Goal: Task Accomplishment & Management: Manage account settings

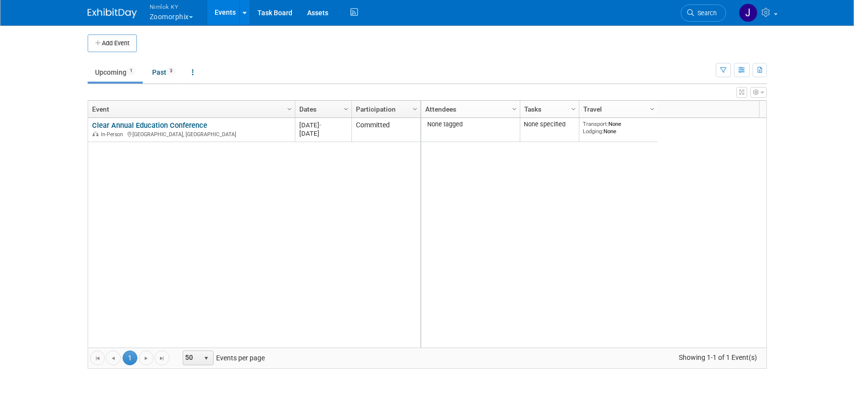
click at [171, 21] on button "Nimlok KY Zoomorphix" at bounding box center [177, 13] width 57 height 26
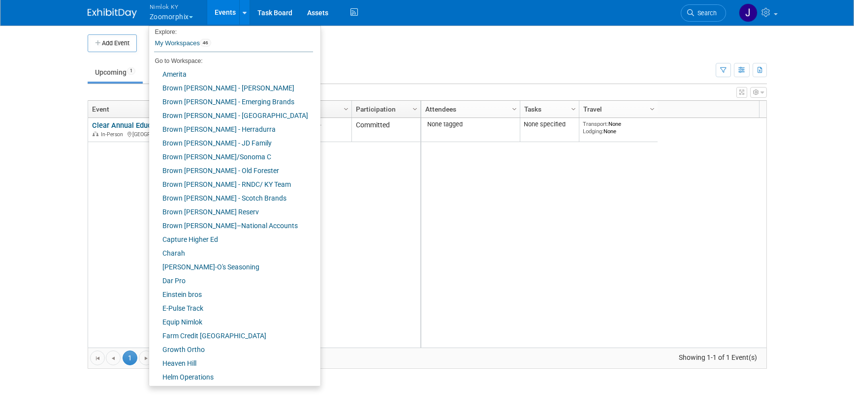
scroll to position [4, 0]
click at [341, 53] on td "Upcoming 1 Past 3 All Events 4 Past and Upcoming Grouped Annually Events groupe…" at bounding box center [402, 68] width 628 height 32
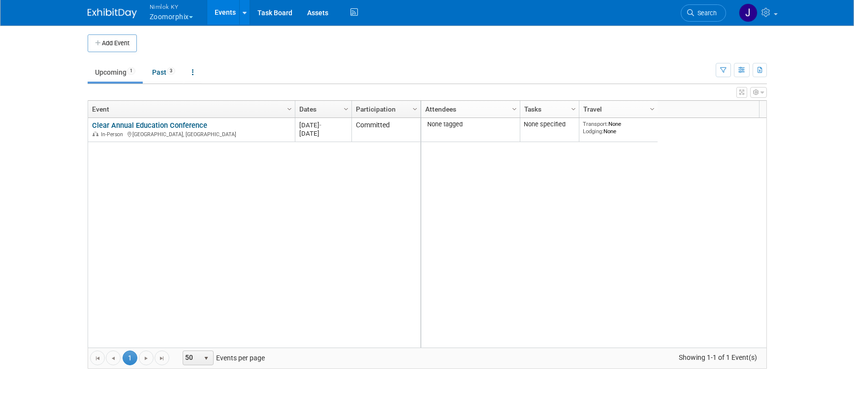
click at [158, 125] on link "Clear Annual Education Conference" at bounding box center [149, 125] width 115 height 9
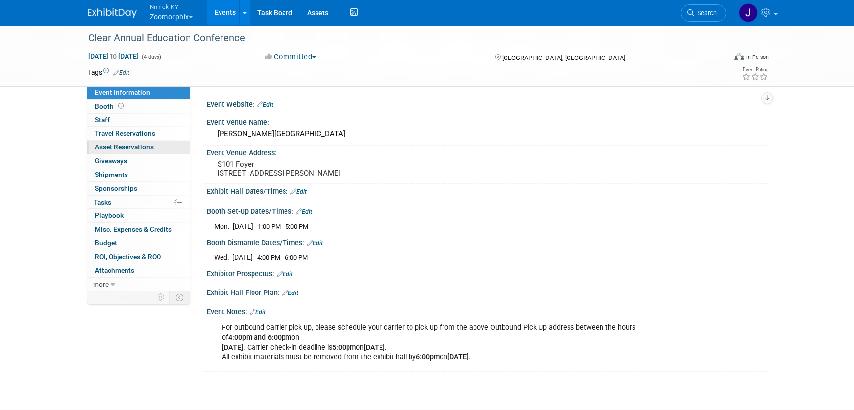
click at [144, 150] on span "Asset Reservations 0" at bounding box center [124, 147] width 59 height 8
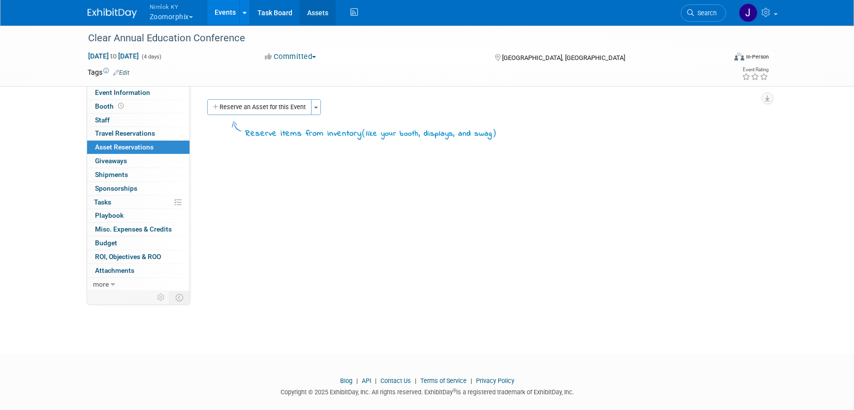
click at [312, 14] on link "Assets" at bounding box center [318, 12] width 36 height 25
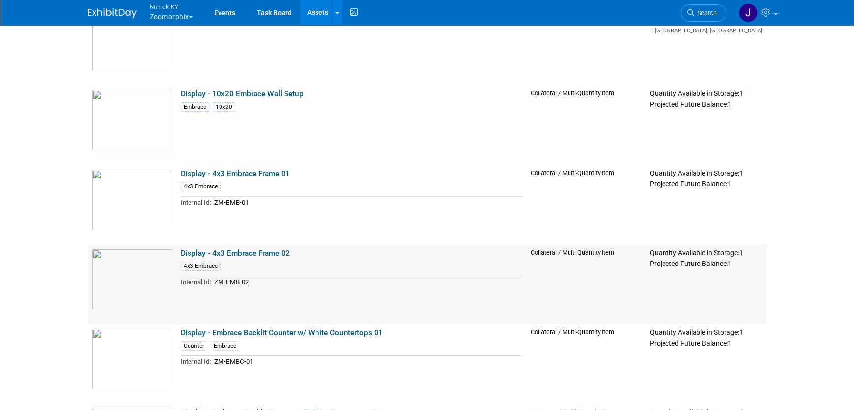
scroll to position [515, 0]
click at [268, 176] on link "Display - 4x3 Embrace Frame 01" at bounding box center [235, 174] width 109 height 9
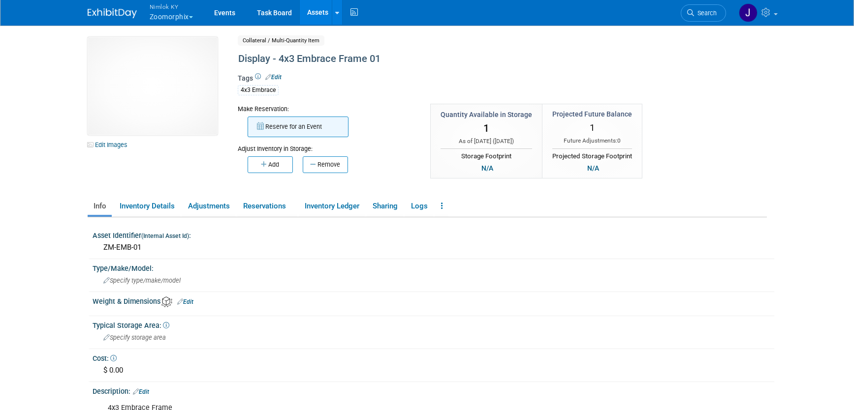
click at [323, 134] on button "Reserve for an Event" at bounding box center [298, 127] width 101 height 21
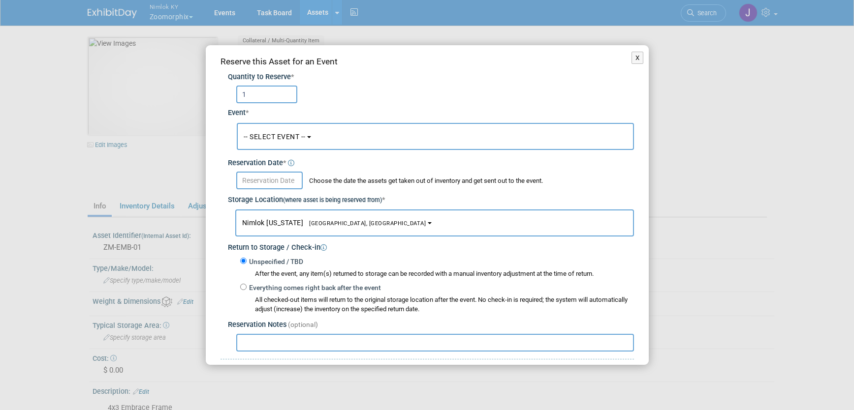
type input "1"
click at [301, 136] on span "-- SELECT EVENT --" at bounding box center [275, 137] width 62 height 8
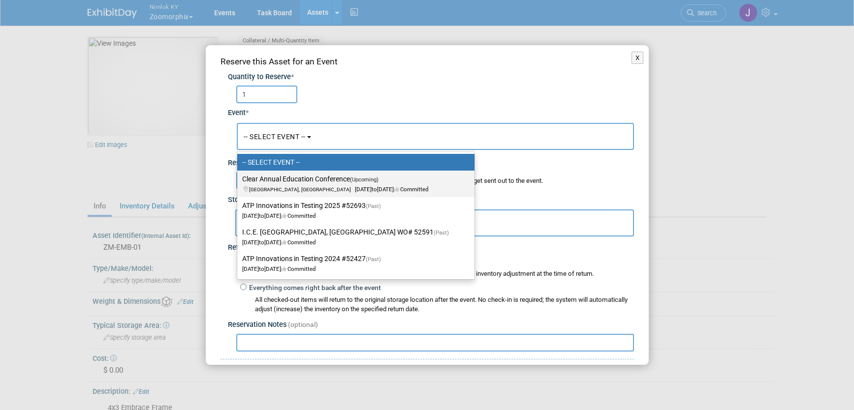
click at [325, 184] on label "Clear Annual Education Conference (Upcoming) Chicago, IL Sep 15, 2025 to Sep 18…" at bounding box center [353, 184] width 222 height 23
click at [239, 183] on input "Clear Annual Education Conference (Upcoming) Chicago, IL Sep 15, 2025 to Sep 18…" at bounding box center [235, 179] width 6 height 6
select select "11147816"
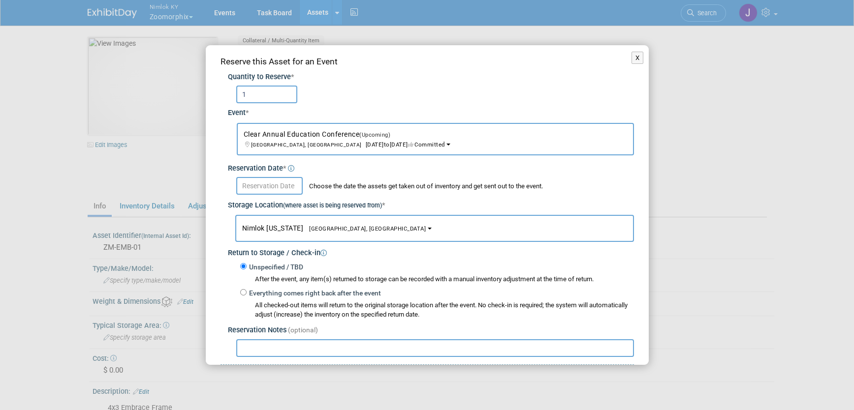
click at [295, 186] on input "text" at bounding box center [269, 186] width 66 height 18
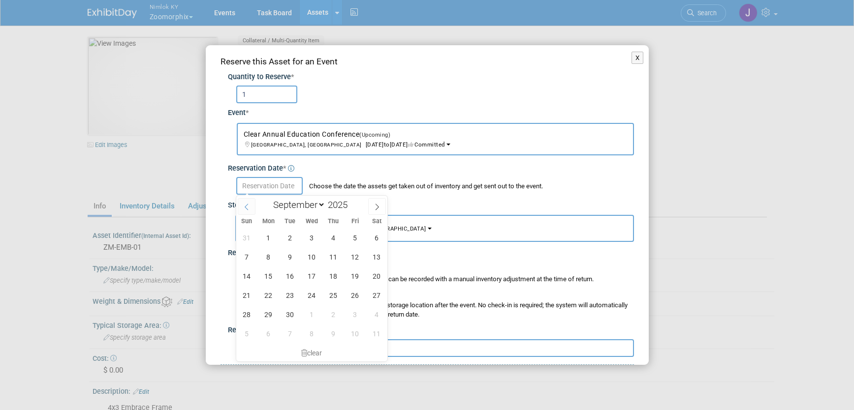
click at [250, 206] on span at bounding box center [247, 206] width 18 height 17
select select "7"
click at [350, 278] on span "15" at bounding box center [354, 276] width 19 height 19
type input "[DATE]"
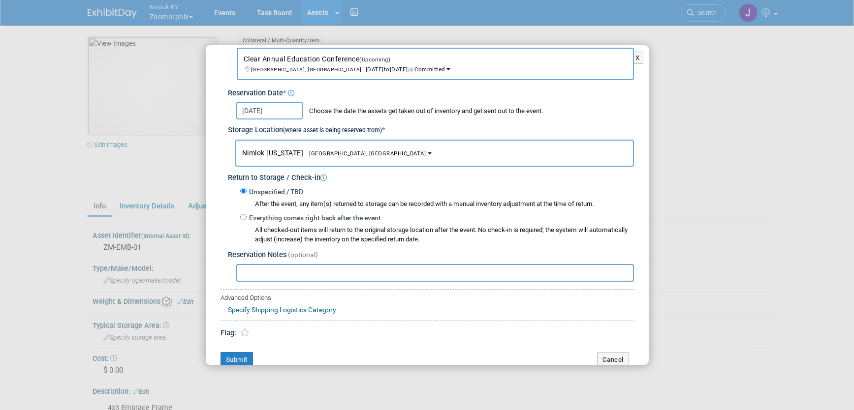
scroll to position [88, 0]
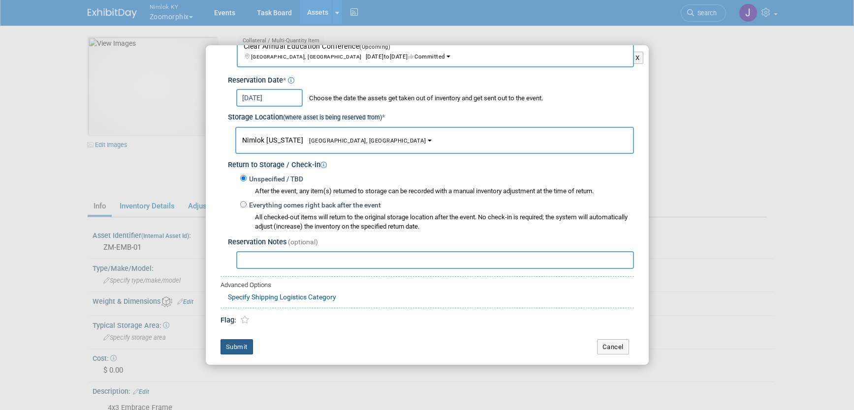
click at [239, 352] on button "Submit" at bounding box center [236, 348] width 32 height 16
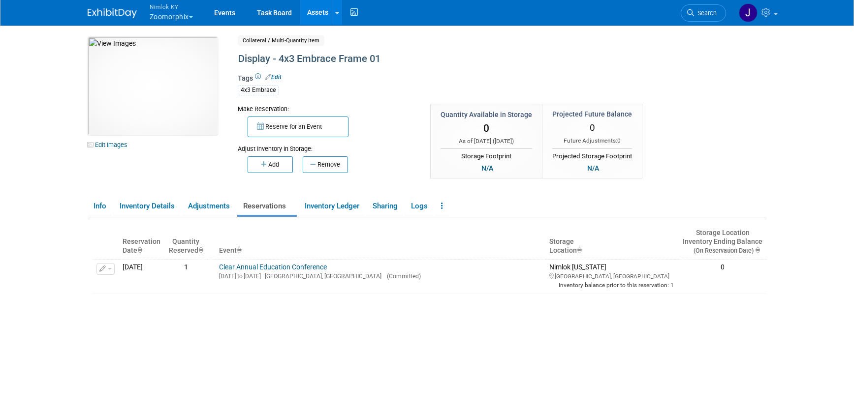
click at [312, 16] on link "Assets" at bounding box center [318, 12] width 36 height 25
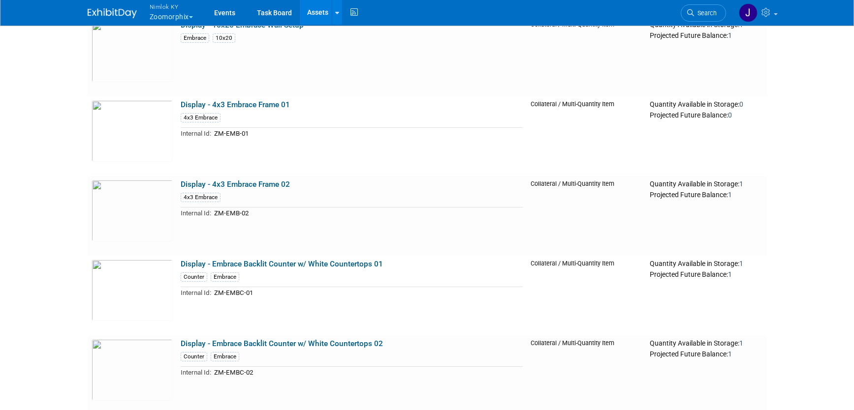
scroll to position [600, 0]
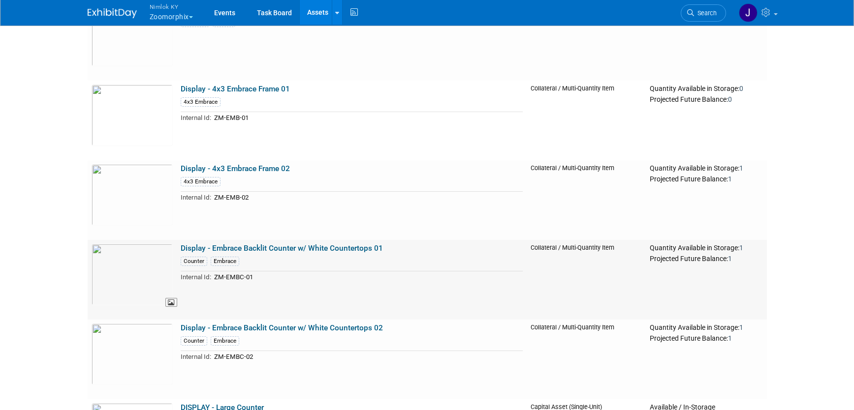
click at [138, 285] on img at bounding box center [132, 275] width 81 height 62
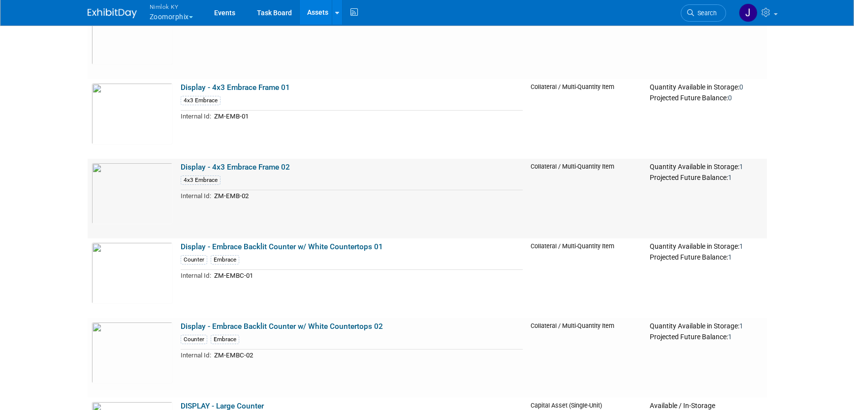
scroll to position [602, 0]
click at [143, 123] on img at bounding box center [132, 114] width 81 height 62
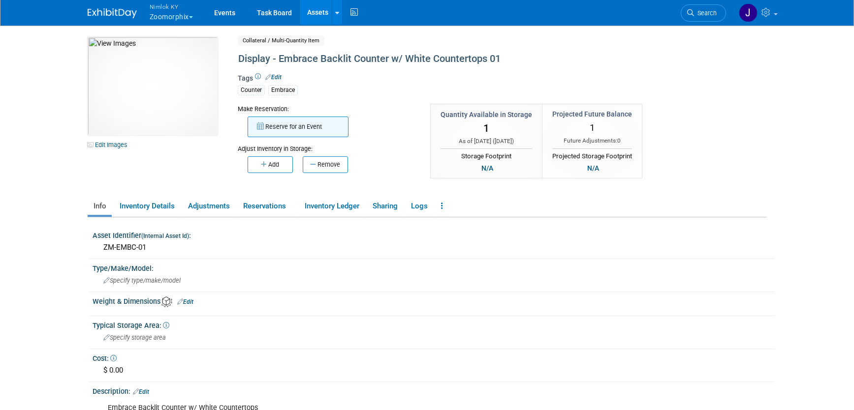
click at [297, 129] on button "Reserve for an Event" at bounding box center [298, 127] width 101 height 21
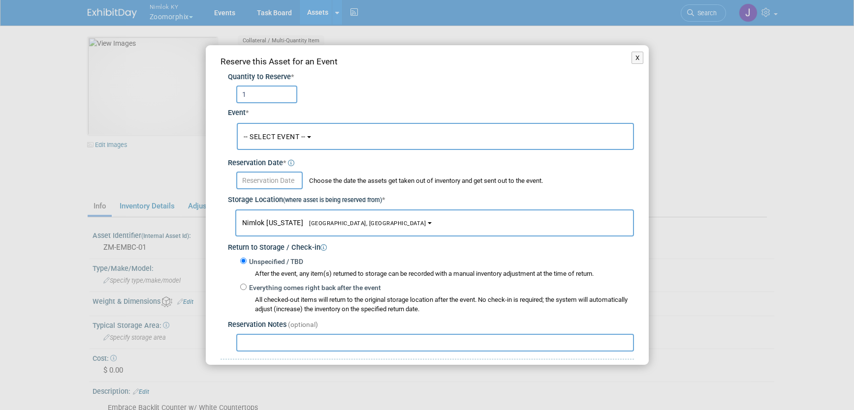
type input "1"
click at [276, 146] on button "-- SELECT EVENT --" at bounding box center [435, 136] width 397 height 27
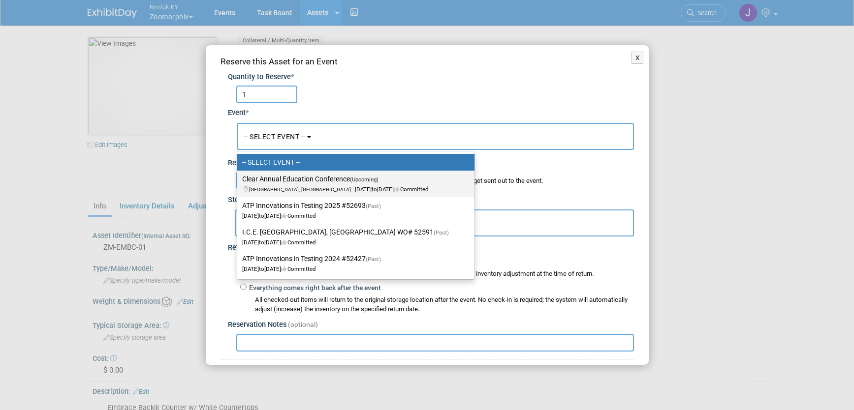
click at [289, 186] on span "Chicago, IL Sep 15, 2025 to Sep 18, 2025 Committed" at bounding box center [335, 184] width 186 height 17
click at [239, 183] on input "Clear Annual Education Conference (Upcoming) Chicago, IL Sep 15, 2025 to Sep 18…" at bounding box center [235, 179] width 6 height 6
select select "11147816"
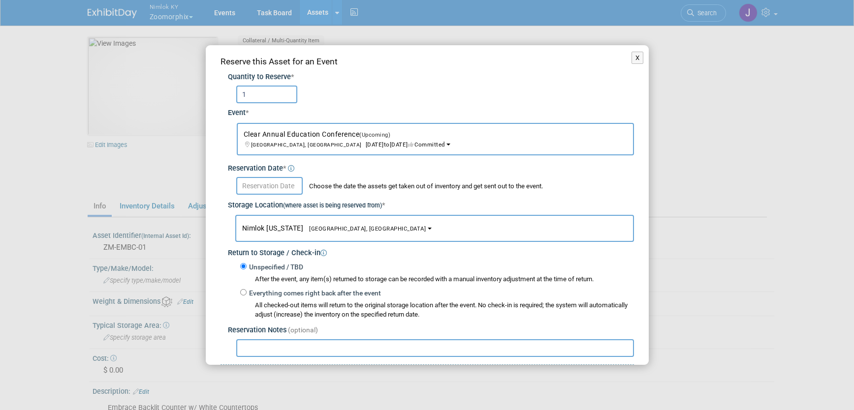
click at [281, 179] on input "text" at bounding box center [269, 186] width 66 height 18
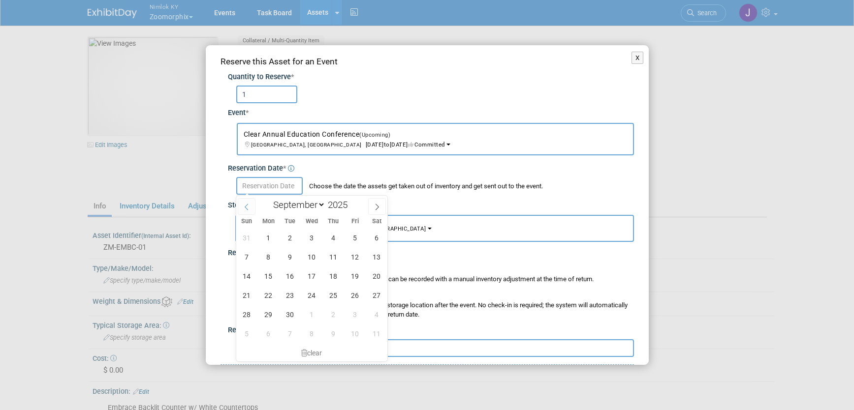
click at [250, 208] on span at bounding box center [247, 206] width 18 height 17
select select "7"
click at [358, 278] on span "15" at bounding box center [354, 276] width 19 height 19
type input "Aug 15, 2025"
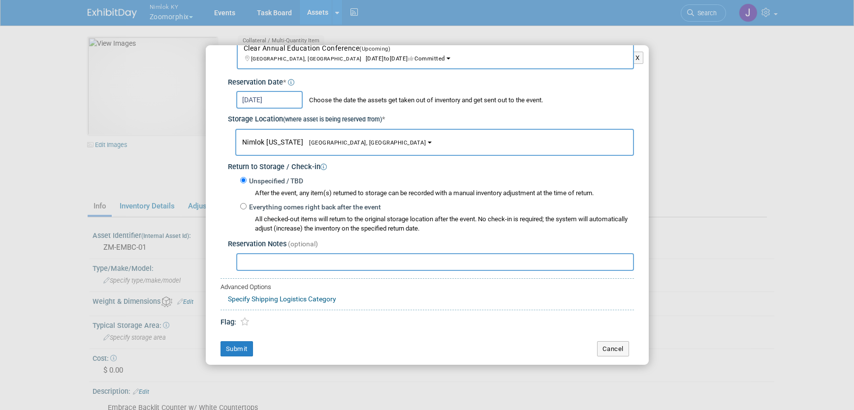
scroll to position [88, 0]
click at [237, 346] on button "Submit" at bounding box center [236, 348] width 32 height 16
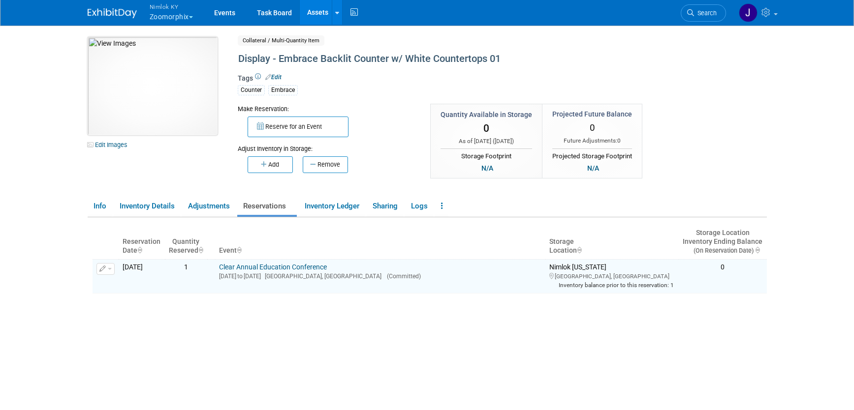
click at [189, 99] on img at bounding box center [153, 86] width 130 height 98
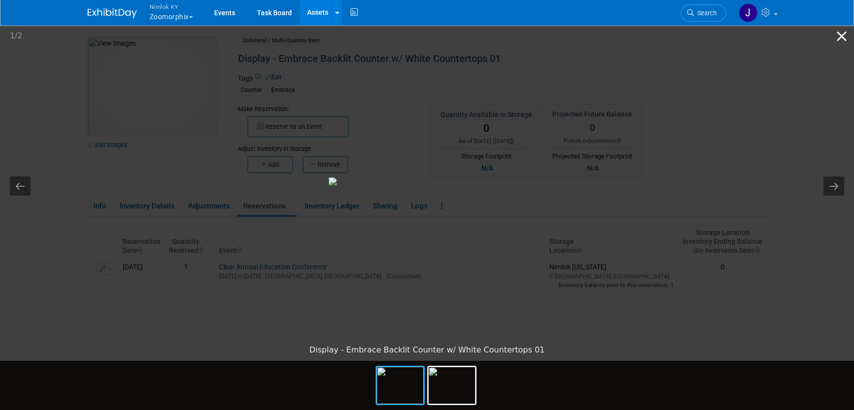
click at [839, 36] on button "Close gallery" at bounding box center [841, 36] width 25 height 23
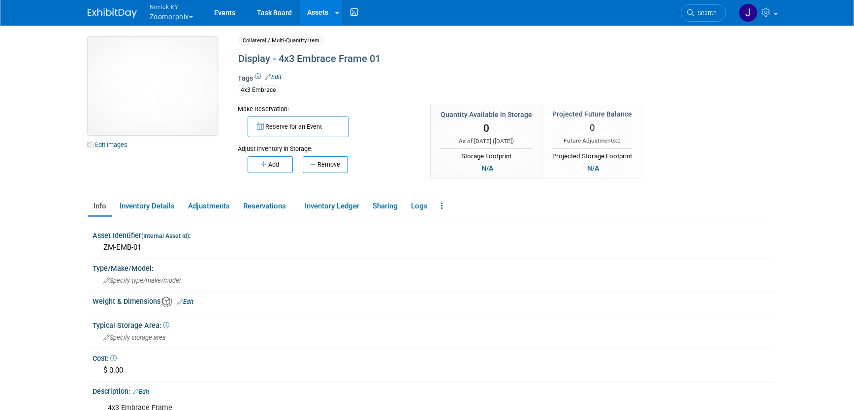
click at [186, 104] on img at bounding box center [153, 86] width 130 height 98
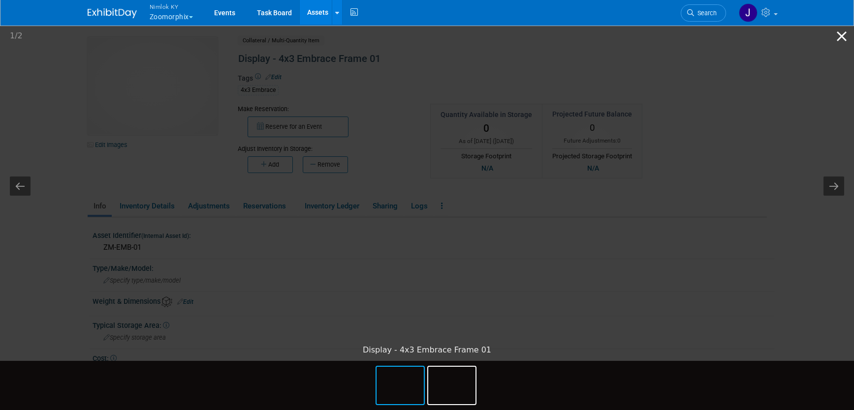
click at [841, 31] on button "Close gallery" at bounding box center [841, 36] width 25 height 23
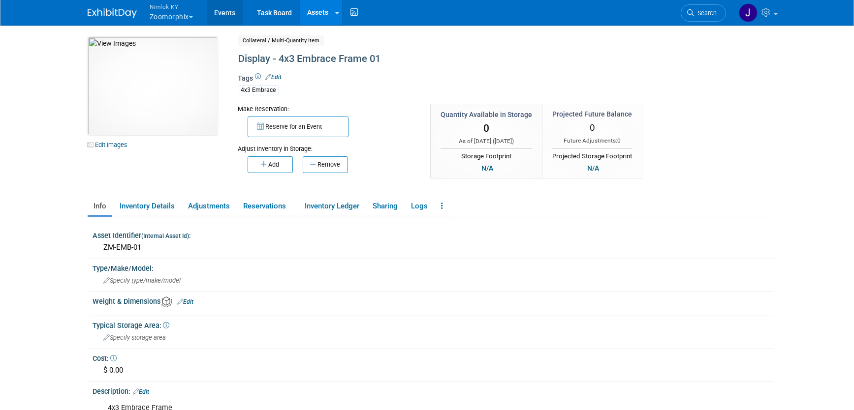
click at [221, 12] on link "Events" at bounding box center [225, 12] width 36 height 25
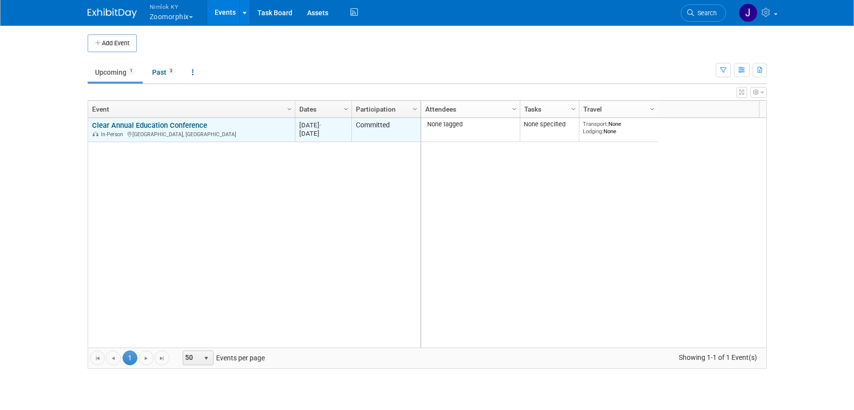
click at [192, 126] on link "Clear Annual Education Conference" at bounding box center [149, 125] width 115 height 9
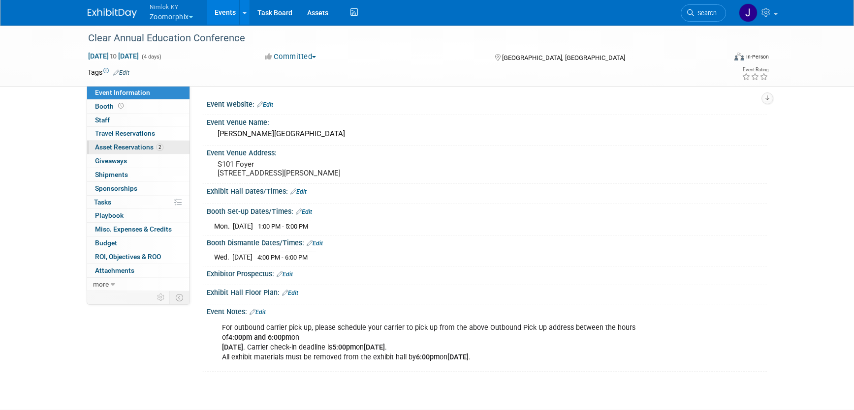
click at [135, 141] on link "2 Asset Reservations 2" at bounding box center [138, 147] width 102 height 13
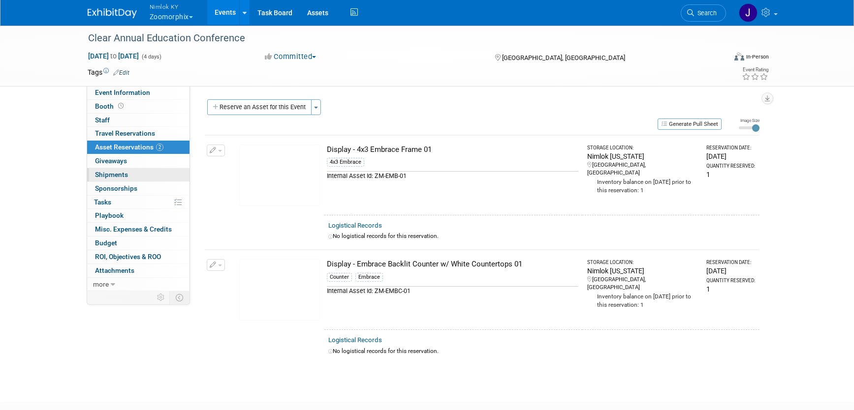
click at [125, 177] on span "Shipments 0" at bounding box center [111, 175] width 33 height 8
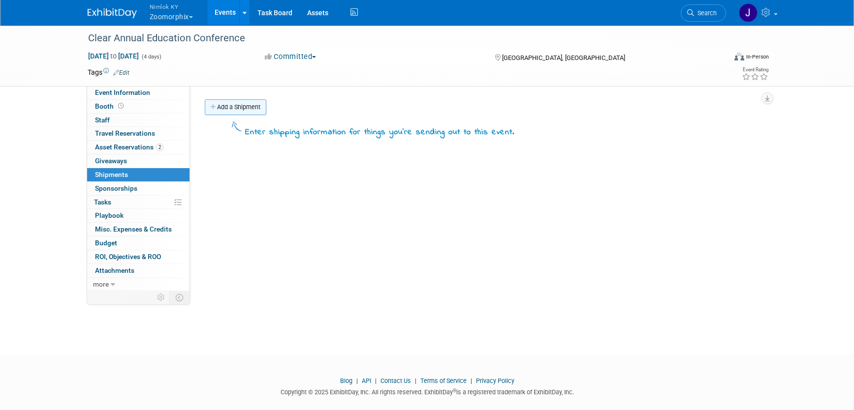
click at [247, 114] on link "Add a Shipment" at bounding box center [236, 107] width 62 height 16
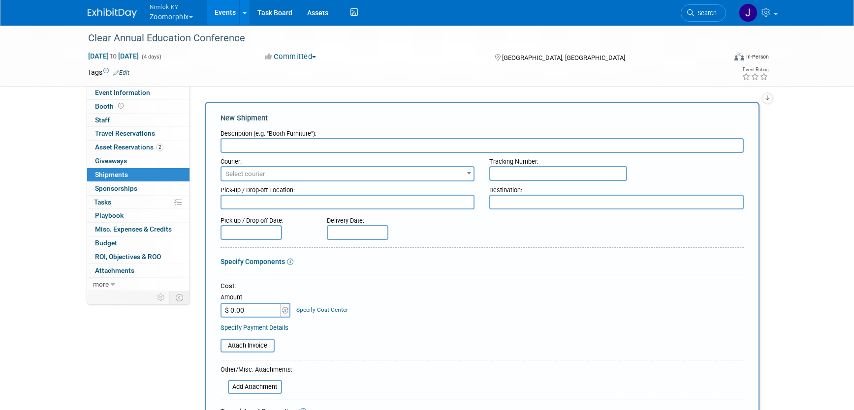
click at [295, 141] on input "text" at bounding box center [481, 145] width 523 height 15
type input "Nimlok KY to Adv WH"
click at [368, 201] on textarea at bounding box center [347, 202] width 254 height 15
type textarea "Nimlok KY Warehouse"
click at [522, 202] on textarea at bounding box center [616, 202] width 254 height 15
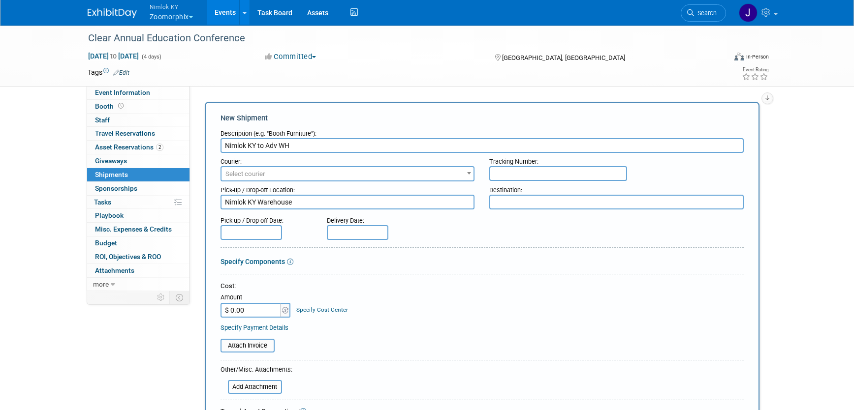
paste textarea "2025 CLEAR Annual Educational Conference Examstudio, Booth # c/o Alliance Expos…"
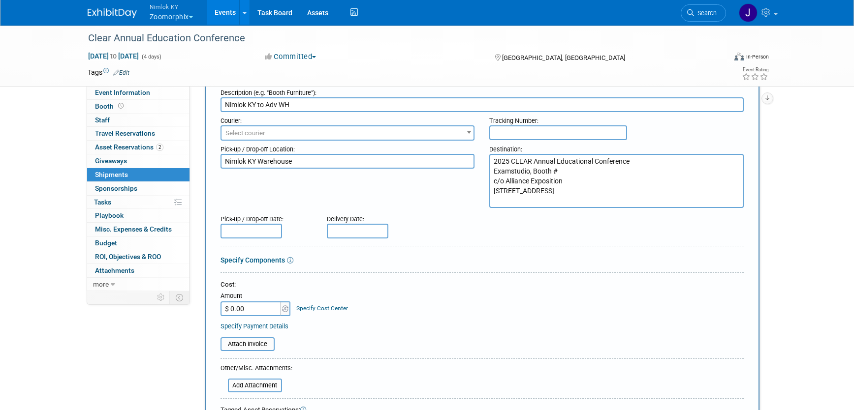
scroll to position [45, 0]
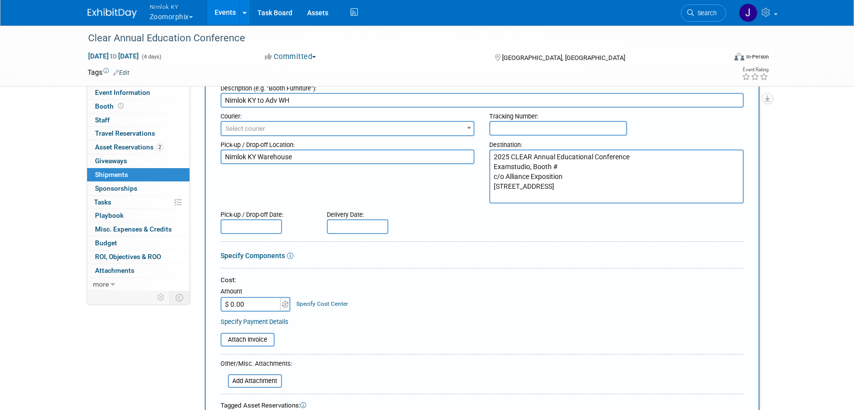
type textarea "2025 CLEAR Annual Educational Conference Examstudio, Booth # c/o Alliance Expos…"
click at [355, 225] on input "text" at bounding box center [358, 226] width 62 height 15
click at [356, 297] on span "8" at bounding box center [358, 296] width 19 height 19
type input "Sep 8, 2025"
click at [269, 227] on input "text" at bounding box center [251, 226] width 62 height 15
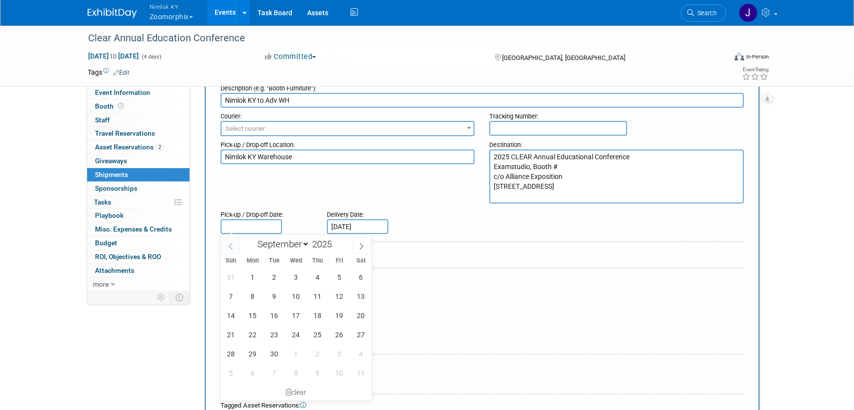
click at [235, 248] on span at bounding box center [231, 246] width 18 height 17
select select "7"
click at [253, 357] on span "25" at bounding box center [252, 353] width 19 height 19
type input "Aug 25, 2025"
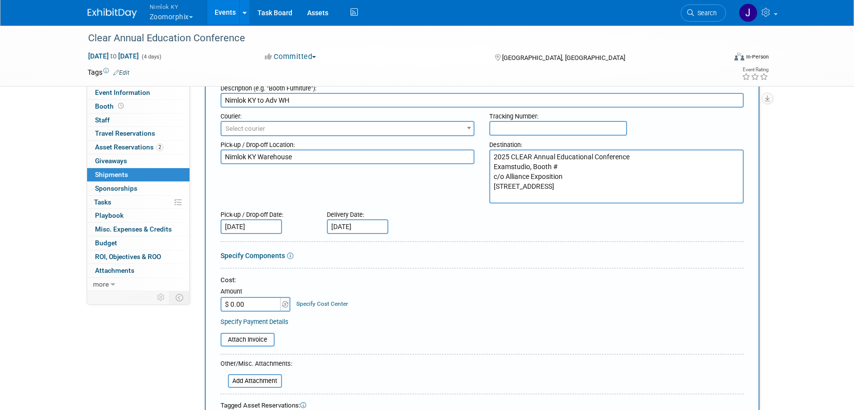
click at [399, 279] on div "Cost:" at bounding box center [481, 280] width 523 height 9
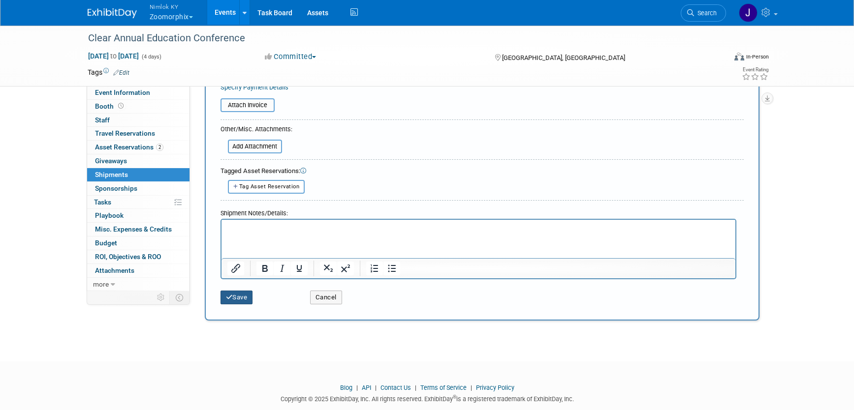
click at [239, 299] on button "Save" at bounding box center [236, 298] width 32 height 14
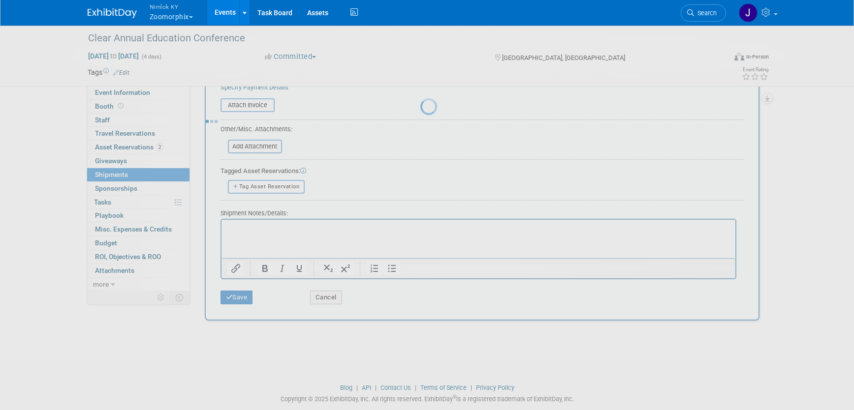
scroll to position [13, 0]
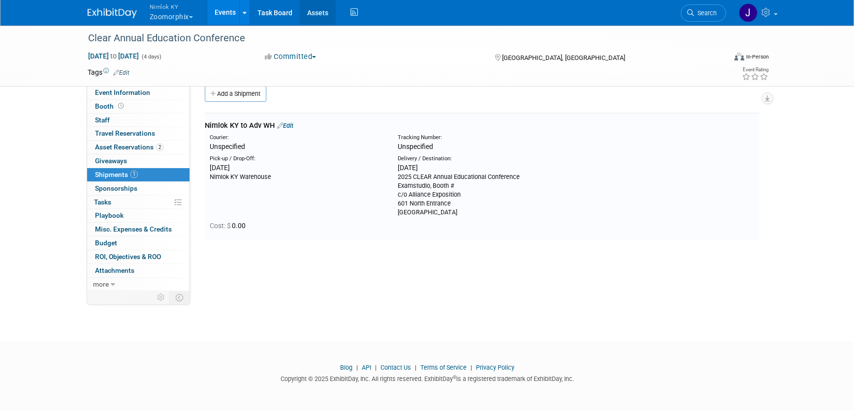
click at [314, 11] on link "Assets" at bounding box center [318, 12] width 36 height 25
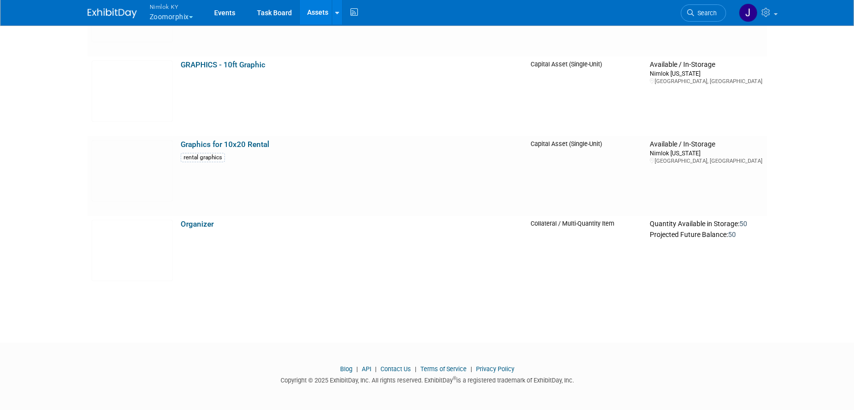
scroll to position [1104, 0]
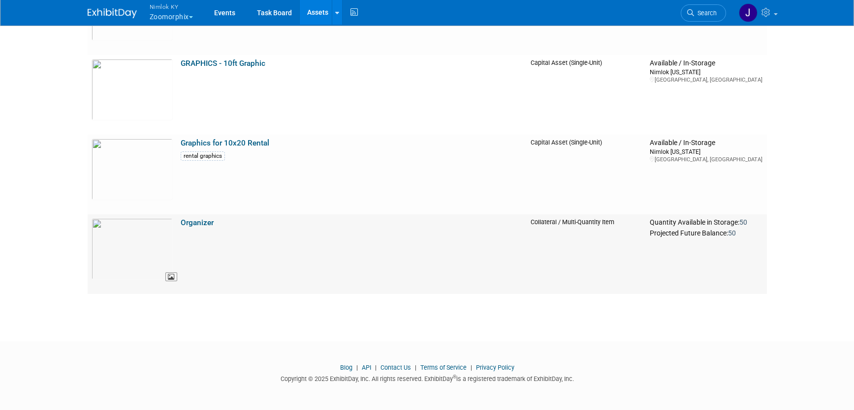
click at [129, 256] on img at bounding box center [132, 249] width 81 height 62
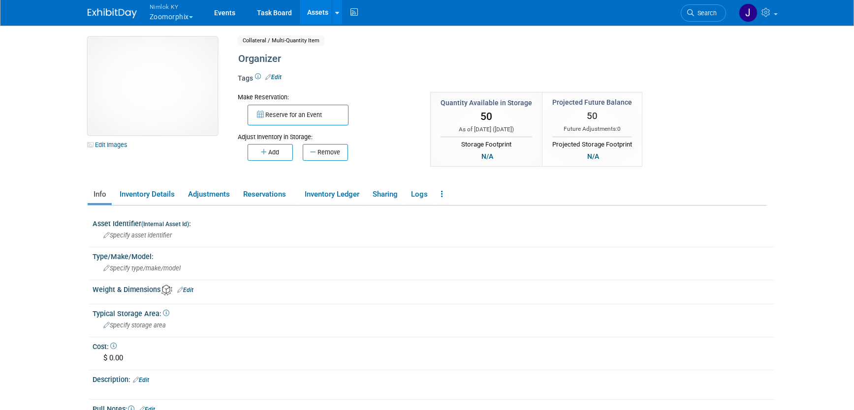
click at [125, 81] on img at bounding box center [153, 86] width 130 height 98
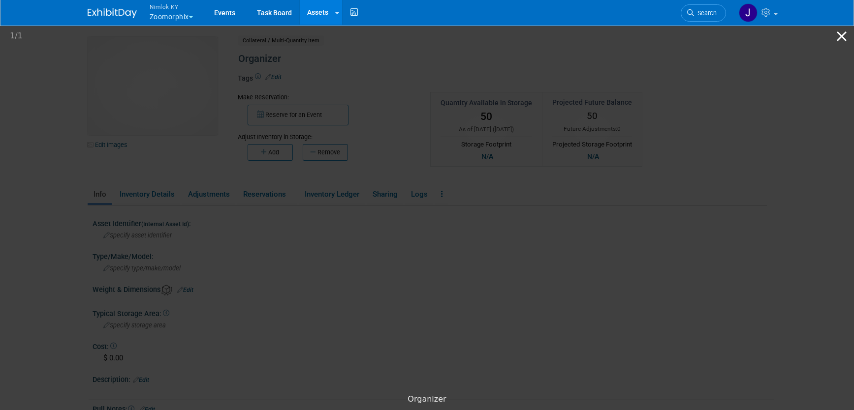
click at [845, 37] on button "Close gallery" at bounding box center [841, 36] width 25 height 23
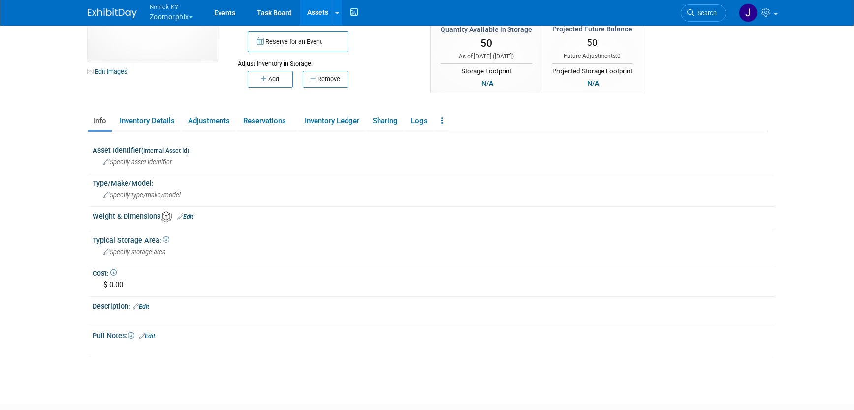
scroll to position [70, 0]
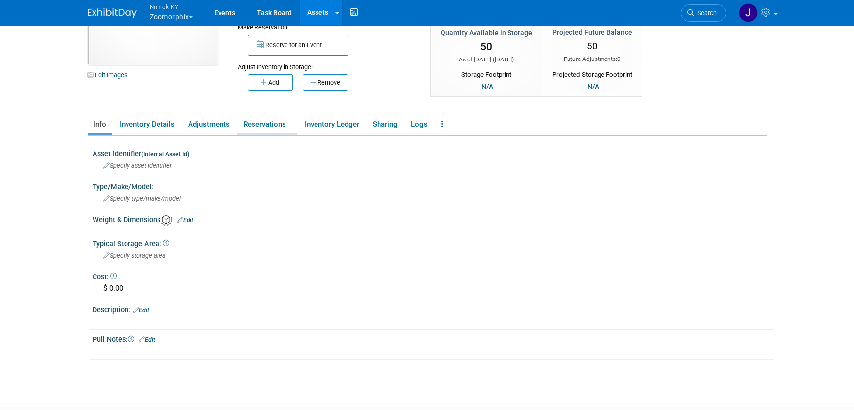
click at [254, 127] on link "Reservations" at bounding box center [267, 124] width 60 height 17
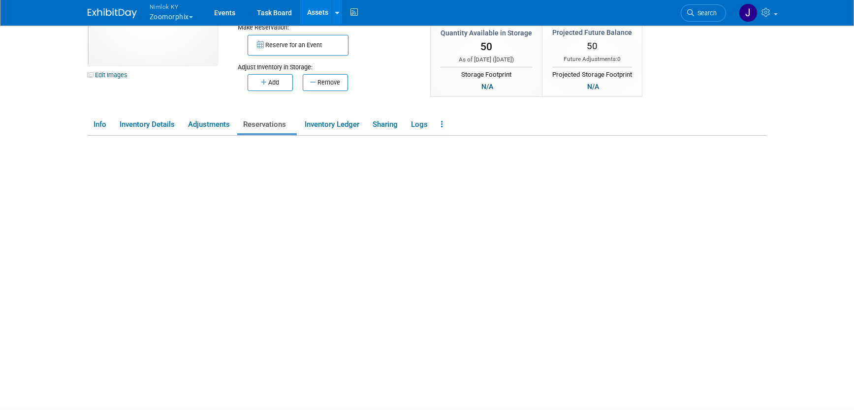
click at [254, 127] on link "Reservations" at bounding box center [267, 124] width 60 height 17
click at [325, 124] on link "Inventory Ledger" at bounding box center [332, 124] width 66 height 17
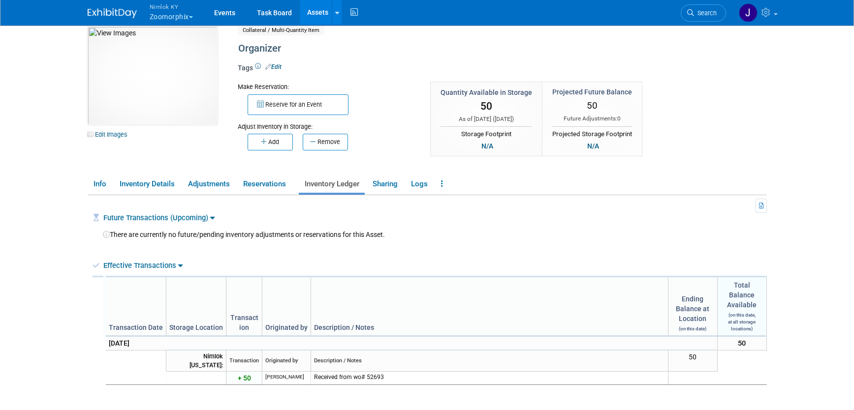
scroll to position [0, 0]
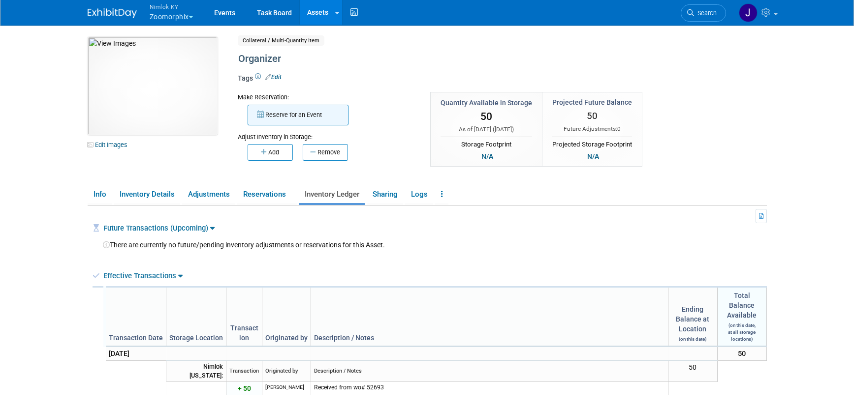
click at [310, 117] on button "Reserve for an Event" at bounding box center [298, 115] width 101 height 21
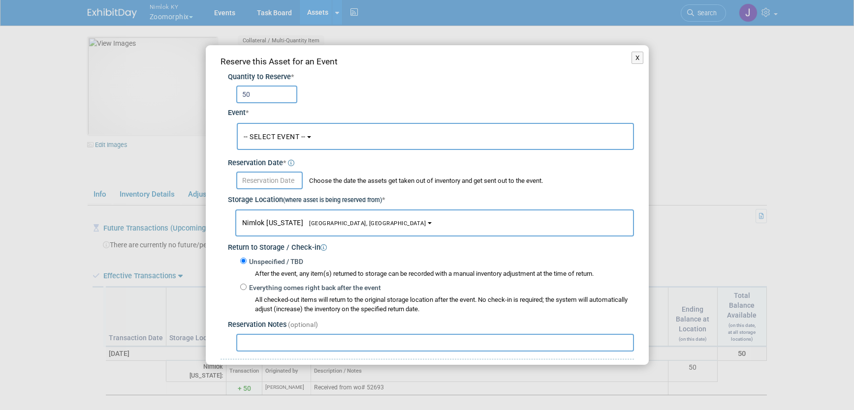
type input "50"
click at [284, 139] on span "-- SELECT EVENT --" at bounding box center [275, 137] width 62 height 8
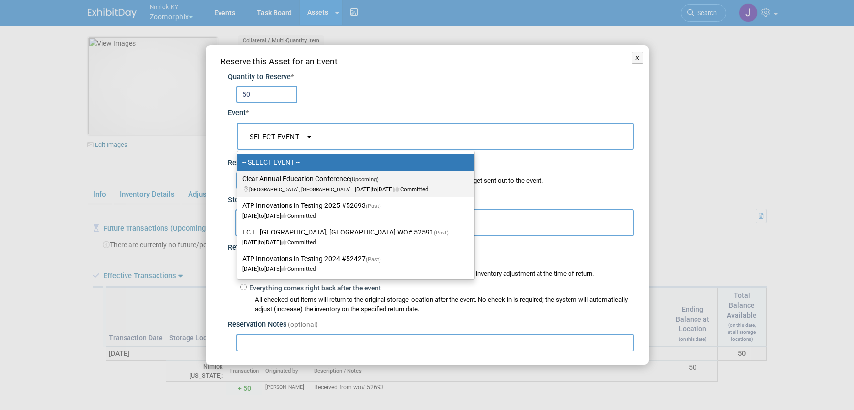
click at [292, 179] on label "Clear Annual Education Conference (Upcoming) Chicago, IL Sep 15, 2025 to Sep 18…" at bounding box center [353, 184] width 222 height 23
click at [239, 179] on input "Clear Annual Education Conference (Upcoming) Chicago, IL Sep 15, 2025 to Sep 18…" at bounding box center [235, 179] width 6 height 6
select select "11147816"
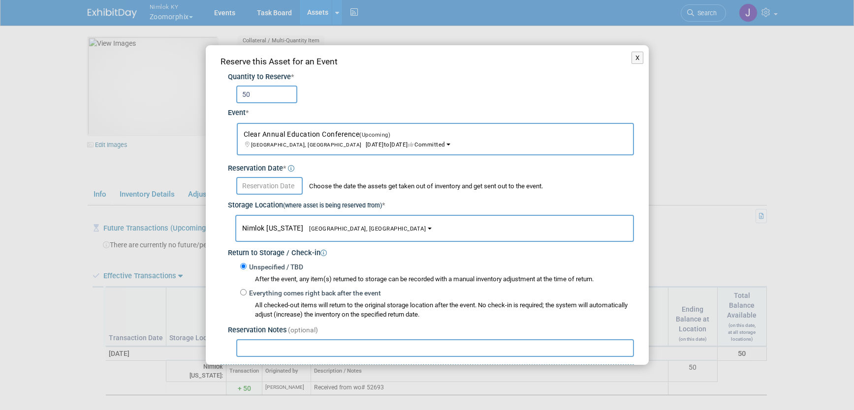
click at [284, 193] on body "Nimlok KY Zoomorphix Explore: My Workspaces 47 Go to Workspace:" at bounding box center [427, 205] width 854 height 410
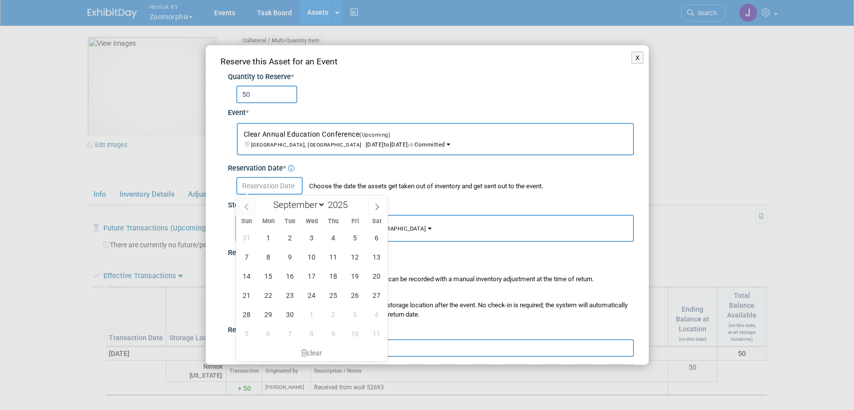
click at [244, 204] on icon at bounding box center [246, 207] width 7 height 7
select select "7"
click at [356, 274] on span "15" at bounding box center [354, 276] width 19 height 19
type input "Aug 15, 2025"
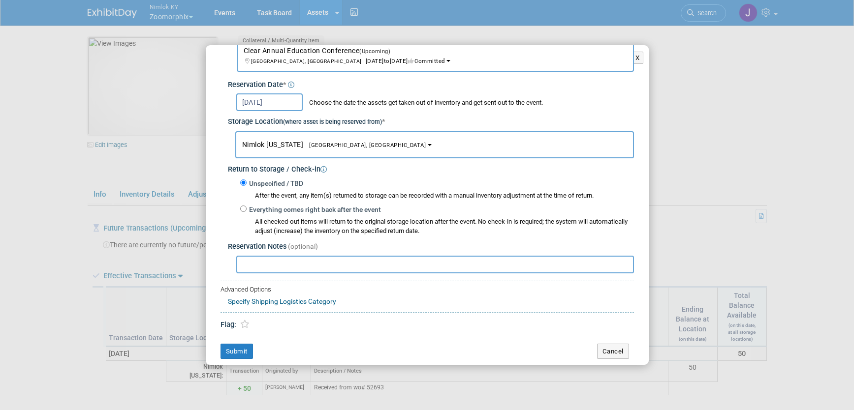
scroll to position [88, 0]
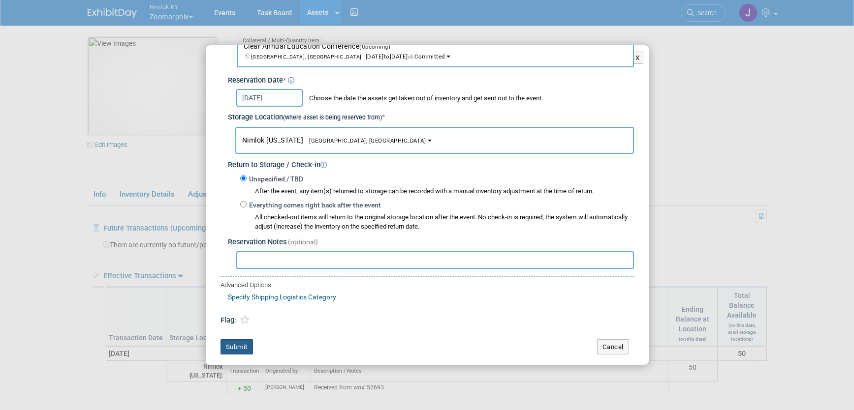
click at [232, 343] on button "Submit" at bounding box center [236, 348] width 32 height 16
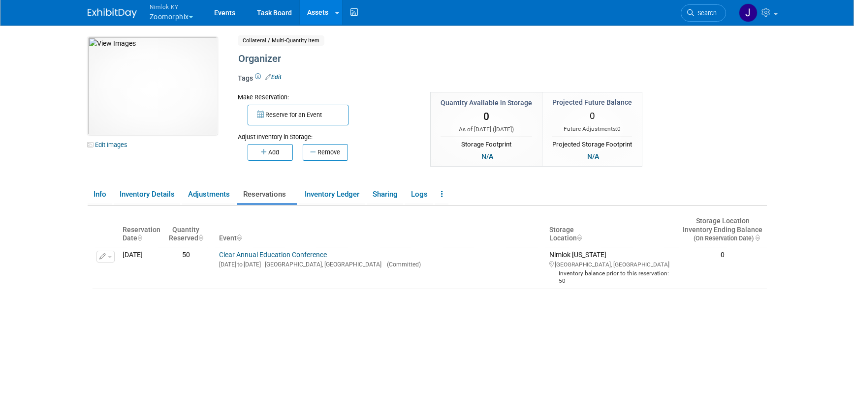
click at [785, 62] on body "Nimlok KY Zoomorphix Explore: My Workspaces 47 Go to Workspace:" at bounding box center [427, 205] width 854 height 410
click at [275, 251] on link "Clear Annual Education Conference" at bounding box center [273, 255] width 108 height 8
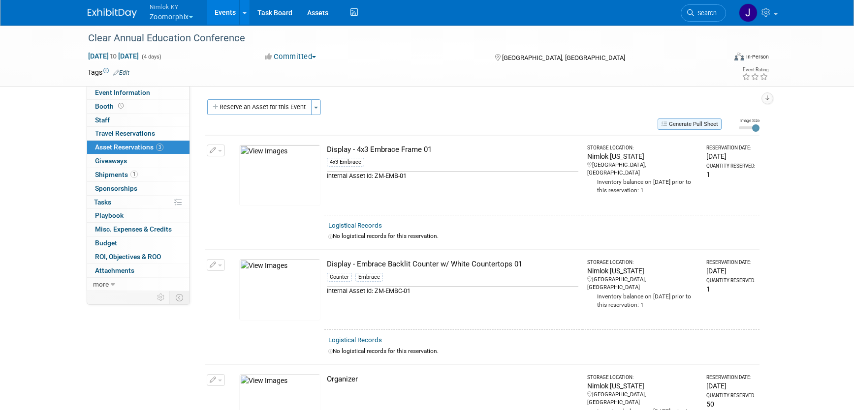
click at [679, 128] on button "Generate Pull Sheet" at bounding box center [689, 124] width 64 height 11
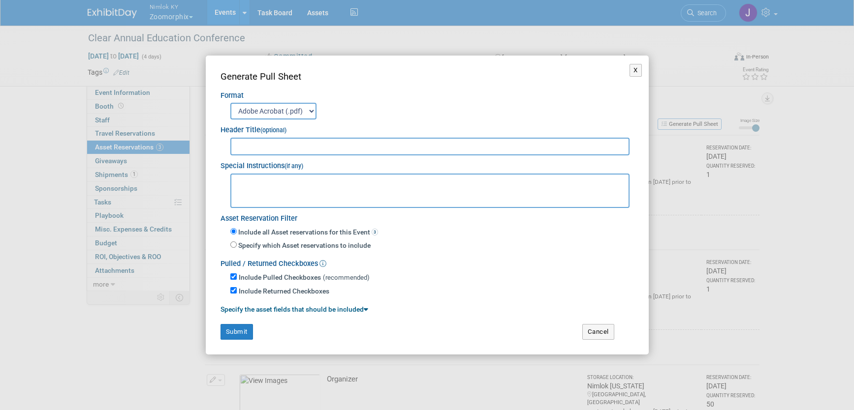
click at [577, 151] on input "text" at bounding box center [430, 147] width 400 height 18
type input "2558296 Zoomorphix"
click at [236, 332] on button "Submit" at bounding box center [236, 332] width 32 height 16
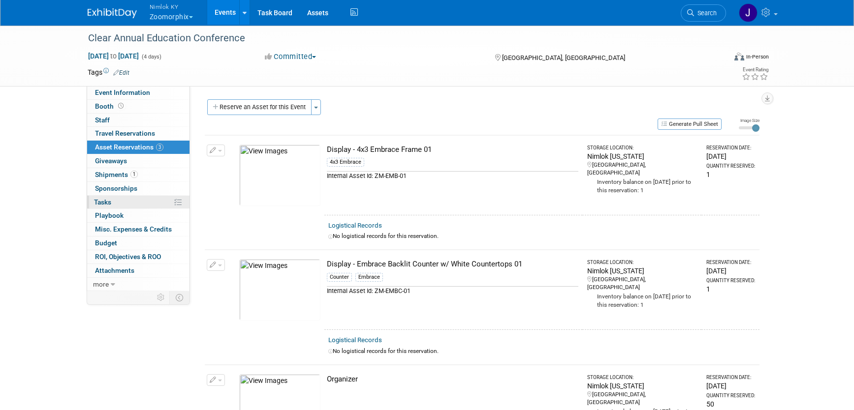
click at [128, 198] on link "0% Tasks 0%" at bounding box center [138, 202] width 102 height 13
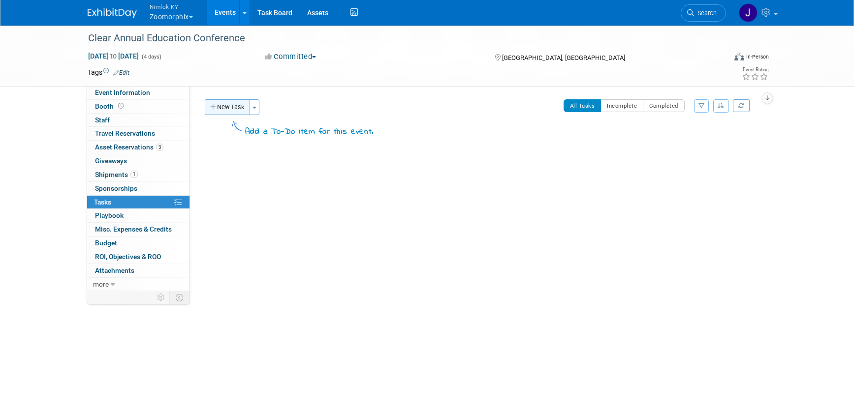
click at [237, 105] on button "New Task" at bounding box center [227, 107] width 45 height 16
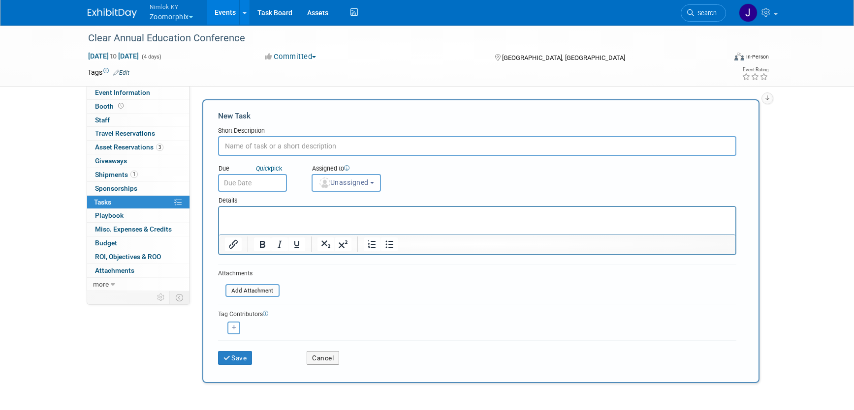
type input "n"
type input "wgts/dims"
click at [245, 193] on div "Details" at bounding box center [477, 199] width 518 height 14
click at [250, 179] on input "text" at bounding box center [252, 183] width 69 height 18
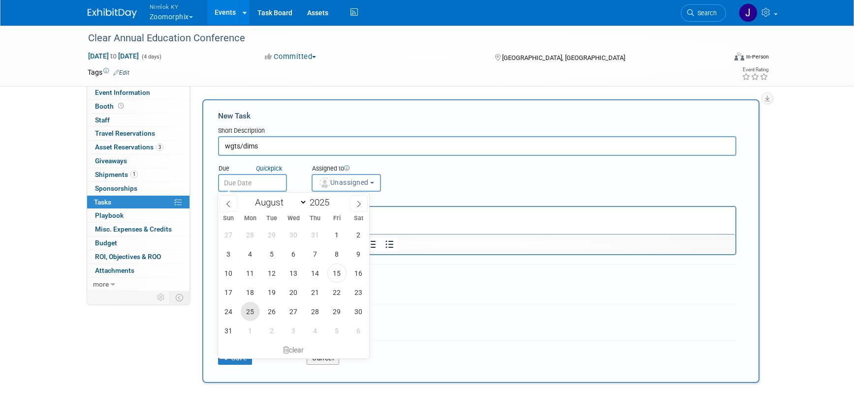
click at [251, 313] on span "25" at bounding box center [250, 311] width 19 height 19
type input "Aug 25, 2025"
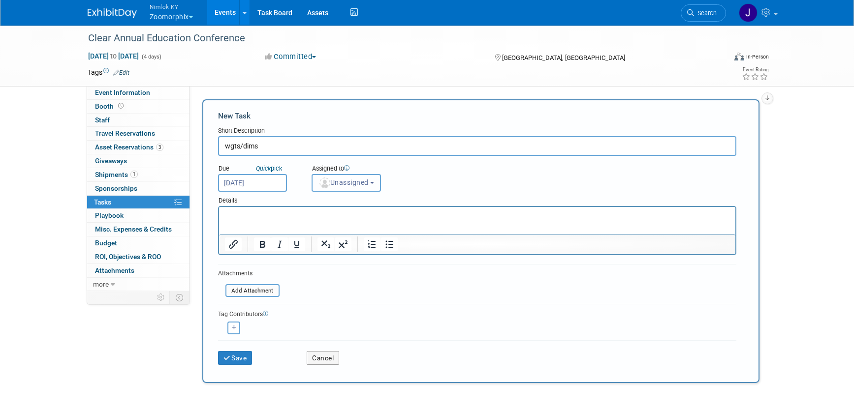
click at [335, 188] on button "Unassigned" at bounding box center [346, 183] width 70 height 18
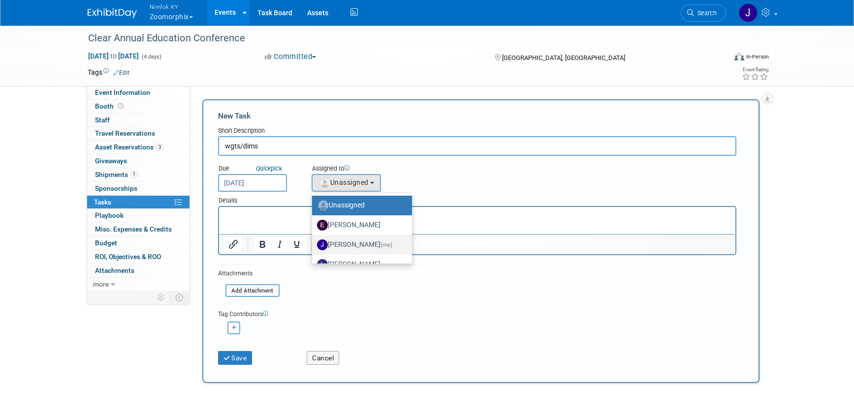
click at [353, 241] on label "Jamie Dunn (me)" at bounding box center [359, 245] width 85 height 16
click at [313, 241] on input "Jamie Dunn (me)" at bounding box center [310, 244] width 6 height 6
select select "6959d863-ee32-42c4-bffe-2330cab25484"
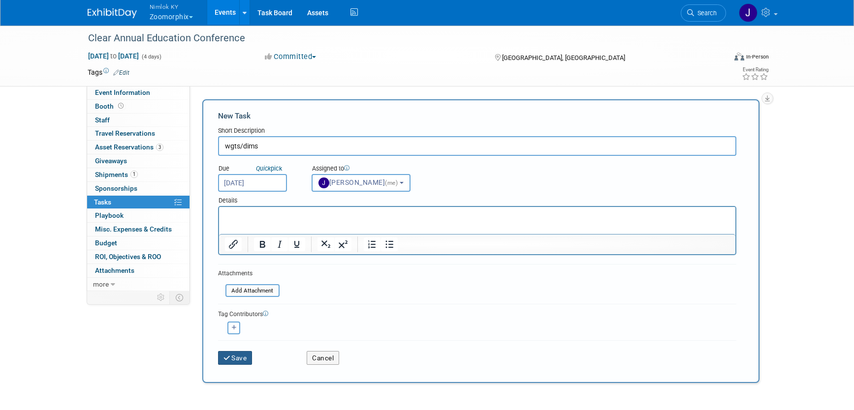
click at [227, 361] on icon "submit" at bounding box center [227, 358] width 8 height 7
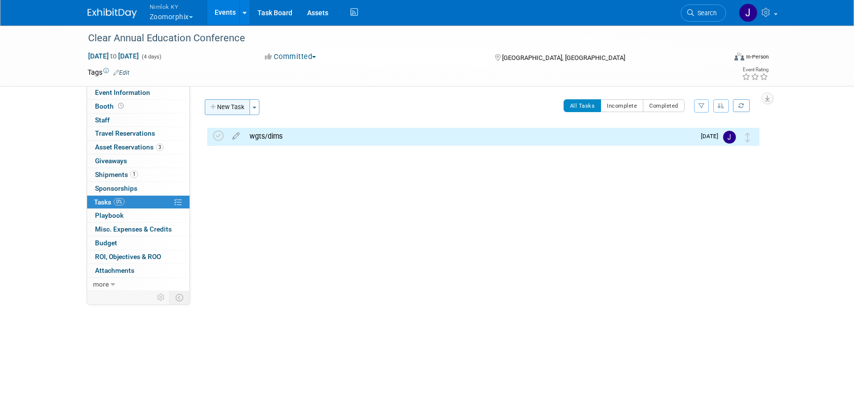
click at [227, 101] on button "New Task" at bounding box center [227, 107] width 45 height 16
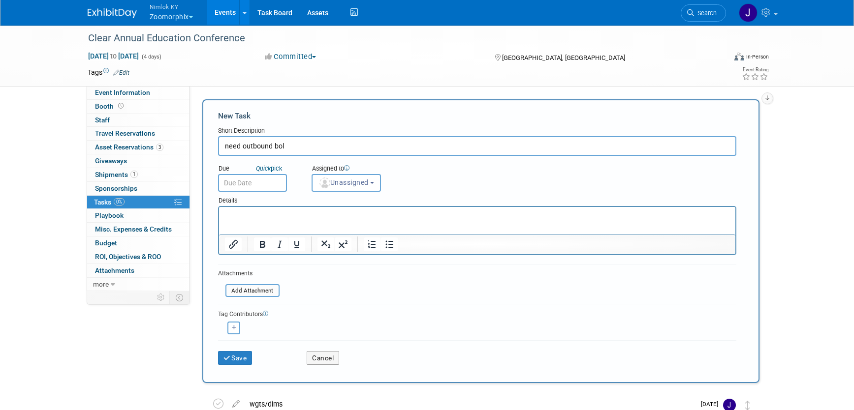
type input "need outbound bol"
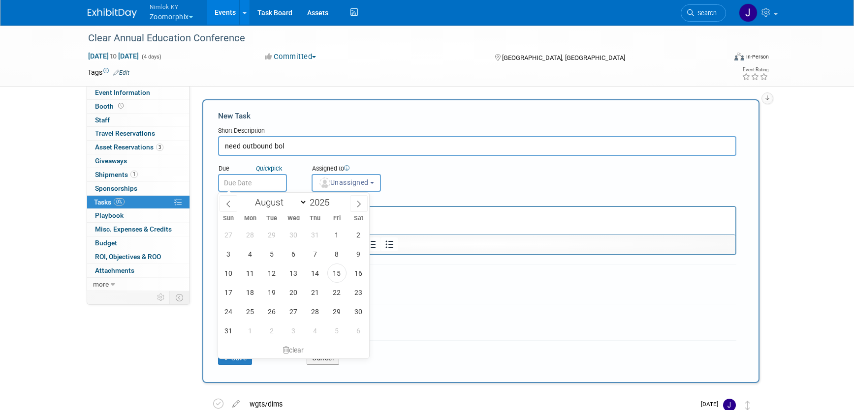
click at [244, 191] on body "Nimlok KY Zoomorphix Explore: My Workspaces 47 Go to Workspace: Amerita Brown F…" at bounding box center [427, 205] width 854 height 410
click at [272, 313] on span "26" at bounding box center [271, 311] width 19 height 19
type input "Aug 26, 2025"
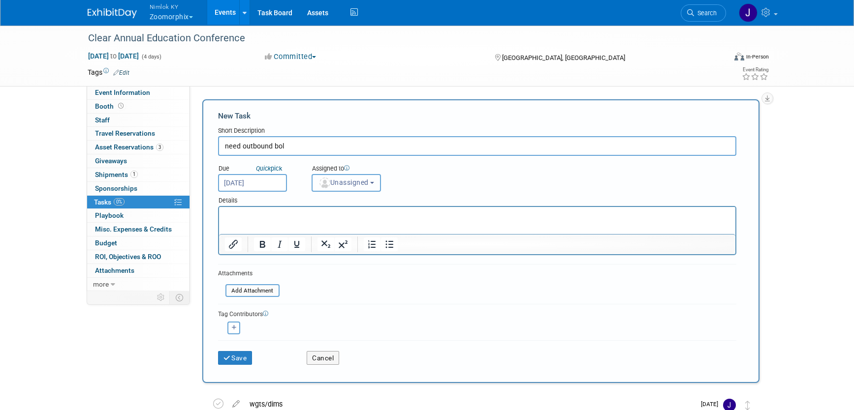
click at [353, 191] on button "Unassigned" at bounding box center [346, 183] width 70 height 18
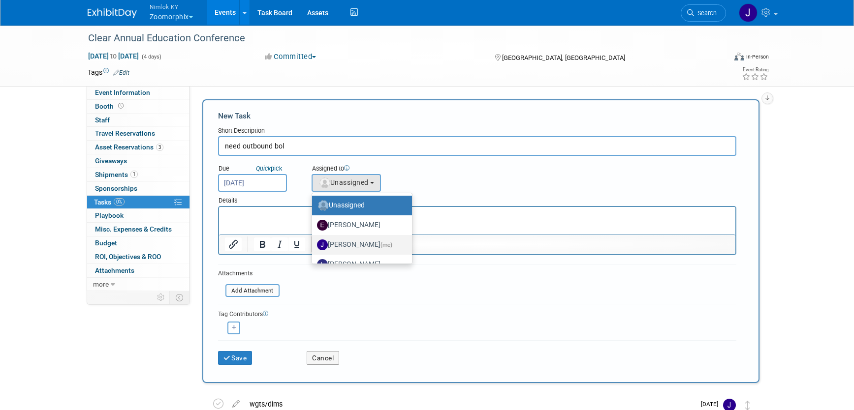
click at [364, 240] on label "Jamie Dunn (me)" at bounding box center [359, 245] width 85 height 16
click at [313, 241] on input "Jamie Dunn (me)" at bounding box center [310, 244] width 6 height 6
select select "6959d863-ee32-42c4-bffe-2330cab25484"
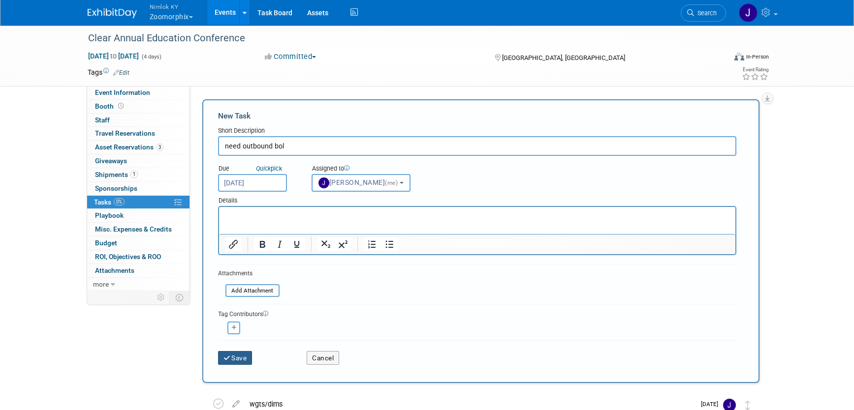
click at [247, 360] on button "Save" at bounding box center [235, 358] width 34 height 14
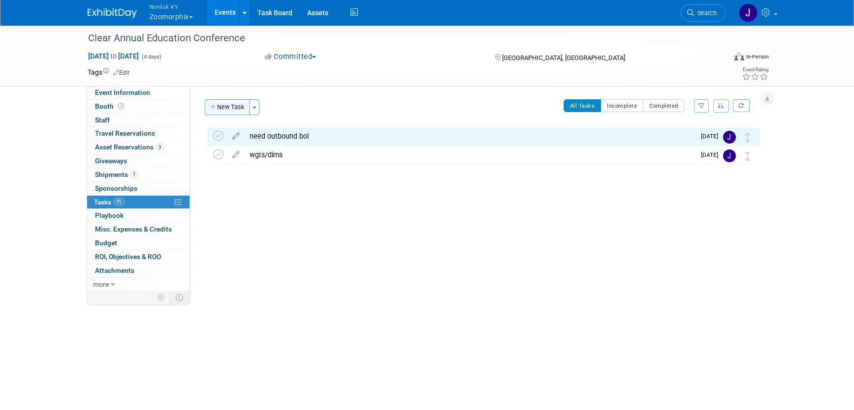
click at [242, 108] on button "New Task" at bounding box center [227, 107] width 45 height 16
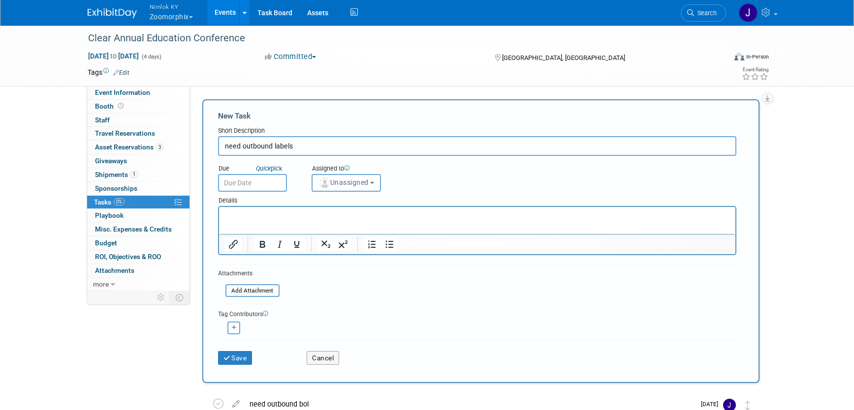
type input "need outbound labels"
click at [243, 192] on div "Details" at bounding box center [477, 199] width 518 height 14
click at [244, 182] on input "text" at bounding box center [252, 183] width 69 height 18
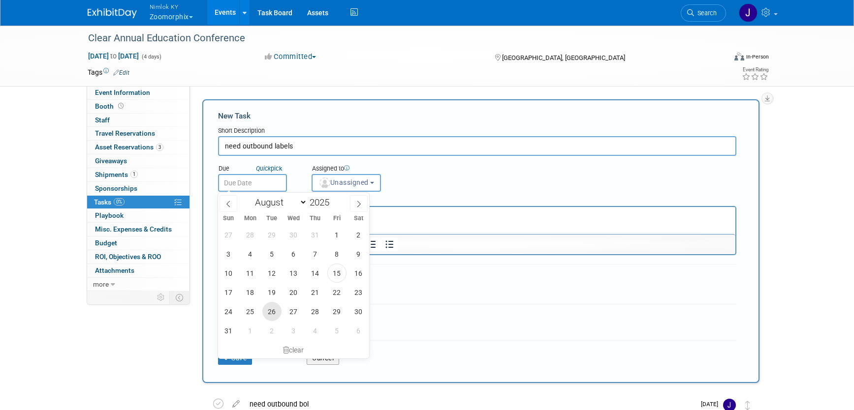
click at [274, 310] on span "26" at bounding box center [271, 311] width 19 height 19
type input "Aug 26, 2025"
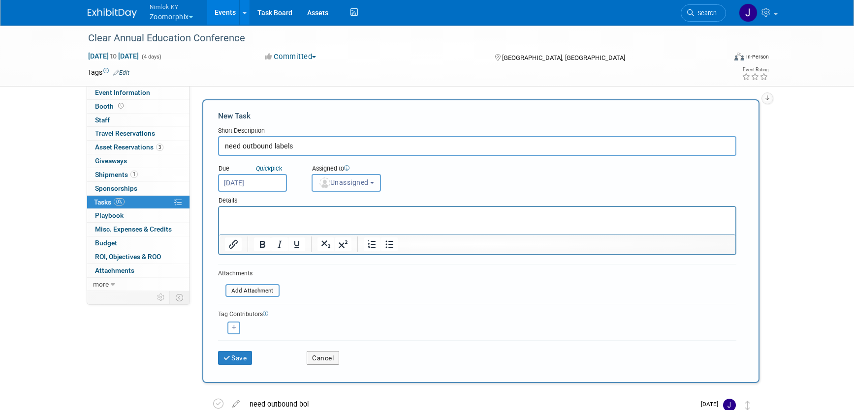
click at [340, 179] on span "Unassigned" at bounding box center [343, 183] width 50 height 8
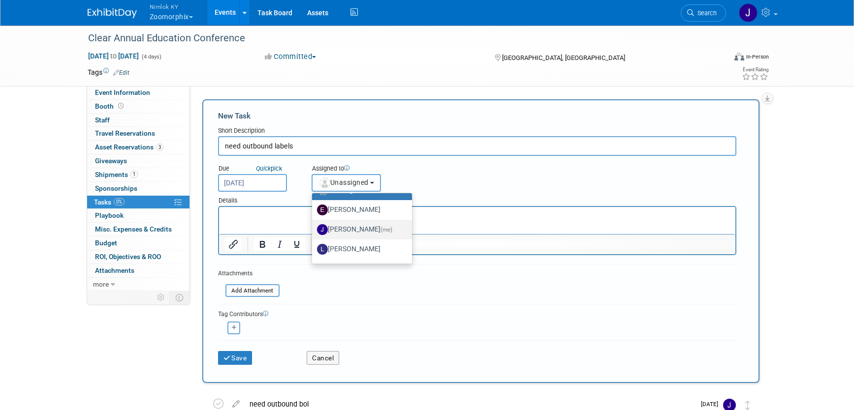
scroll to position [19, 0]
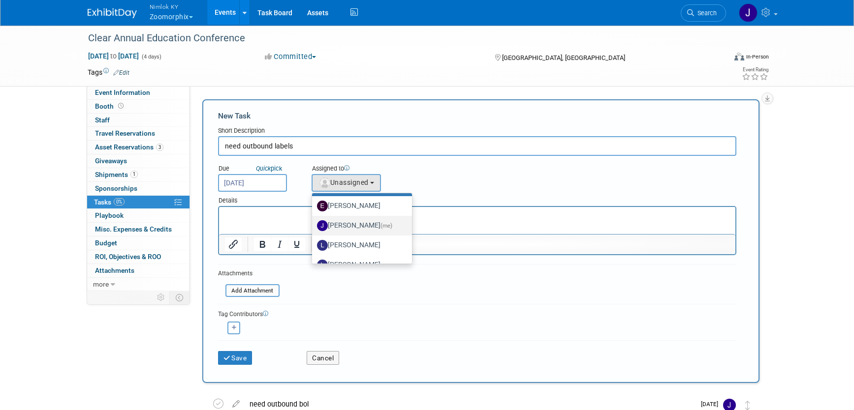
click at [364, 227] on label "Jamie Dunn (me)" at bounding box center [359, 226] width 85 height 16
click at [313, 227] on input "Jamie Dunn (me)" at bounding box center [310, 224] width 6 height 6
select select "6959d863-ee32-42c4-bffe-2330cab25484"
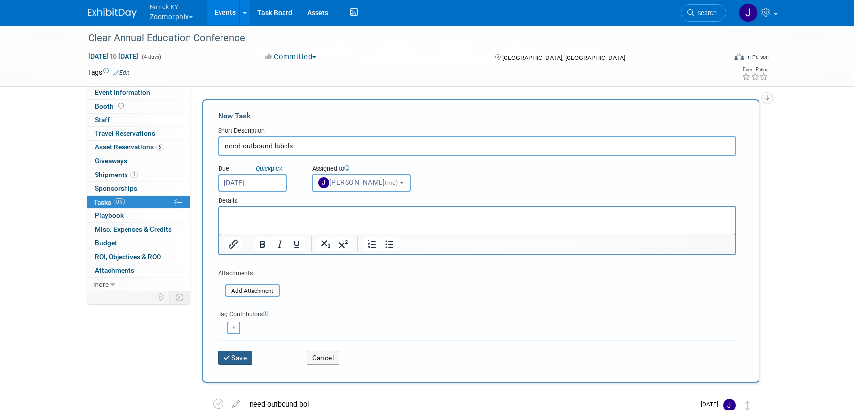
click at [242, 359] on button "Save" at bounding box center [235, 358] width 34 height 14
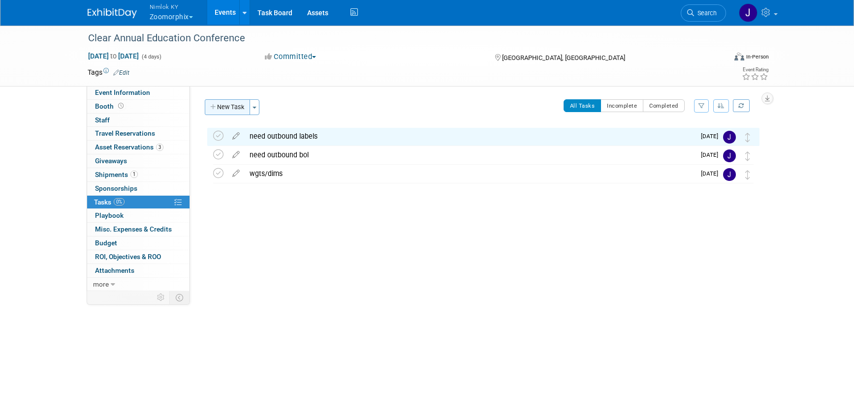
click at [220, 100] on button "New Task" at bounding box center [227, 107] width 45 height 16
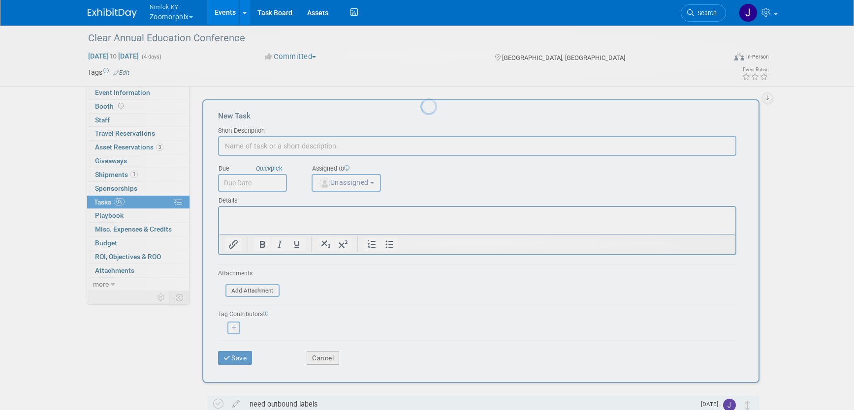
scroll to position [0, 0]
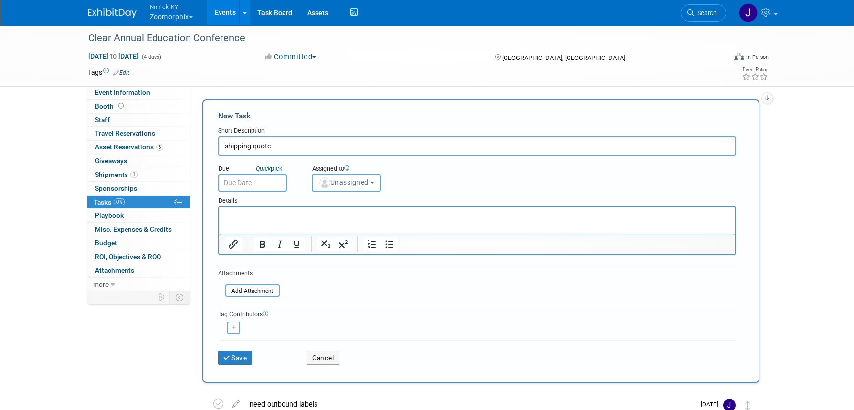
type input "shipping quote"
click at [251, 188] on input "text" at bounding box center [252, 183] width 69 height 18
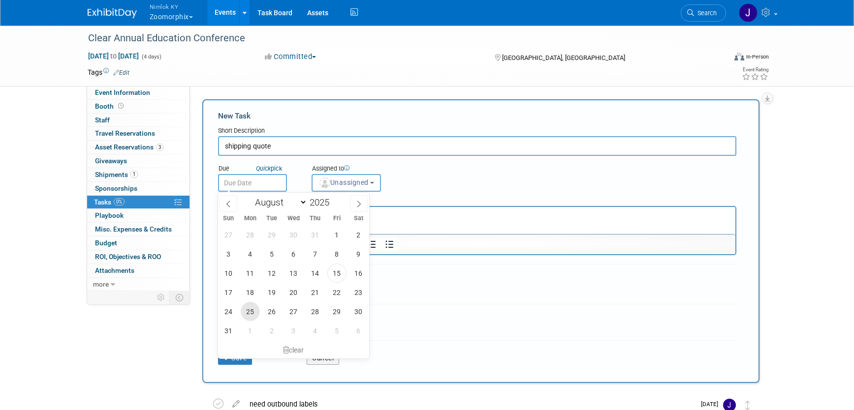
click at [248, 315] on span "25" at bounding box center [250, 311] width 19 height 19
type input "Aug 25, 2025"
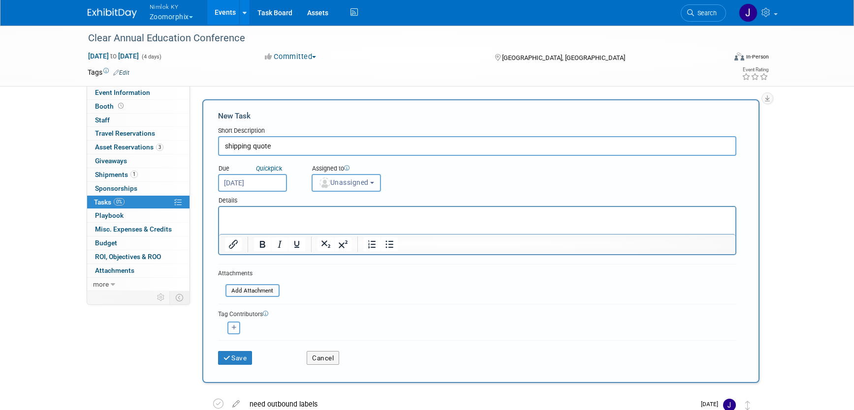
click at [348, 189] on button "Unassigned" at bounding box center [346, 183] width 70 height 18
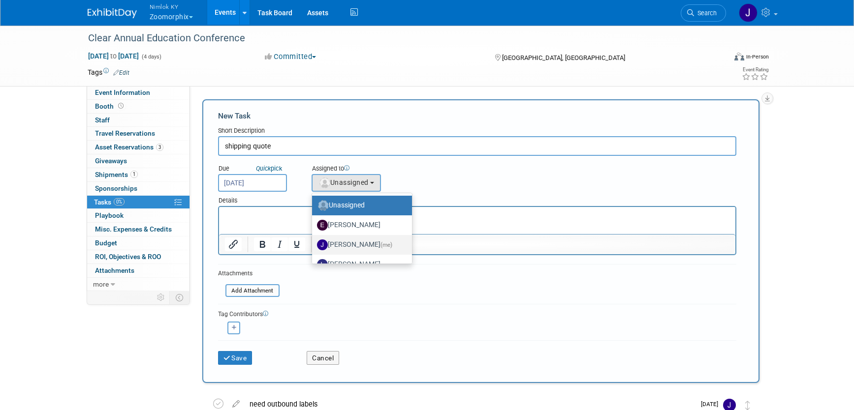
click at [351, 243] on label "Jamie Dunn (me)" at bounding box center [359, 245] width 85 height 16
click at [313, 243] on input "Jamie Dunn (me)" at bounding box center [310, 244] width 6 height 6
select select "6959d863-ee32-42c4-bffe-2330cab25484"
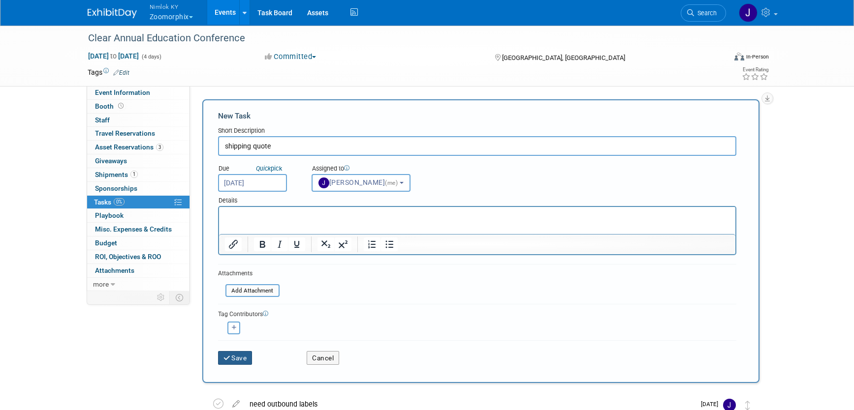
click at [245, 356] on button "Save" at bounding box center [235, 358] width 34 height 14
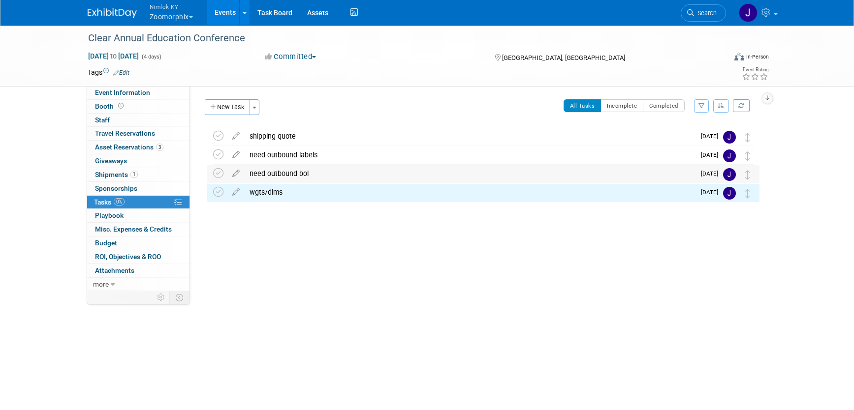
drag, startPoint x: 740, startPoint y: 138, endPoint x: 741, endPoint y: 176, distance: 37.4
click at [741, 176] on div "Clear Annual Education Conference Chicago, IL Sep 15, 2025 to Sep 18, 2025 (Goi…" at bounding box center [480, 164] width 557 height 75
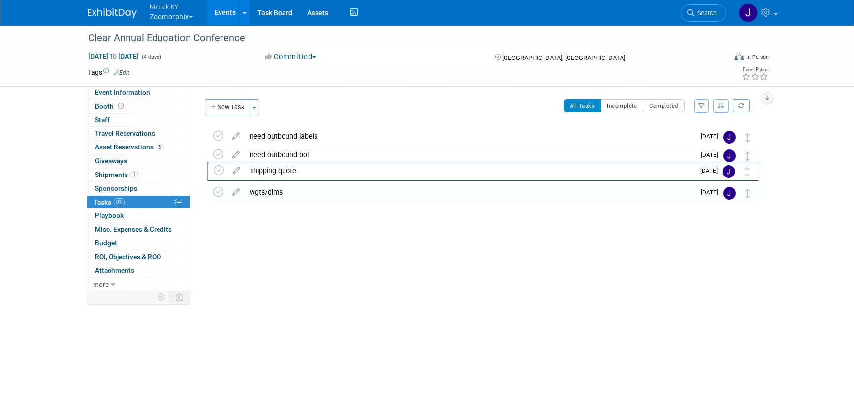
drag, startPoint x: 750, startPoint y: 136, endPoint x: 750, endPoint y: 174, distance: 37.4
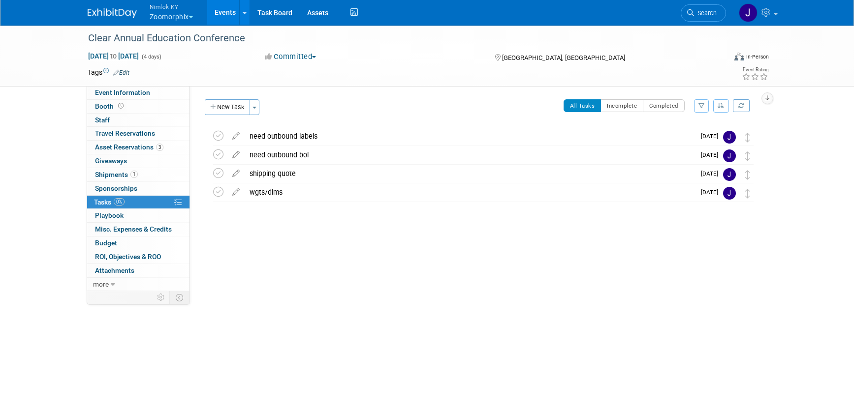
click at [321, 275] on div "Event Website: Edit Event Venue Name: McCormick Place Convention Center Event V…" at bounding box center [478, 188] width 577 height 205
click at [219, 105] on button "New Task" at bounding box center [227, 107] width 45 height 16
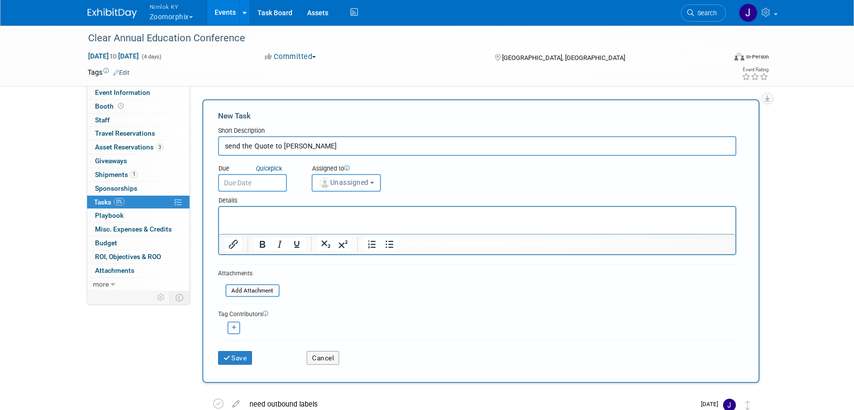
type input "send the Quote to Molly"
click at [237, 183] on input "text" at bounding box center [252, 183] width 69 height 18
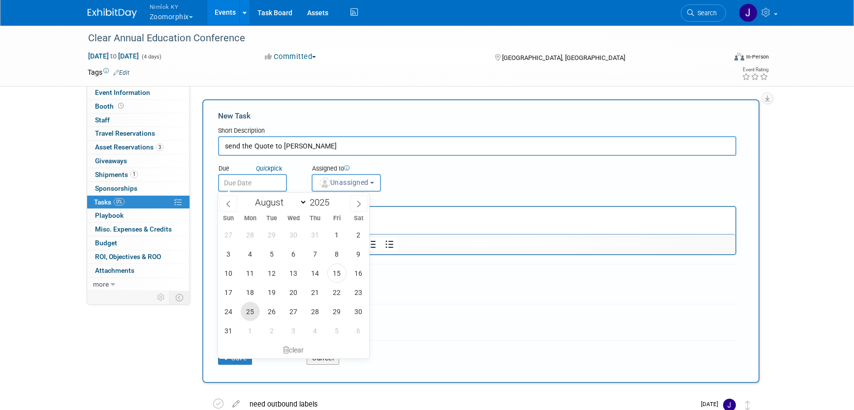
click at [250, 313] on span "25" at bounding box center [250, 311] width 19 height 19
type input "Aug 25, 2025"
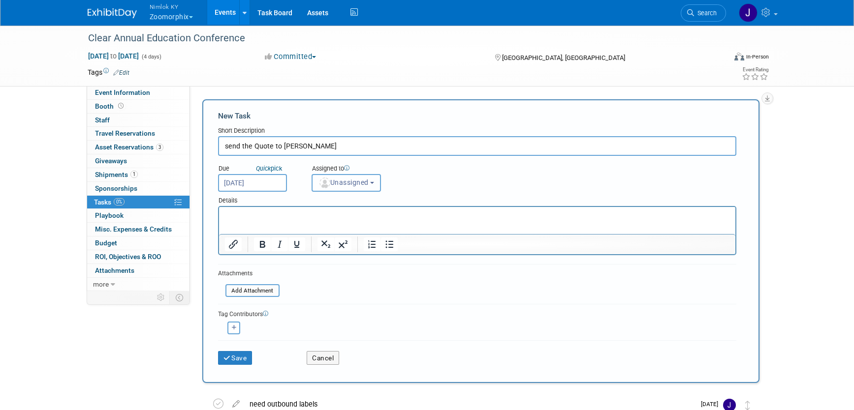
click at [348, 188] on button "Unassigned" at bounding box center [346, 183] width 70 height 18
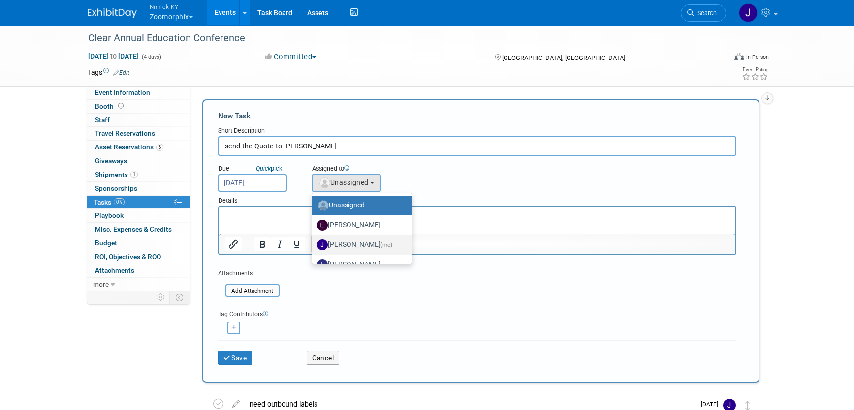
click at [357, 244] on label "Jamie Dunn (me)" at bounding box center [359, 245] width 85 height 16
click at [313, 244] on input "Jamie Dunn (me)" at bounding box center [310, 244] width 6 height 6
select select "6959d863-ee32-42c4-bffe-2330cab25484"
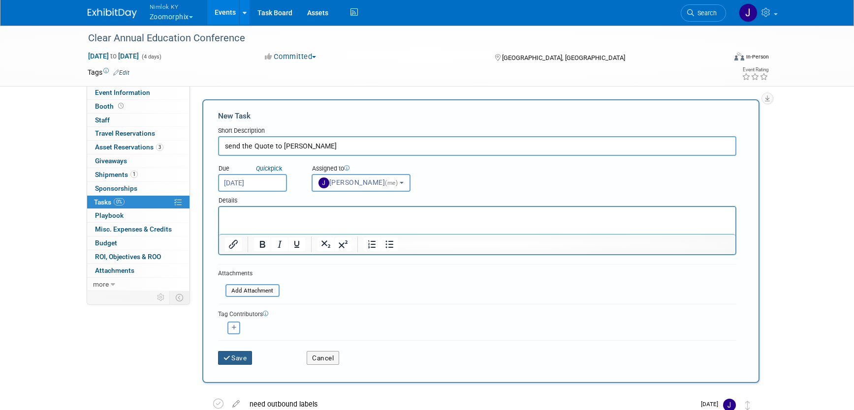
click at [241, 357] on button "Save" at bounding box center [235, 358] width 34 height 14
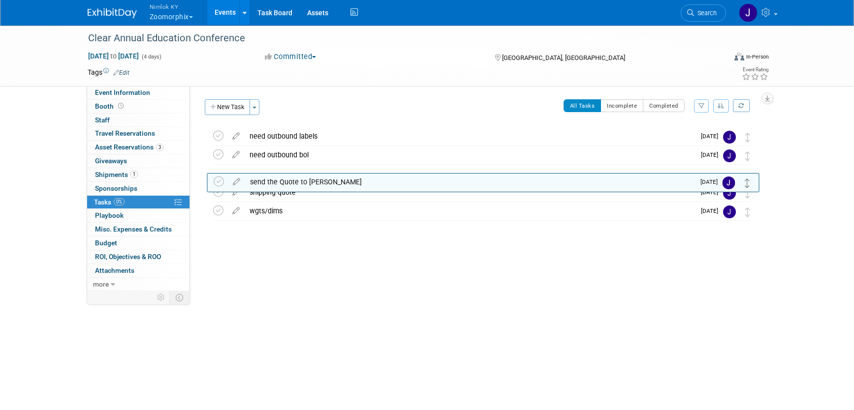
drag, startPoint x: 748, startPoint y: 136, endPoint x: 748, endPoint y: 181, distance: 45.3
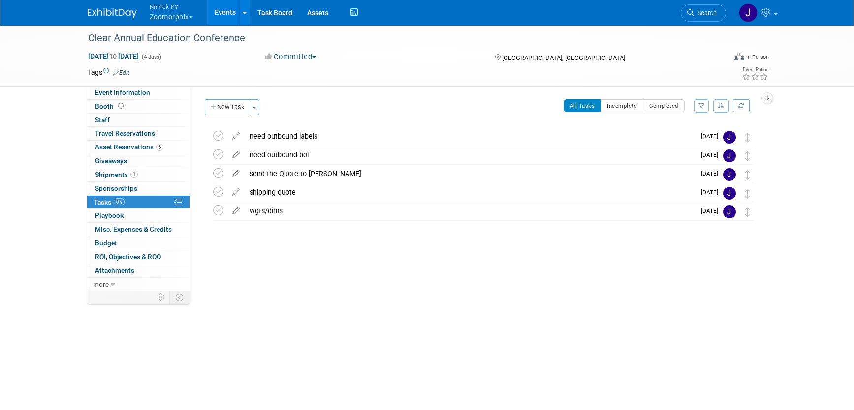
click at [193, 18] on button "Nimlok KY Zoomorphix" at bounding box center [177, 13] width 57 height 26
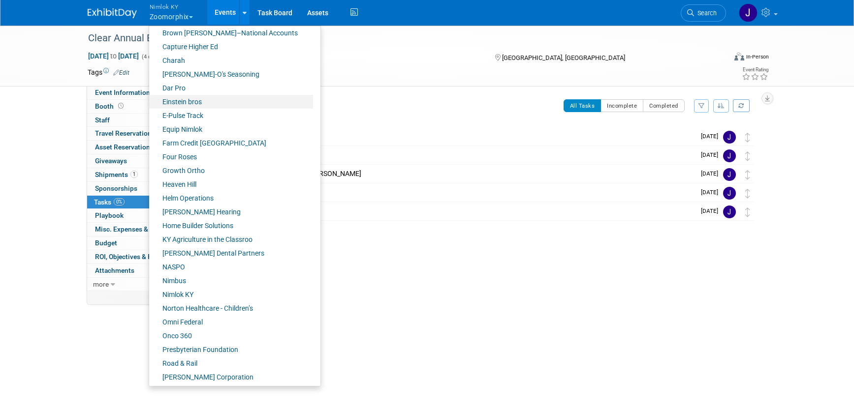
scroll to position [271, 0]
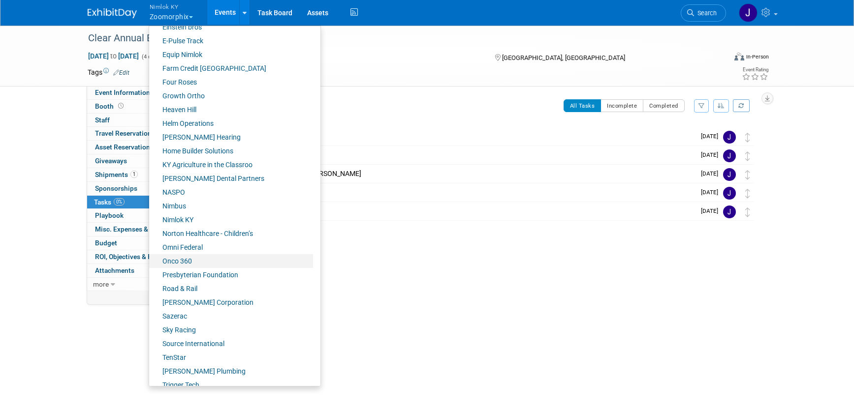
click at [211, 260] on link "Onco 360" at bounding box center [231, 261] width 164 height 14
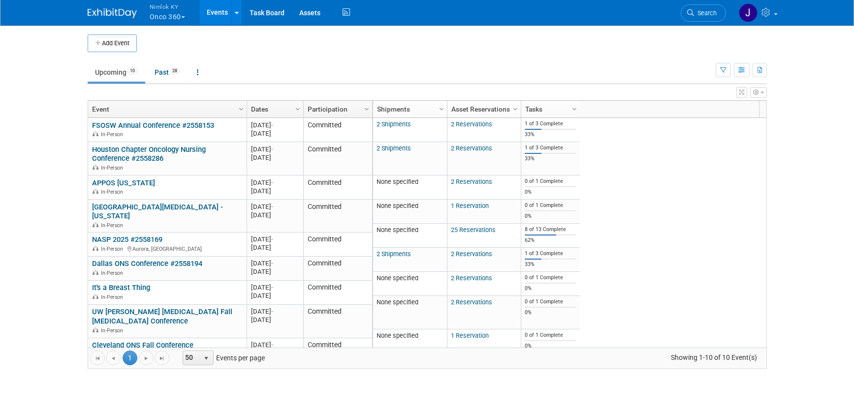
click at [179, 15] on button "Nimlok KY Onco 360" at bounding box center [173, 13] width 49 height 26
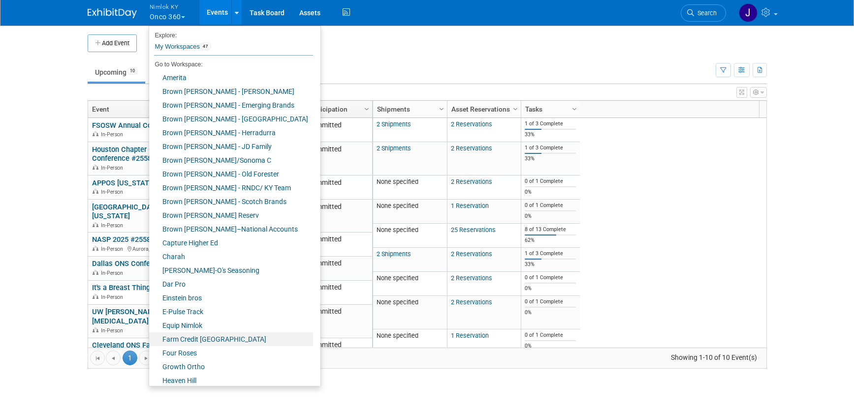
scroll to position [2, 0]
click at [216, 336] on link "Farm Credit [GEOGRAPHIC_DATA]" at bounding box center [231, 338] width 164 height 14
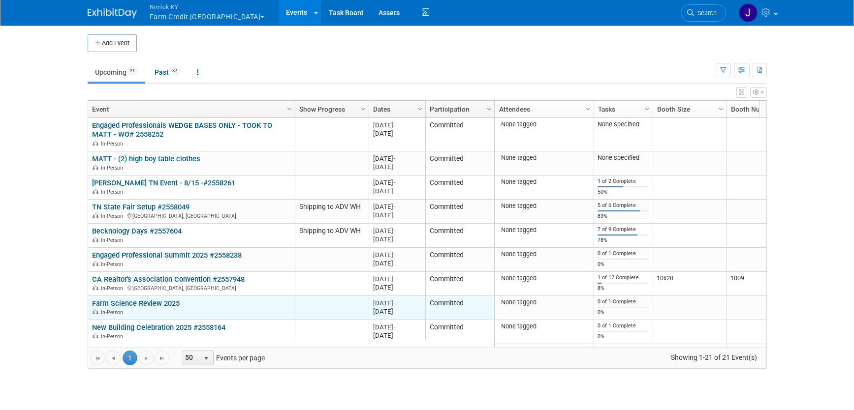
click at [243, 304] on div "Farm Science Review 2025 In-Person" at bounding box center [191, 307] width 198 height 17
click at [144, 304] on link "Farm Science Review 2025" at bounding box center [136, 303] width 88 height 9
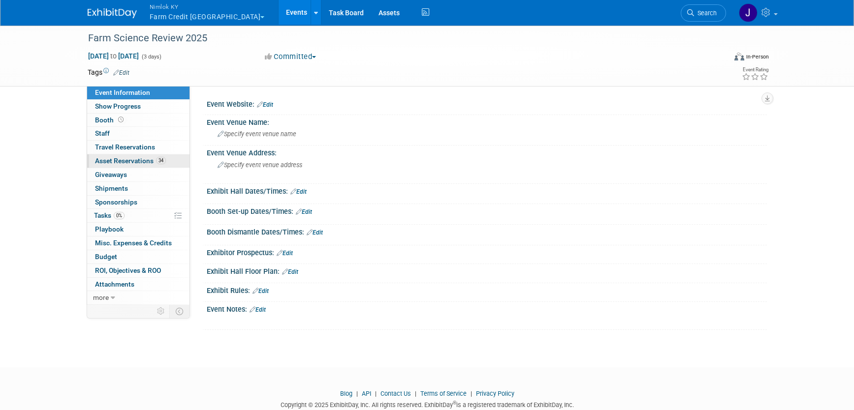
click at [147, 162] on span "Asset Reservations 34" at bounding box center [130, 161] width 71 height 8
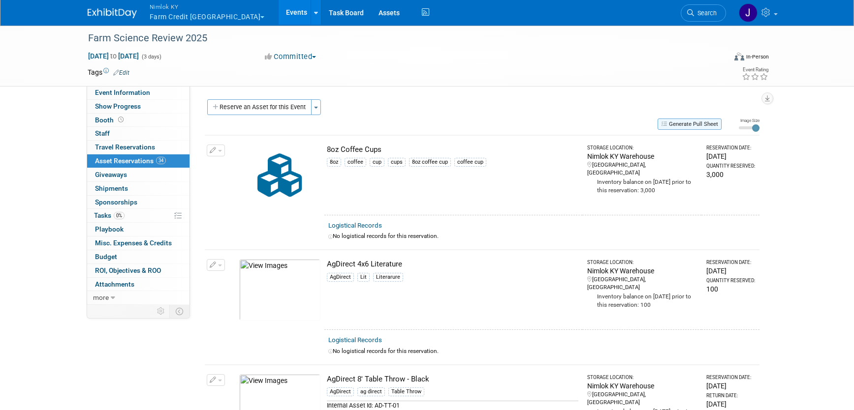
click at [678, 125] on button "Generate Pull Sheet" at bounding box center [689, 124] width 64 height 11
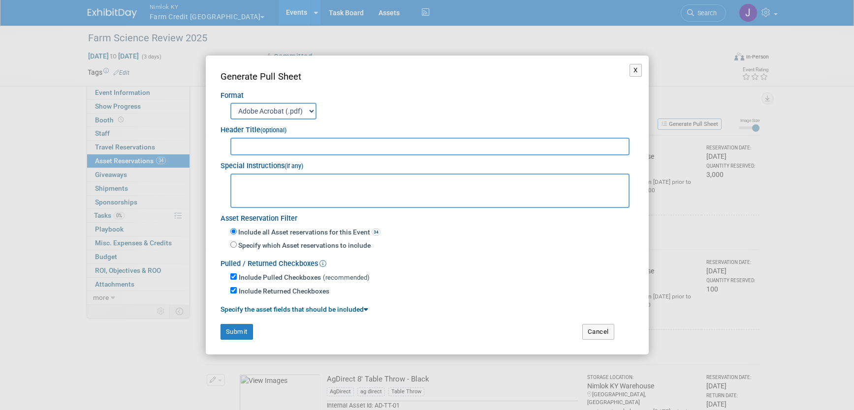
click at [521, 141] on input "text" at bounding box center [430, 147] width 400 height 18
type input "2558300 - FSR"
click at [225, 333] on button "Submit" at bounding box center [236, 332] width 32 height 16
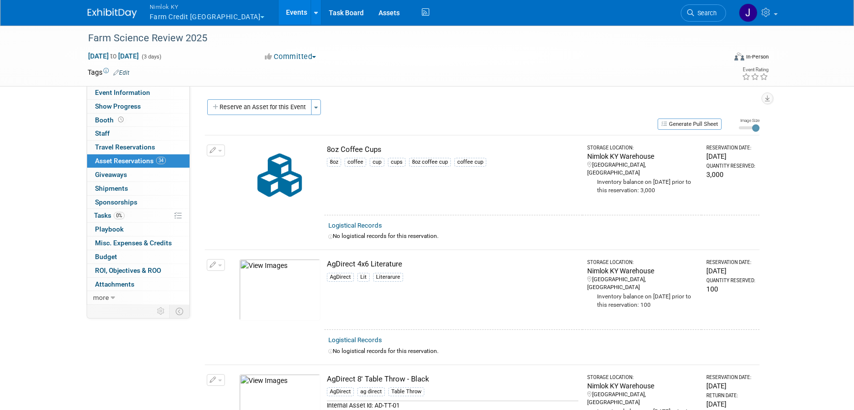
click at [428, 191] on td "8oz Coffee Cups 8oz coffee cup cups 8oz coffee cup coffee cup" at bounding box center [453, 175] width 258 height 80
click at [392, 146] on div "8oz Coffee Cups" at bounding box center [452, 150] width 251 height 10
drag, startPoint x: 382, startPoint y: 149, endPoint x: 327, endPoint y: 147, distance: 54.6
click at [327, 147] on div "8oz Coffee Cups" at bounding box center [452, 150] width 251 height 10
copy div "8oz Coffee Cups"
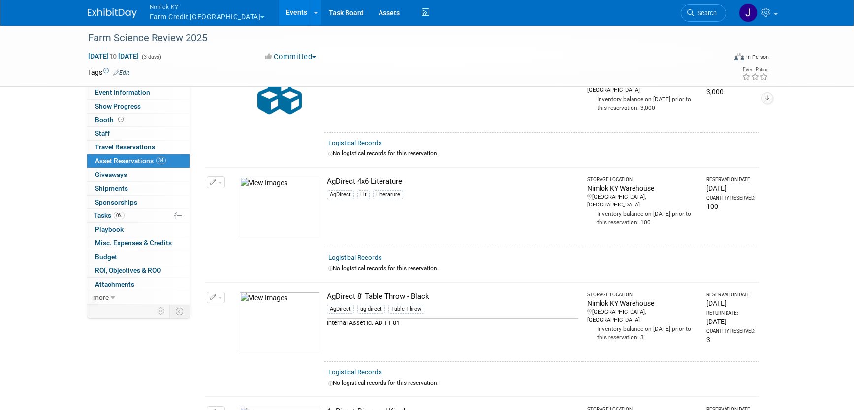
scroll to position [109, 0]
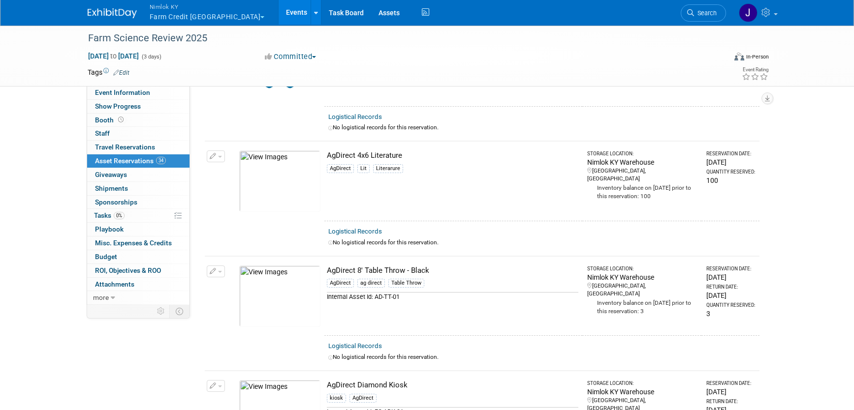
click at [428, 196] on td "AgDirect 4x6 Literature AgDirect Lit Literarure" at bounding box center [453, 181] width 258 height 80
drag, startPoint x: 408, startPoint y: 156, endPoint x: 326, endPoint y: 156, distance: 82.2
click at [327, 156] on div "AgDirect 4x6 Literature" at bounding box center [452, 156] width 251 height 10
copy div "AgDirect 4x6 Literature"
drag, startPoint x: 435, startPoint y: 272, endPoint x: 326, endPoint y: 272, distance: 108.3
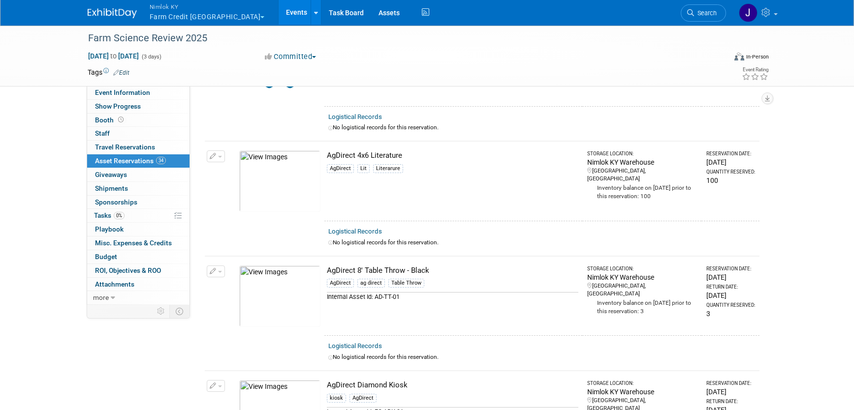
click at [327, 272] on div "AgDirect 8' Table Throw - Black" at bounding box center [452, 271] width 251 height 10
copy div "AgDirect 8' Table Throw - Black"
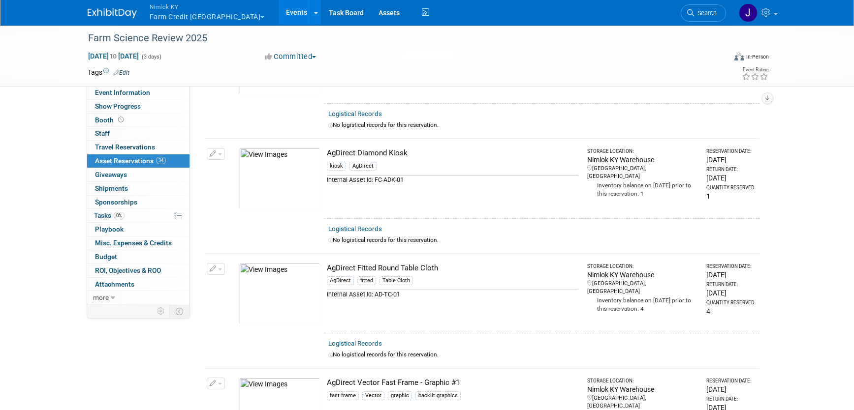
scroll to position [342, 0]
drag, startPoint x: 408, startPoint y: 153, endPoint x: 325, endPoint y: 147, distance: 82.9
click at [325, 147] on td "AgDirect Diamond Kiosk kiosk AgDirect Internal Asset Id: FC-ADK-01" at bounding box center [453, 178] width 258 height 80
copy div "AgDirect Diamond Kiosk"
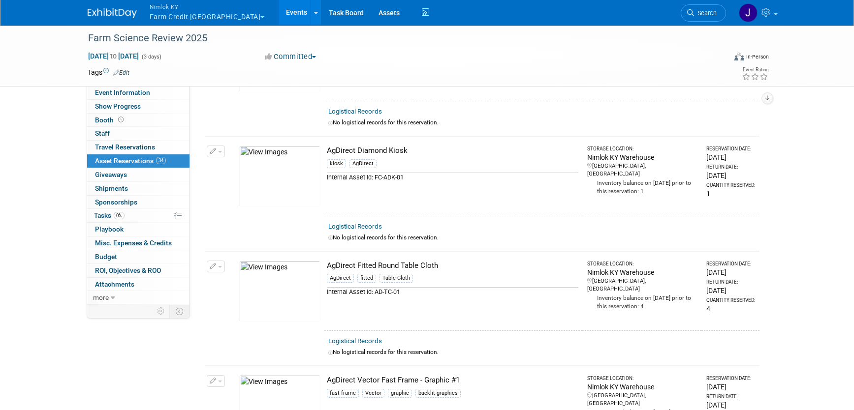
drag, startPoint x: 438, startPoint y: 267, endPoint x: 329, endPoint y: 263, distance: 109.8
click at [329, 263] on div "AgDirect Fitted Round Table Cloth" at bounding box center [452, 266] width 251 height 10
copy div "AgDirect Fitted Round Table Cloth"
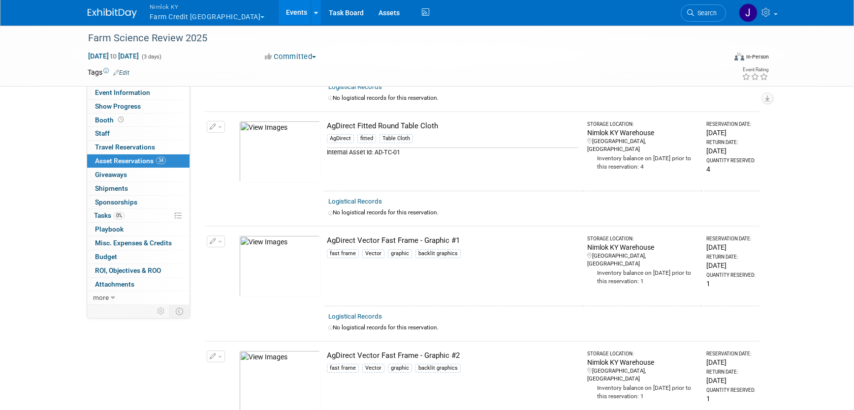
scroll to position [484, 0]
drag, startPoint x: 469, startPoint y: 240, endPoint x: 326, endPoint y: 231, distance: 143.5
click at [326, 231] on td "AgDirect Vector Fast Frame - Graphic #1 fast frame Vector graphic backlit graph…" at bounding box center [453, 266] width 258 height 80
copy div "AgDirect Vector Fast Frame - Graphic #1"
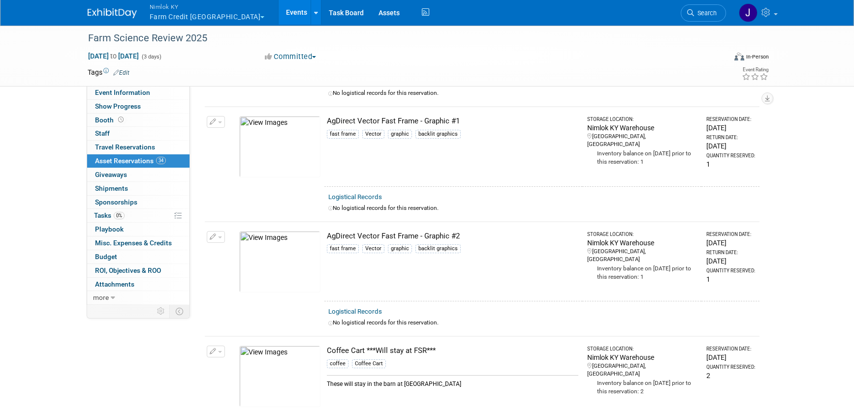
scroll to position [605, 0]
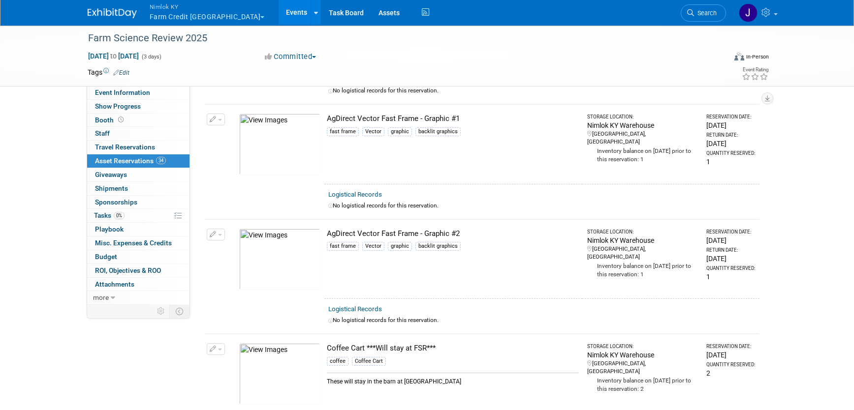
drag, startPoint x: 461, startPoint y: 231, endPoint x: 323, endPoint y: 229, distance: 137.3
click at [324, 229] on td "AgDirect Vector Fast Frame - Graphic #2 fast frame Vector graphic backlit graph…" at bounding box center [453, 259] width 258 height 80
copy tr "10047882-10724226-7f37626c-c34b-4244-8476-8eba4c71bb5b.jpg AgDirect Vector Fast…"
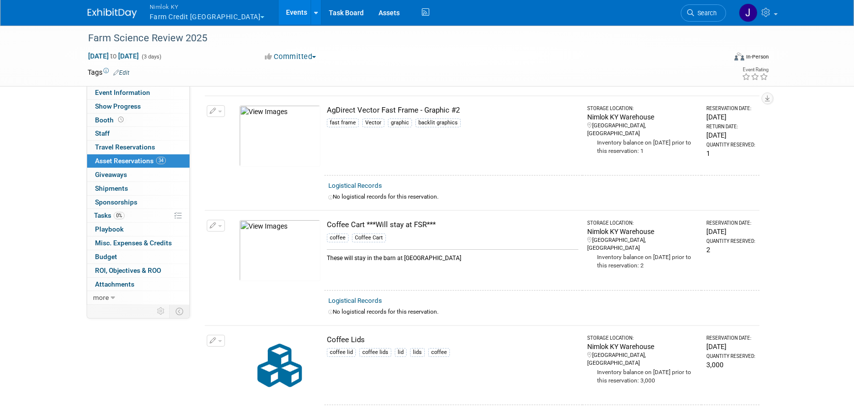
scroll to position [732, 0]
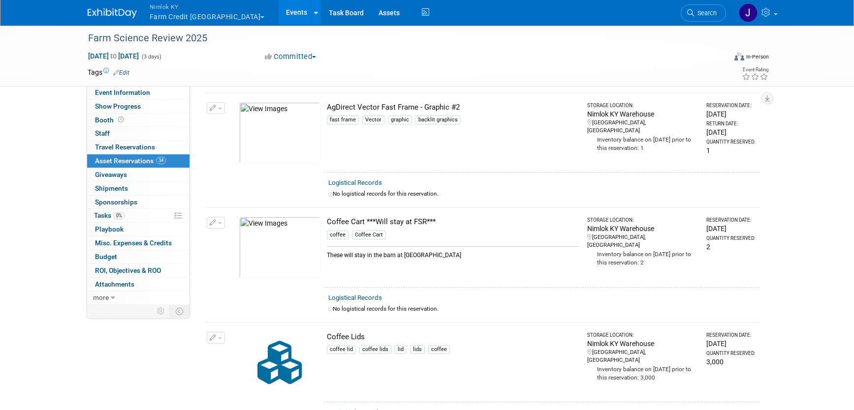
click at [706, 248] on div "2" at bounding box center [730, 247] width 49 height 10
click at [455, 218] on div "Coffee Cart ***Will stay at FSR***" at bounding box center [452, 222] width 251 height 10
drag, startPoint x: 439, startPoint y: 223, endPoint x: 327, endPoint y: 219, distance: 112.8
click at [327, 219] on div "Coffee Cart ***Will stay at FSR***" at bounding box center [452, 222] width 251 height 10
copy div "Coffee Cart ***Will stay at FSR***"
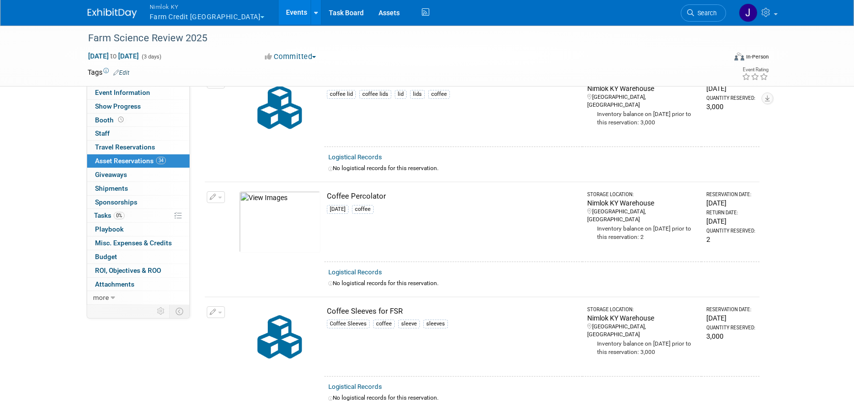
scroll to position [988, 0]
drag, startPoint x: 387, startPoint y: 194, endPoint x: 326, endPoint y: 192, distance: 60.6
click at [327, 192] on div "Coffee Percolator" at bounding box center [452, 196] width 251 height 10
copy div "Coffee Percolator"
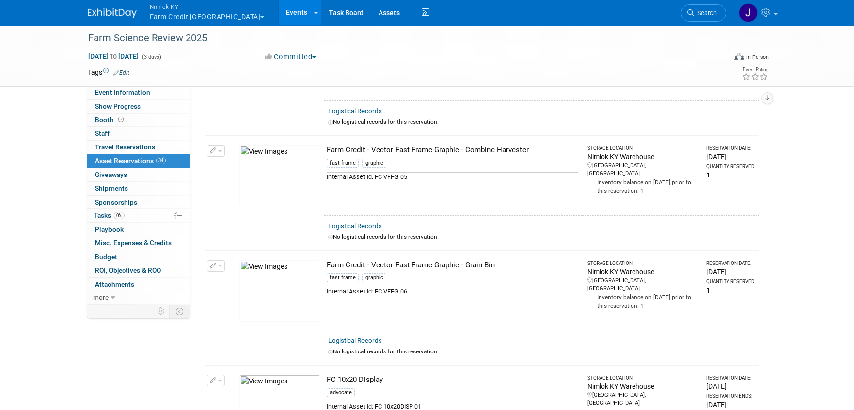
click at [471, 167] on div "fast frame graphic" at bounding box center [452, 165] width 251 height 14
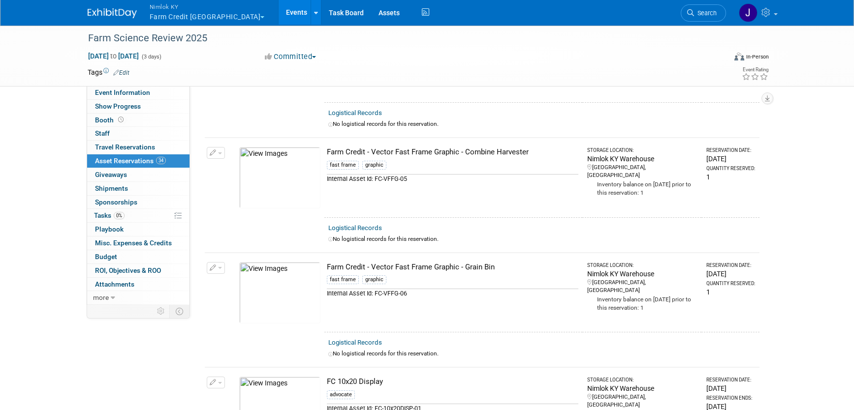
drag, startPoint x: 534, startPoint y: 151, endPoint x: 331, endPoint y: 145, distance: 203.8
click at [331, 145] on td "Farm Credit - Vector Fast Frame Graphic - Combine Harvester fast frame graphic …" at bounding box center [453, 178] width 258 height 80
copy div "Farm Credit - Vector Fast Frame Graphic - Combine Harvester"
drag, startPoint x: 487, startPoint y: 267, endPoint x: 328, endPoint y: 271, distance: 159.0
click at [328, 271] on div "Farm Credit - Vector Fast Frame Graphic - Grain Bin" at bounding box center [452, 267] width 251 height 10
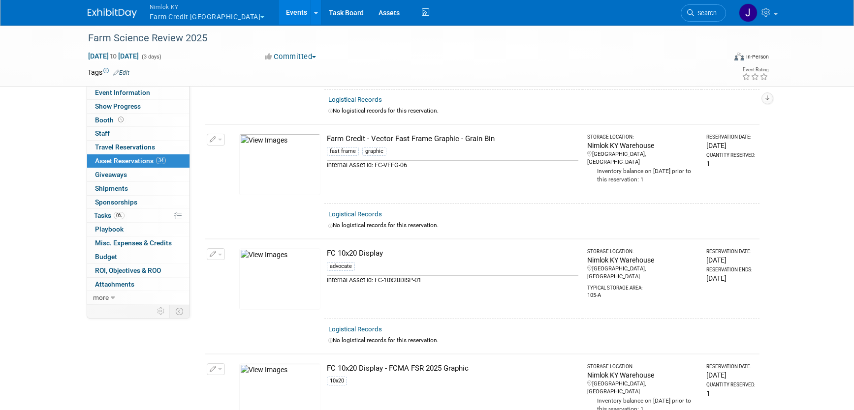
scroll to position [1395, 0]
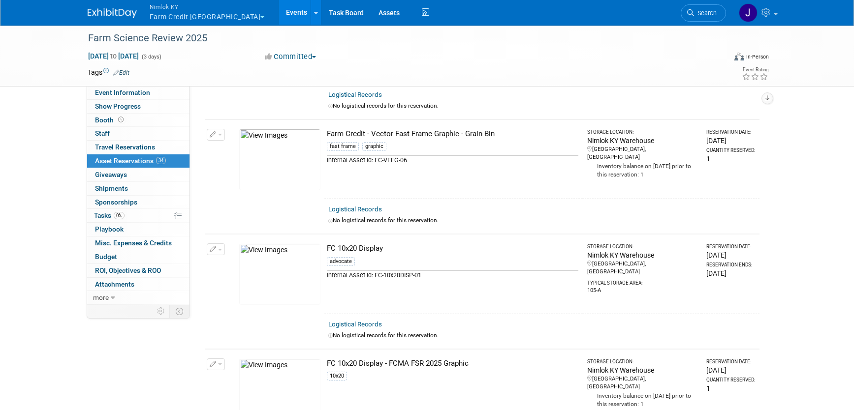
drag, startPoint x: 373, startPoint y: 248, endPoint x: 327, endPoint y: 248, distance: 45.8
click at [327, 248] on div "FC 10x20 Display" at bounding box center [452, 249] width 251 height 10
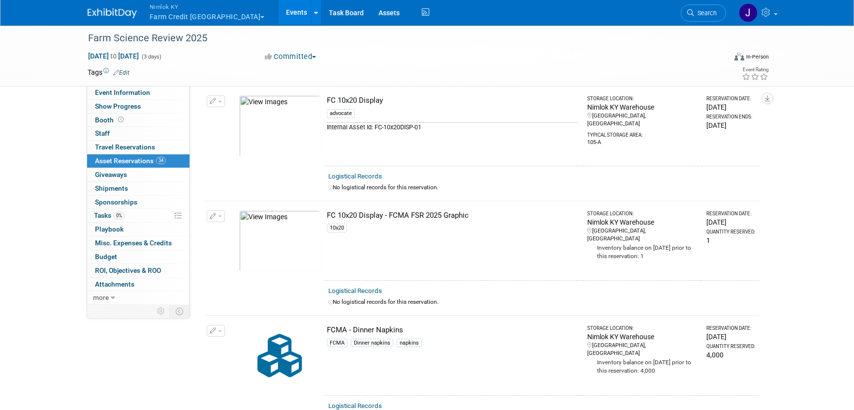
scroll to position [1542, 0]
drag, startPoint x: 443, startPoint y: 212, endPoint x: 334, endPoint y: 208, distance: 109.3
click at [334, 208] on td "FC 10x20 Display - FCMA FSR 2025 Graphic 10x20" at bounding box center [453, 242] width 258 height 80
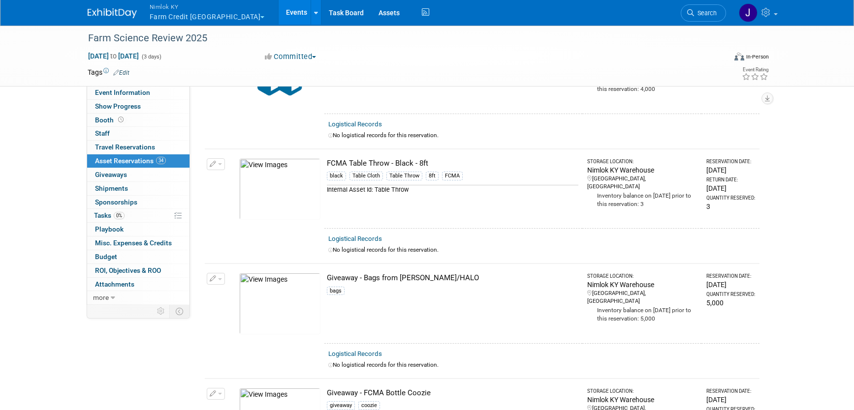
scroll to position [2062, 0]
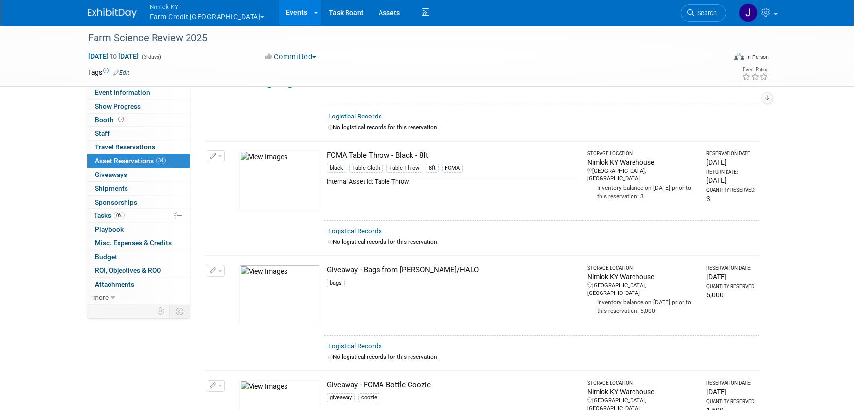
drag, startPoint x: 431, startPoint y: 154, endPoint x: 328, endPoint y: 157, distance: 102.9
click at [328, 157] on div "FCMA Table Throw - Black - 8ft" at bounding box center [452, 156] width 251 height 10
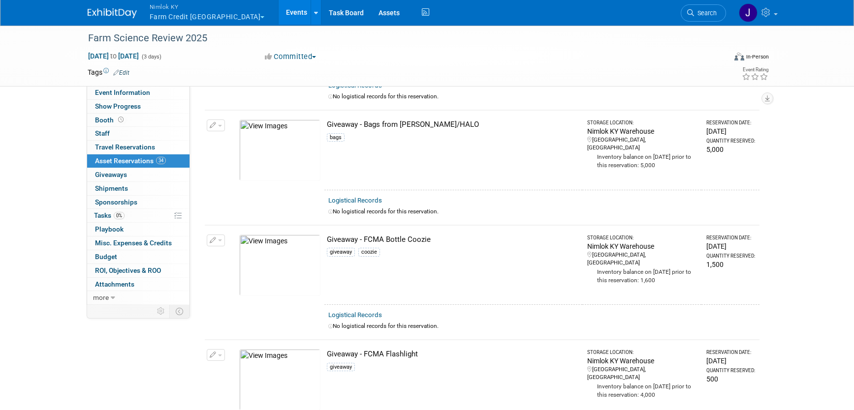
scroll to position [2225, 0]
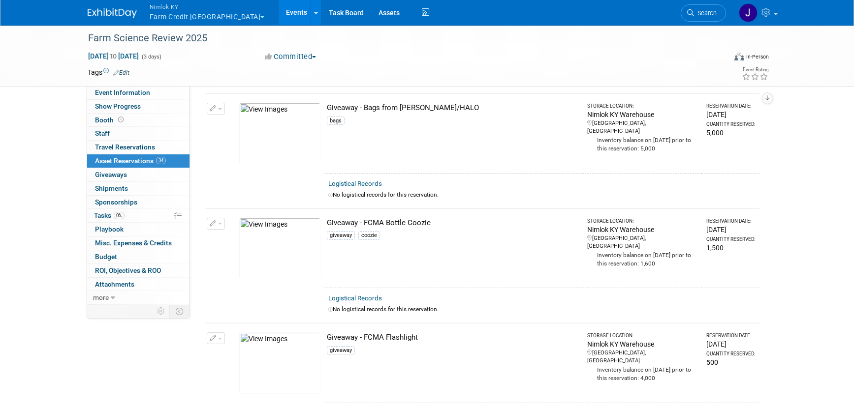
drag, startPoint x: 432, startPoint y: 222, endPoint x: 321, endPoint y: 224, distance: 110.2
click at [321, 224] on tr "Change Reservation Manage Logistical Records Cancel Reservation" at bounding box center [482, 249] width 555 height 80
drag, startPoint x: 419, startPoint y: 338, endPoint x: 326, endPoint y: 337, distance: 92.5
click at [327, 337] on div "Giveaway - FCMA Flashlight" at bounding box center [452, 338] width 251 height 10
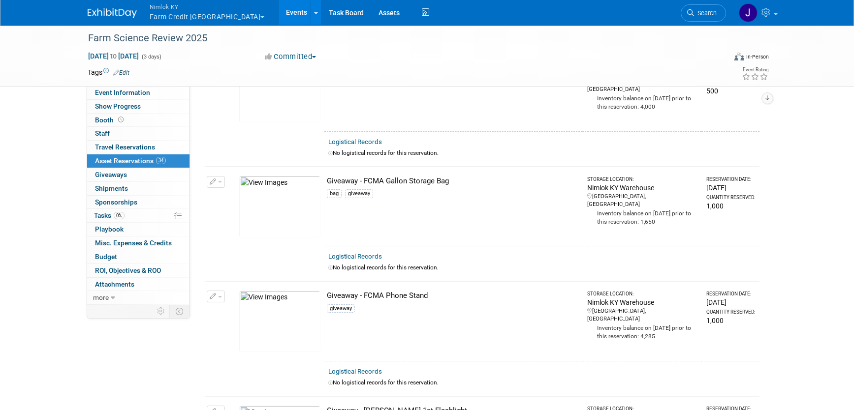
scroll to position [2498, 0]
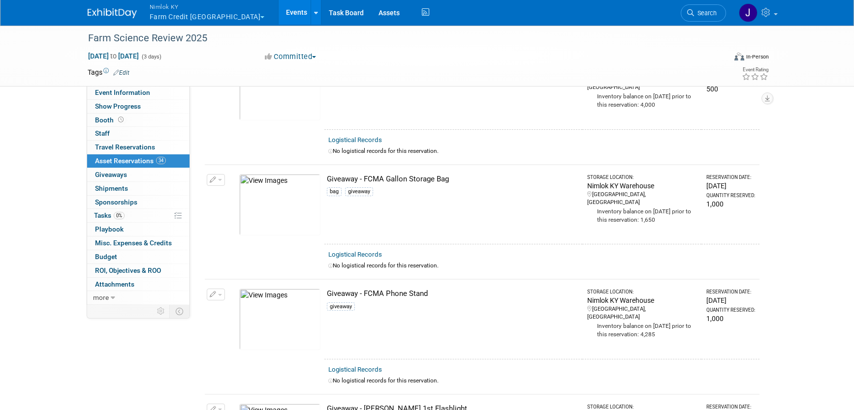
drag, startPoint x: 451, startPoint y: 181, endPoint x: 327, endPoint y: 182, distance: 124.0
click at [327, 182] on div "Giveaway - FCMA Gallon Storage Bag" at bounding box center [452, 179] width 251 height 10
drag, startPoint x: 430, startPoint y: 291, endPoint x: 342, endPoint y: 288, distance: 88.1
click at [342, 288] on td "Giveaway - FCMA Phone Stand giveaway" at bounding box center [453, 320] width 258 height 80
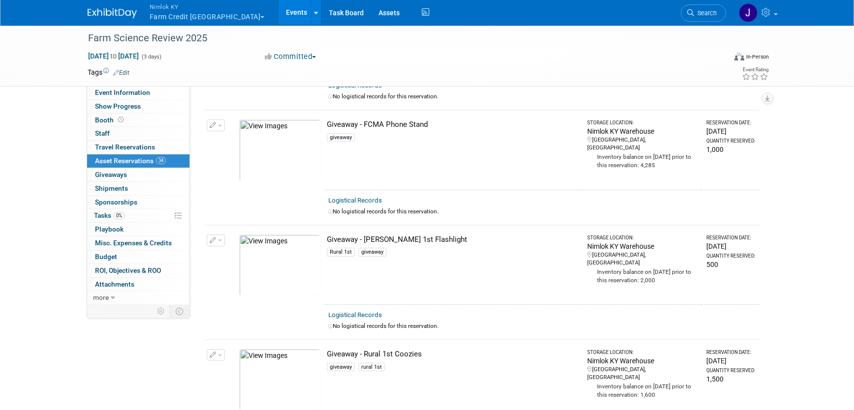
scroll to position [2670, 0]
drag, startPoint x: 427, startPoint y: 237, endPoint x: 321, endPoint y: 236, distance: 105.3
click at [321, 236] on tr "Change Reservation Manage Logistical Records Cancel Reservation" at bounding box center [482, 263] width 555 height 80
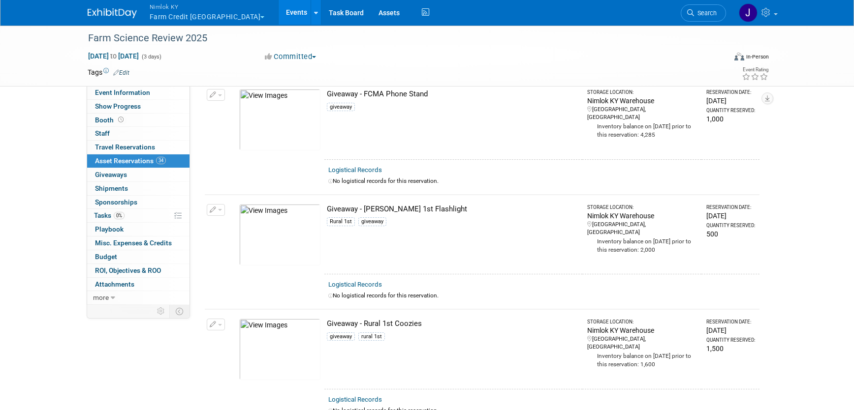
scroll to position [2753, 0]
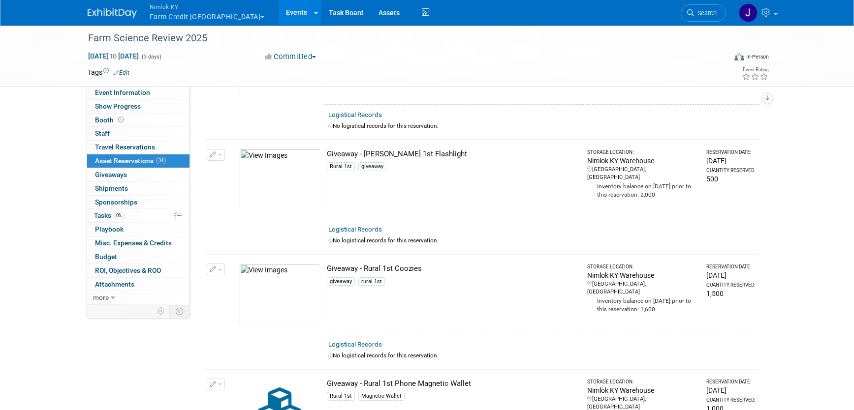
drag, startPoint x: 426, startPoint y: 269, endPoint x: 323, endPoint y: 272, distance: 102.9
click at [323, 272] on tr "Change Reservation Manage Logistical Records Cancel Reservation" at bounding box center [482, 294] width 555 height 80
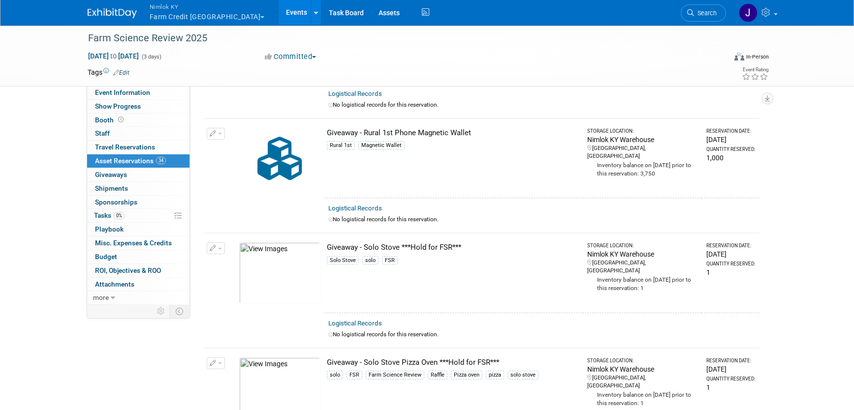
scroll to position [3002, 0]
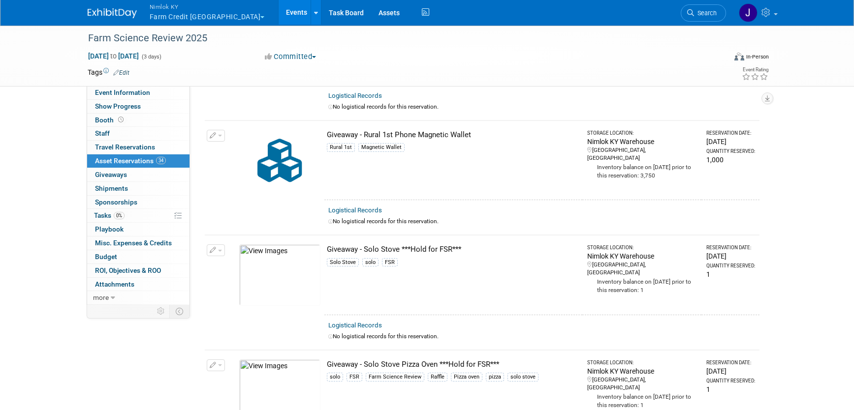
drag, startPoint x: 468, startPoint y: 132, endPoint x: 335, endPoint y: 125, distance: 133.5
click at [335, 125] on td "Giveaway - Rural 1st Phone Magnetic Wallet Rural 1st Magnetic Wallet" at bounding box center [453, 161] width 258 height 80
drag, startPoint x: 472, startPoint y: 248, endPoint x: 325, endPoint y: 250, distance: 147.1
click at [325, 250] on td "Giveaway - Solo Stove ***Hold for FSR*** Solo Stove solo FSR" at bounding box center [453, 275] width 258 height 80
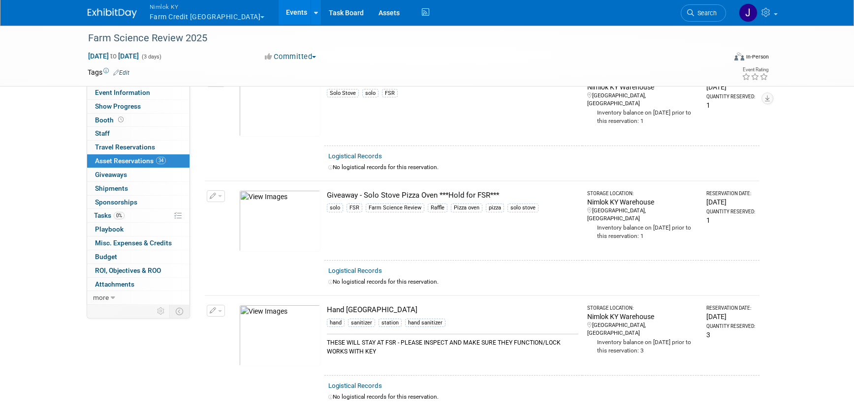
scroll to position [3172, 0]
drag, startPoint x: 503, startPoint y: 193, endPoint x: 326, endPoint y: 190, distance: 177.7
click at [326, 190] on td "Giveaway - Solo Stove Pizza Oven ***Hold for FSR*** solo FSR Farm Science Revie…" at bounding box center [453, 221] width 258 height 80
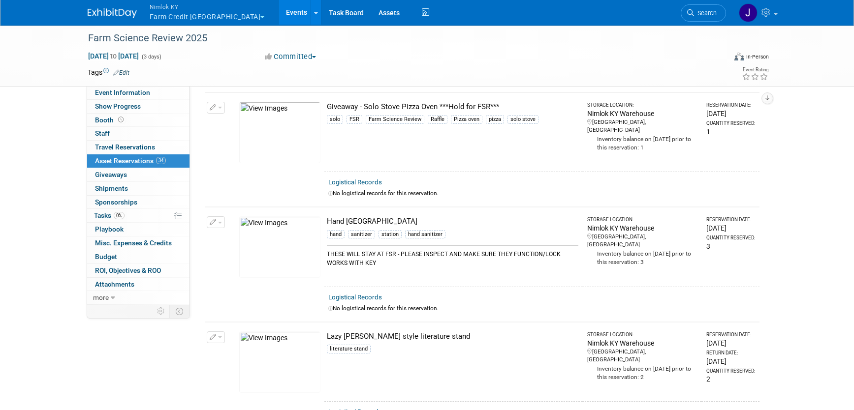
scroll to position [3278, 0]
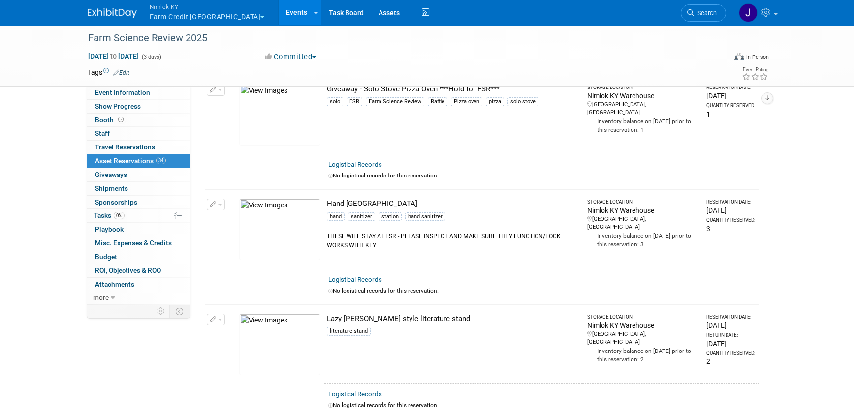
drag, startPoint x: 404, startPoint y: 203, endPoint x: 327, endPoint y: 205, distance: 76.3
click at [327, 205] on div "Hand Sanitizer Station" at bounding box center [452, 204] width 251 height 10
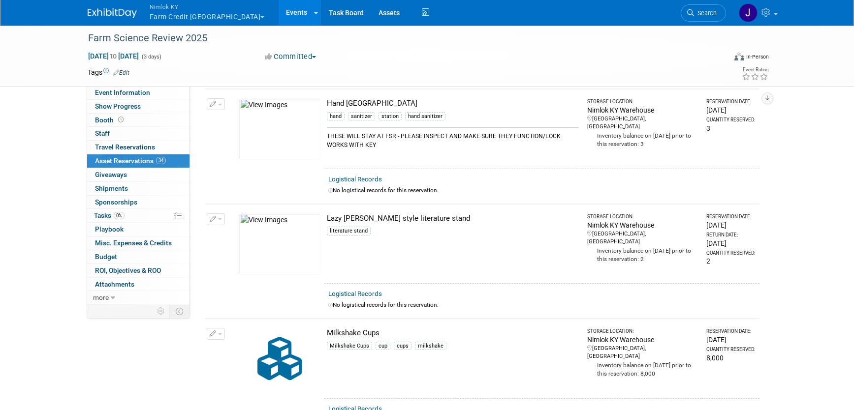
scroll to position [3380, 0]
drag, startPoint x: 436, startPoint y: 217, endPoint x: 337, endPoint y: 208, distance: 99.3
click at [337, 208] on td "Lazy Susan style literature stand literature stand" at bounding box center [453, 243] width 258 height 80
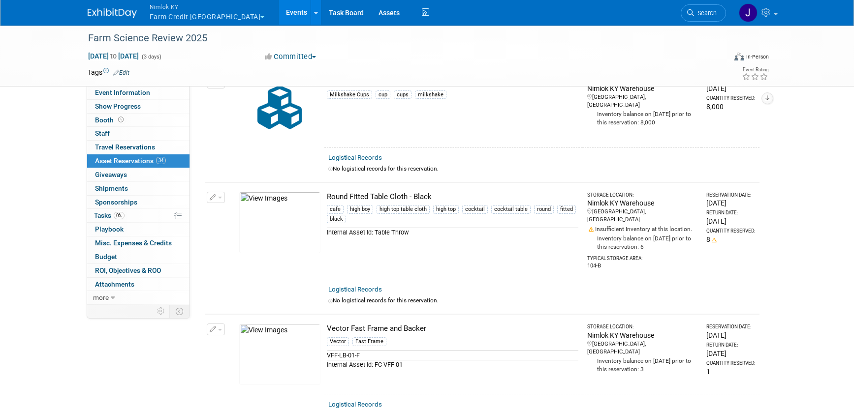
scroll to position [3632, 0]
drag, startPoint x: 433, startPoint y: 195, endPoint x: 334, endPoint y: 188, distance: 99.1
click at [334, 188] on td "Round Fitted Table Cloth - Black cafe high boy high top table cloth high top co…" at bounding box center [453, 229] width 258 height 97
drag, startPoint x: 429, startPoint y: 318, endPoint x: 327, endPoint y: 322, distance: 102.4
click at [327, 322] on div "Vector Fast Frame and Backer" at bounding box center [452, 327] width 251 height 10
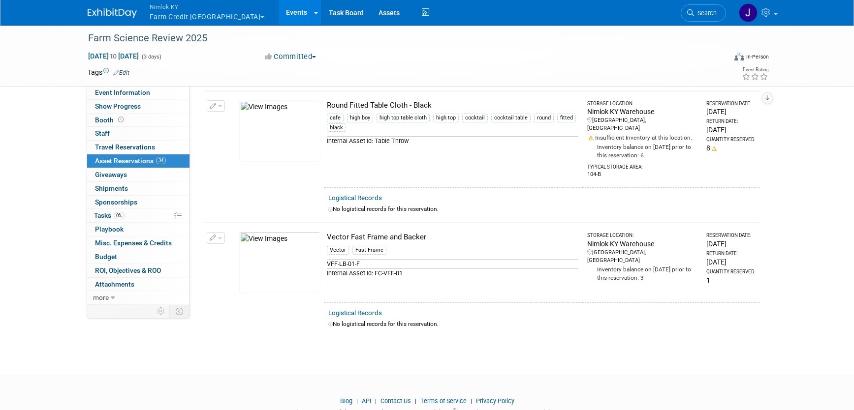
scroll to position [3747, 0]
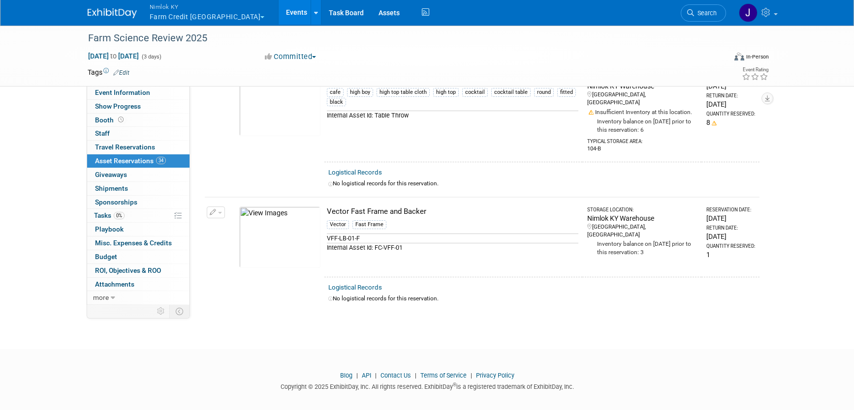
click at [219, 207] on button "button" at bounding box center [216, 213] width 18 height 12
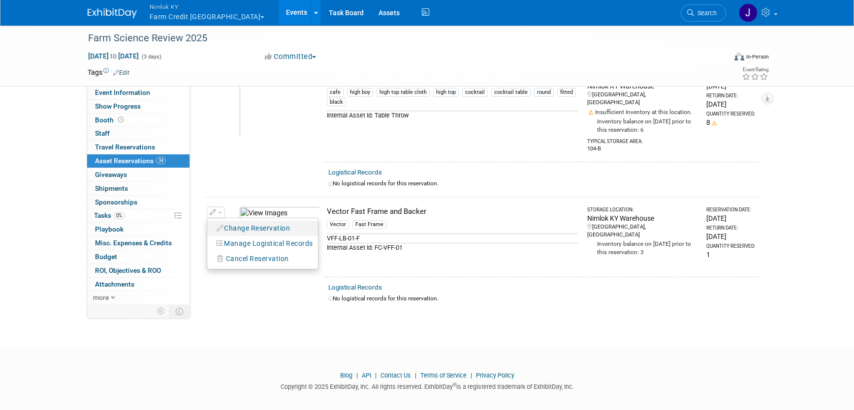
click at [249, 222] on button "Change Reservation" at bounding box center [253, 228] width 83 height 13
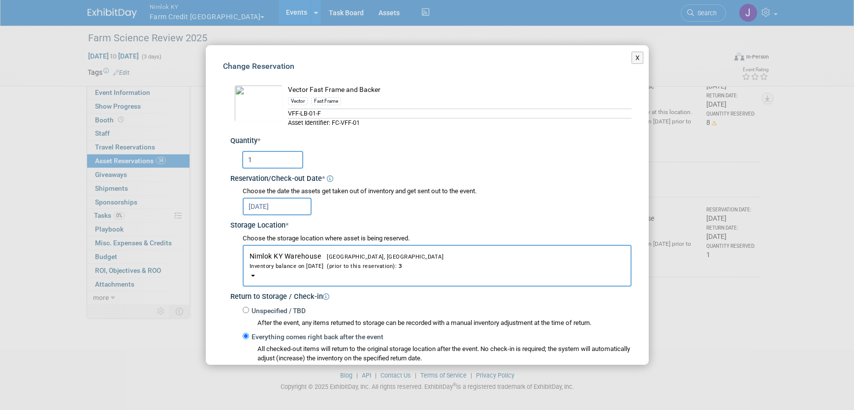
scroll to position [2, 0]
click at [263, 160] on input "1" at bounding box center [272, 160] width 61 height 18
drag, startPoint x: 229, startPoint y: 159, endPoint x: 217, endPoint y: 159, distance: 11.8
click at [217, 159] on div "Change Reservation Vector Fast Frame and Backer Vector *" at bounding box center [427, 290] width 443 height 495
type input "4"
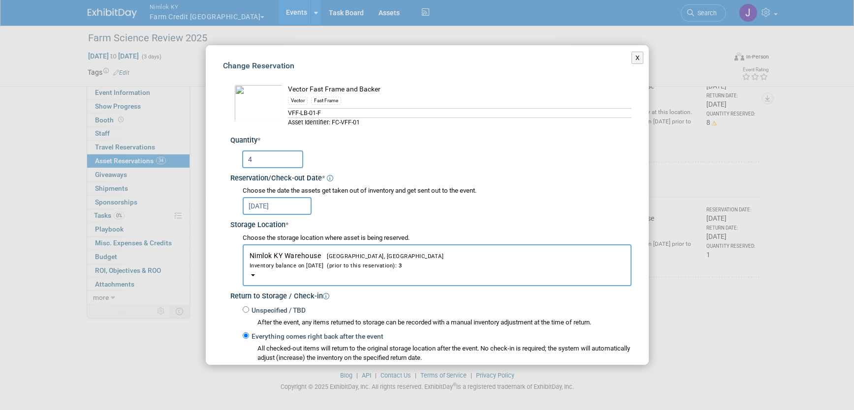
click at [431, 211] on div "Sep 1, 2025" at bounding box center [437, 205] width 389 height 19
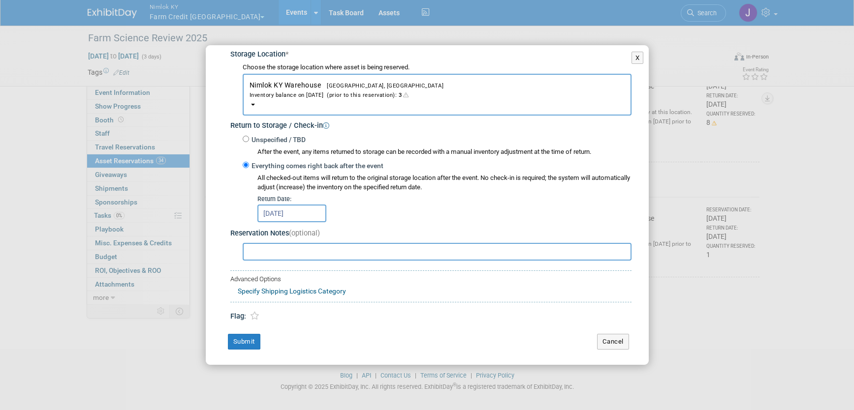
scroll to position [175, 0]
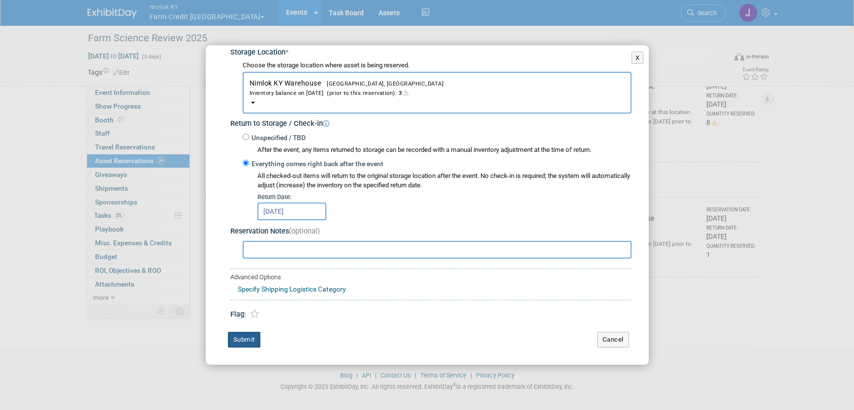
click at [248, 346] on button "Submit" at bounding box center [244, 340] width 32 height 16
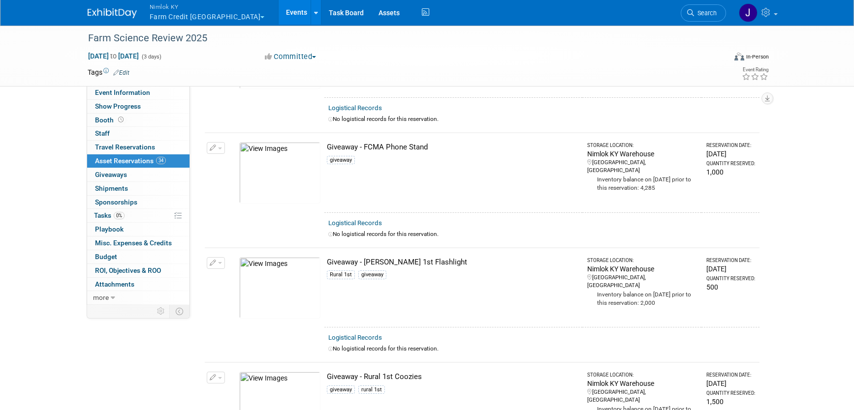
scroll to position [3747, 0]
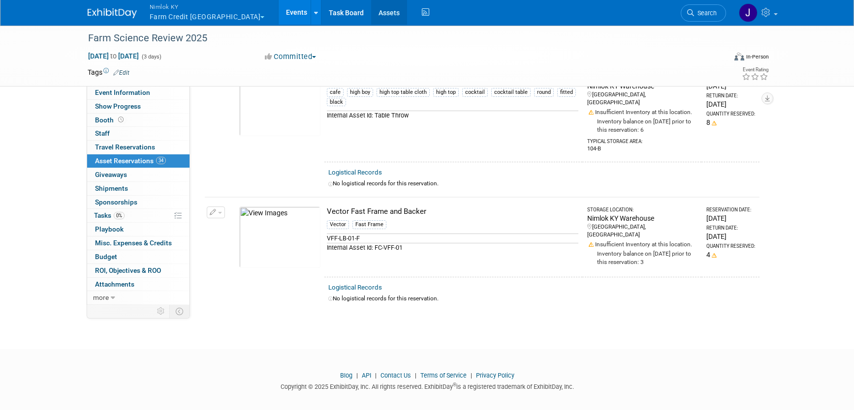
click at [371, 13] on link "Assets" at bounding box center [389, 12] width 36 height 25
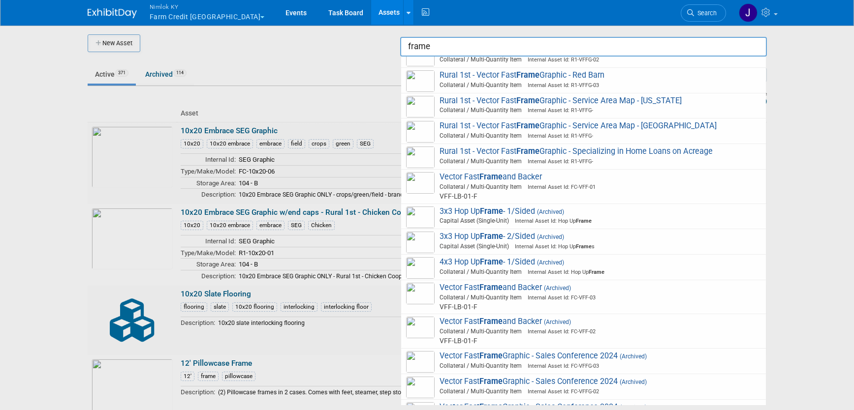
scroll to position [568, 0]
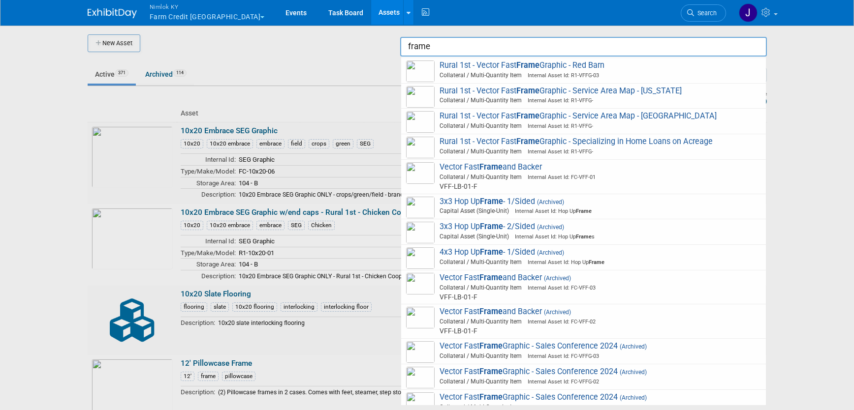
click at [542, 178] on span "Internal Asset Id: FC-VFF-01" at bounding box center [559, 177] width 74 height 6
type input "Vector Fast Frame and Backer"
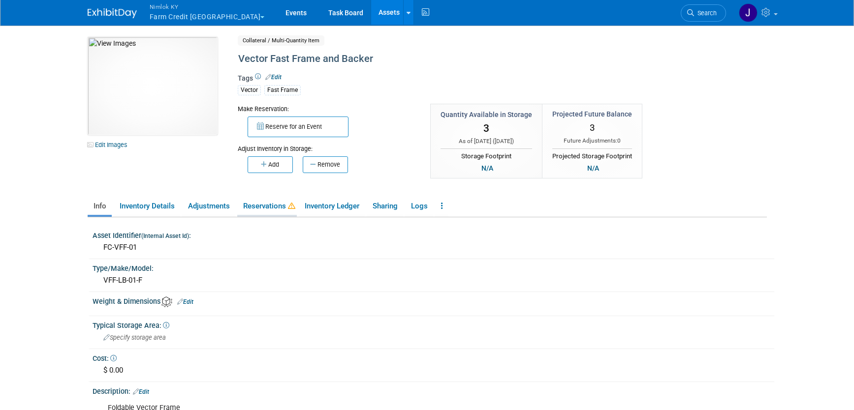
click at [276, 209] on link "Reservations" at bounding box center [267, 206] width 60 height 17
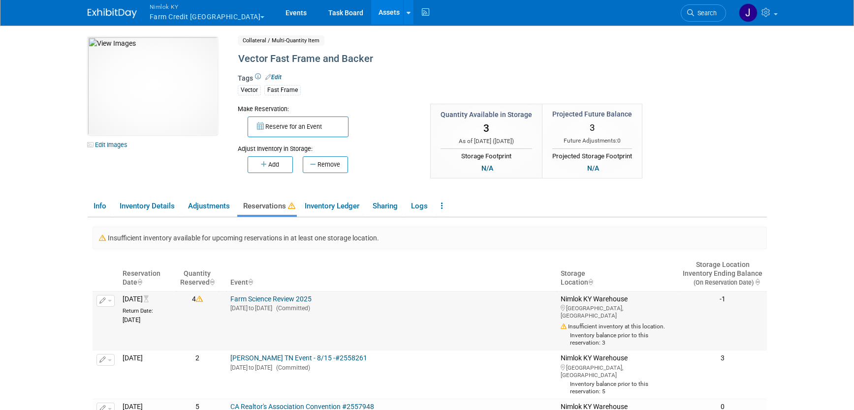
click at [309, 300] on link "Farm Science Review 2025" at bounding box center [270, 299] width 81 height 8
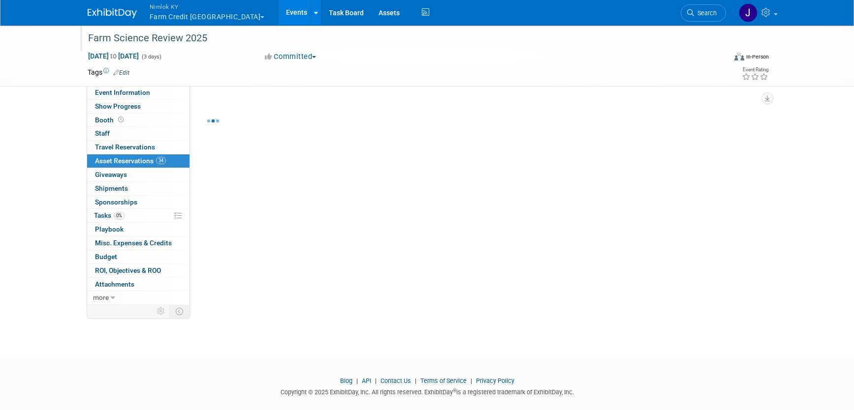
click at [226, 34] on div "Farm Science Review 2025" at bounding box center [398, 39] width 626 height 18
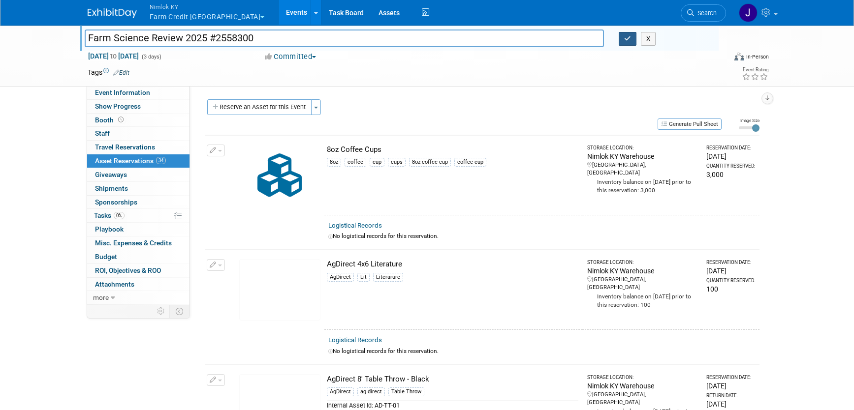
type input "Farm Science Review 2025 #2558300"
click at [626, 37] on icon "button" at bounding box center [627, 38] width 7 height 6
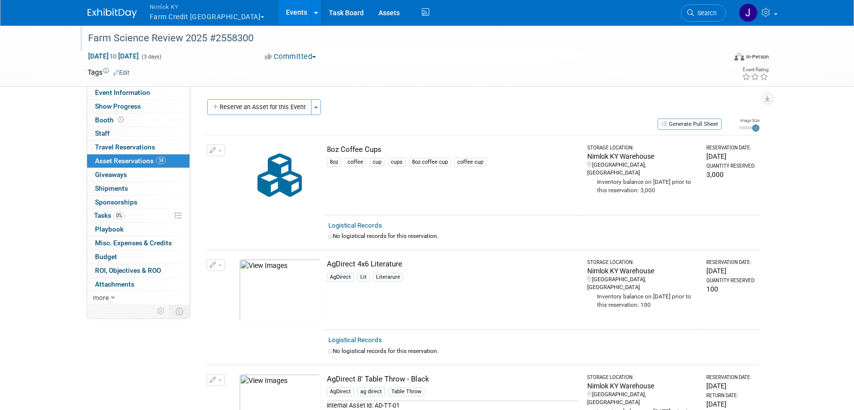
click at [226, 15] on button "Nimlok KY Farm Credit [GEOGRAPHIC_DATA]" at bounding box center [213, 13] width 128 height 26
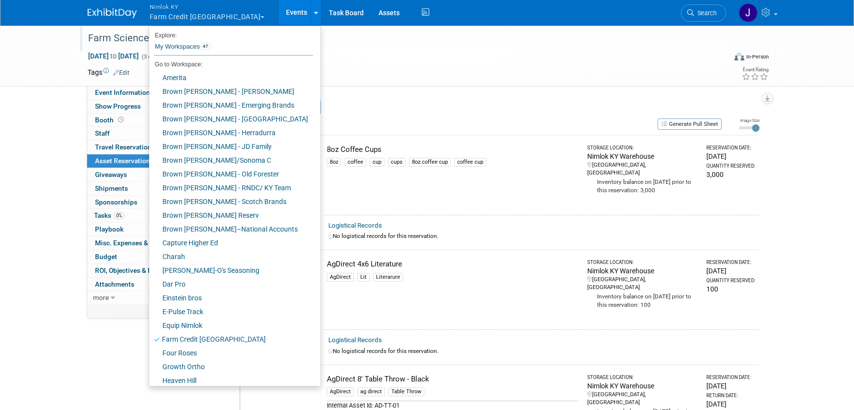
click at [513, 72] on td at bounding box center [391, 72] width 524 height 10
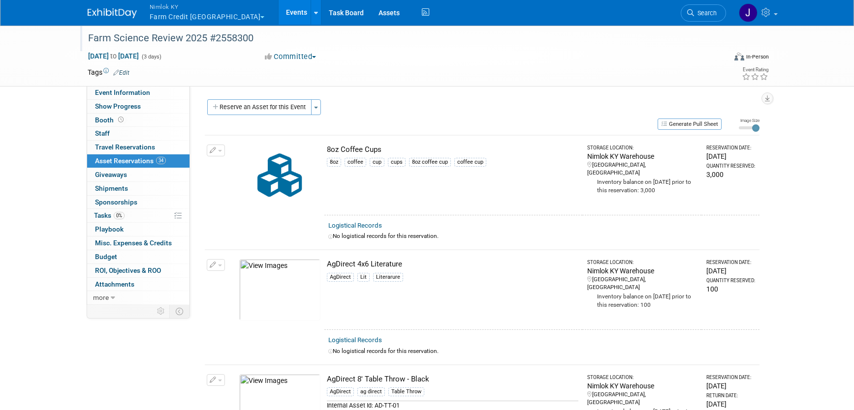
click at [174, 17] on button "Nimlok KY Farm Credit [GEOGRAPHIC_DATA]" at bounding box center [213, 13] width 128 height 26
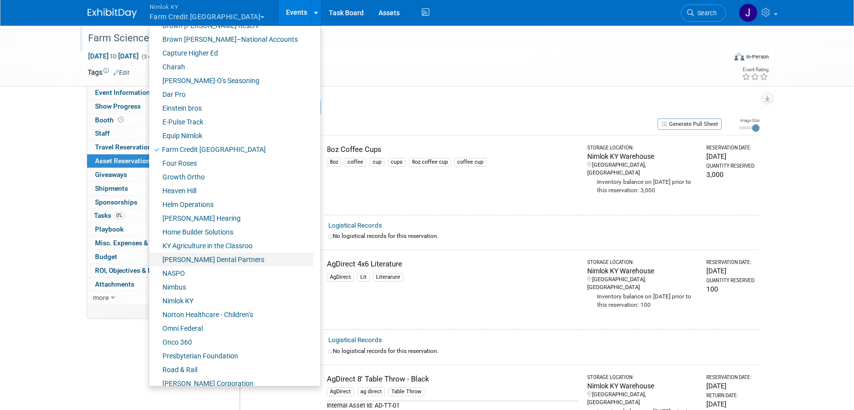
scroll to position [203, 0]
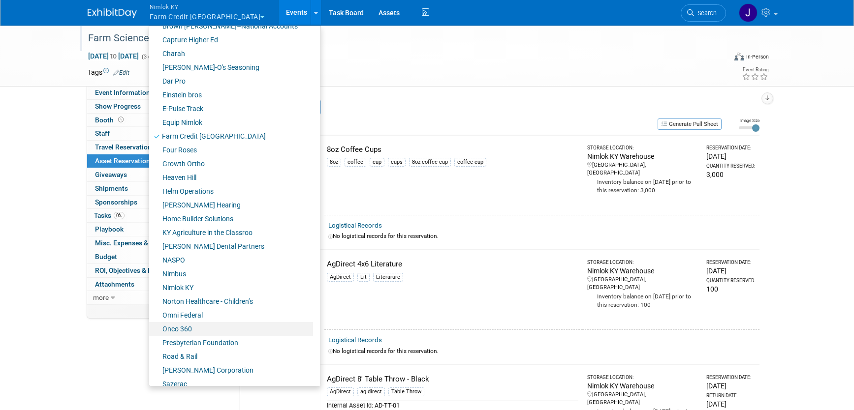
click at [200, 325] on link "Onco 360" at bounding box center [231, 329] width 164 height 14
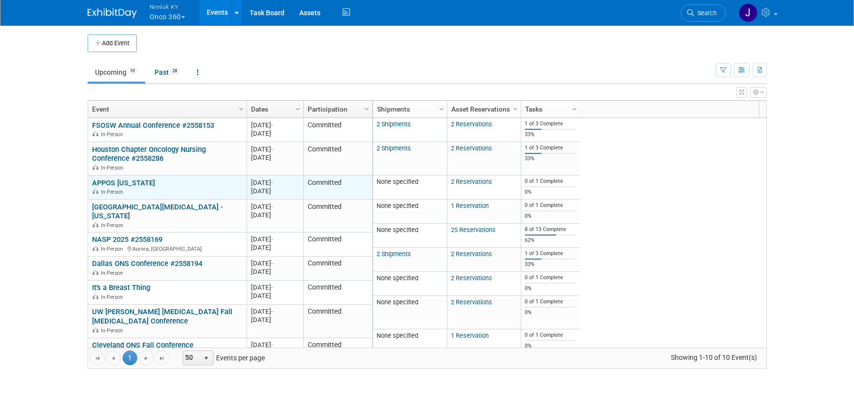
click at [155, 182] on div "APPOS [US_STATE] In-Person" at bounding box center [167, 187] width 150 height 17
click at [124, 184] on link "APPOS [US_STATE]" at bounding box center [123, 183] width 63 height 9
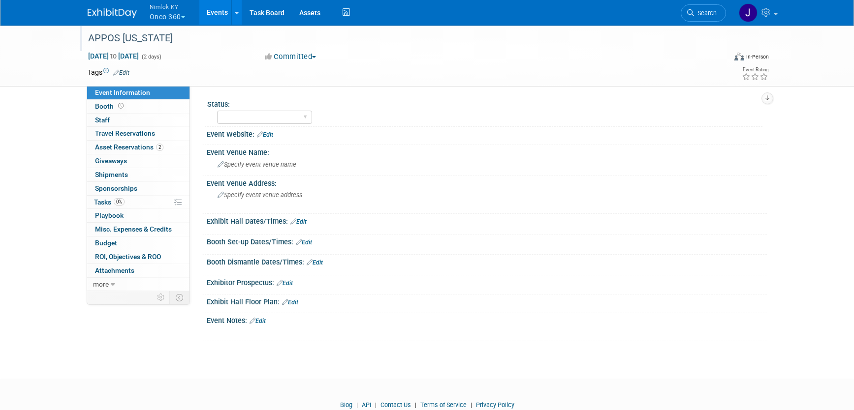
click at [191, 31] on div "APPOS [US_STATE]" at bounding box center [398, 39] width 626 height 18
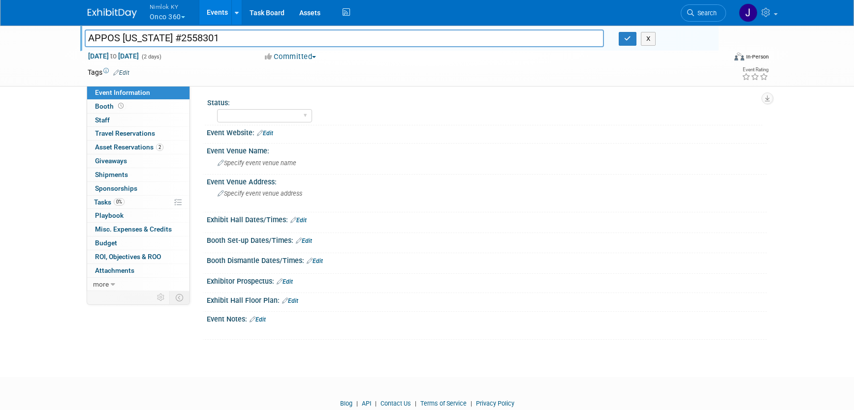
scroll to position [2, 0]
drag, startPoint x: 160, startPoint y: 38, endPoint x: 71, endPoint y: 37, distance: 89.6
click at [71, 37] on div "APPOS [US_STATE] [GEOGRAPHIC_DATA][US_STATE] #2558301 X [DATE] to [DATE] (2 day…" at bounding box center [427, 56] width 854 height 62
type input "APPOS [US_STATE] #2558301"
click at [628, 41] on icon "button" at bounding box center [627, 38] width 7 height 6
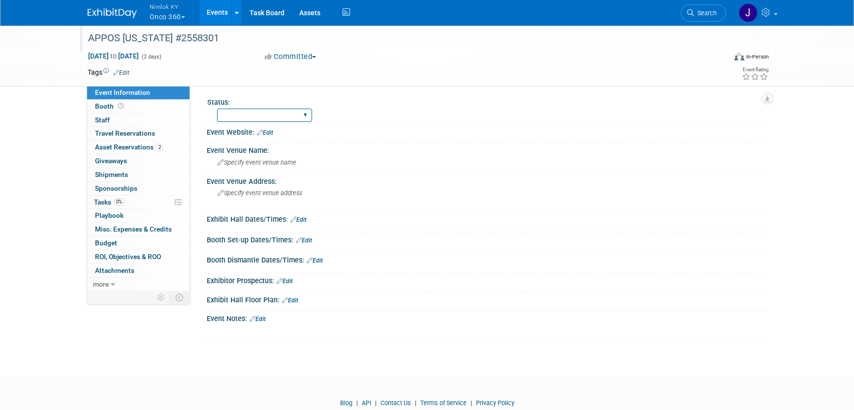
click at [265, 116] on select "Preparing to Ship Shipping to destination Show in Progress Waiting on freight r…" at bounding box center [264, 115] width 95 height 13
select select "Preparing to Ship"
click at [217, 109] on select "Preparing to Ship Shipping to destination Show in Progress Waiting on freight r…" at bounding box center [264, 115] width 95 height 13
click at [132, 146] on span "Asset Reservations 2" at bounding box center [129, 147] width 68 height 8
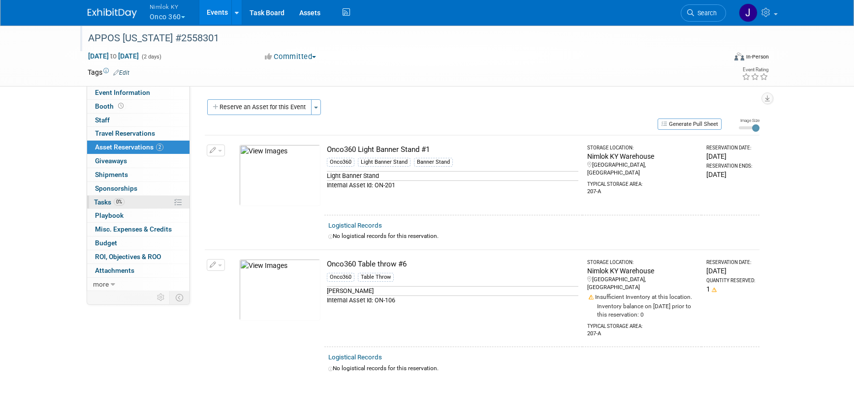
click at [111, 202] on span "Tasks 0%" at bounding box center [109, 202] width 31 height 8
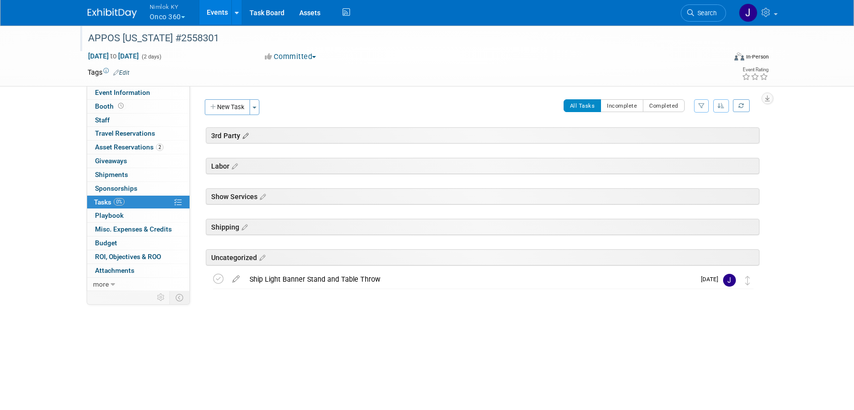
click at [248, 134] on icon at bounding box center [244, 136] width 8 height 9
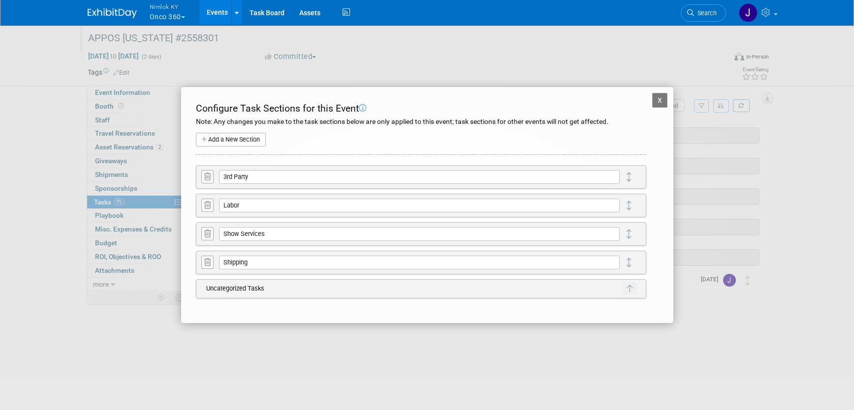
click at [207, 178] on icon at bounding box center [207, 176] width 6 height 7
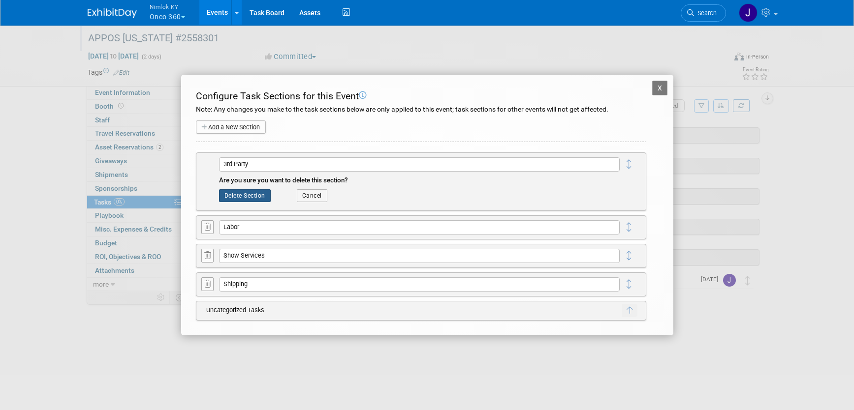
click at [240, 196] on button "Delete Section" at bounding box center [245, 195] width 52 height 13
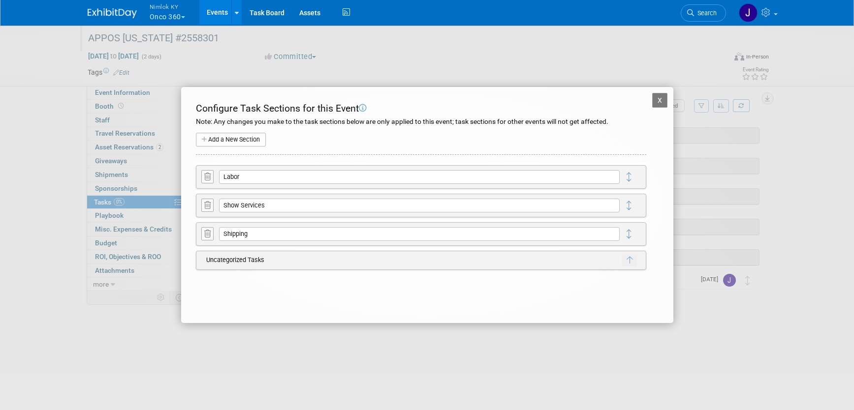
click at [209, 176] on icon at bounding box center [207, 176] width 6 height 7
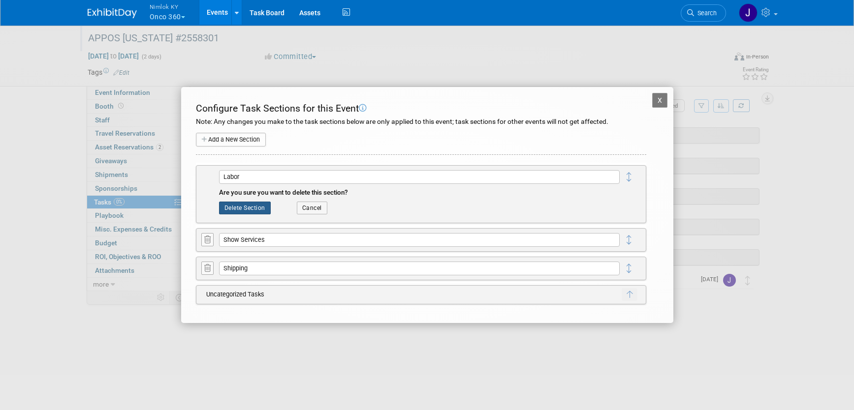
click at [247, 205] on button "Delete Section" at bounding box center [245, 208] width 52 height 13
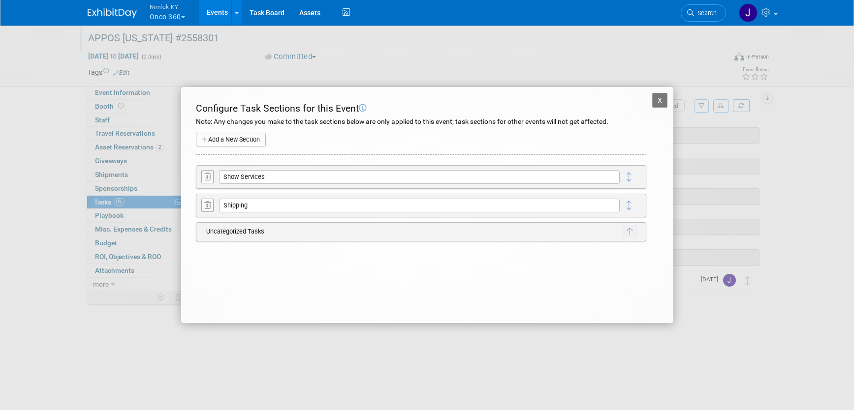
click at [206, 176] on icon at bounding box center [207, 176] width 6 height 7
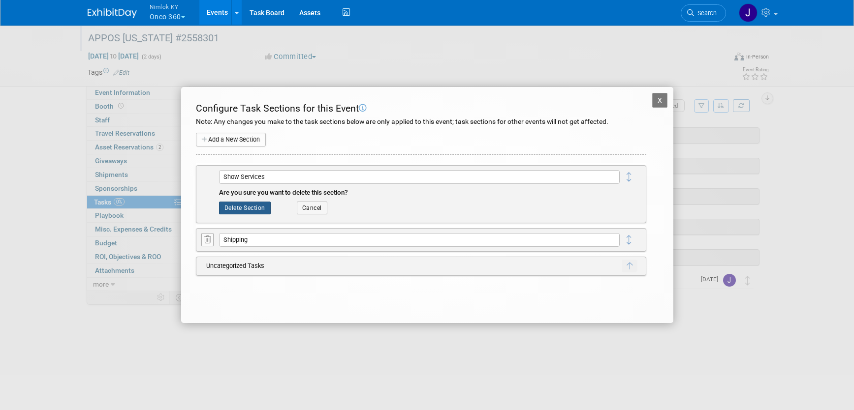
click at [251, 209] on button "Delete Section" at bounding box center [245, 208] width 52 height 13
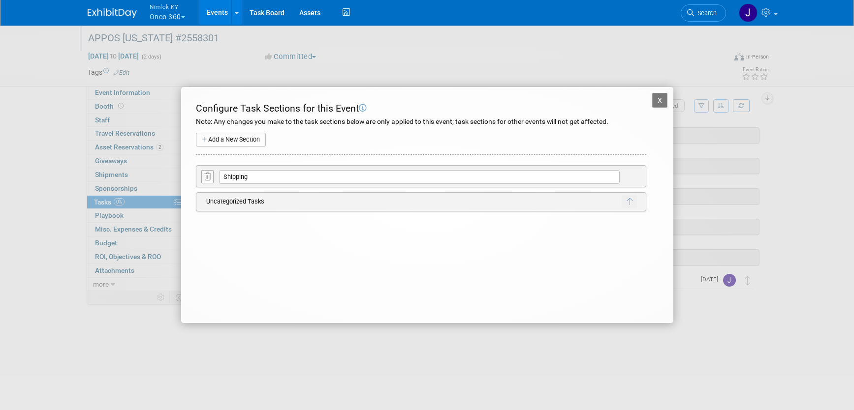
click at [660, 93] on button "X" at bounding box center [660, 100] width 16 height 15
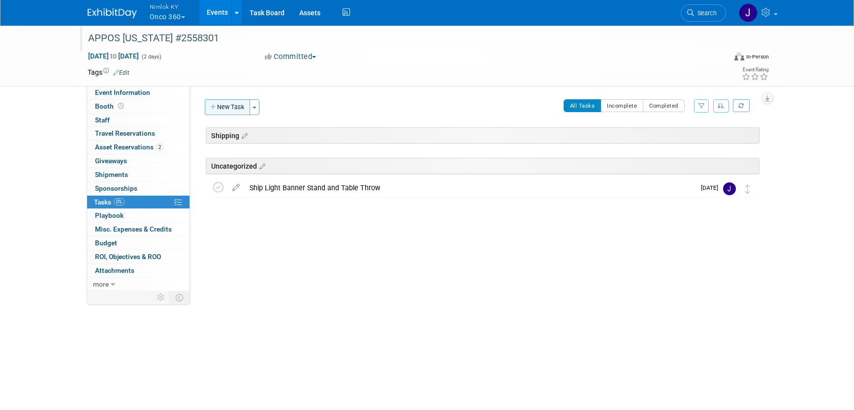
click at [239, 113] on button "New Task" at bounding box center [227, 107] width 45 height 16
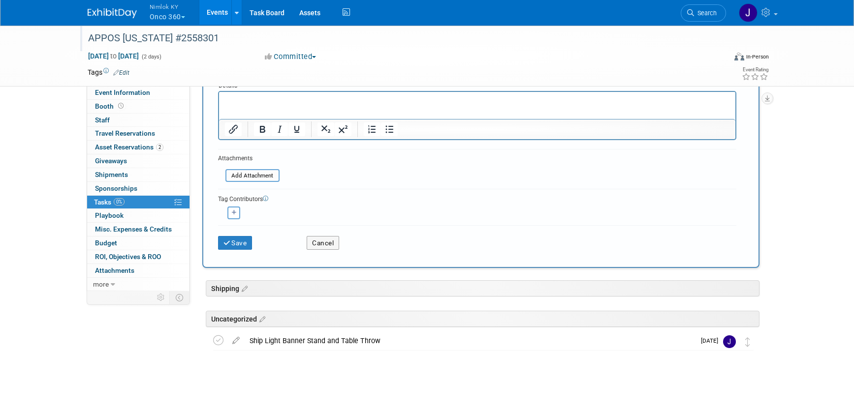
scroll to position [151, 0]
type input "Ship to Rep"
click at [285, 338] on div "Ship Light Banner Stand and Table Throw" at bounding box center [470, 340] width 450 height 17
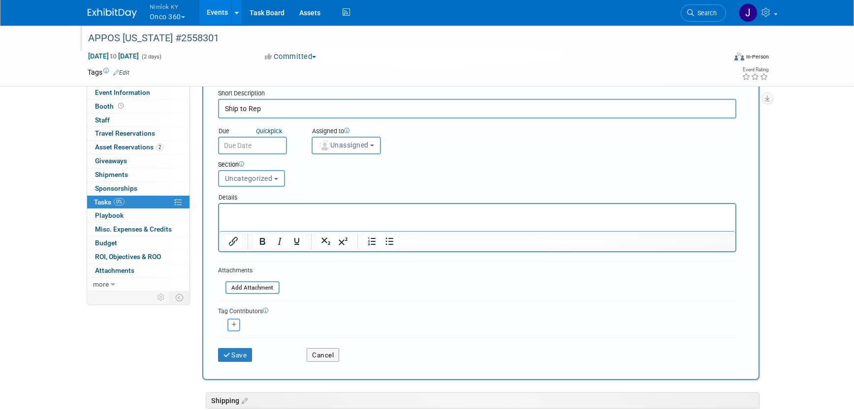
scroll to position [37, 0]
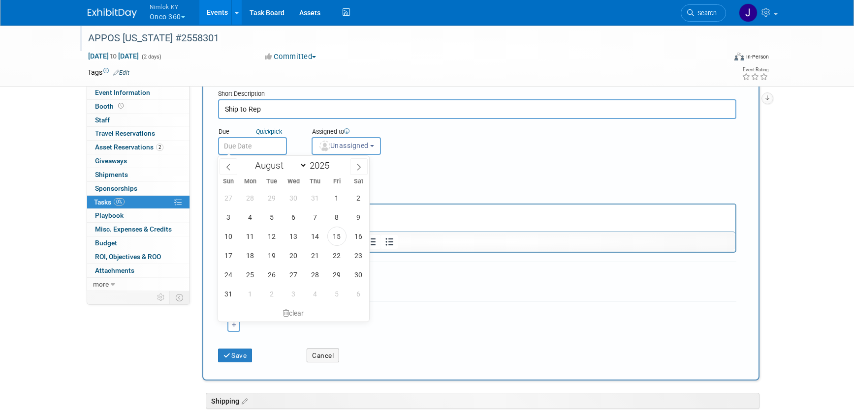
click at [274, 149] on input "text" at bounding box center [252, 146] width 69 height 18
click at [254, 259] on span "18" at bounding box center [250, 255] width 19 height 19
type input "Aug 18, 2025"
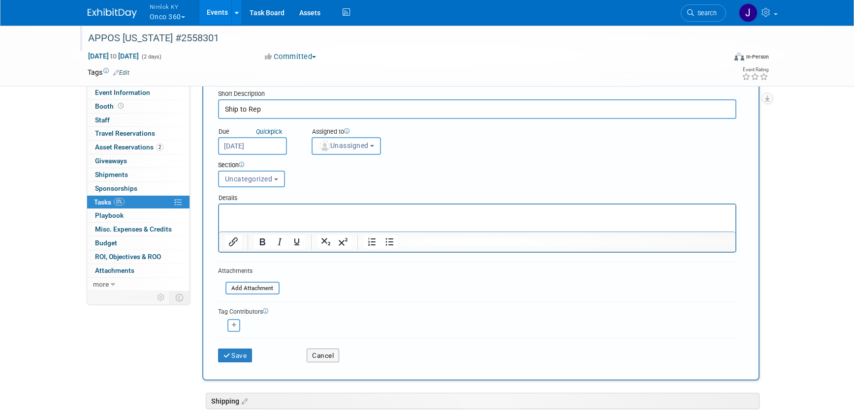
click at [347, 146] on span "Unassigned" at bounding box center [343, 146] width 50 height 8
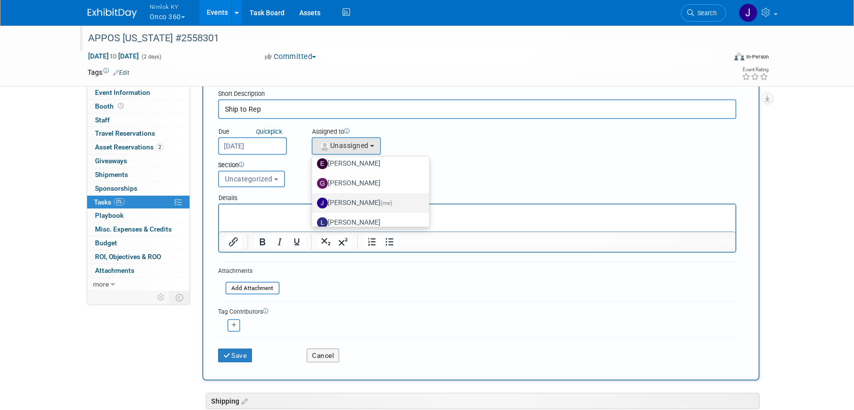
click at [367, 200] on label "Jamie Dunn (me)" at bounding box center [368, 203] width 103 height 16
click at [313, 200] on input "Jamie Dunn (me)" at bounding box center [310, 202] width 6 height 6
select select "6959d863-ee32-42c4-bffe-2330cab25484"
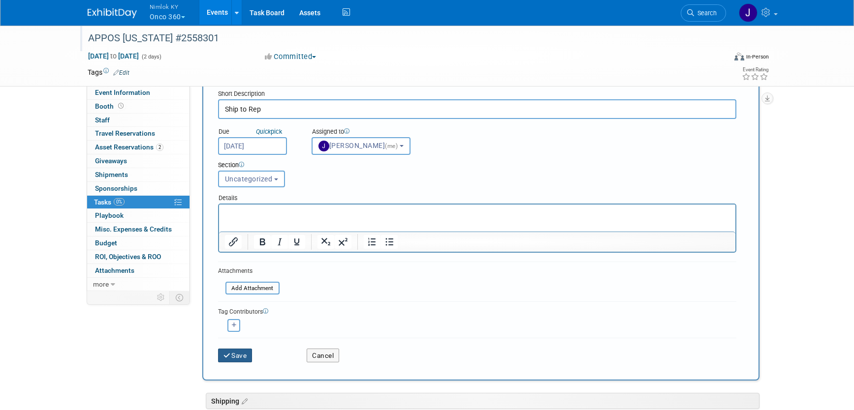
click at [239, 362] on button "Save" at bounding box center [235, 356] width 34 height 14
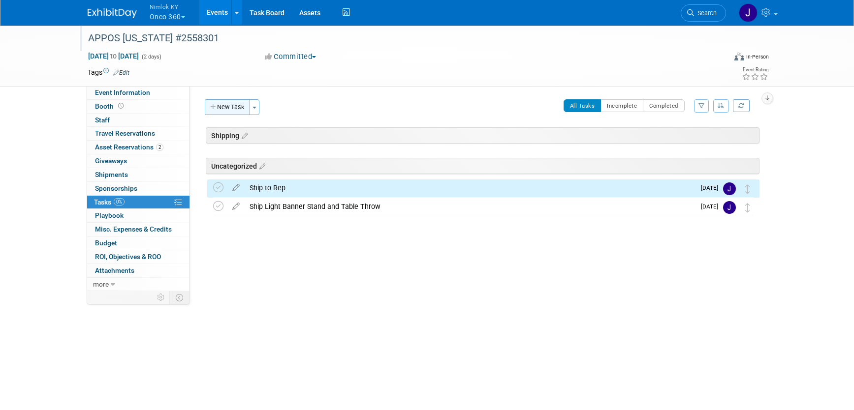
click at [238, 106] on button "New Task" at bounding box center [227, 107] width 45 height 16
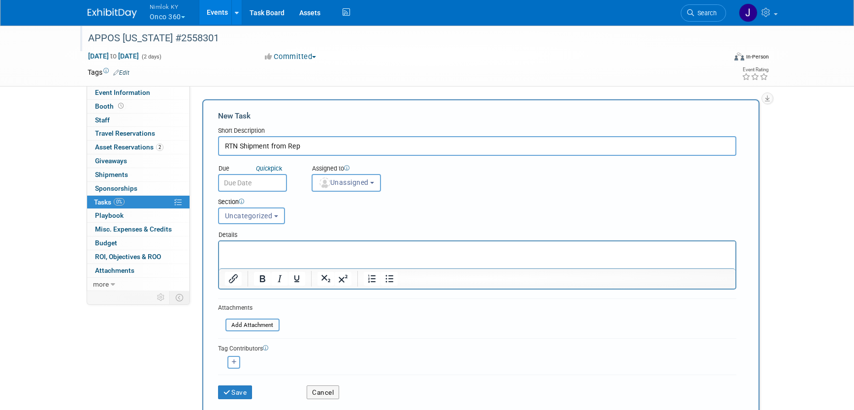
type input "RTN Shipment from Rep"
click at [278, 182] on input "text" at bounding box center [252, 183] width 69 height 18
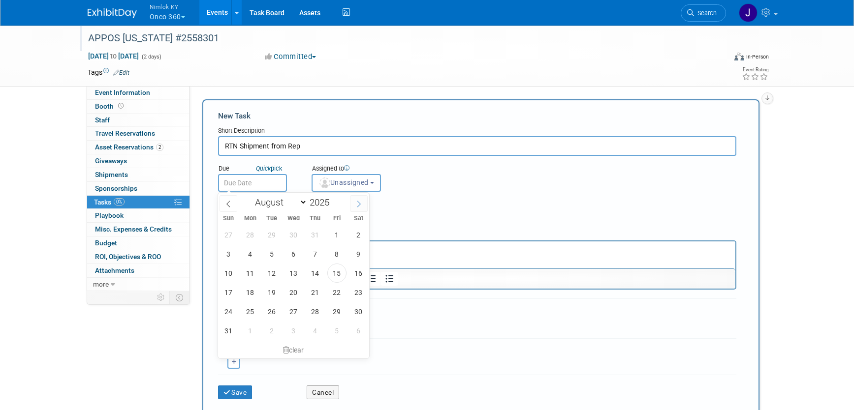
click at [353, 197] on span at bounding box center [359, 203] width 18 height 17
select select "8"
click at [336, 277] on span "19" at bounding box center [336, 273] width 19 height 19
type input "Sep 19, 2025"
click at [338, 275] on span "19" at bounding box center [336, 273] width 19 height 19
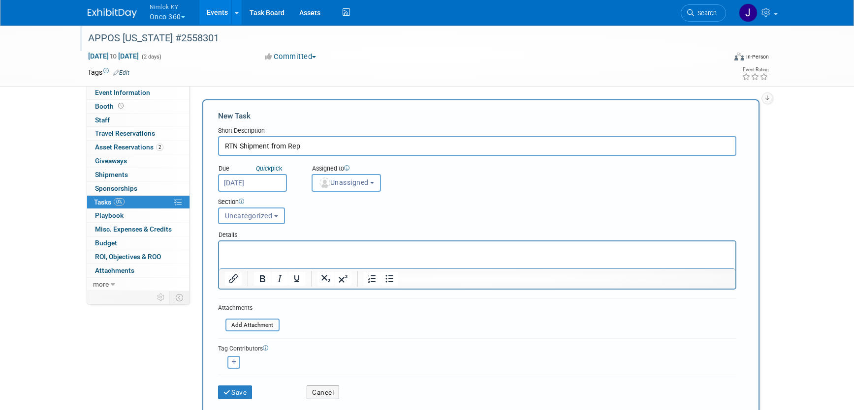
click at [368, 187] on button "Unassigned" at bounding box center [346, 183] width 70 height 18
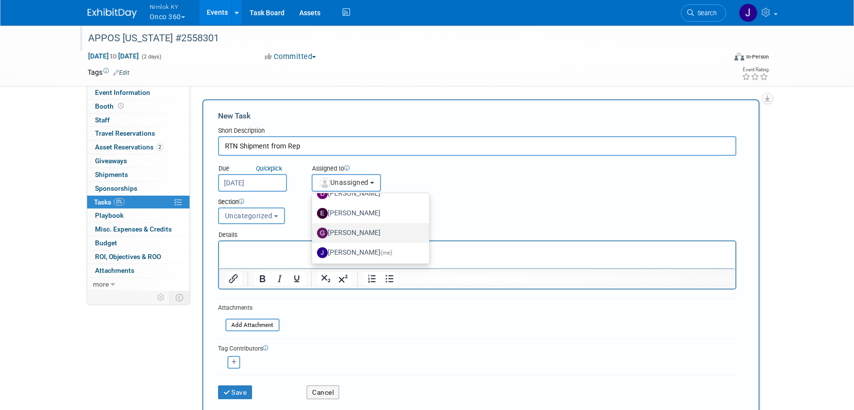
scroll to position [54, 0]
click at [360, 248] on label "Jamie Dunn (me)" at bounding box center [368, 253] width 103 height 16
click at [313, 248] on input "Jamie Dunn (me)" at bounding box center [310, 251] width 6 height 6
select select "6959d863-ee32-42c4-bffe-2330cab25484"
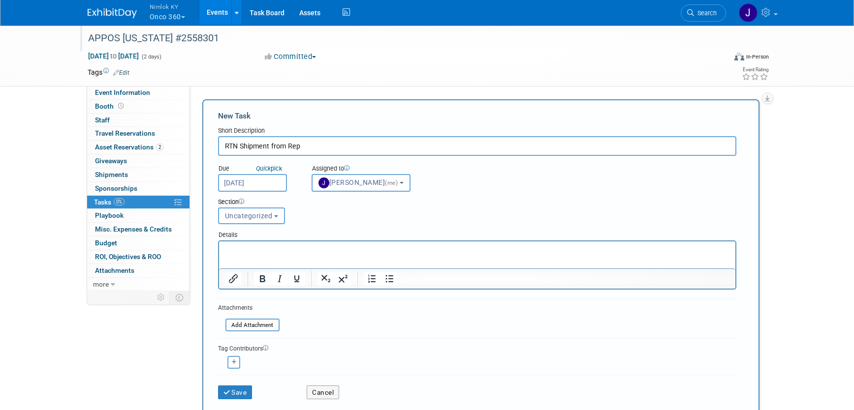
click at [346, 332] on form "New Task Short Description RTN Shipment from Rep Due Quick pick Sep 19, 2025 (m…" at bounding box center [481, 259] width 526 height 296
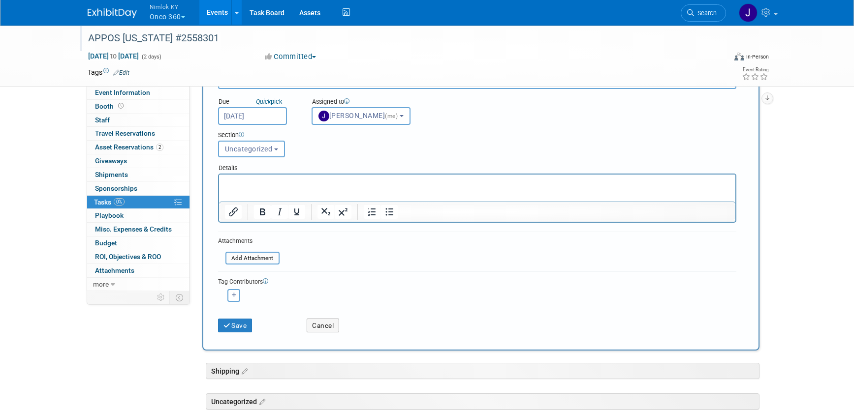
scroll to position [74, 0]
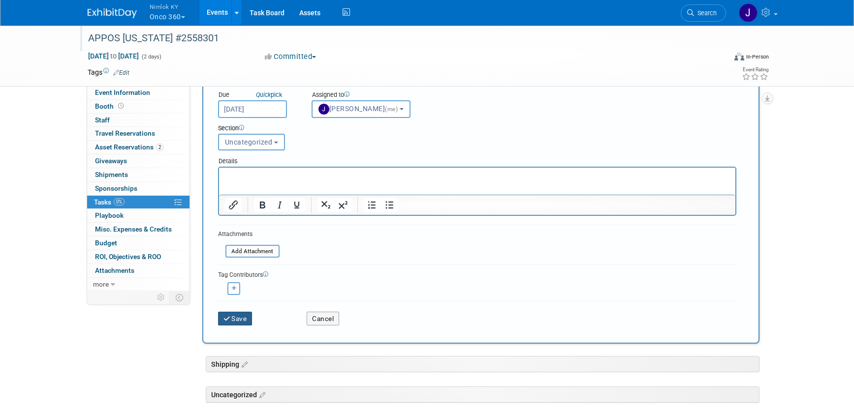
click at [223, 318] on icon "submit" at bounding box center [227, 319] width 8 height 7
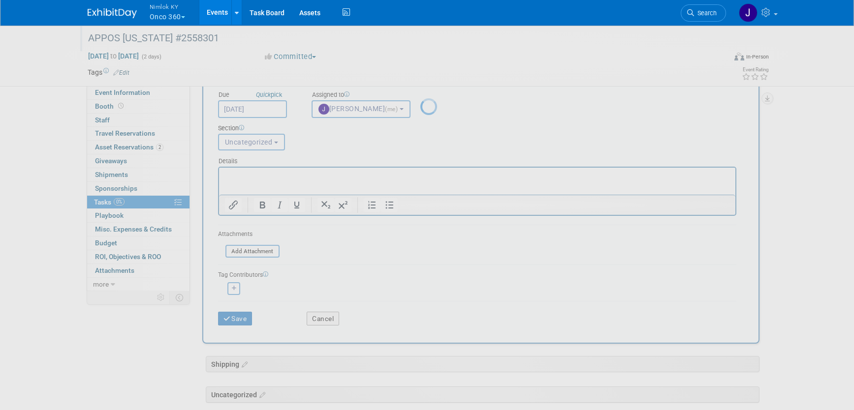
scroll to position [0, 0]
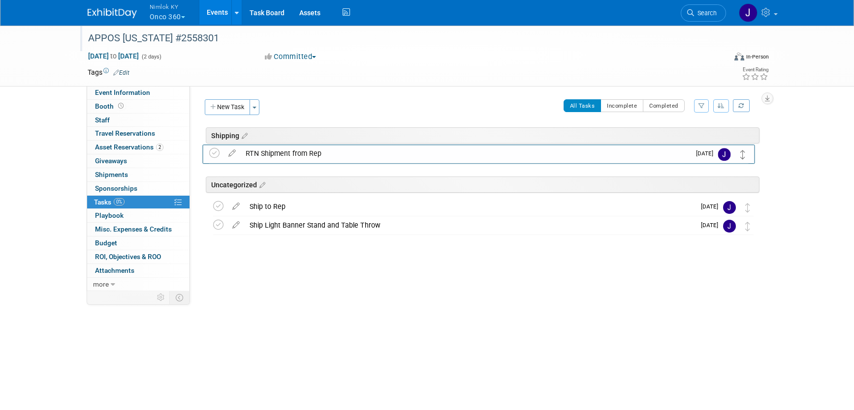
drag, startPoint x: 747, startPoint y: 188, endPoint x: 742, endPoint y: 153, distance: 35.8
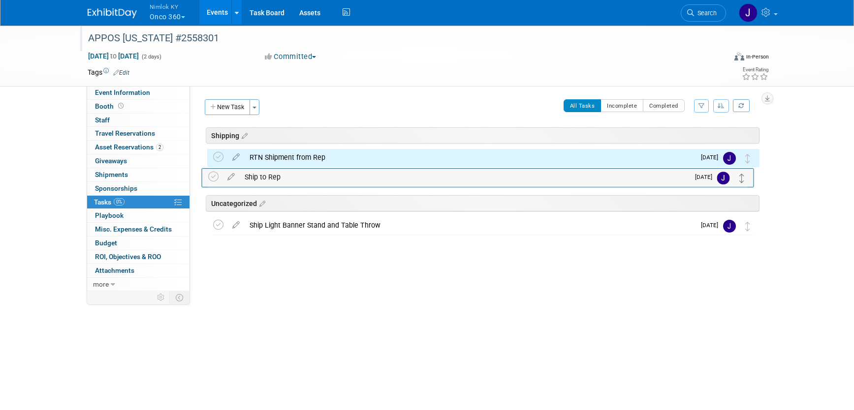
drag, startPoint x: 748, startPoint y: 205, endPoint x: 743, endPoint y: 175, distance: 30.0
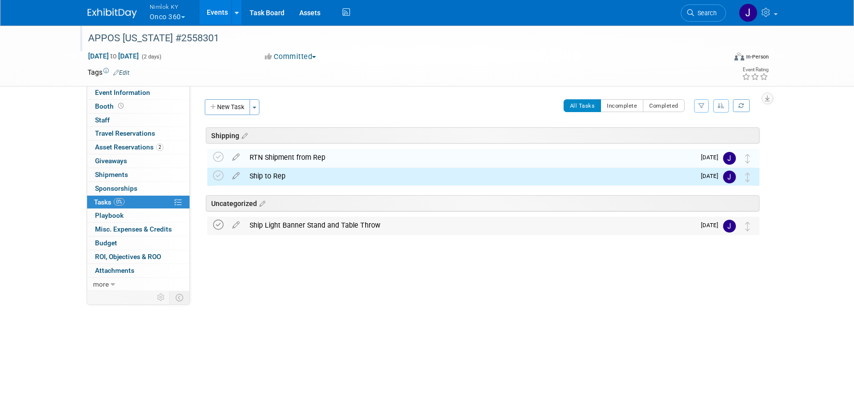
click at [217, 224] on icon at bounding box center [218, 225] width 10 height 10
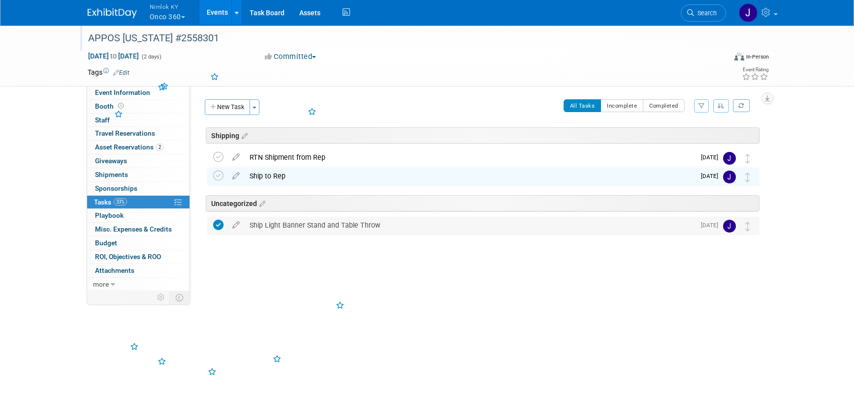
click at [335, 231] on div "Ship Light Banner Stand and Table Throw" at bounding box center [470, 225] width 450 height 17
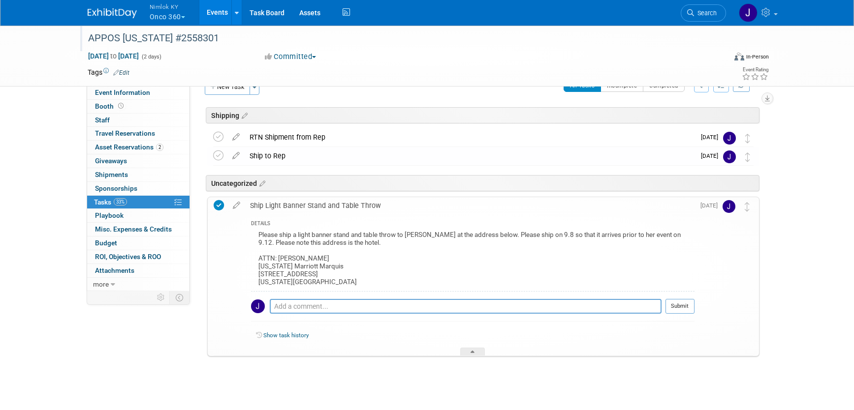
scroll to position [22, 0]
drag, startPoint x: 320, startPoint y: 282, endPoint x: 260, endPoint y: 258, distance: 64.5
click at [260, 258] on div "Please ship a light banner stand and table throw to Corina at the address below…" at bounding box center [472, 258] width 443 height 62
copy div "ATTN: Corina Deacon New York Marriott Marquis 1535 Broadway New York, NY 10036"
click at [336, 154] on div "Ship to Rep" at bounding box center [470, 154] width 450 height 17
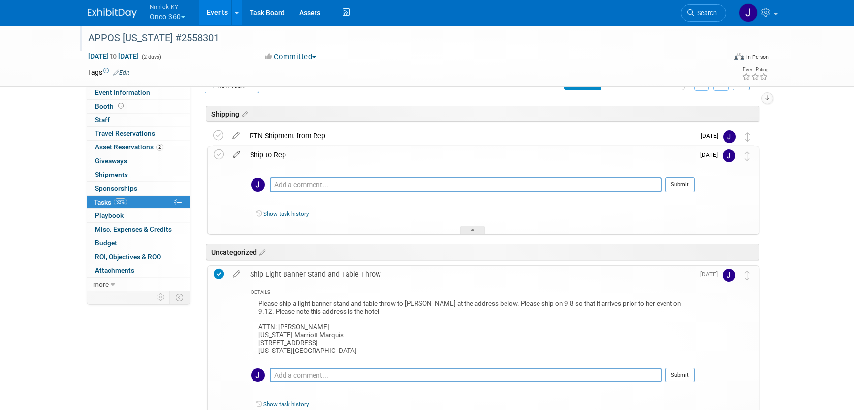
click at [241, 156] on icon at bounding box center [236, 153] width 17 height 12
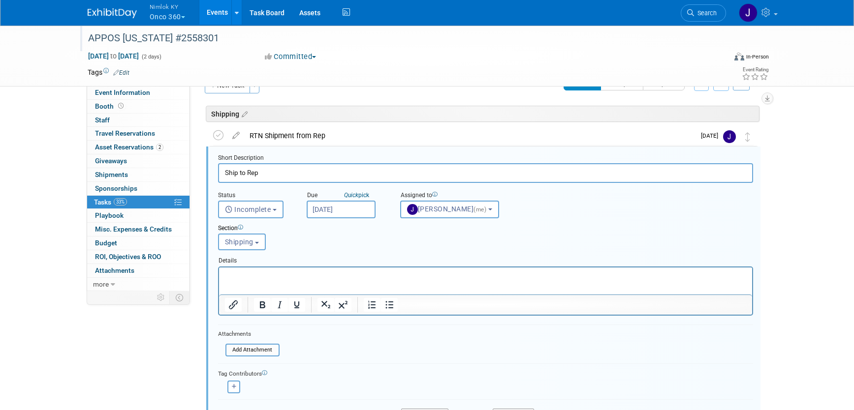
scroll to position [24, 0]
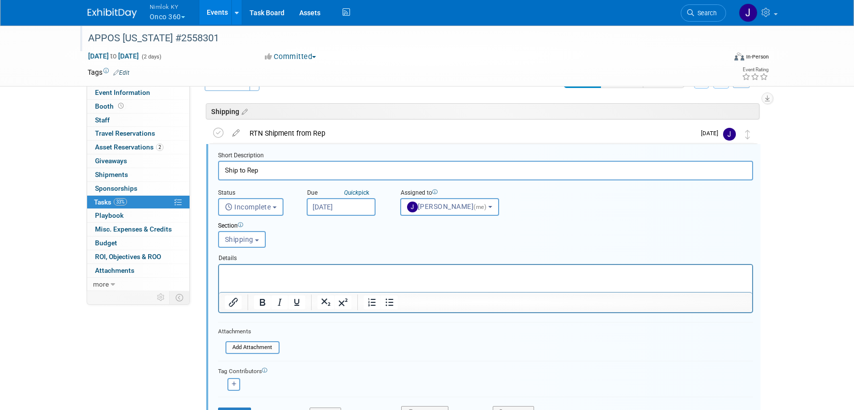
click at [342, 206] on input "Aug 18, 2025" at bounding box center [341, 207] width 69 height 18
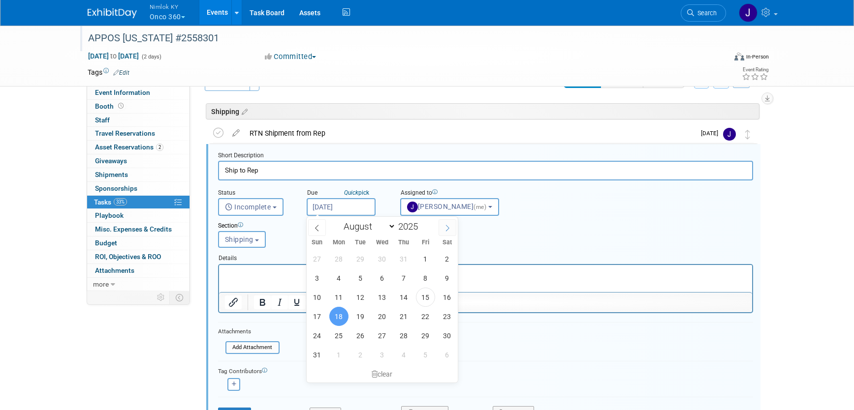
click at [443, 226] on span at bounding box center [447, 227] width 18 height 17
select select "8"
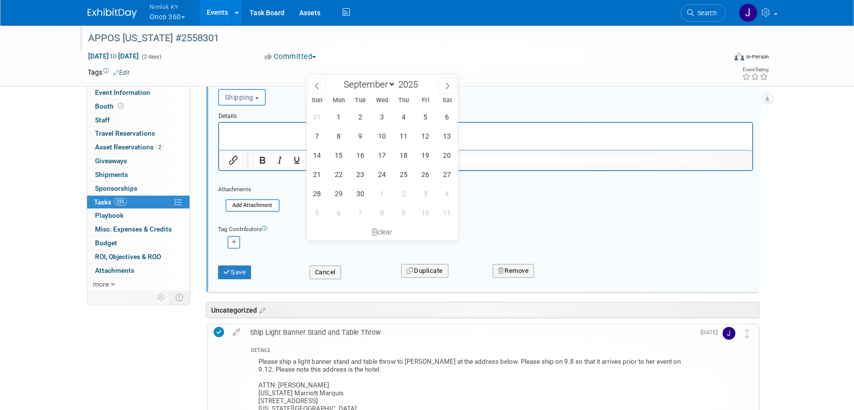
scroll to position [161, 0]
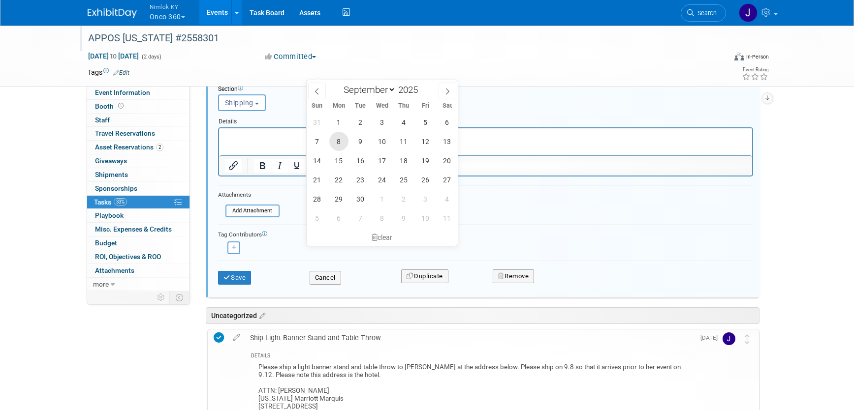
drag, startPoint x: 342, startPoint y: 143, endPoint x: 123, endPoint y: 15, distance: 253.6
click at [342, 143] on span "8" at bounding box center [338, 141] width 19 height 19
type input "Sep 8, 2025"
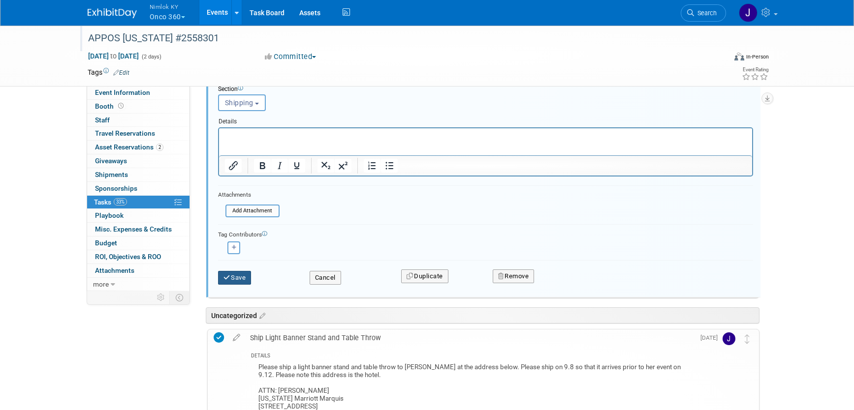
click at [239, 275] on button "Save" at bounding box center [234, 278] width 33 height 14
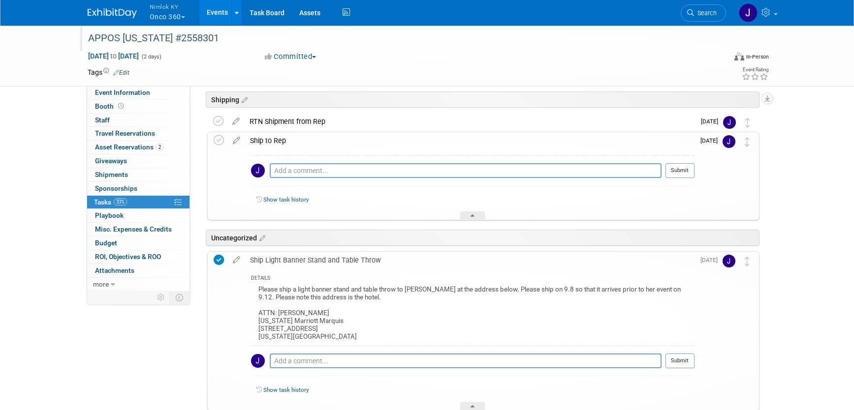
scroll to position [0, 0]
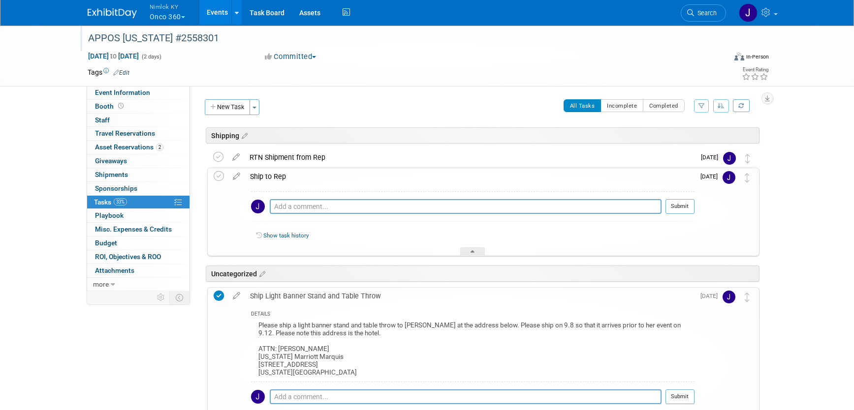
click at [178, 22] on button "Nimlok KY Onco 360" at bounding box center [173, 13] width 49 height 26
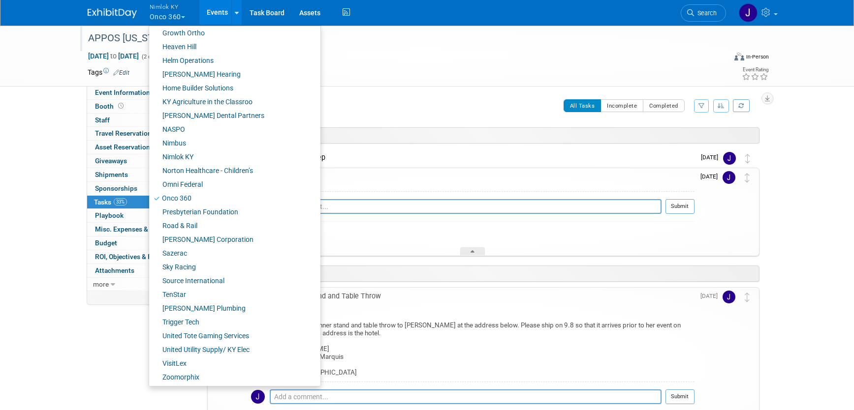
scroll to position [336, 0]
click at [190, 256] on link "Sazerac" at bounding box center [231, 252] width 164 height 14
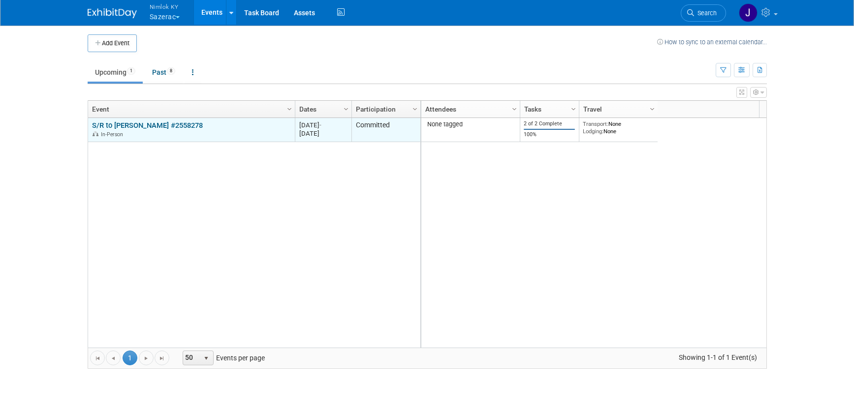
click at [174, 124] on link "S/R to [PERSON_NAME] #2558278" at bounding box center [147, 125] width 111 height 9
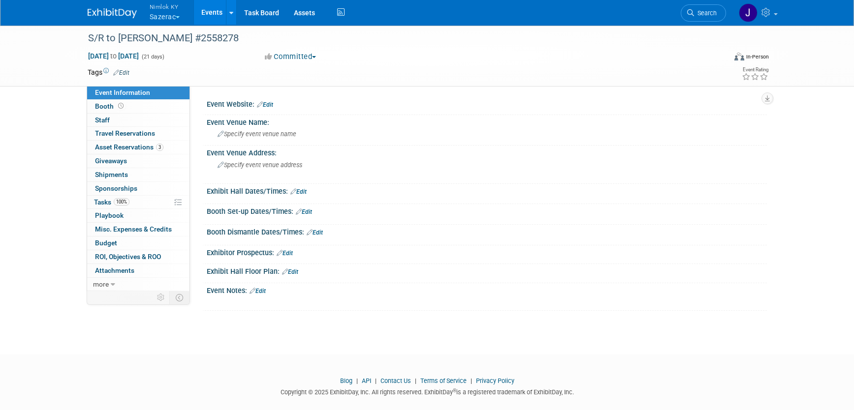
click at [175, 18] on button "Nimlok KY Sazerac" at bounding box center [171, 13] width 44 height 26
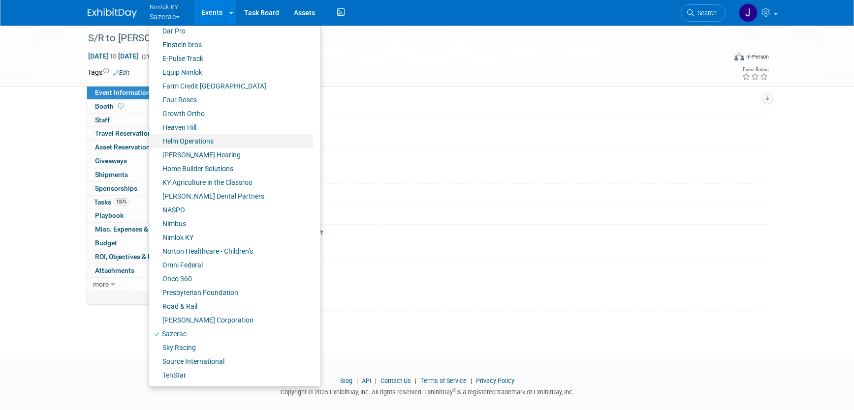
scroll to position [310, 0]
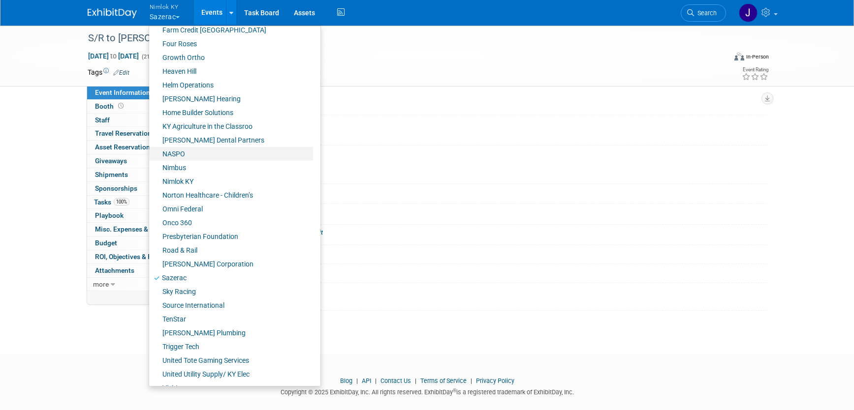
click at [192, 153] on link "NASPO" at bounding box center [231, 154] width 164 height 14
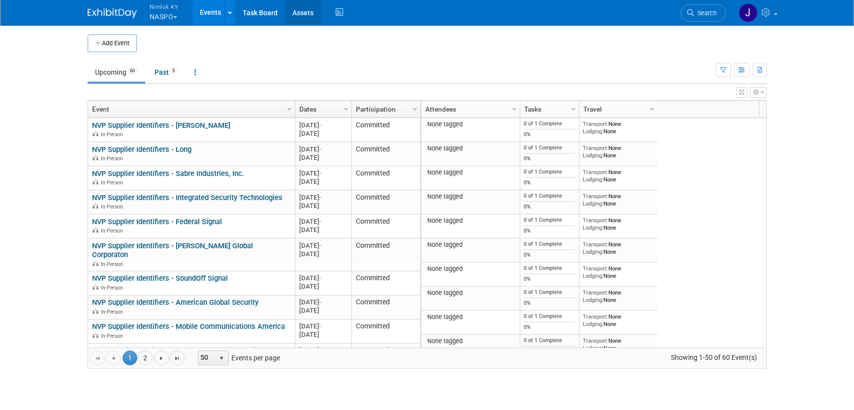
click at [314, 8] on link "Assets" at bounding box center [303, 12] width 36 height 25
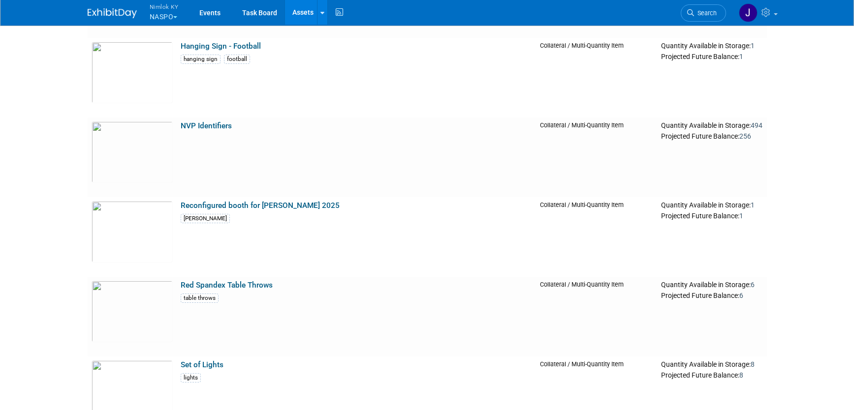
scroll to position [648, 0]
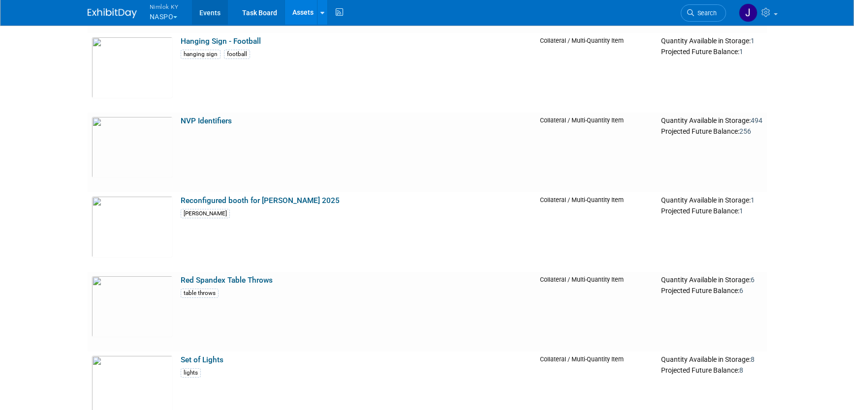
click at [209, 13] on link "Events" at bounding box center [210, 12] width 36 height 25
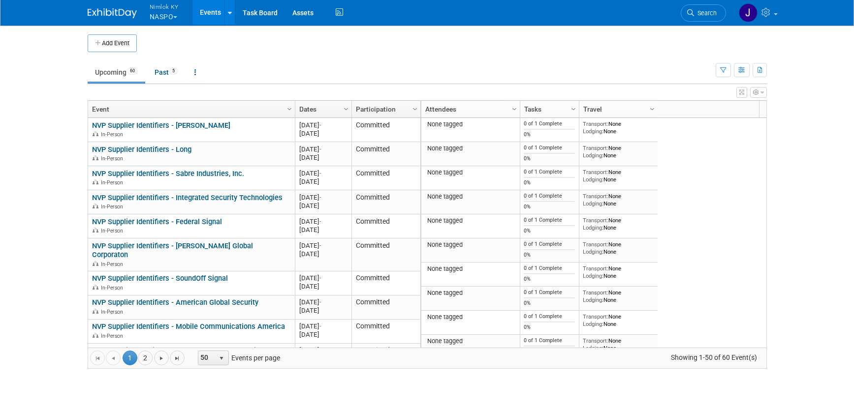
drag, startPoint x: 175, startPoint y: 18, endPoint x: 179, endPoint y: 27, distance: 10.1
click at [175, 18] on span "button" at bounding box center [175, 17] width 4 height 2
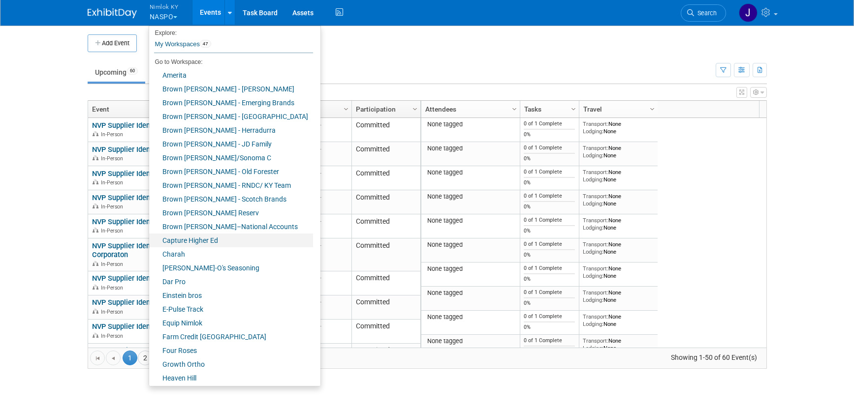
scroll to position [4, 0]
click at [203, 347] on link "Four Roses" at bounding box center [231, 349] width 164 height 14
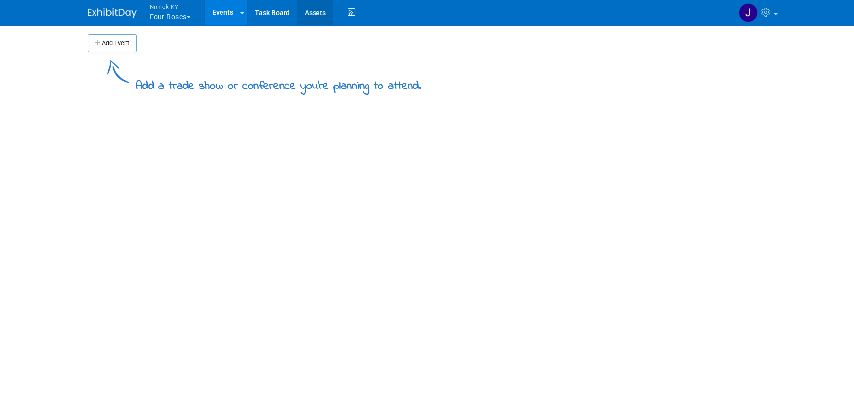
click at [316, 20] on link "Assets" at bounding box center [315, 12] width 36 height 25
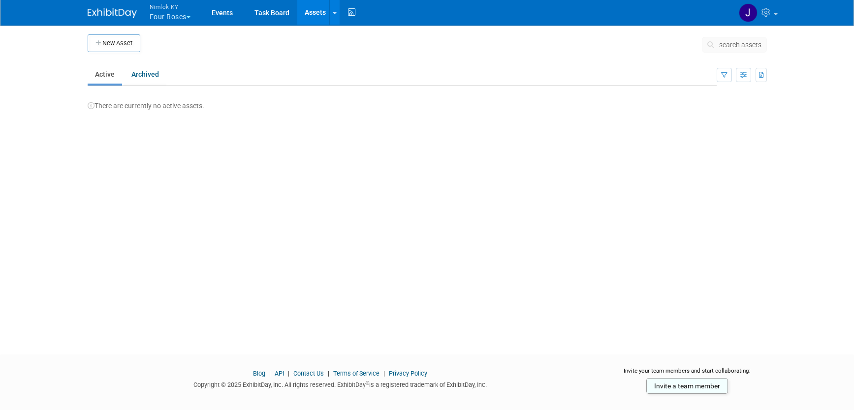
click at [171, 23] on button "Nimlok KY Four Roses" at bounding box center [176, 13] width 54 height 26
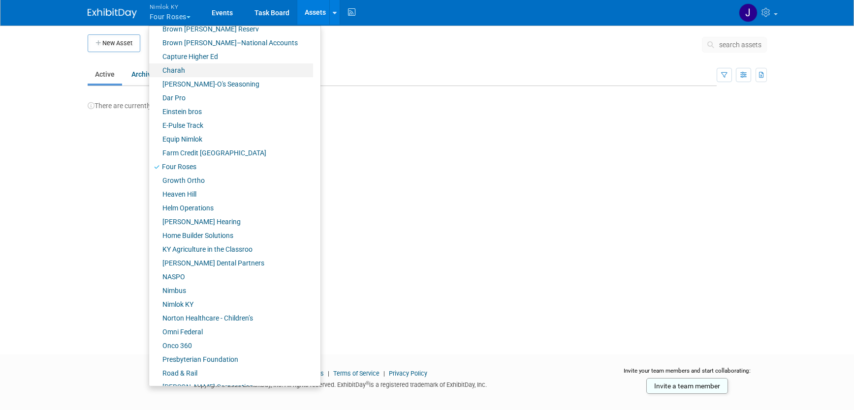
scroll to position [187, 0]
click at [187, 343] on link "Onco 360" at bounding box center [231, 346] width 164 height 14
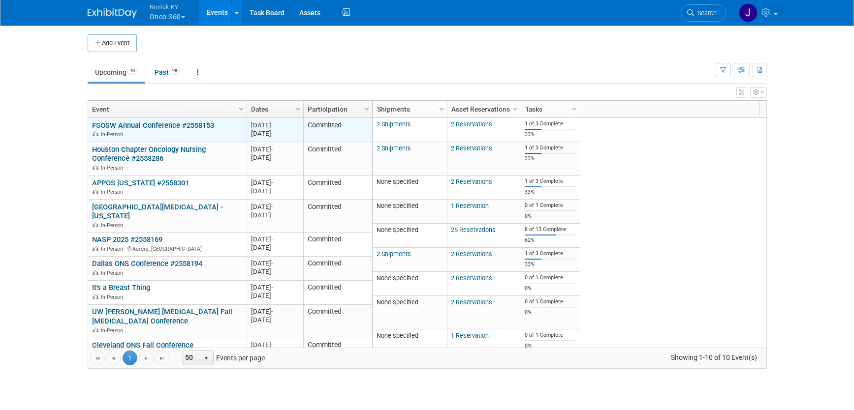
click at [198, 127] on link "FSOSW Annual Conference #2558153" at bounding box center [153, 125] width 122 height 9
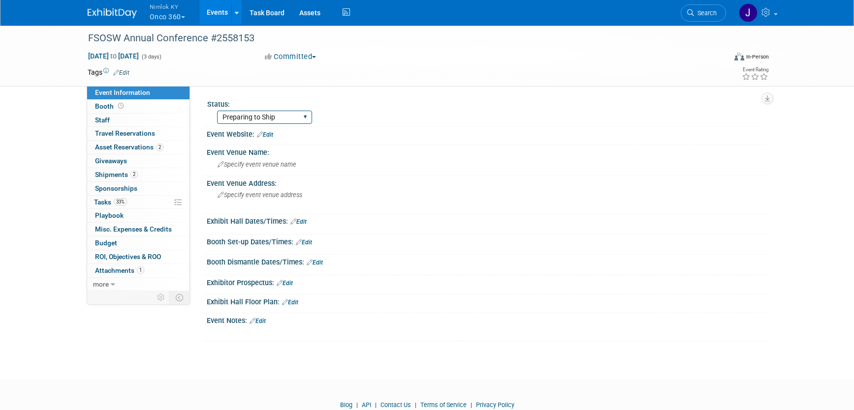
click at [268, 114] on select "Preparing to Ship Shipping to destination Show in Progress Waiting on freight r…" at bounding box center [264, 117] width 95 height 13
select select "Show in Progress"
click at [217, 111] on select "Preparing to Ship Shipping to destination Show in Progress Waiting on freight r…" at bounding box center [264, 117] width 95 height 13
click at [145, 176] on link "2 Shipments 2" at bounding box center [138, 174] width 102 height 13
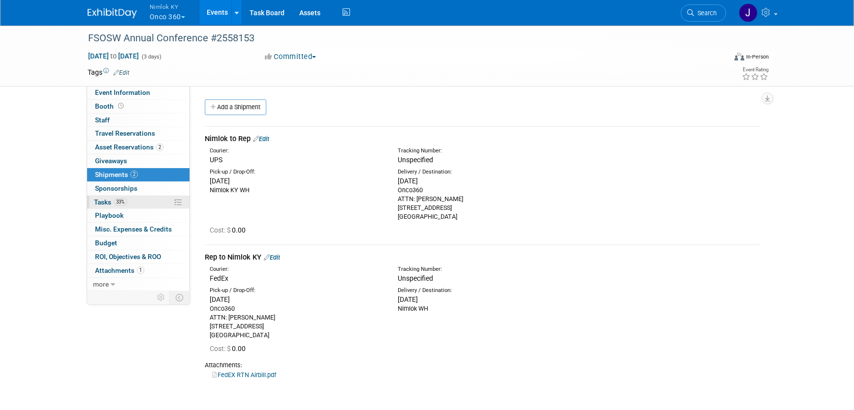
click at [137, 203] on link "33% Tasks 33%" at bounding box center [138, 202] width 102 height 13
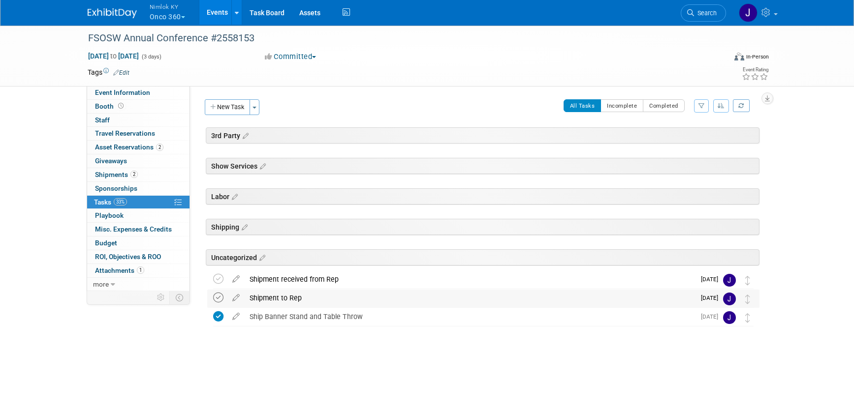
click at [214, 298] on icon at bounding box center [218, 298] width 10 height 10
click at [224, 11] on link "Events" at bounding box center [217, 12] width 36 height 25
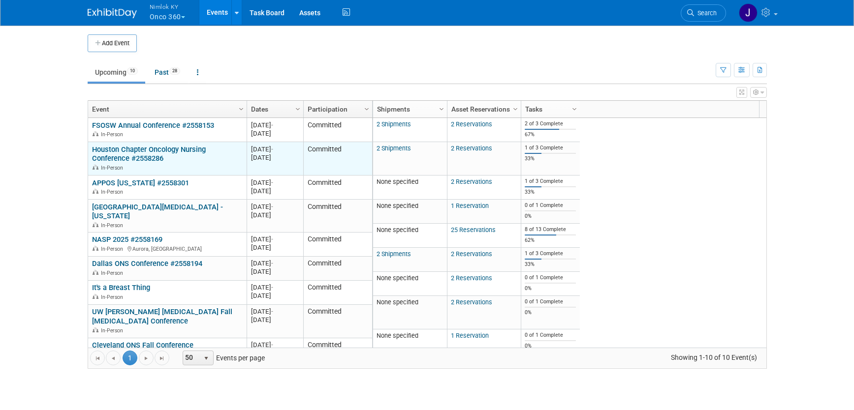
click at [134, 151] on link "Houston Chapter Oncology Nursing Conference #2558286" at bounding box center [149, 154] width 114 height 18
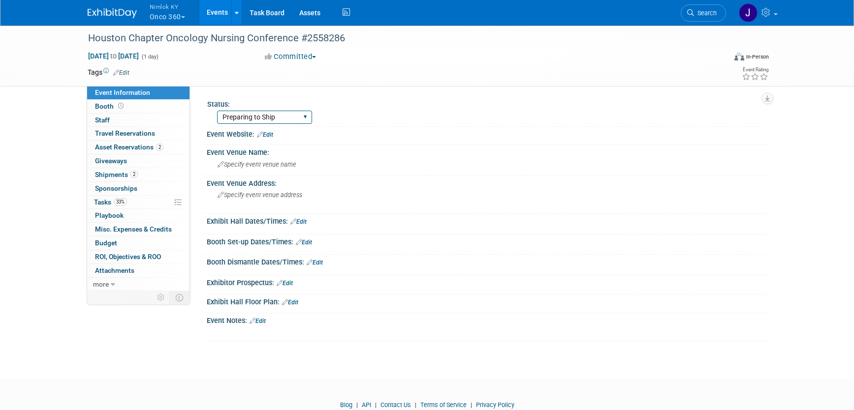
click at [261, 121] on select "Preparing to Ship Shipping to destination Show in Progress Waiting on freight r…" at bounding box center [264, 117] width 95 height 13
select select "Show in Progress"
click at [217, 111] on select "Preparing to Ship Shipping to destination Show in Progress Waiting on freight r…" at bounding box center [264, 117] width 95 height 13
click at [142, 203] on link "33% Tasks 33%" at bounding box center [138, 202] width 102 height 13
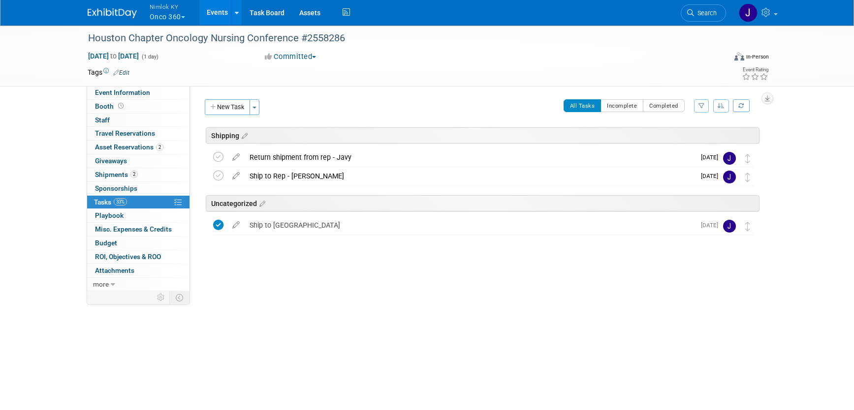
click at [217, 9] on link "Events" at bounding box center [217, 12] width 36 height 25
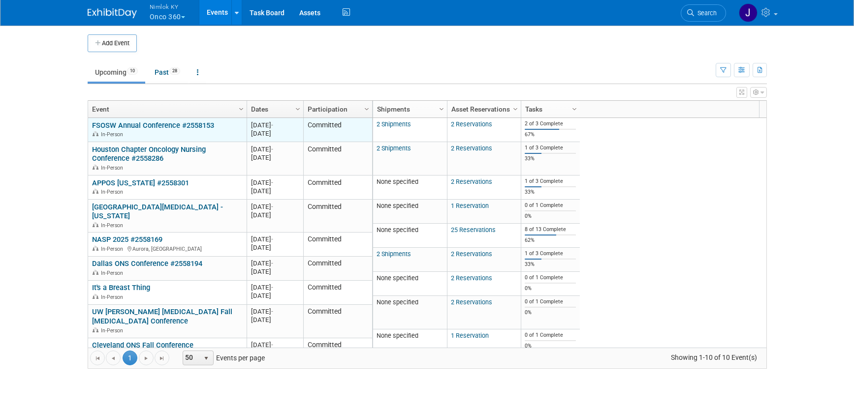
click at [148, 126] on link "FSOSW Annual Conference #2558153" at bounding box center [153, 125] width 122 height 9
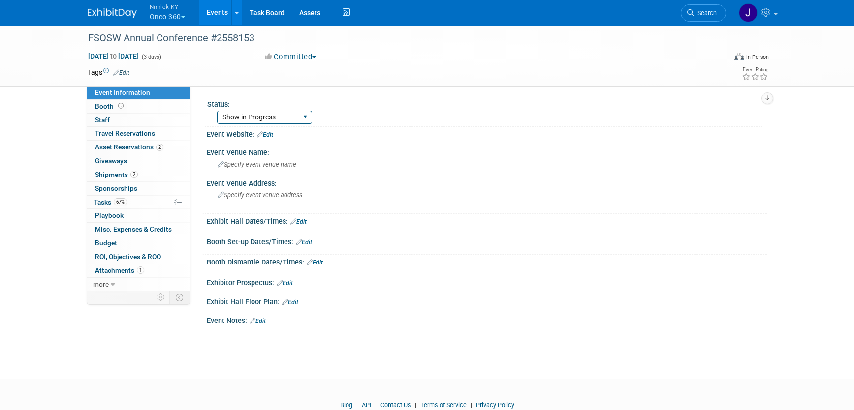
click at [235, 119] on select "Preparing to Ship Shipping to destination Show in Progress Waiting on freight r…" at bounding box center [264, 117] width 95 height 13
select select "Preparing to Ship"
click at [217, 111] on select "Preparing to Ship Shipping to destination Show in Progress Waiting on freight r…" at bounding box center [264, 117] width 95 height 13
click at [144, 201] on link "67% Tasks 67%" at bounding box center [138, 202] width 102 height 13
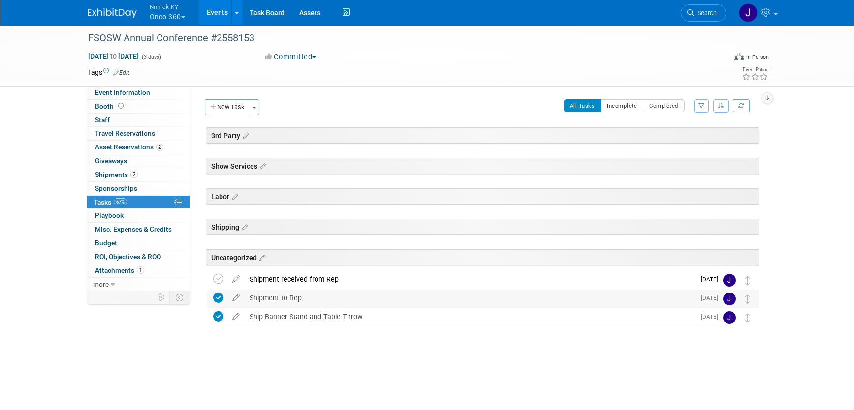
click at [216, 296] on icon at bounding box center [218, 298] width 10 height 10
click at [221, 9] on link "Events" at bounding box center [217, 12] width 36 height 25
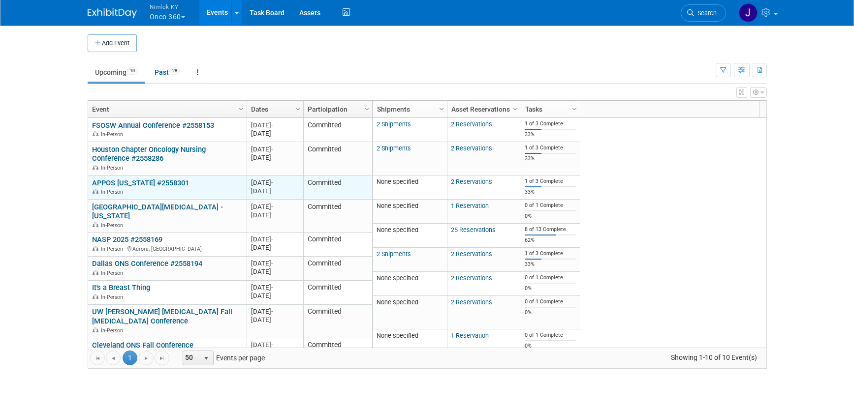
click at [177, 180] on link "APPOS [US_STATE] #2558301" at bounding box center [140, 183] width 97 height 9
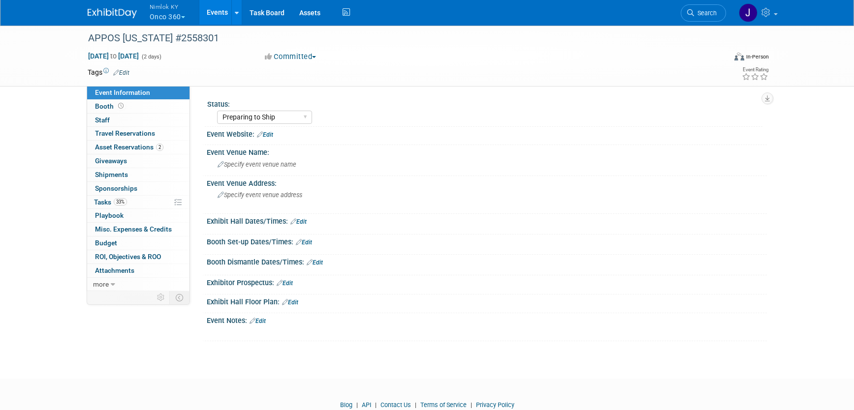
select select "Preparing to Ship"
click at [133, 202] on link "33% Tasks 33%" at bounding box center [138, 202] width 102 height 13
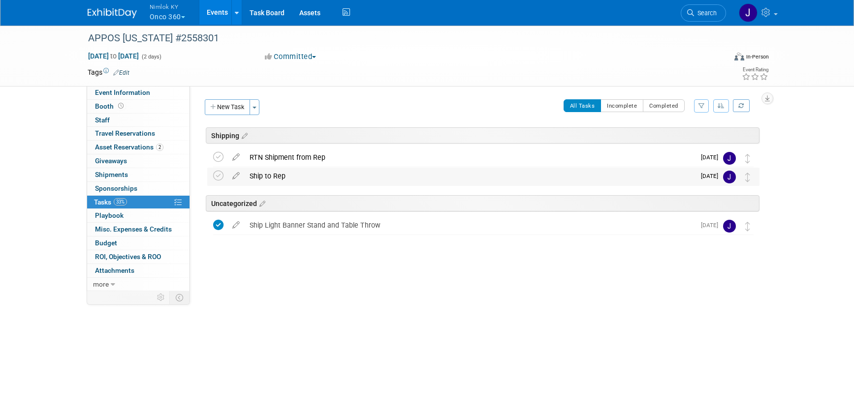
click at [277, 177] on div "Ship to Rep" at bounding box center [470, 176] width 450 height 17
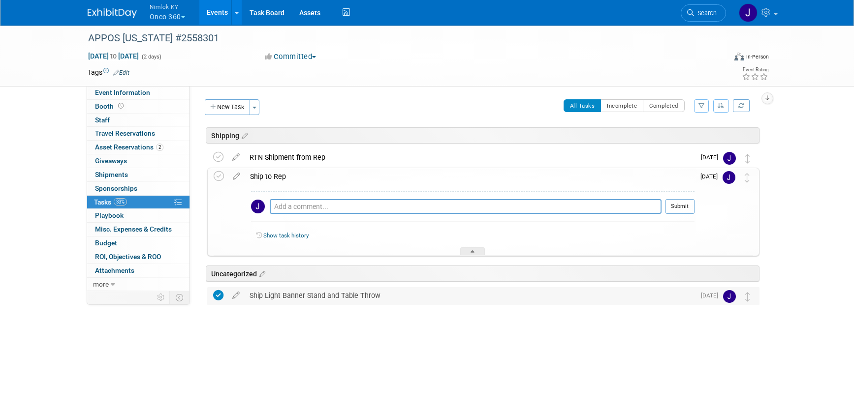
click at [330, 298] on div "Ship Light Banner Stand and Table Throw" at bounding box center [470, 295] width 450 height 17
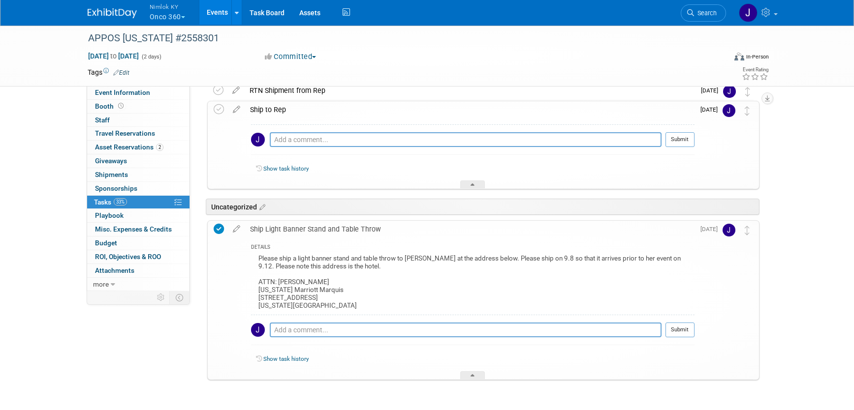
scroll to position [74, 0]
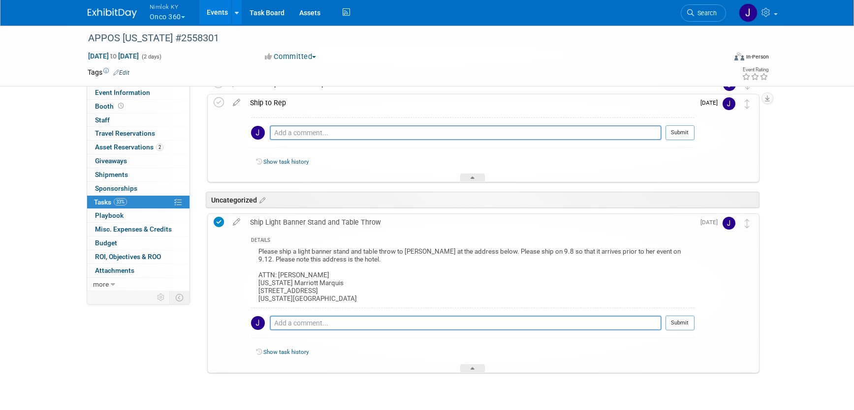
click at [326, 300] on div "Please ship a light banner stand and table throw to Corina at the address below…" at bounding box center [472, 277] width 443 height 62
drag, startPoint x: 315, startPoint y: 300, endPoint x: 255, endPoint y: 274, distance: 65.9
click at [255, 274] on div "Please ship a light banner stand and table throw to Corina at the address below…" at bounding box center [472, 277] width 443 height 62
copy div "ATTN: Corina Deacon New York Marriott Marquis 1535 Broadway New York, NY 10036"
click at [144, 175] on link "0 Shipments 0" at bounding box center [138, 174] width 102 height 13
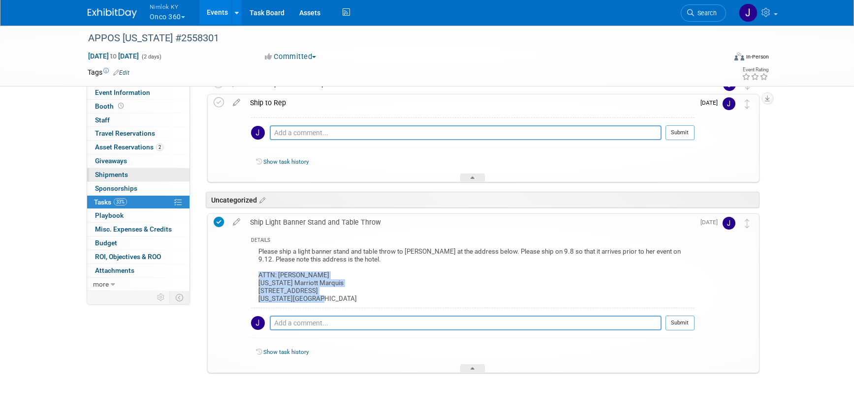
scroll to position [0, 0]
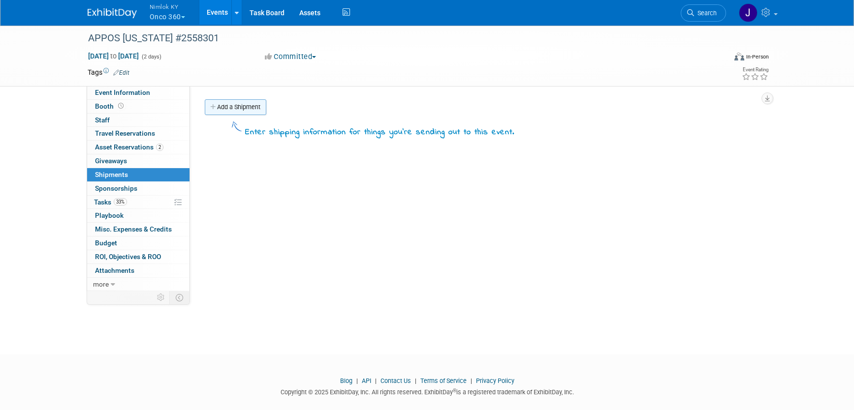
click at [237, 102] on link "Add a Shipment" at bounding box center [236, 107] width 62 height 16
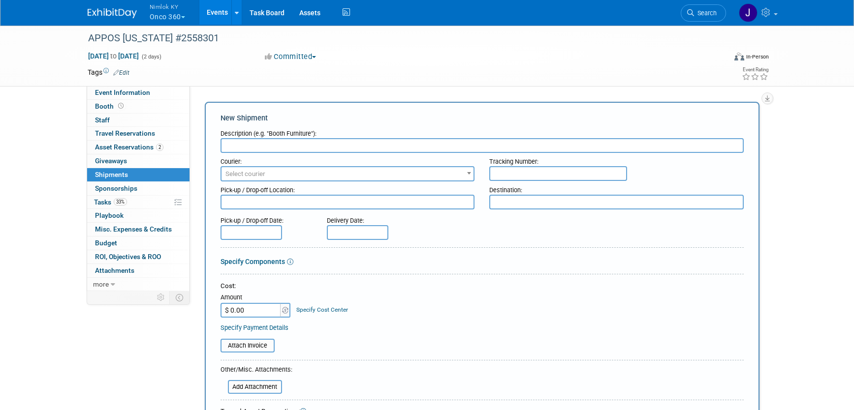
click at [286, 144] on input "text" at bounding box center [481, 145] width 523 height 15
type input "S"
type input "Nimlok to rep"
click at [276, 202] on textarea at bounding box center [347, 202] width 254 height 15
click at [284, 178] on span "Select courier" at bounding box center [347, 174] width 252 height 14
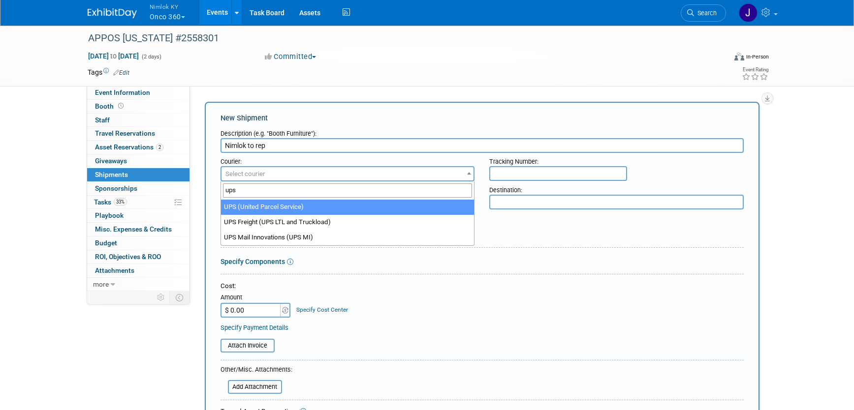
type input "ups"
select select "508"
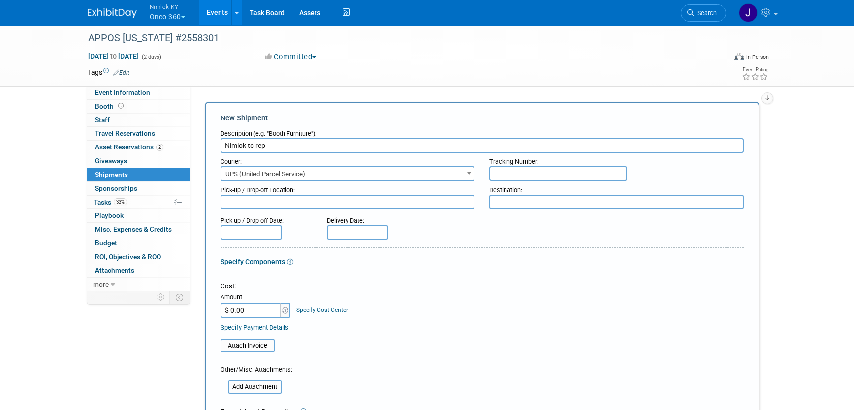
click at [289, 203] on textarea at bounding box center [347, 202] width 254 height 15
type textarea "Nimlok WH"
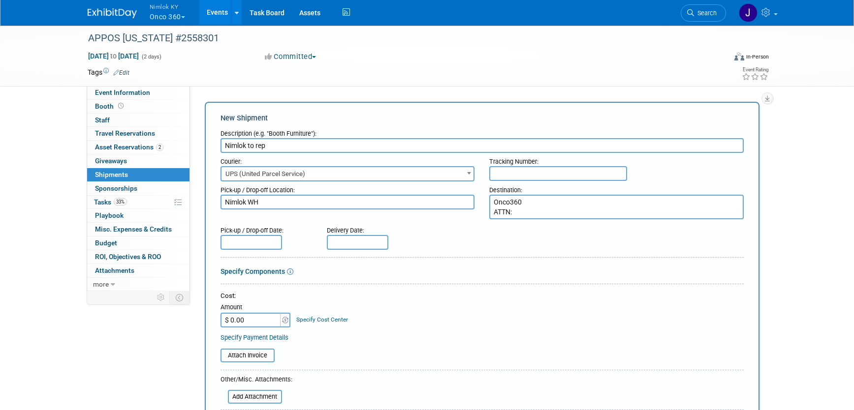
paste textarea "ATTN: Corina Deacon New York Marriott Marquis 1535 Broadway New York, NY 10036"
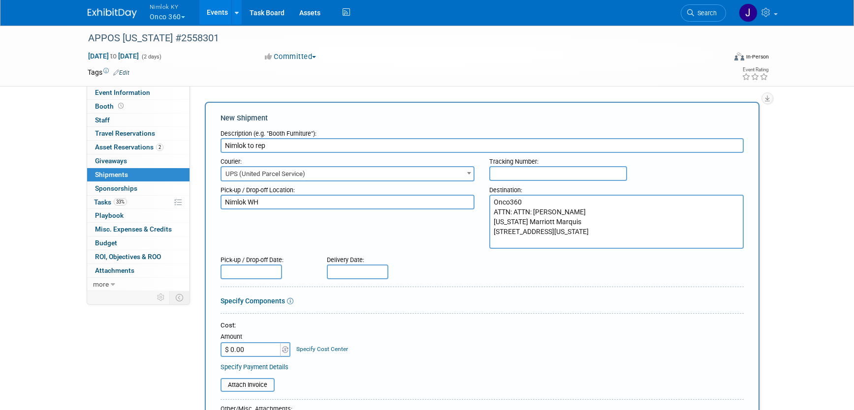
click at [533, 212] on textarea "Onco360 ATTN: ATTN: Corina Deacon New York Marriott Marquis 1535 Broadway New Y…" at bounding box center [616, 222] width 254 height 54
type textarea "Onco360 ATTN: Corina Deacon New York Marriott Marquis 1535 Broadway New York, N…"
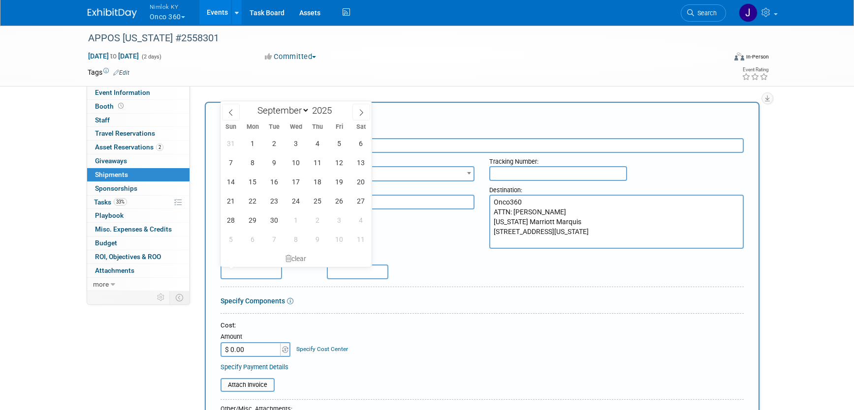
click at [252, 272] on input "text" at bounding box center [251, 272] width 62 height 15
click at [250, 160] on span "8" at bounding box center [252, 162] width 19 height 19
type input "Sep 8, 2025"
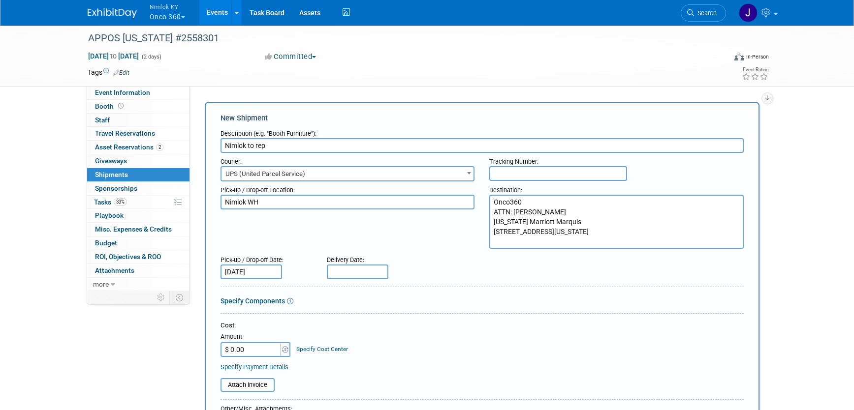
click at [341, 268] on input "text" at bounding box center [358, 272] width 62 height 15
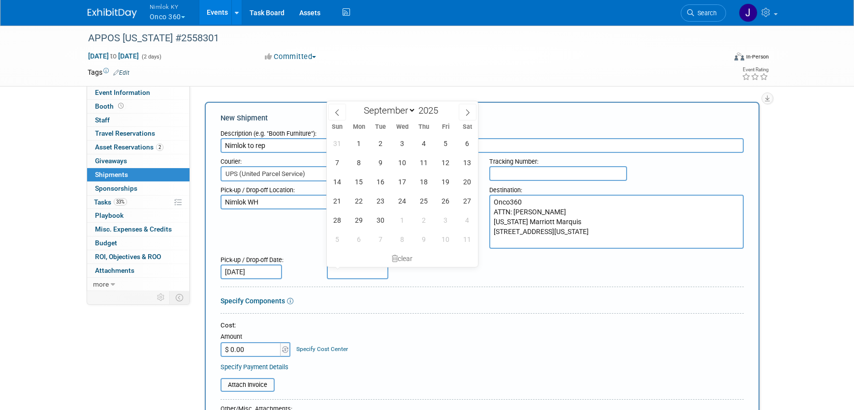
click at [431, 304] on div "Specify Components" at bounding box center [481, 301] width 523 height 10
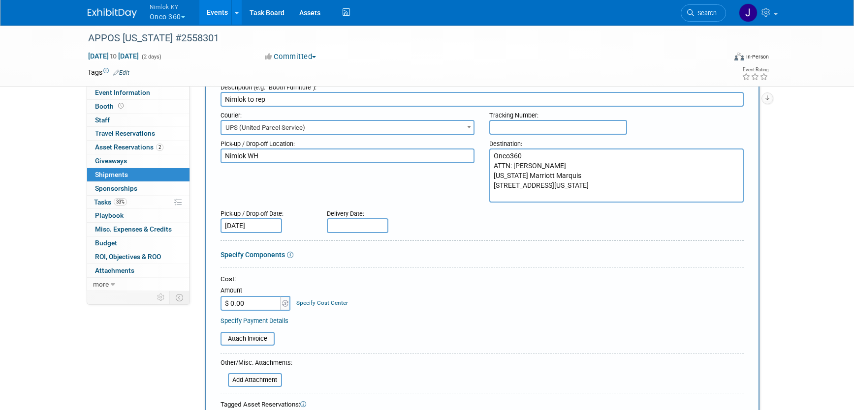
scroll to position [300, 0]
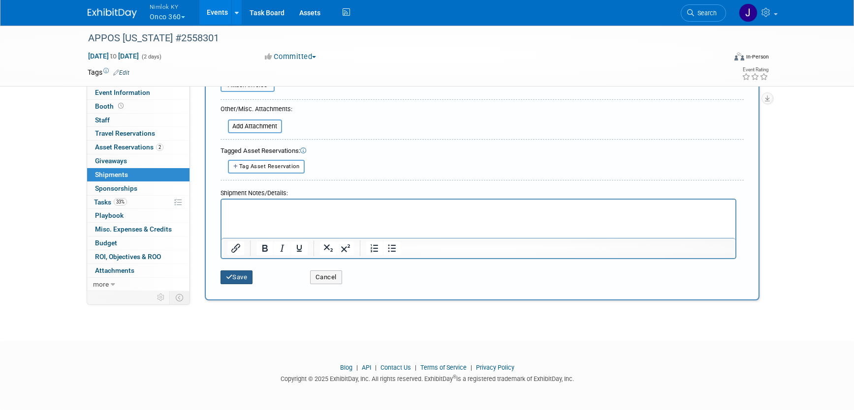
click at [237, 281] on button "Save" at bounding box center [236, 278] width 32 height 14
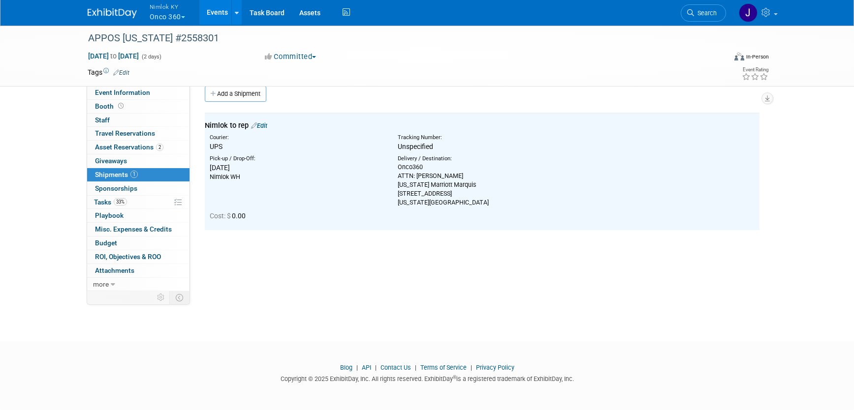
scroll to position [0, 0]
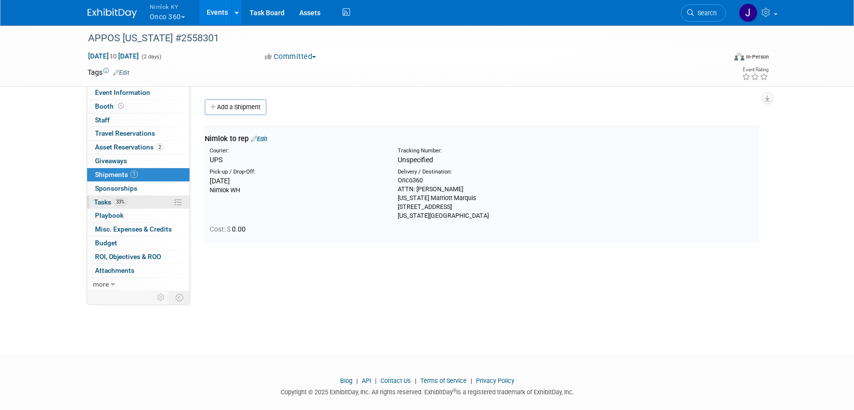
click at [154, 204] on link "33% Tasks 33%" at bounding box center [138, 202] width 102 height 13
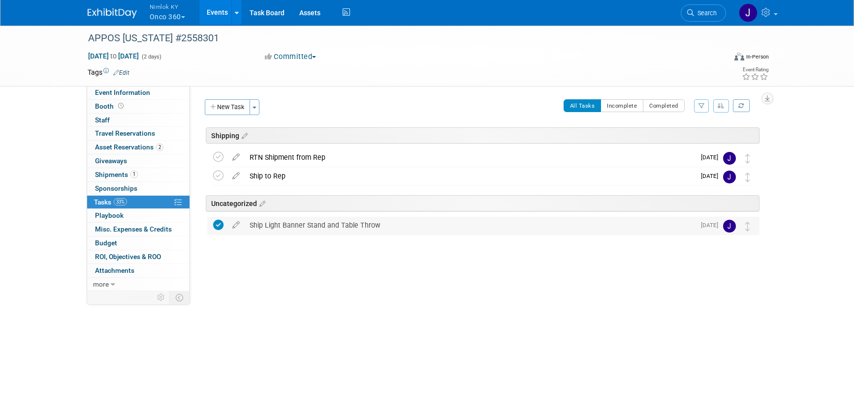
click at [288, 227] on div "Ship Light Banner Stand and Table Throw" at bounding box center [470, 225] width 450 height 17
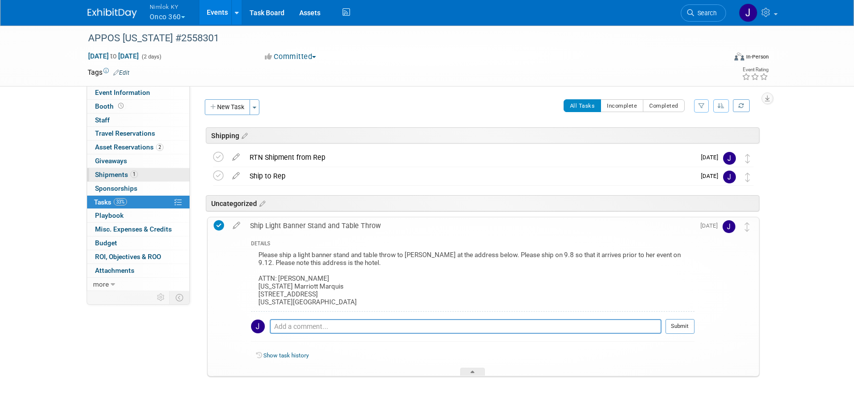
click at [146, 174] on link "1 Shipments 1" at bounding box center [138, 174] width 102 height 13
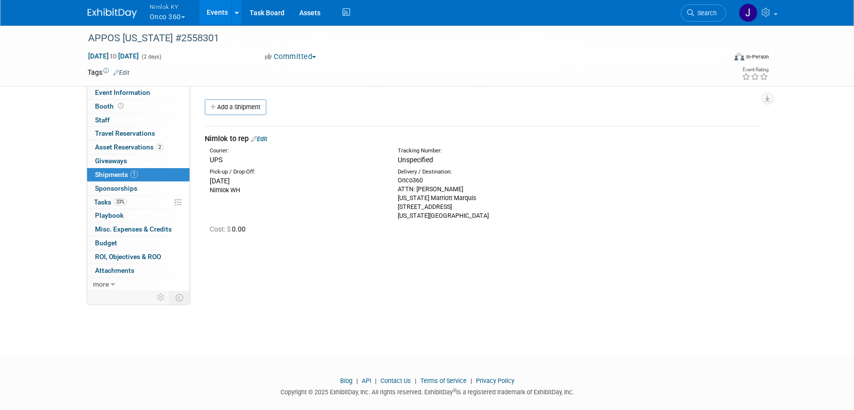
click at [266, 134] on div "Nimlok to rep Edit" at bounding box center [482, 139] width 555 height 10
click at [265, 137] on link "Edit" at bounding box center [259, 138] width 16 height 7
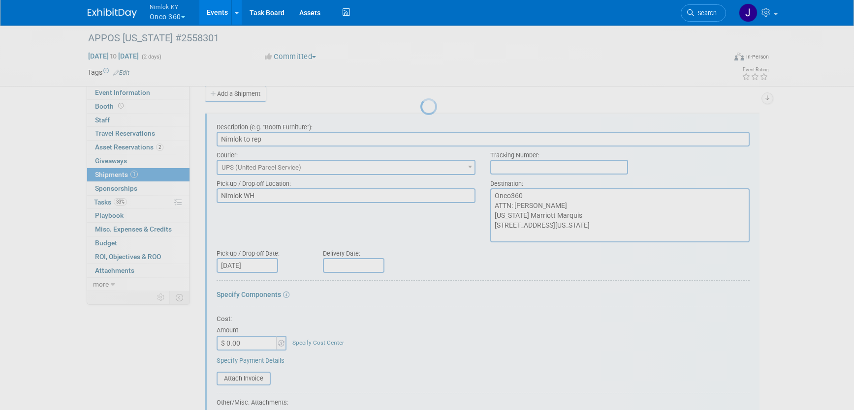
scroll to position [15, 0]
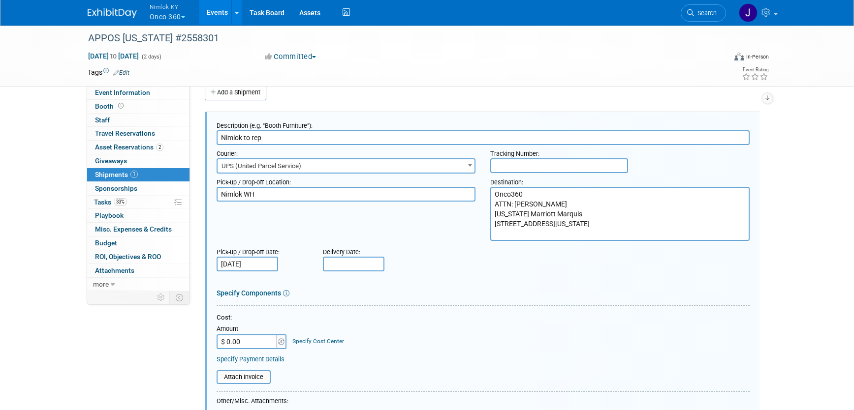
click at [345, 265] on input "text" at bounding box center [354, 264] width 62 height 15
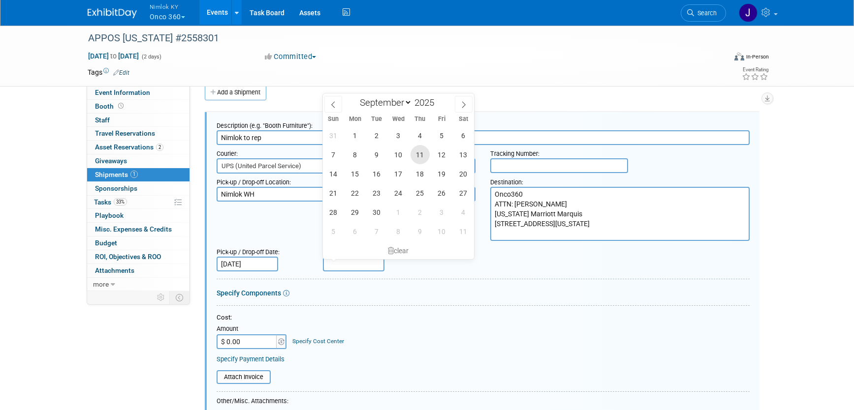
click at [417, 155] on span "11" at bounding box center [419, 154] width 19 height 19
type input "Sep 11, 2025"
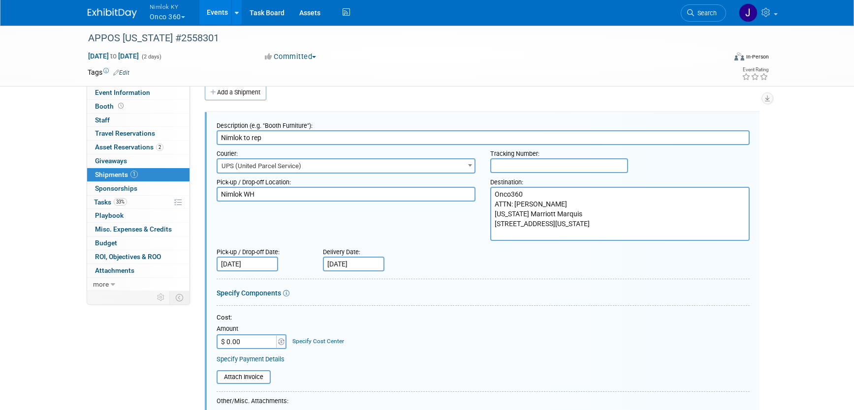
click at [379, 287] on form "Description (e.g. "Booth Furniture"): Nimlok to rep Courier: 007EX 17 Post Serv…" at bounding box center [483, 343] width 533 height 453
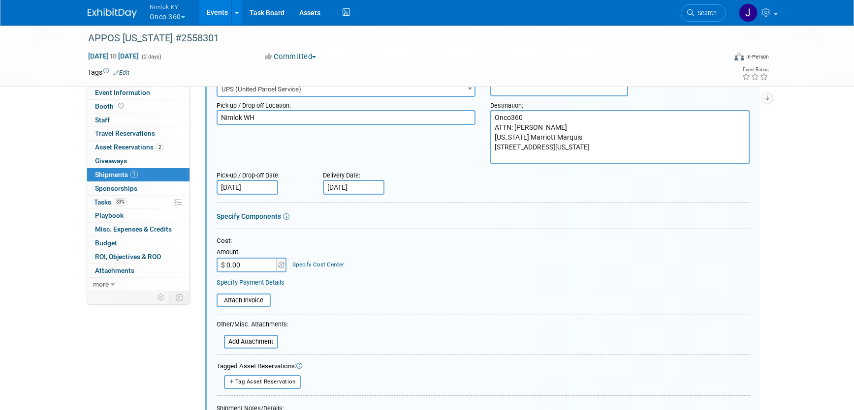
scroll to position [89, 0]
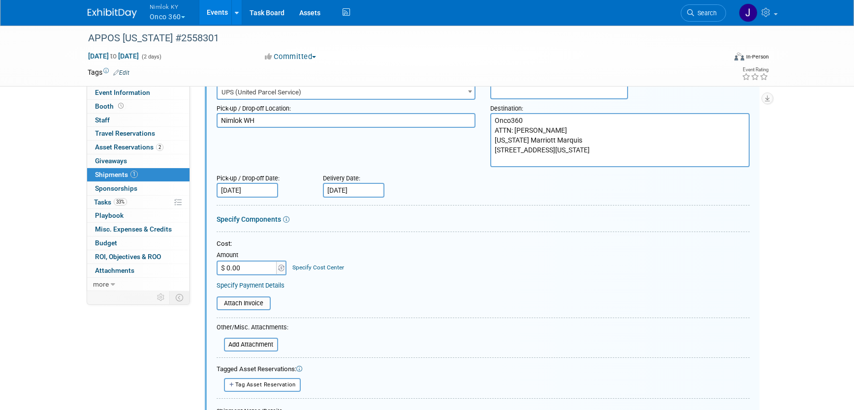
click at [257, 190] on input "Sep 8, 2025" at bounding box center [248, 190] width 62 height 15
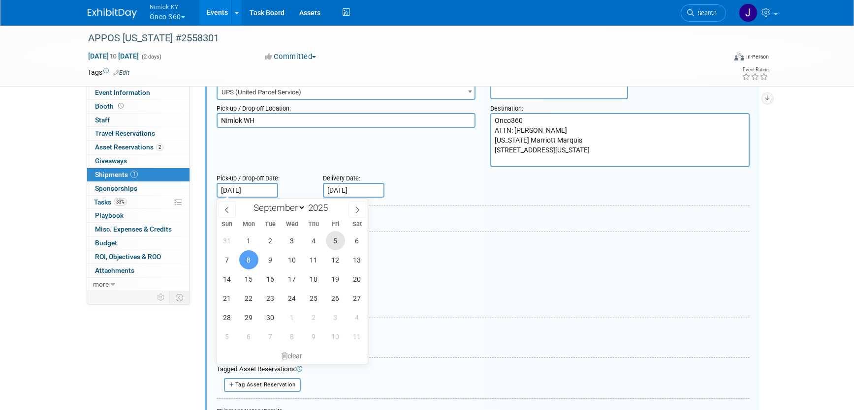
click at [335, 243] on span "5" at bounding box center [335, 240] width 19 height 19
type input "Sep 5, 2025"
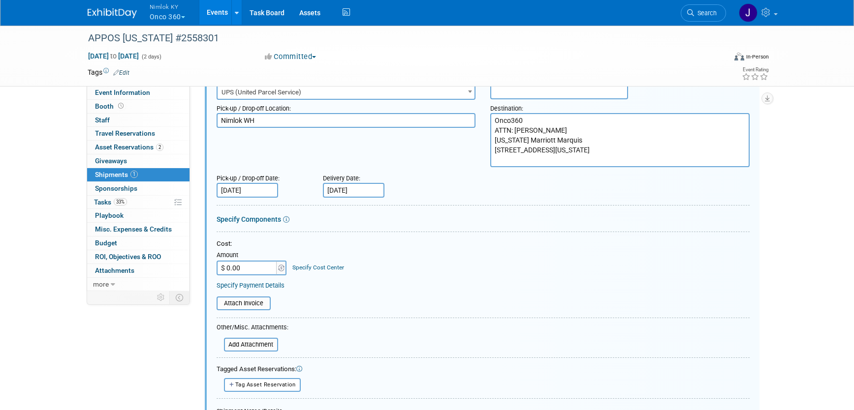
click at [387, 246] on div "Cost:" at bounding box center [483, 244] width 533 height 9
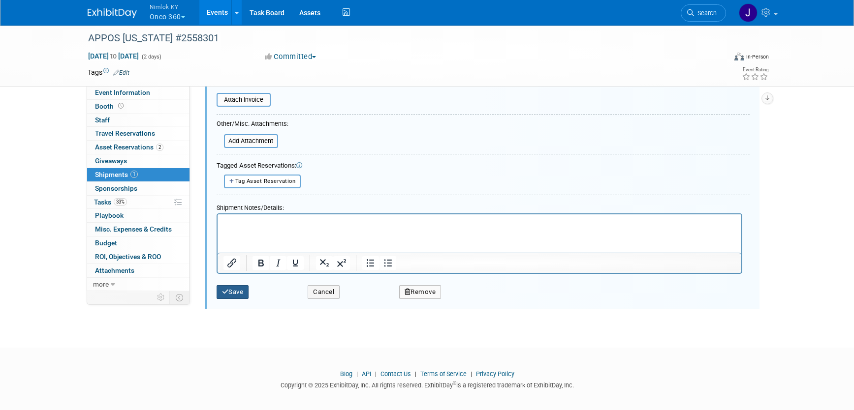
click at [248, 292] on button "Save" at bounding box center [233, 292] width 32 height 14
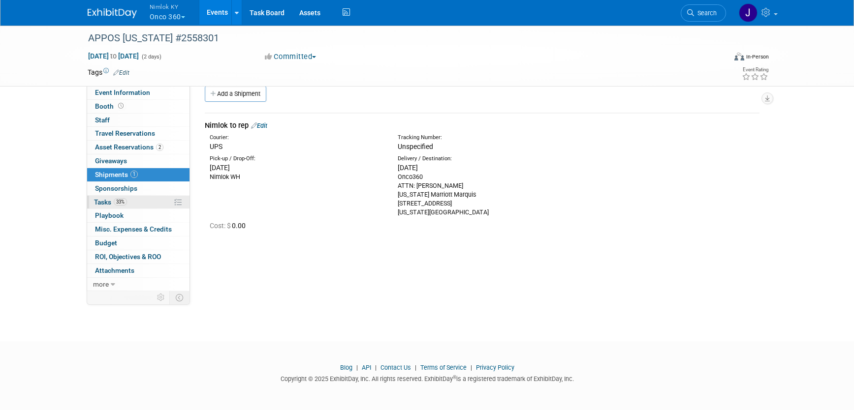
click at [136, 206] on link "33% Tasks 33%" at bounding box center [138, 202] width 102 height 13
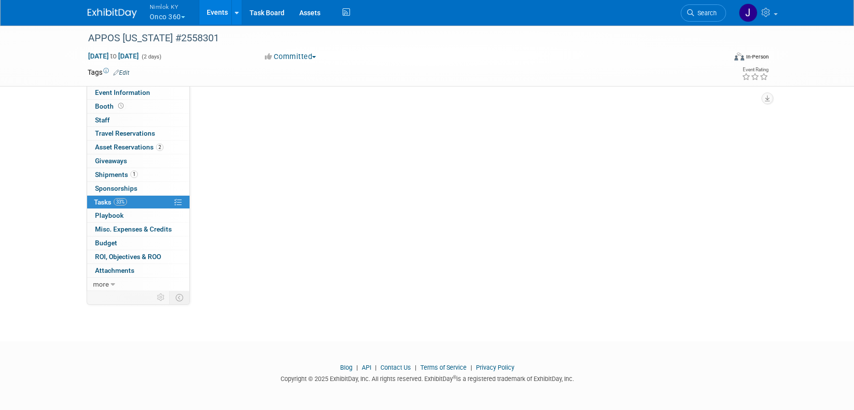
scroll to position [0, 0]
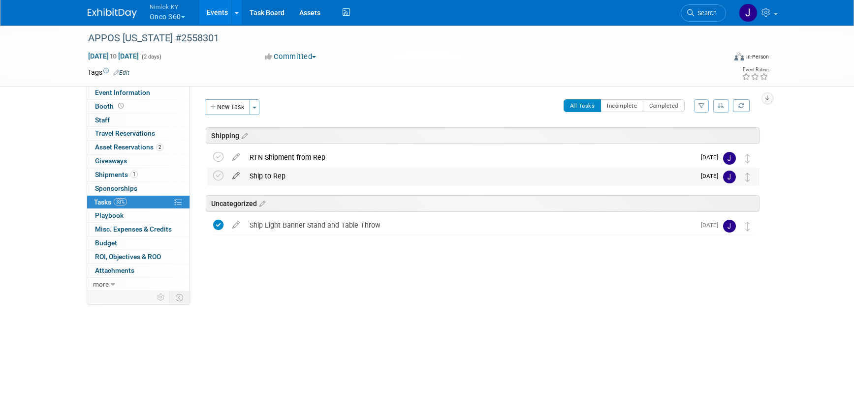
click at [234, 176] on icon at bounding box center [235, 174] width 17 height 12
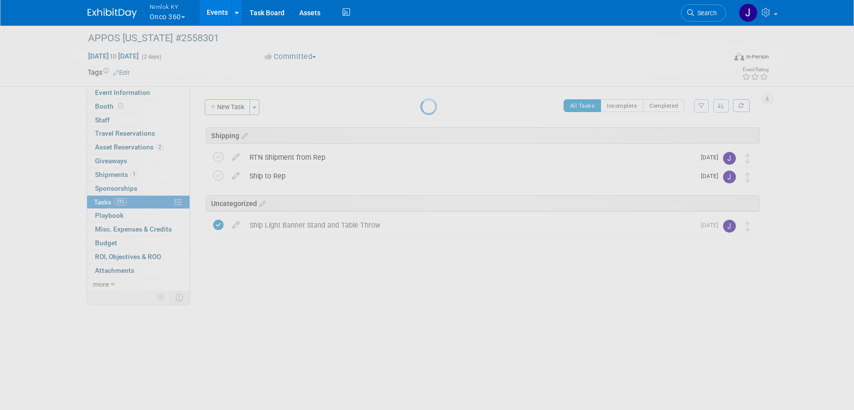
select select "8"
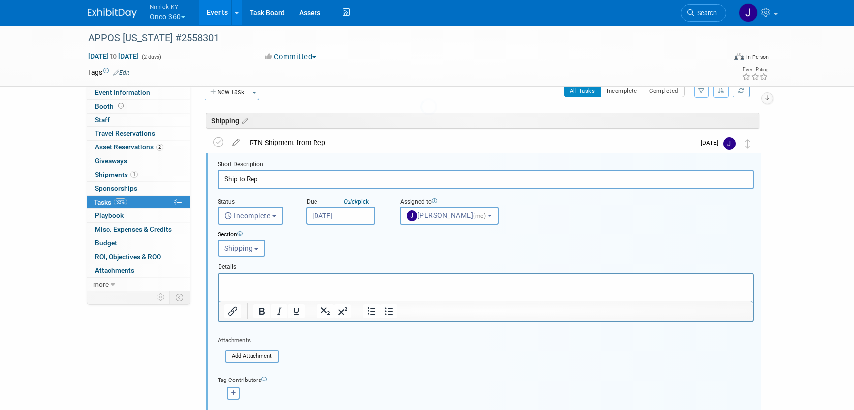
scroll to position [24, 0]
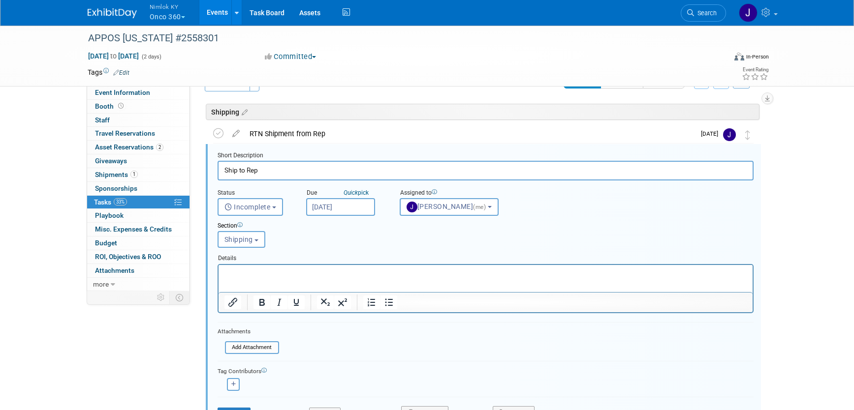
click at [337, 207] on input "Sep 8, 2025" at bounding box center [340, 207] width 69 height 18
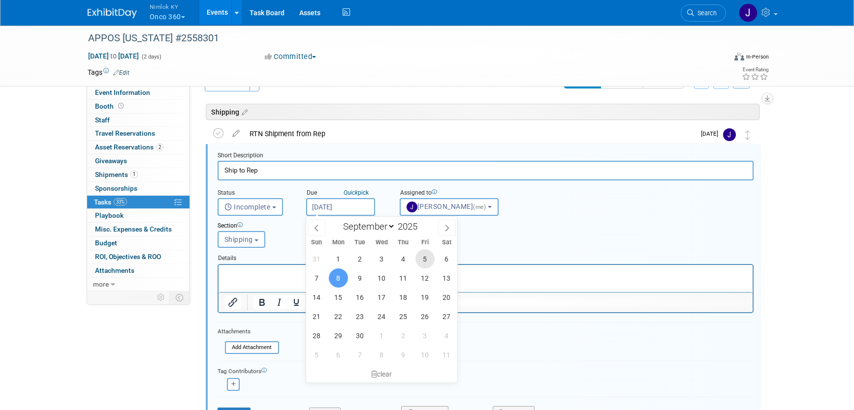
click at [423, 259] on span "5" at bounding box center [424, 258] width 19 height 19
type input "Sep 5, 2025"
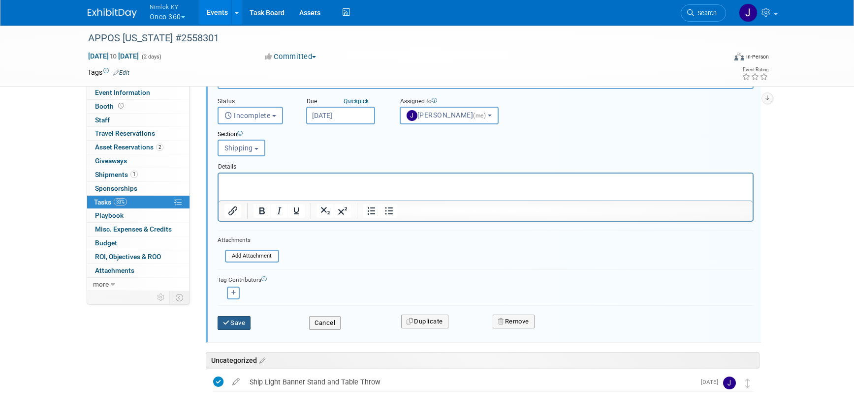
scroll to position [118, 0]
click at [236, 321] on button "Save" at bounding box center [233, 321] width 33 height 14
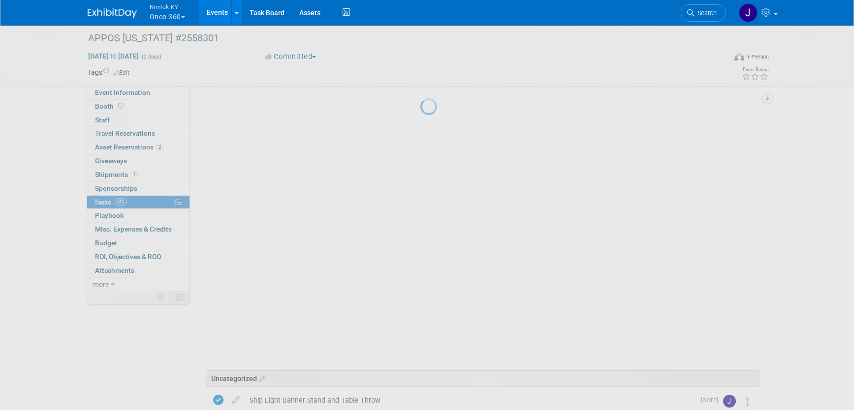
scroll to position [0, 0]
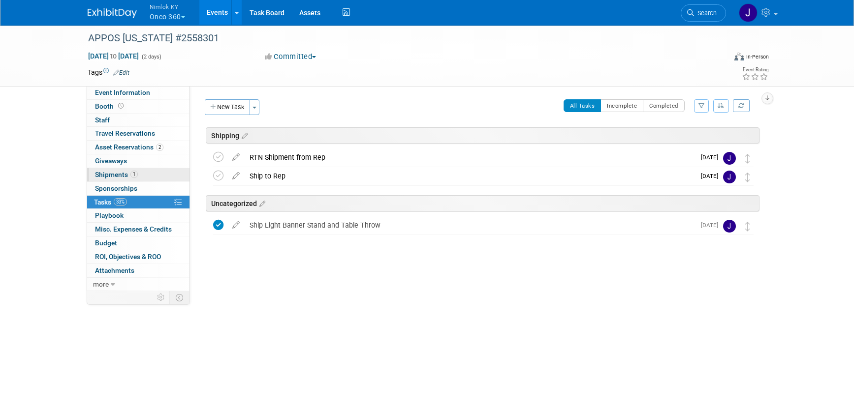
click at [143, 176] on link "1 Shipments 1" at bounding box center [138, 174] width 102 height 13
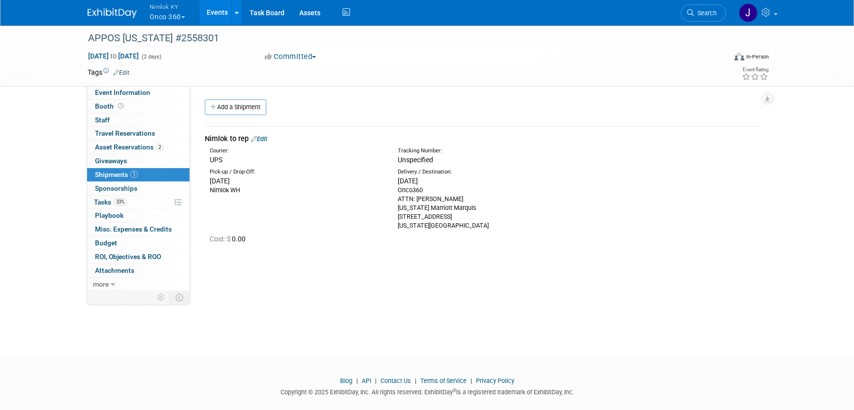
click at [405, 230] on div "Cost: $ 0.00" at bounding box center [481, 238] width 569 height 16
drag, startPoint x: 453, startPoint y: 227, endPoint x: 395, endPoint y: 188, distance: 70.6
click at [395, 188] on div "Delivery / Destination: Thu. Sep 11, 2025 Onco360 ATTN: Corina Deacon New York …" at bounding box center [484, 199] width 188 height 62
copy div "Onco360 ATTN: Corina Deacon New York Marriott Marquis 1535 Broadway New York, N…"
click at [243, 111] on link "Add a Shipment" at bounding box center [236, 107] width 62 height 16
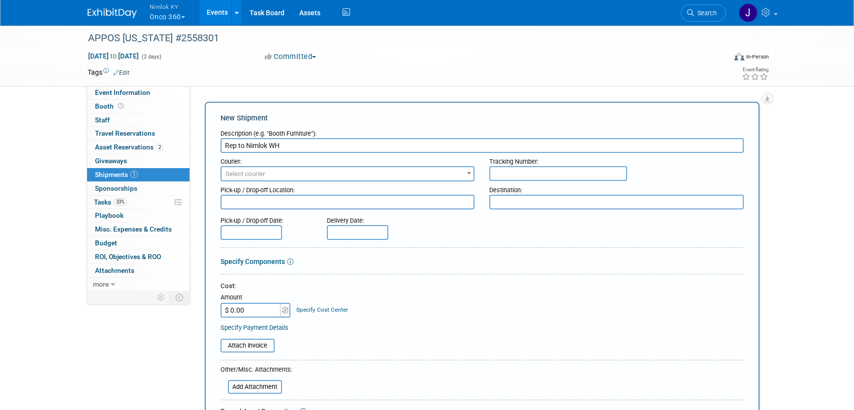
type input "Rep to Nimlok WH"
click at [306, 173] on span "Select courier" at bounding box center [347, 174] width 252 height 14
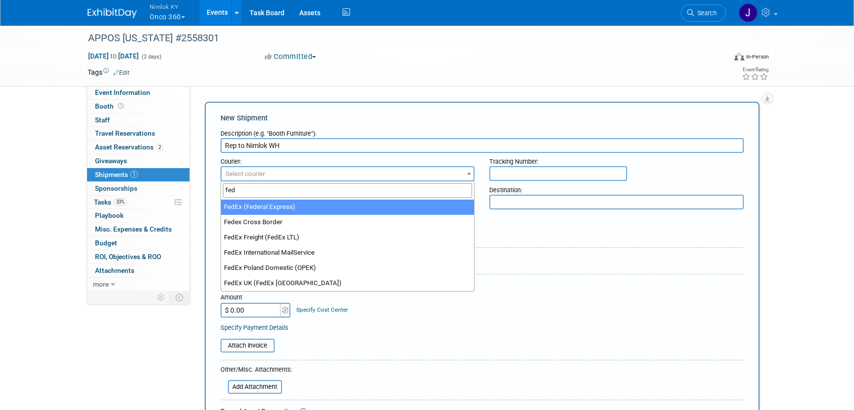
type input "fed"
select select "206"
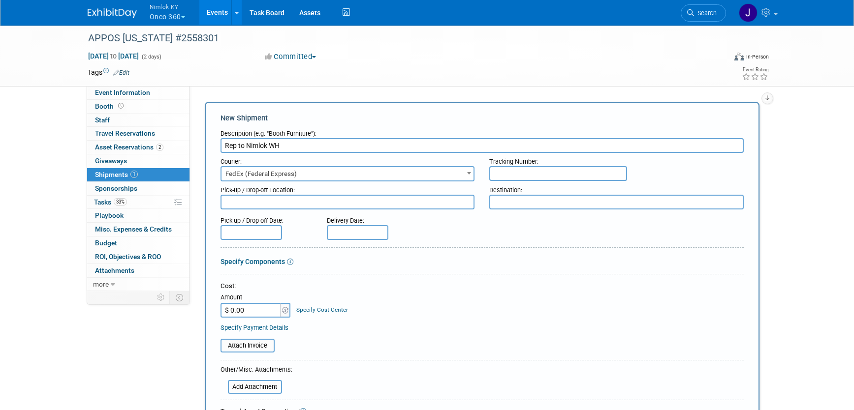
click at [500, 175] on input "text" at bounding box center [558, 173] width 138 height 15
type input "817778928126"
click at [399, 200] on textarea at bounding box center [347, 202] width 254 height 15
paste textarea "Onco360 ATTN: Corina Deacon New York Marriott Marquis 1535 Broadway New York, N…"
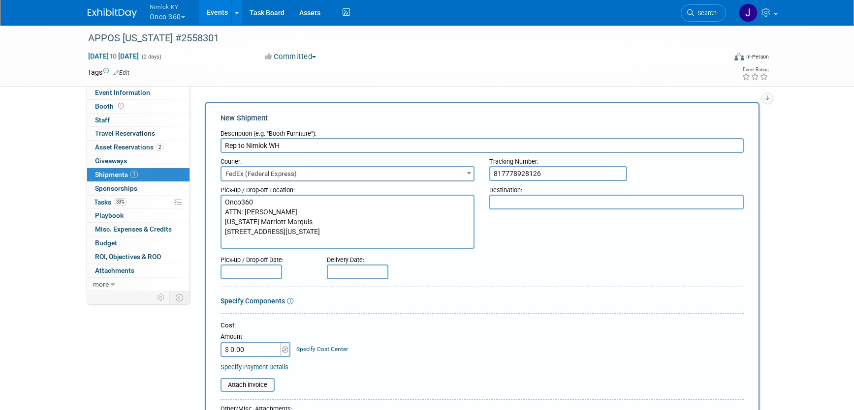
type textarea "Onco360 ATTN: Corina Deacon New York Marriott Marquis 1535 Broadway New York, N…"
click at [563, 201] on textarea at bounding box center [616, 202] width 254 height 15
type textarea "Nimlok WH"
click at [246, 273] on input "text" at bounding box center [251, 272] width 62 height 15
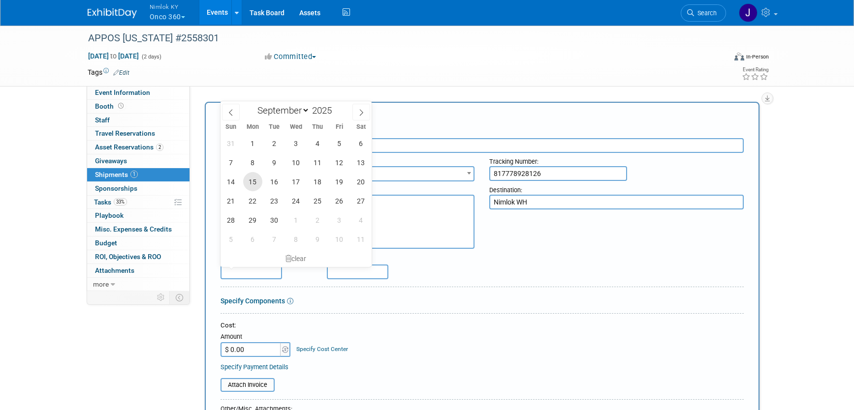
click at [251, 181] on span "15" at bounding box center [252, 181] width 19 height 19
type input "Sep 15, 2025"
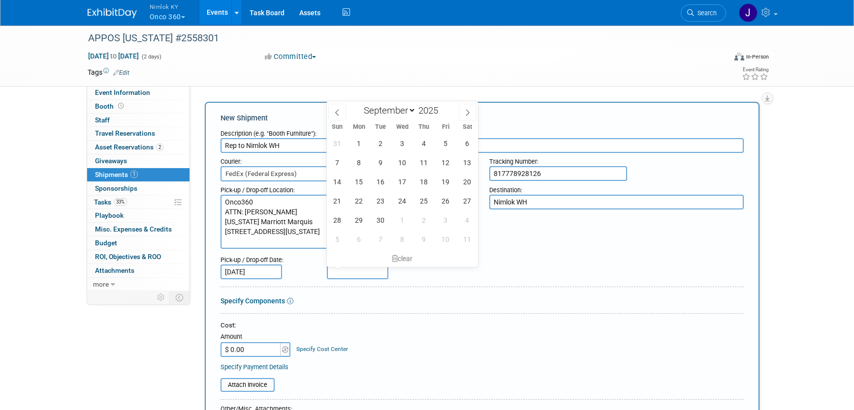
click at [364, 277] on input "text" at bounding box center [358, 272] width 62 height 15
click at [380, 219] on span "30" at bounding box center [380, 220] width 19 height 19
type input "Sep 30, 2025"
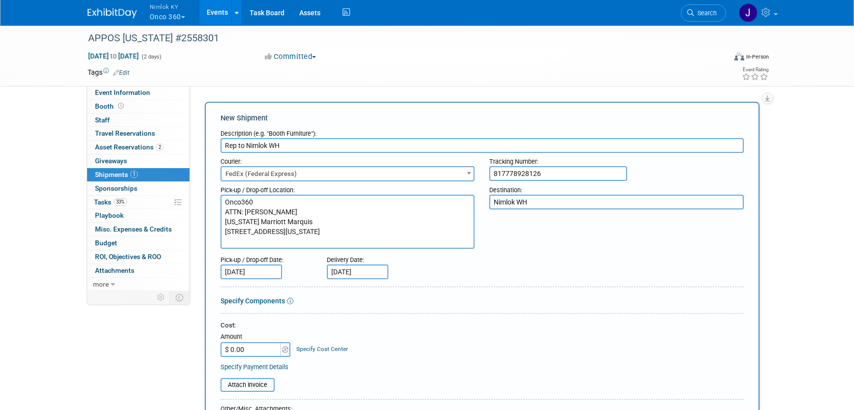
click at [451, 291] on form "Description (e.g. "Booth Furniture"): Rep to Nimlok WH Courier: 007EX 17 Post S…" at bounding box center [481, 351] width 523 height 453
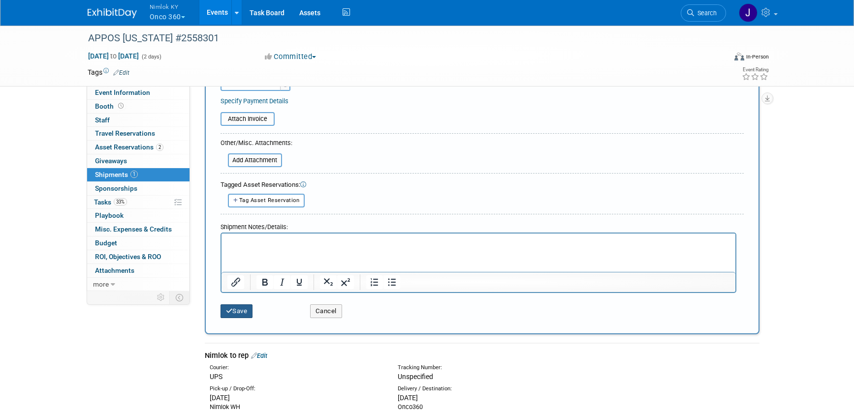
click at [238, 311] on button "Save" at bounding box center [236, 312] width 32 height 14
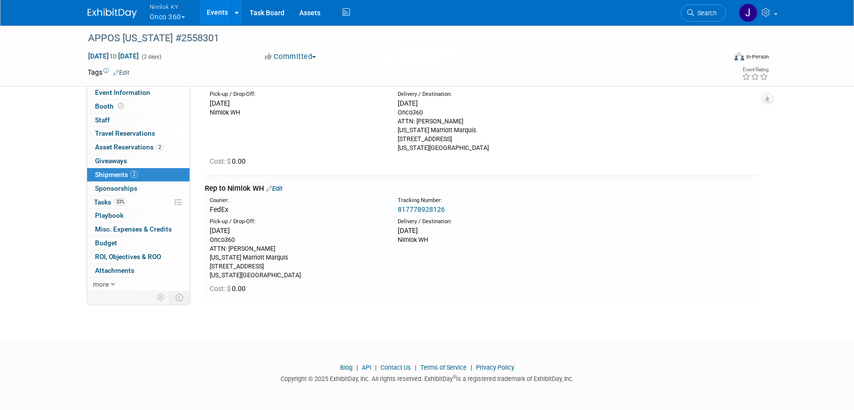
scroll to position [76, 0]
click at [280, 189] on link "Edit" at bounding box center [274, 190] width 16 height 7
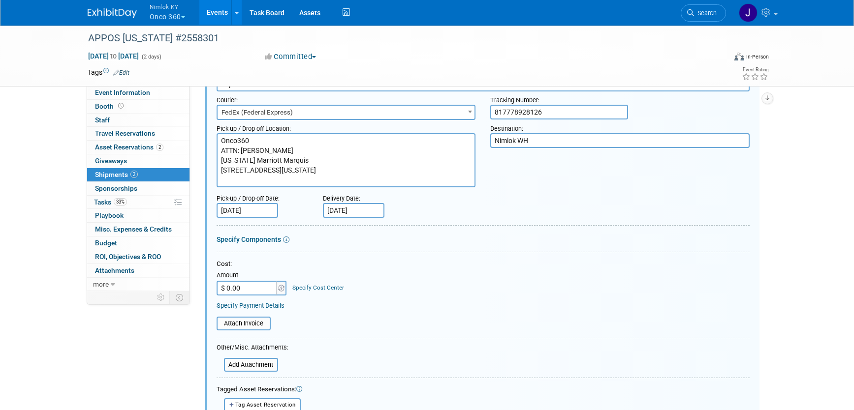
scroll to position [221, 0]
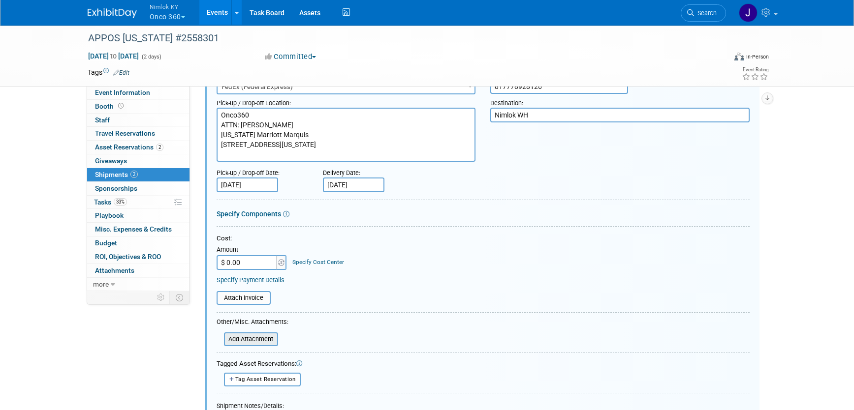
click at [268, 342] on input "file" at bounding box center [218, 340] width 117 height 12
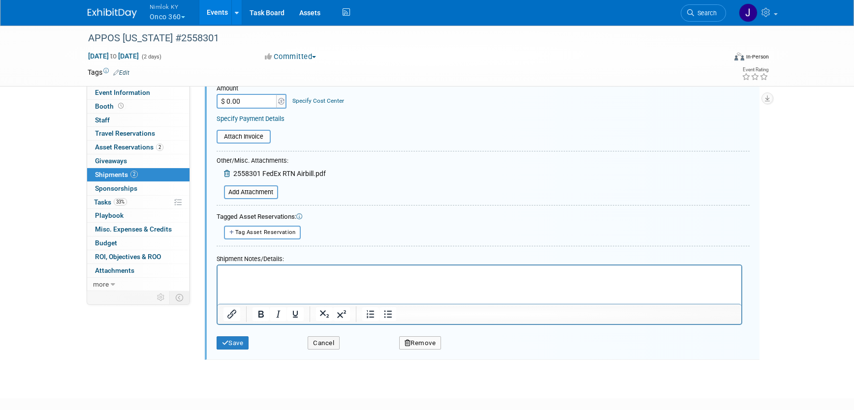
scroll to position [440, 0]
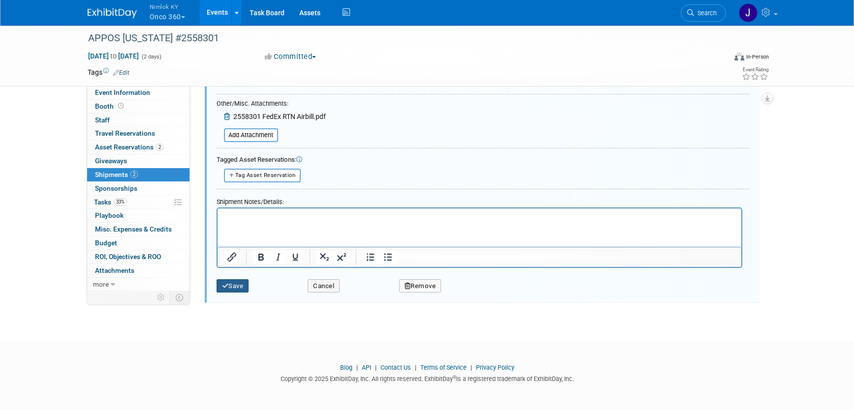
click at [240, 288] on button "Save" at bounding box center [233, 287] width 32 height 14
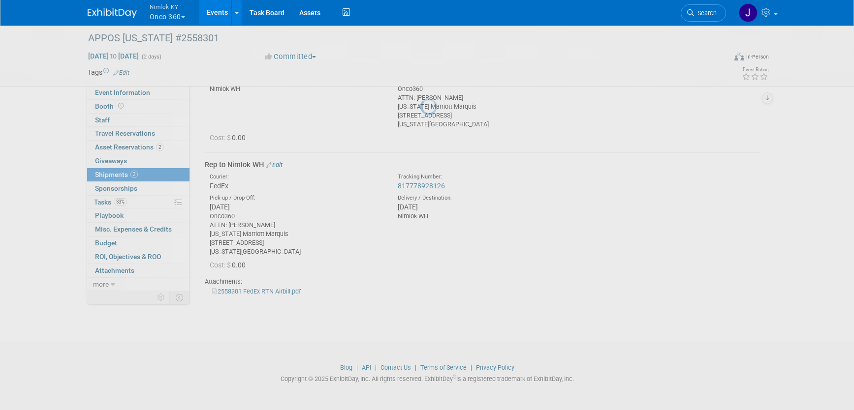
scroll to position [101, 0]
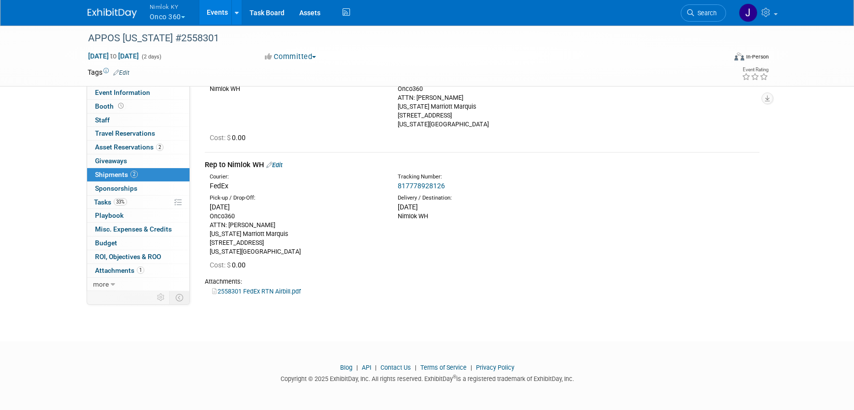
click at [498, 57] on div "Sep 12, 2025 to Sep 13, 2025 (2 days) Sep 12, 2025 to Sep 13, 2025 Committed Co…" at bounding box center [428, 58] width 696 height 15
click at [224, 10] on link "Events" at bounding box center [217, 12] width 36 height 25
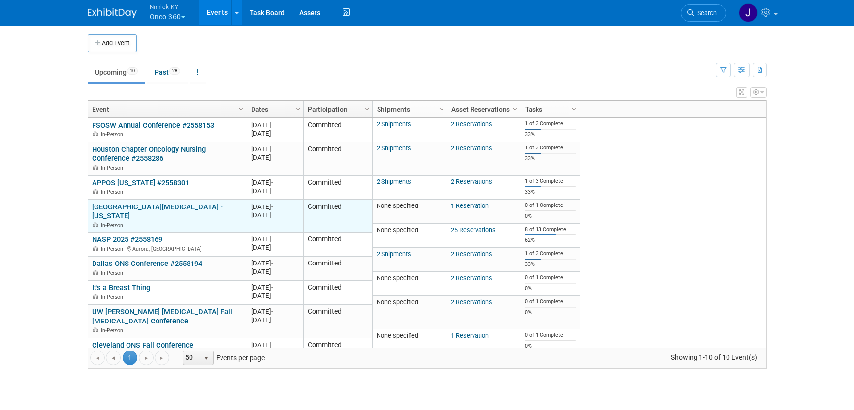
click at [208, 206] on link "[GEOGRAPHIC_DATA][MEDICAL_DATA] - [US_STATE]" at bounding box center [157, 212] width 131 height 18
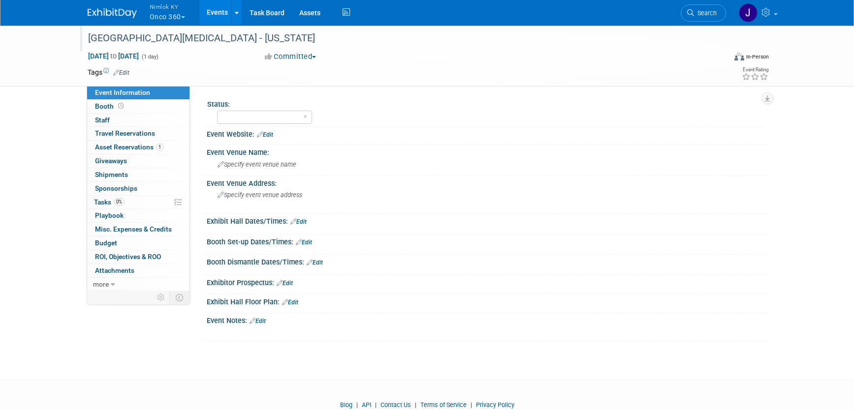
click at [258, 39] on div "[GEOGRAPHIC_DATA][MEDICAL_DATA] - [US_STATE]" at bounding box center [398, 39] width 626 height 18
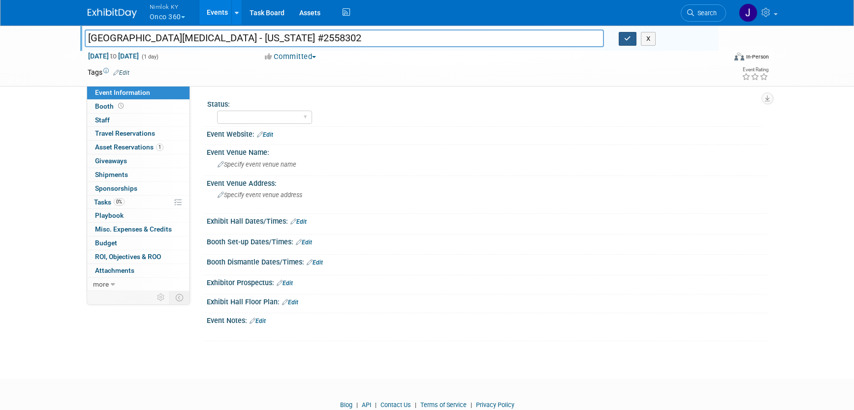
type input "[GEOGRAPHIC_DATA][MEDICAL_DATA] - [US_STATE] #2558302"
click at [630, 39] on icon "button" at bounding box center [627, 38] width 7 height 6
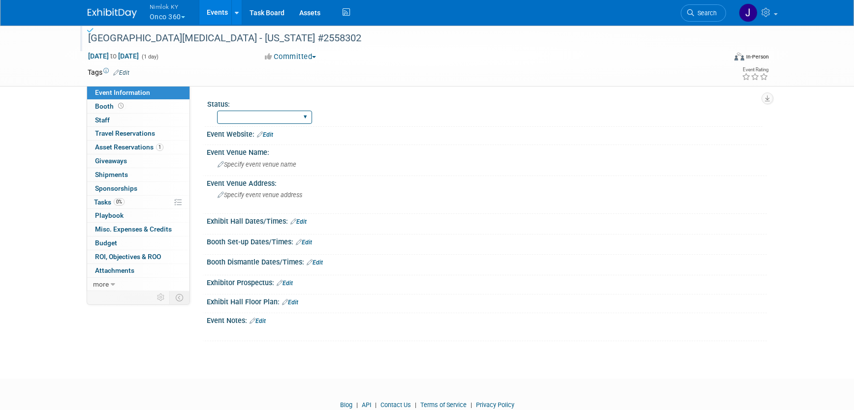
click at [289, 113] on select "Preparing to Ship Shipping to destination Show in Progress Waiting on freight r…" at bounding box center [264, 117] width 95 height 13
select select "Preparing to Ship"
click at [217, 111] on select "Preparing to Ship Shipping to destination Show in Progress Waiting on freight r…" at bounding box center [264, 117] width 95 height 13
click at [142, 149] on span "Asset Reservations 1" at bounding box center [129, 147] width 68 height 8
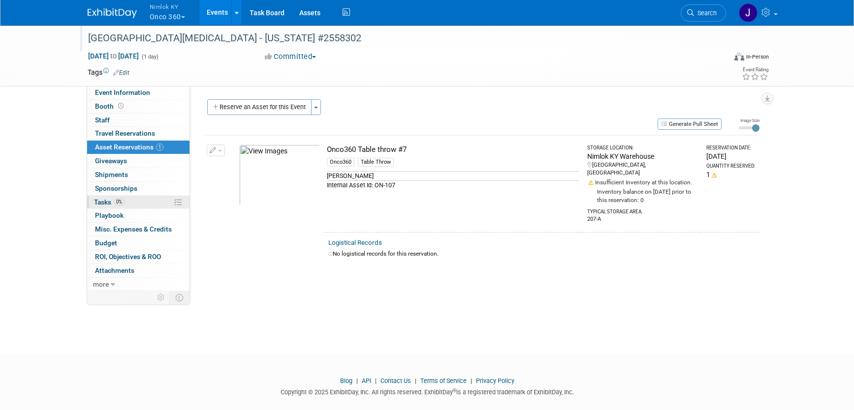
click at [108, 203] on span "Tasks 0%" at bounding box center [109, 202] width 31 height 8
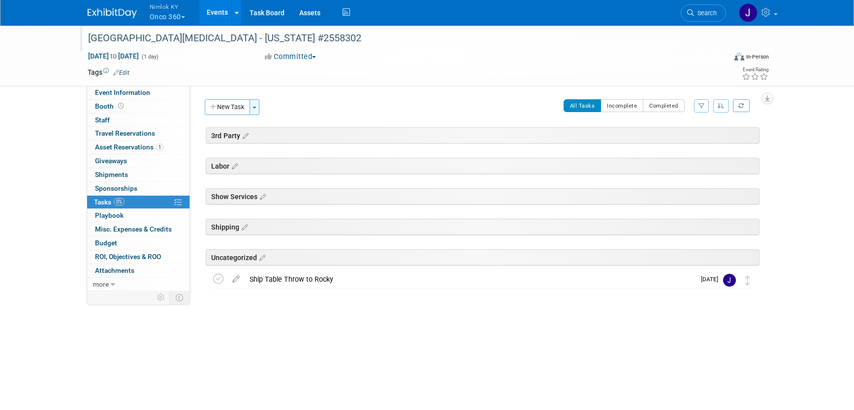
click at [258, 107] on button "Toggle Dropdown" at bounding box center [254, 107] width 10 height 16
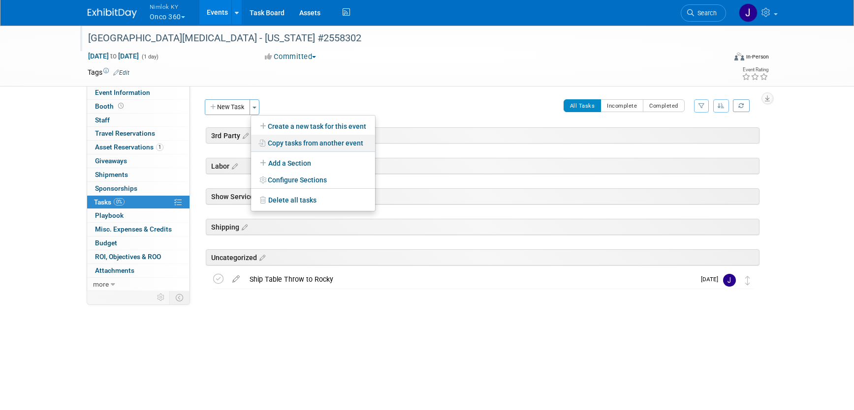
click at [315, 145] on link "Copy tasks from another event" at bounding box center [313, 143] width 124 height 17
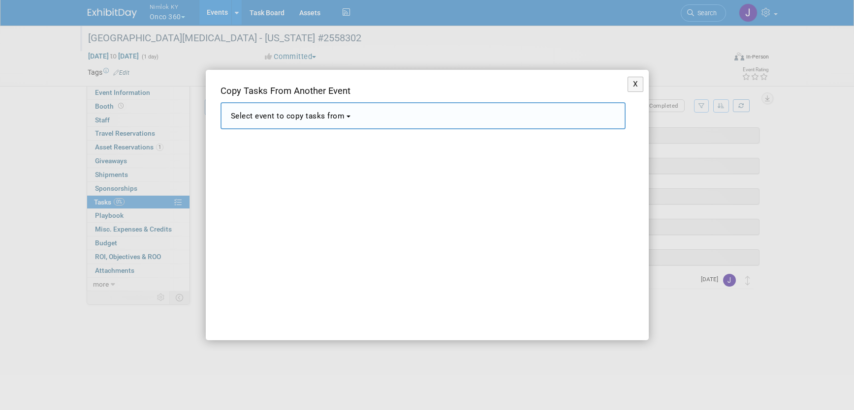
click at [376, 110] on button "Select event to copy tasks from" at bounding box center [422, 115] width 405 height 27
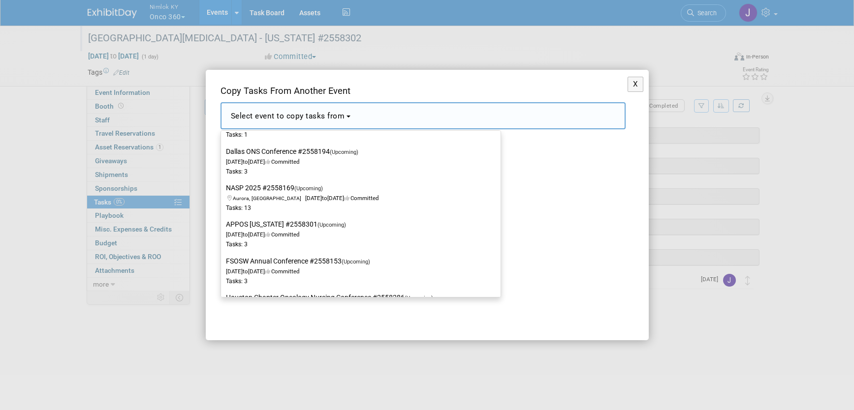
scroll to position [142, 0]
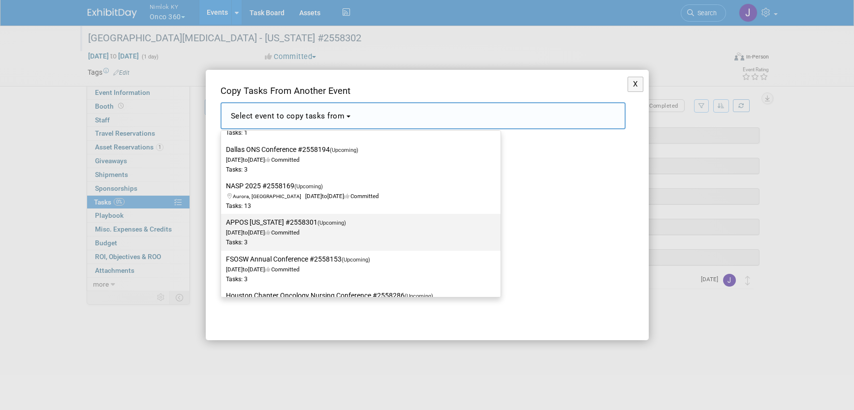
click at [338, 231] on span "Sep 12, 2025 to Sep 13, 2025 Committed" at bounding box center [289, 227] width 126 height 17
click at [222, 226] on input "APPOS New York #2558301 (Upcoming) Sep 12, 2025 to Sep 13, 2025 Committed Tasks…" at bounding box center [219, 222] width 6 height 6
select select "11149711"
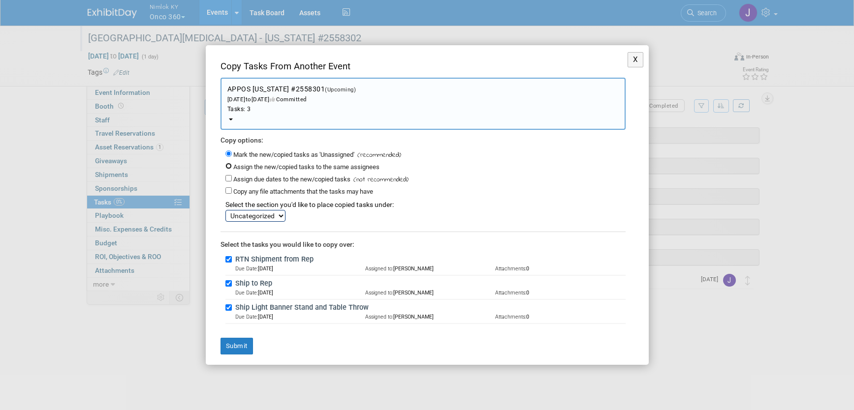
click at [227, 165] on input "Assign the new/copied tasks to the same assignees" at bounding box center [228, 166] width 6 height 6
radio input "true"
click at [242, 353] on button "Submit" at bounding box center [236, 346] width 32 height 17
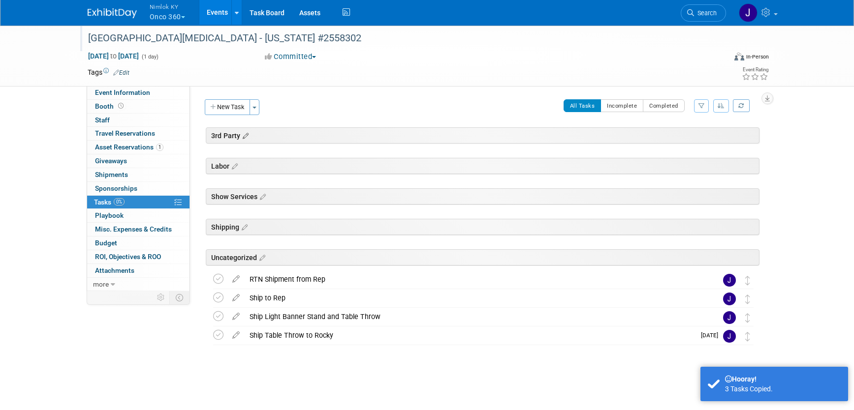
click at [246, 136] on icon at bounding box center [244, 136] width 8 height 9
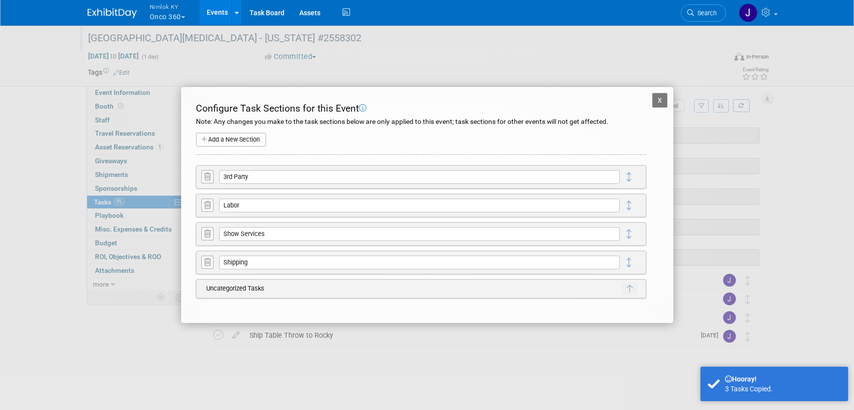
click at [209, 176] on icon at bounding box center [207, 176] width 6 height 7
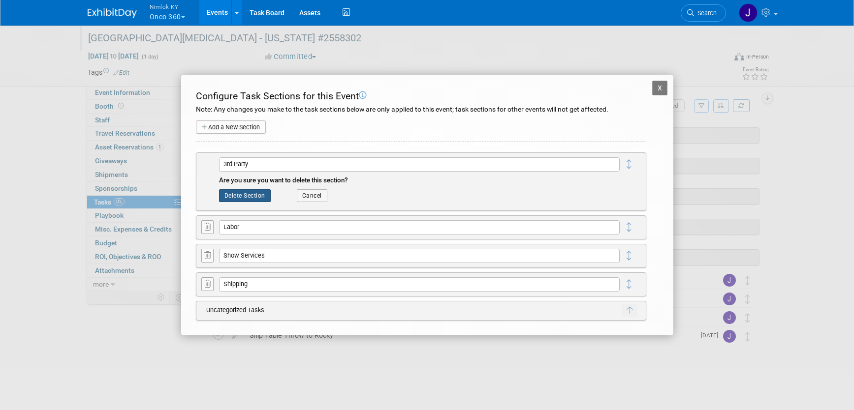
click at [247, 194] on button "Delete Section" at bounding box center [245, 195] width 52 height 13
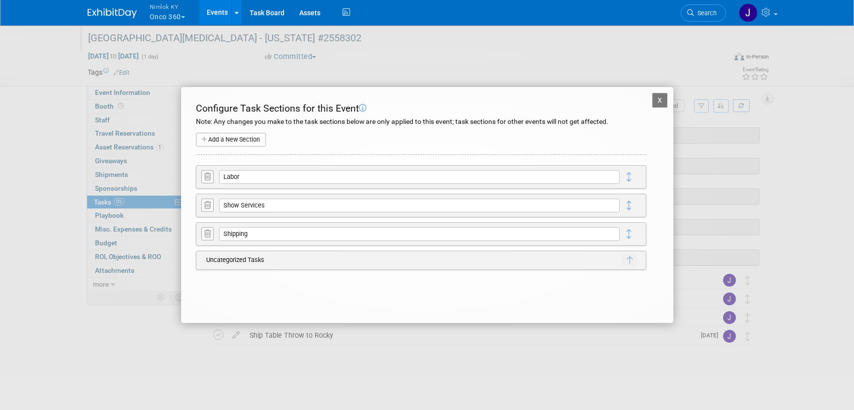
click at [209, 177] on icon at bounding box center [207, 176] width 6 height 7
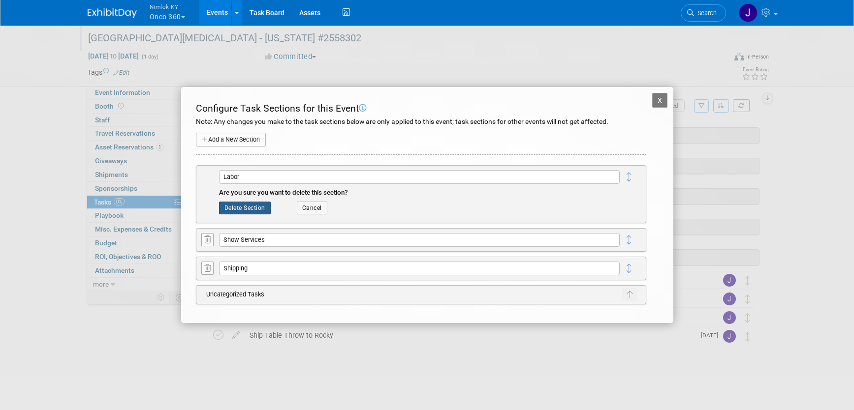
click at [246, 209] on button "Delete Section" at bounding box center [245, 208] width 52 height 13
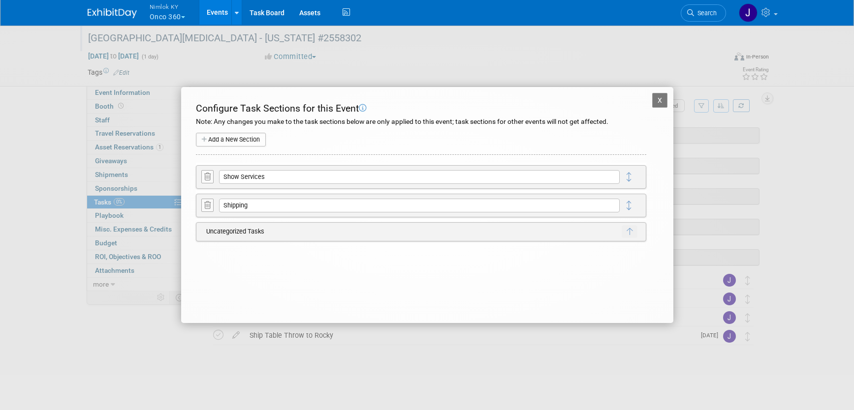
click at [205, 179] on icon at bounding box center [207, 176] width 6 height 7
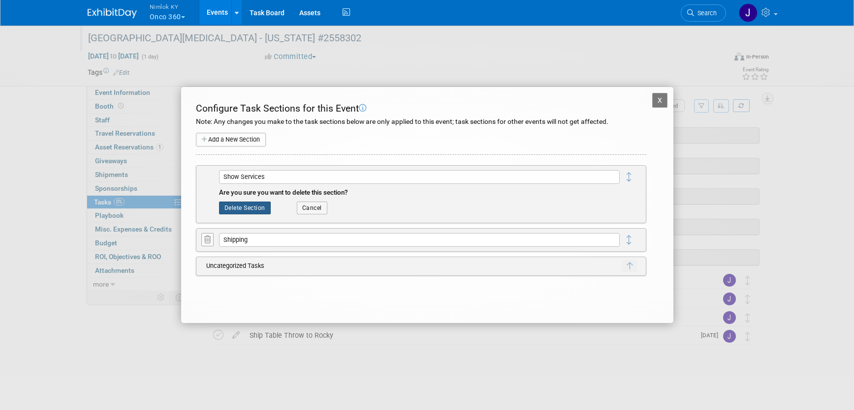
click at [246, 212] on button "Delete Section" at bounding box center [245, 208] width 52 height 13
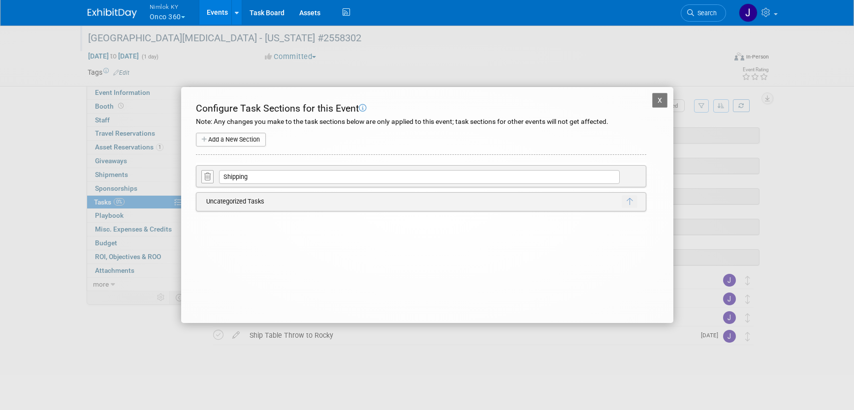
click at [661, 101] on button "X" at bounding box center [660, 100] width 16 height 15
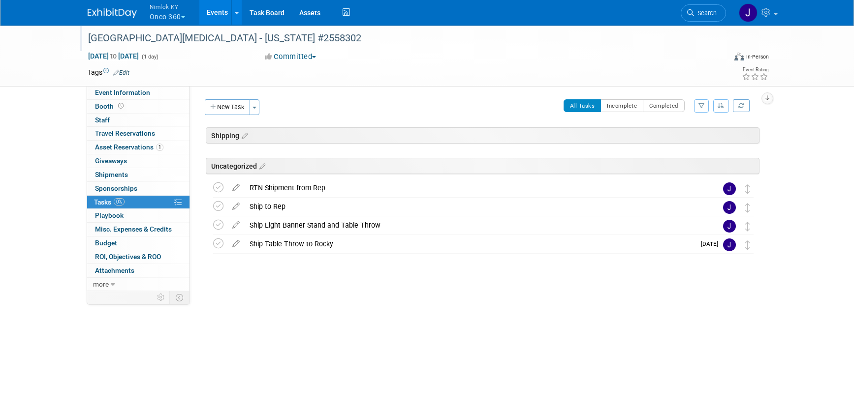
drag, startPoint x: 522, startPoint y: 186, endPoint x: 517, endPoint y: 153, distance: 32.8
click at [517, 153] on div "Central Cancer Care Center - Kansas #2558302 Sep 13, 2025 to Sep 13, 2025 (Goin…" at bounding box center [480, 202] width 557 height 106
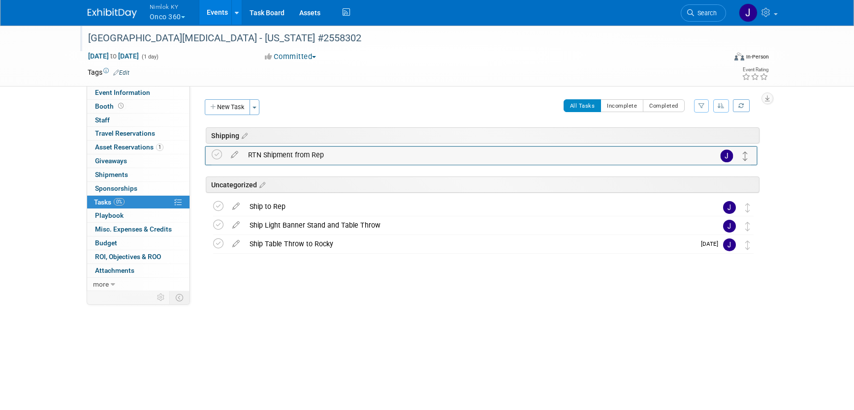
drag, startPoint x: 748, startPoint y: 192, endPoint x: 746, endPoint y: 156, distance: 35.5
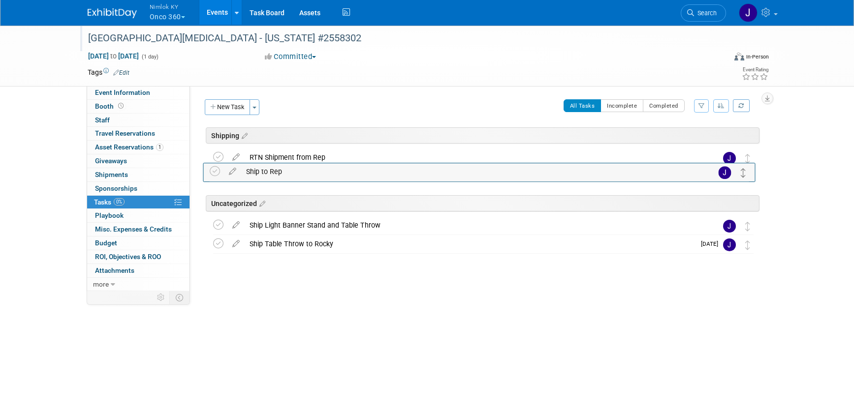
drag, startPoint x: 749, startPoint y: 211, endPoint x: 745, endPoint y: 175, distance: 36.1
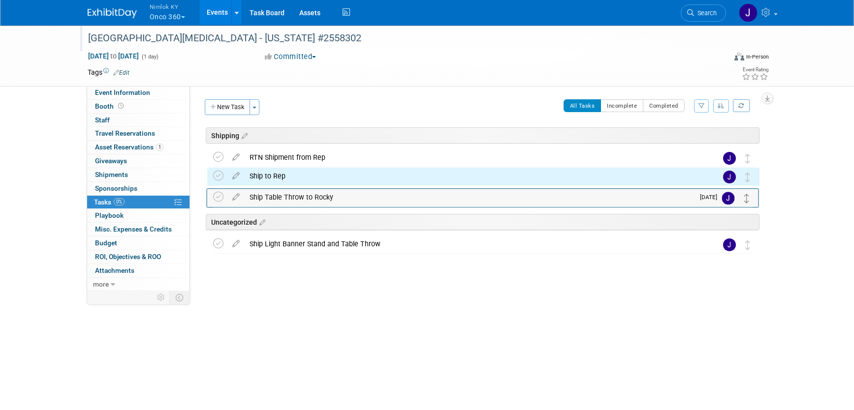
drag, startPoint x: 744, startPoint y: 244, endPoint x: 744, endPoint y: 194, distance: 50.2
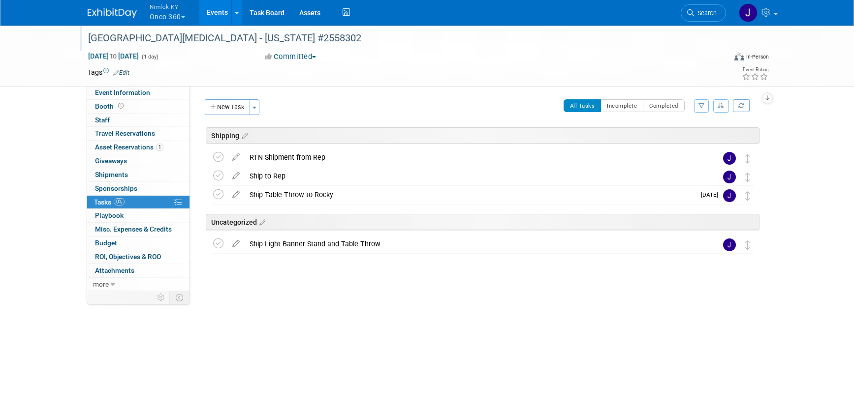
click at [233, 174] on icon at bounding box center [235, 174] width 17 height 12
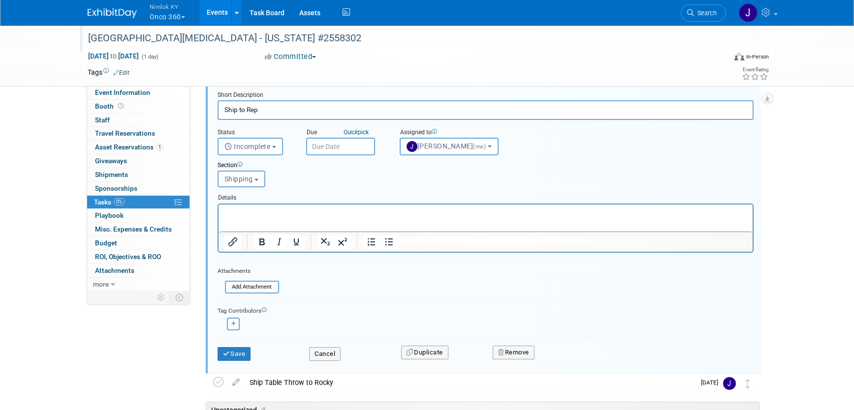
scroll to position [114, 0]
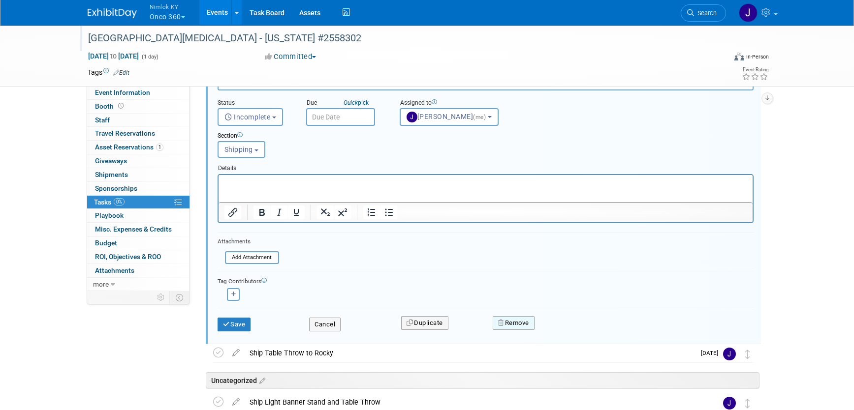
click at [501, 319] on button "Remove" at bounding box center [514, 323] width 42 height 14
click at [565, 327] on link "Yes" at bounding box center [569, 331] width 29 height 16
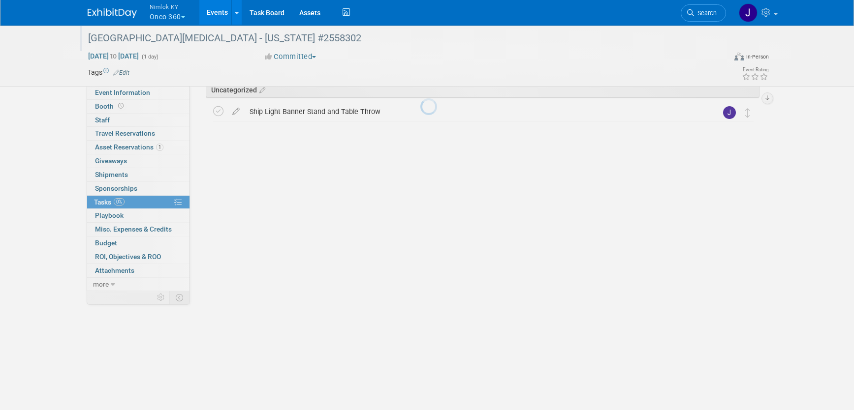
scroll to position [0, 0]
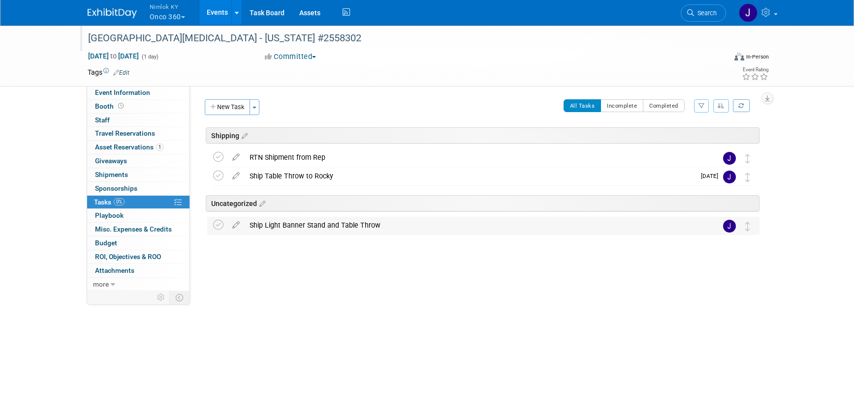
click at [344, 227] on div "Ship Light Banner Stand and Table Throw" at bounding box center [474, 225] width 459 height 17
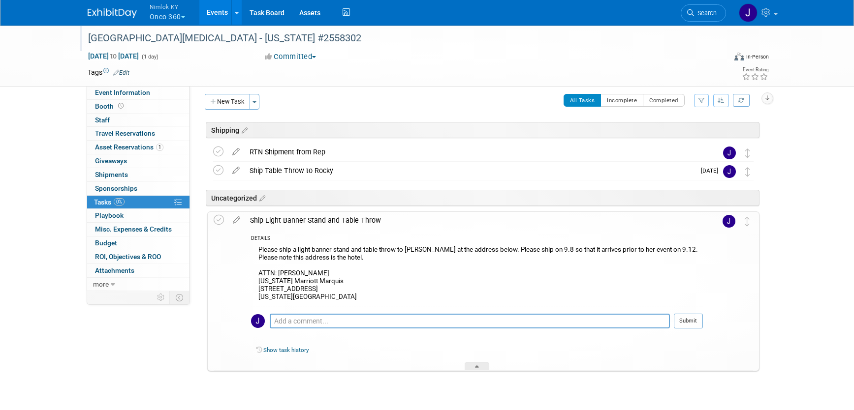
scroll to position [9, 0]
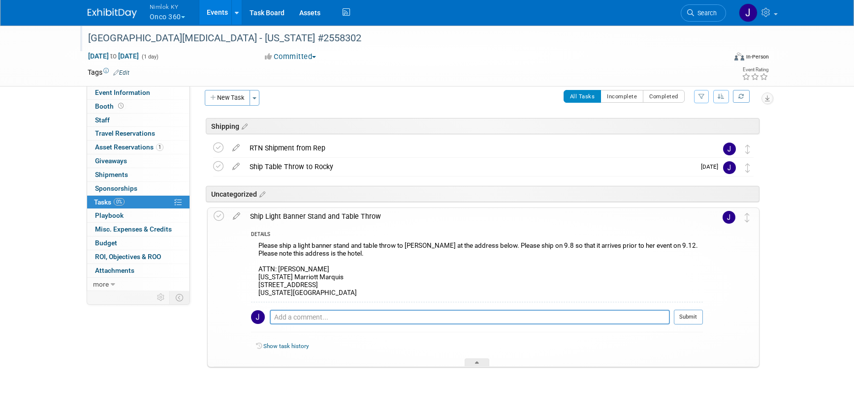
click at [322, 170] on div "Ship Table Throw to Rocky" at bounding box center [470, 166] width 450 height 17
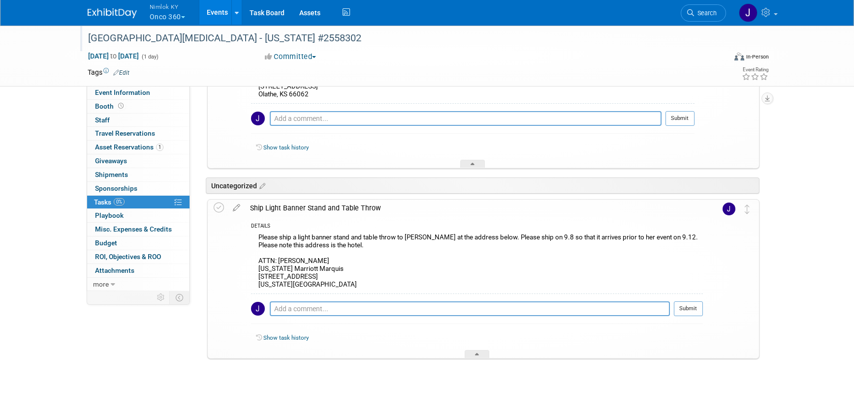
scroll to position [153, 0]
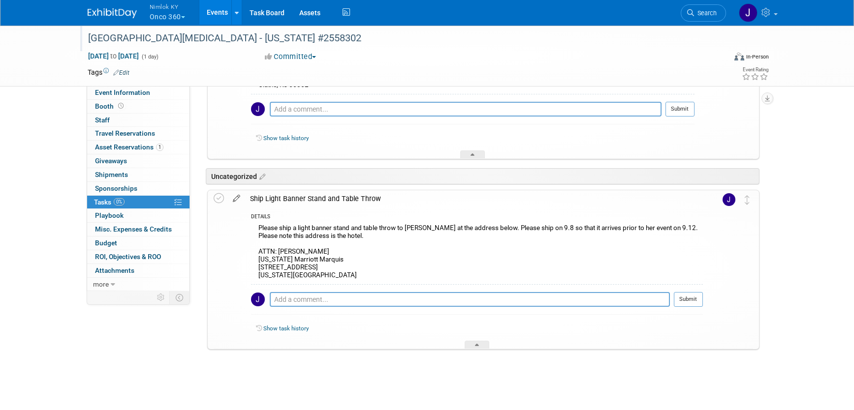
click at [235, 197] on icon at bounding box center [236, 196] width 17 height 12
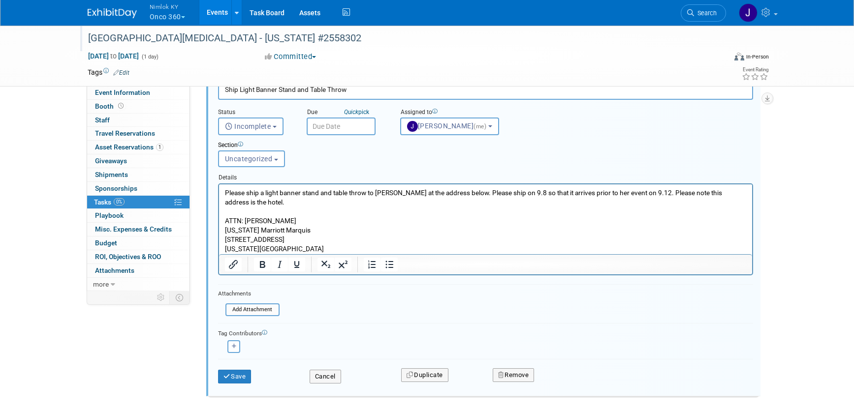
scroll to position [292, 0]
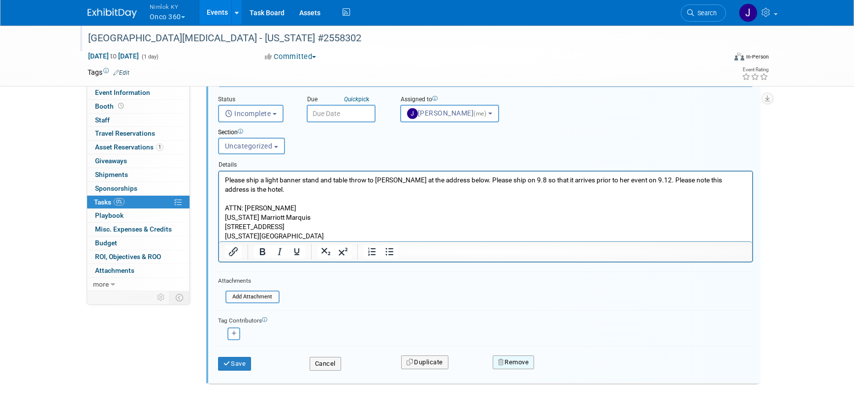
click at [505, 364] on button "Remove" at bounding box center [514, 363] width 42 height 14
click at [569, 371] on link "Yes" at bounding box center [569, 371] width 29 height 16
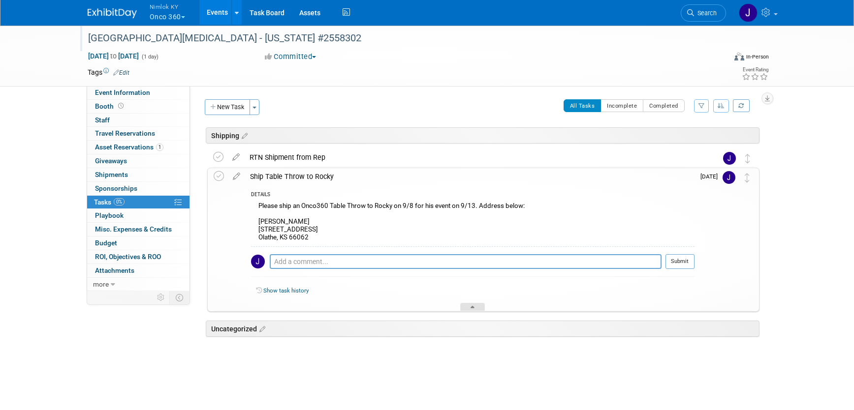
click at [480, 308] on div at bounding box center [472, 307] width 25 height 8
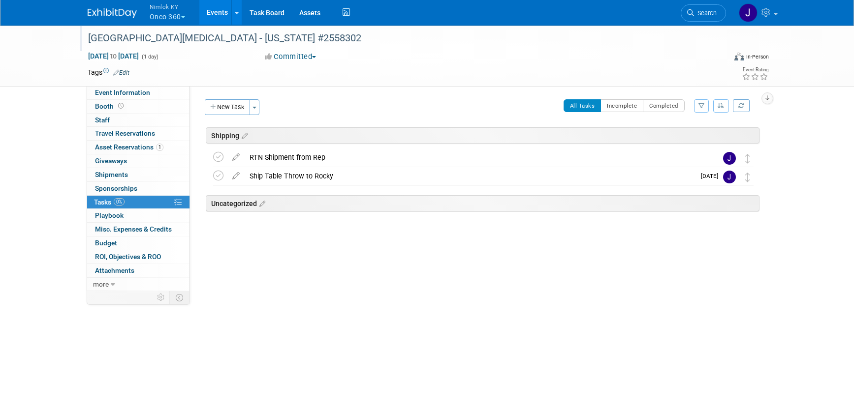
drag, startPoint x: 432, startPoint y: 177, endPoint x: 437, endPoint y: 228, distance: 52.0
click at [437, 228] on div "Shipping Central Cancer Care Center - Kansas #2558302 Sep 13, 2025 to Sep 13, 2…" at bounding box center [480, 191] width 557 height 129
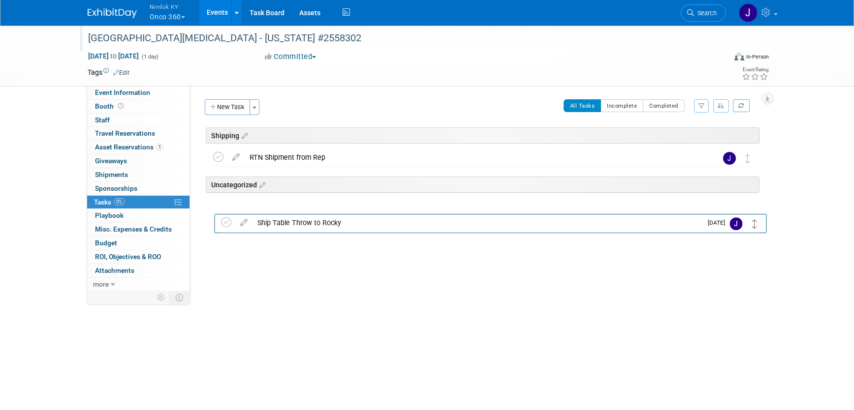
drag, startPoint x: 748, startPoint y: 180, endPoint x: 756, endPoint y: 226, distance: 46.9
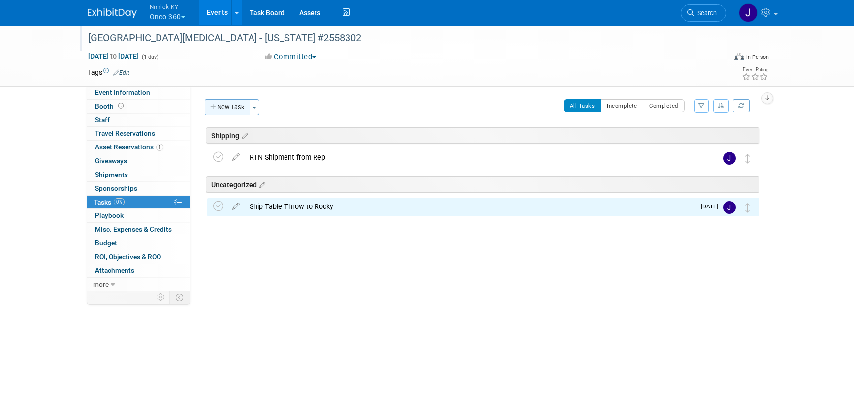
click at [223, 110] on button "New Task" at bounding box center [227, 107] width 45 height 16
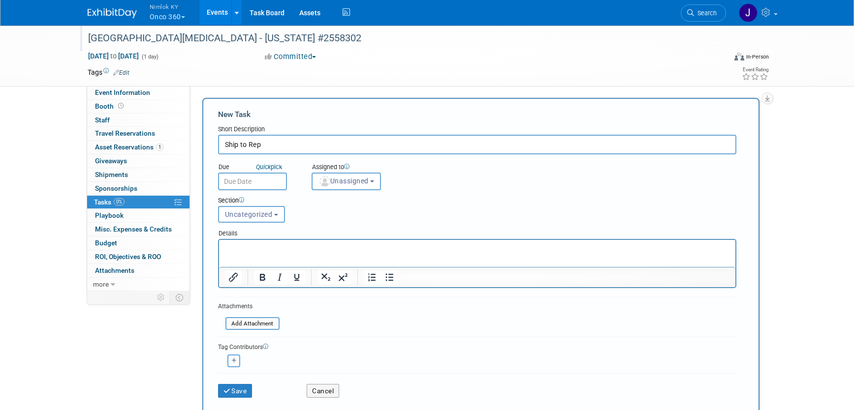
scroll to position [2, 0]
type input "Ship to Rep"
click at [356, 185] on button "Unassigned" at bounding box center [346, 181] width 70 height 18
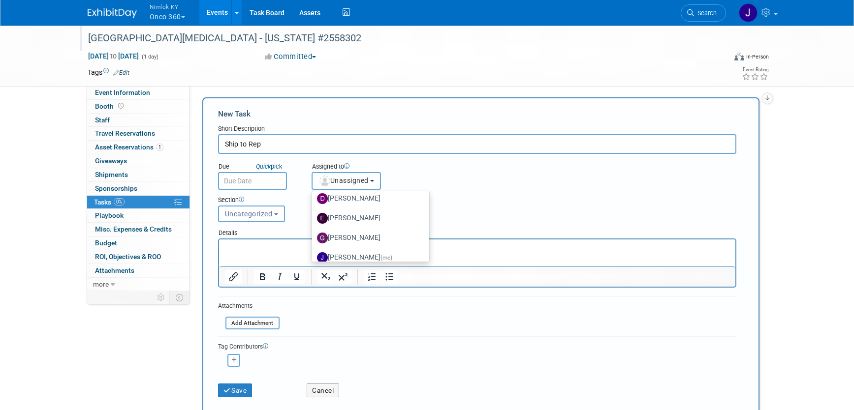
scroll to position [48, 0]
click at [366, 255] on label "Jamie Dunn (me)" at bounding box center [368, 256] width 103 height 16
click at [313, 255] on input "Jamie Dunn (me)" at bounding box center [310, 254] width 6 height 6
select select "6959d863-ee32-42c4-bffe-2330cab25484"
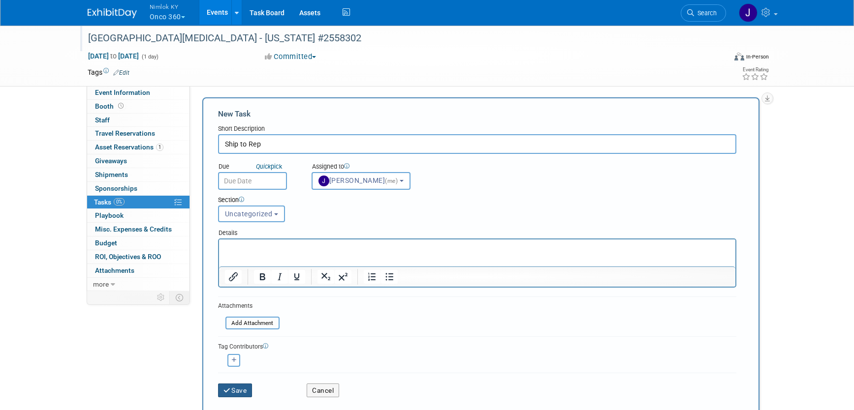
click at [246, 390] on button "Save" at bounding box center [235, 391] width 34 height 14
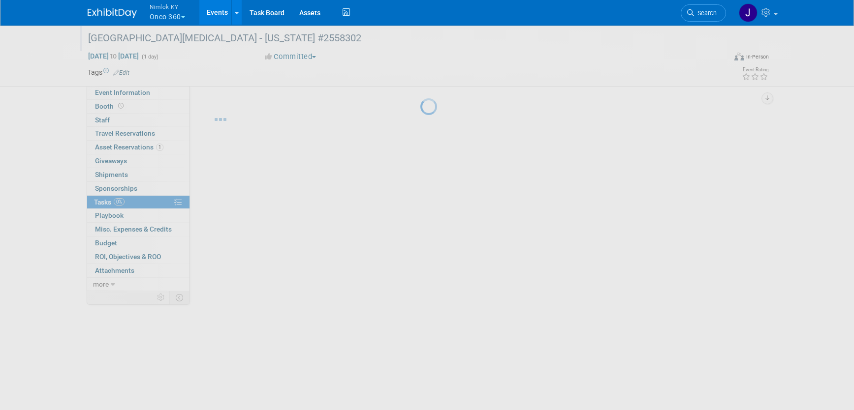
scroll to position [0, 0]
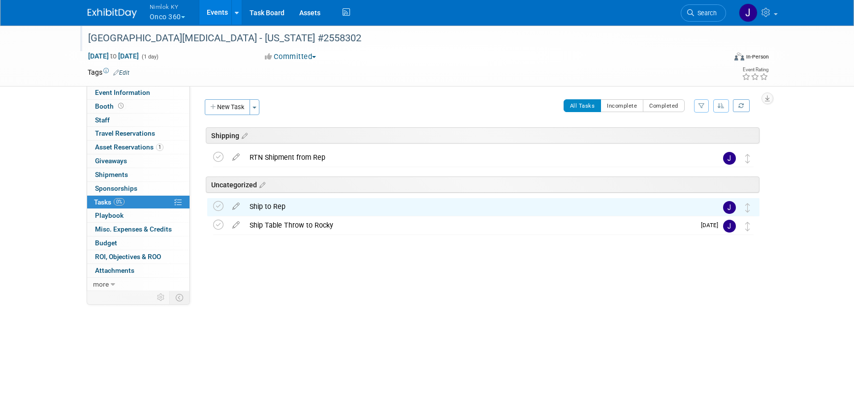
click at [430, 298] on div "Central Cancer Care Center - Kansas #2558302 Sep 13, 2025 to Sep 13, 2025 (1 da…" at bounding box center [427, 181] width 854 height 312
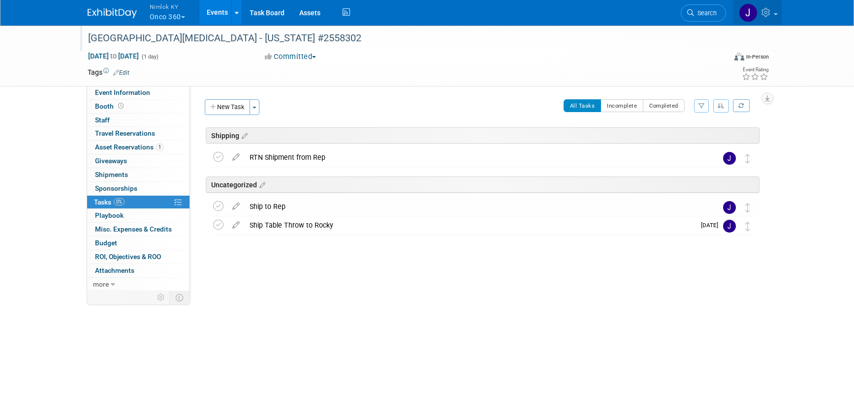
click at [768, 13] on icon at bounding box center [766, 12] width 11 height 9
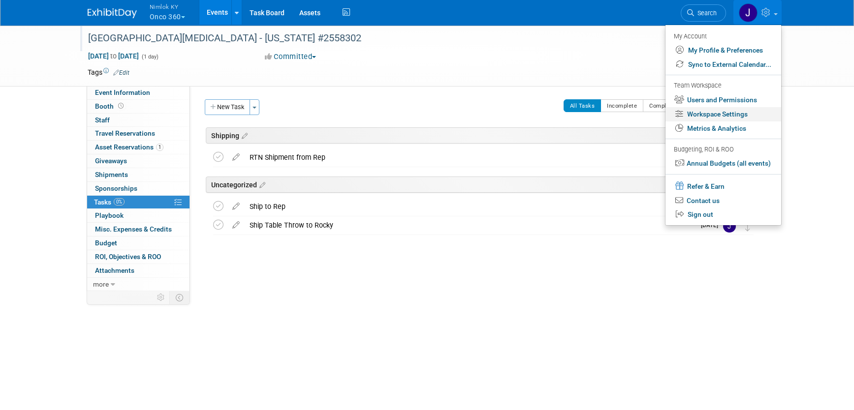
click at [742, 110] on link "Workspace Settings" at bounding box center [723, 114] width 116 height 14
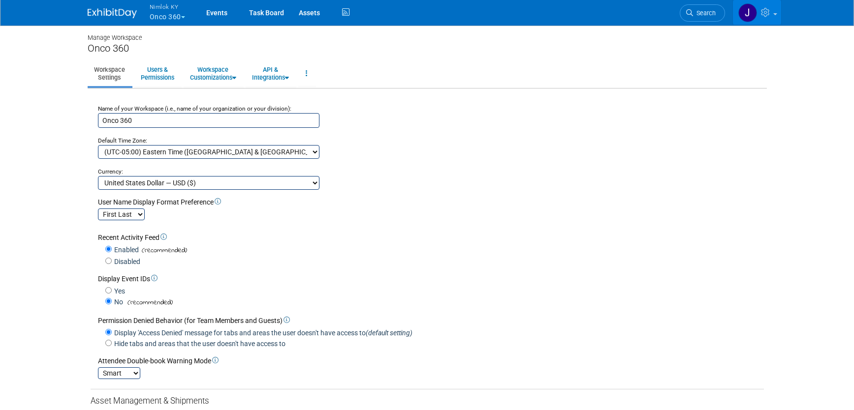
click at [772, 13] on icon at bounding box center [766, 12] width 11 height 9
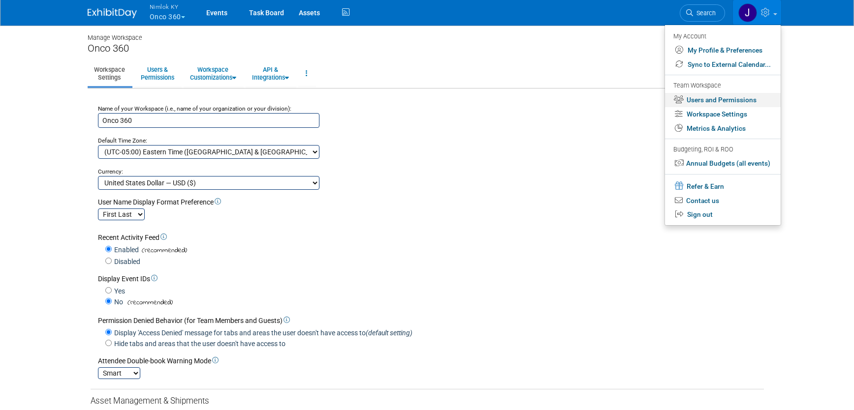
click at [714, 97] on link "Users and Permissions" at bounding box center [723, 100] width 116 height 14
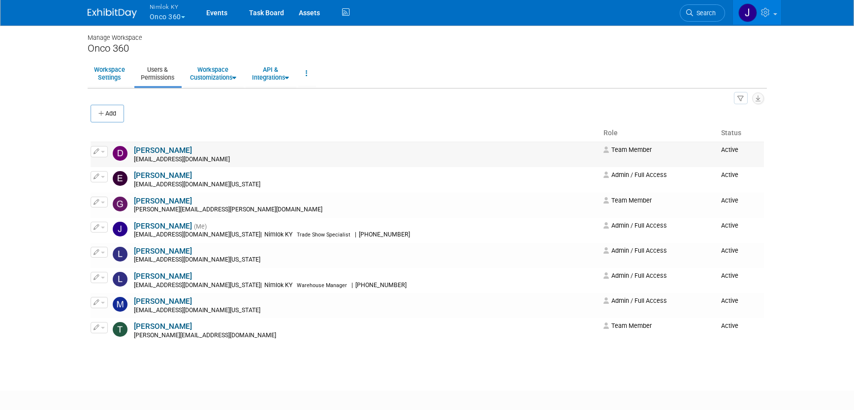
click at [104, 151] on button "button" at bounding box center [99, 151] width 17 height 11
click at [112, 164] on link "Edit" at bounding box center [130, 168] width 78 height 14
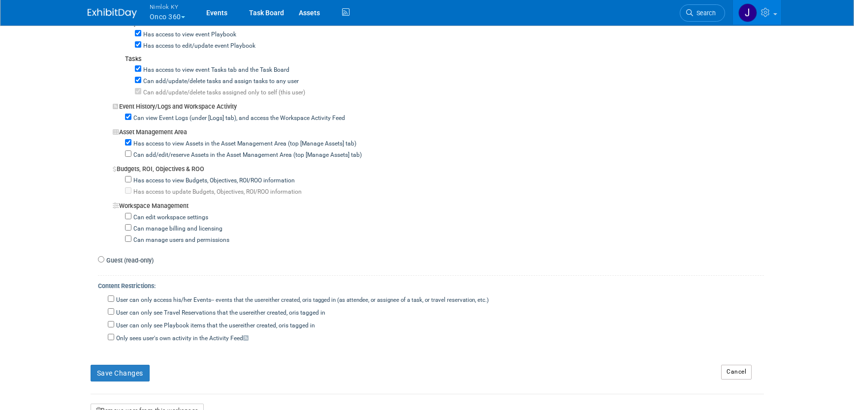
scroll to position [891, 0]
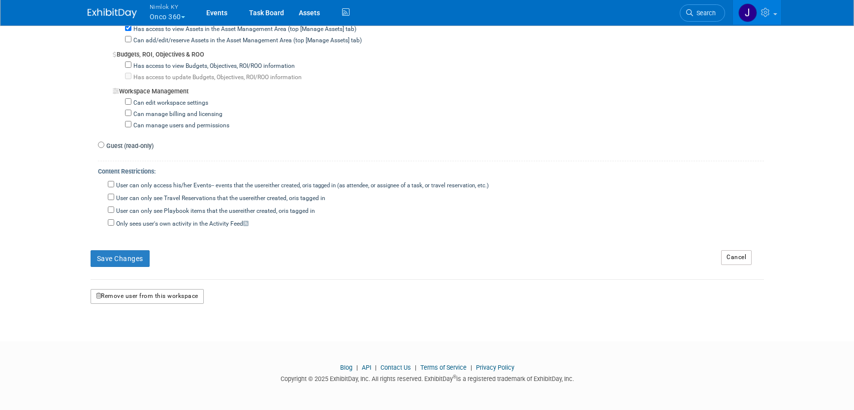
click at [170, 290] on button "Remove user from this workspace" at bounding box center [147, 296] width 113 height 15
click at [142, 339] on link "Yes" at bounding box center [134, 338] width 29 height 16
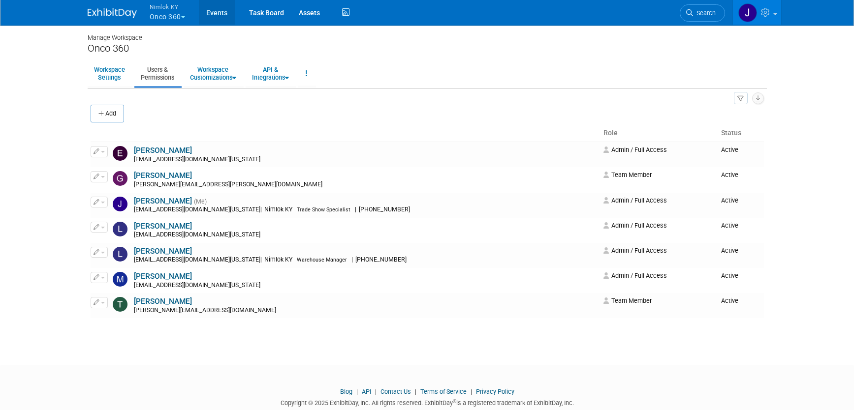
click at [225, 13] on link "Events" at bounding box center [217, 12] width 36 height 25
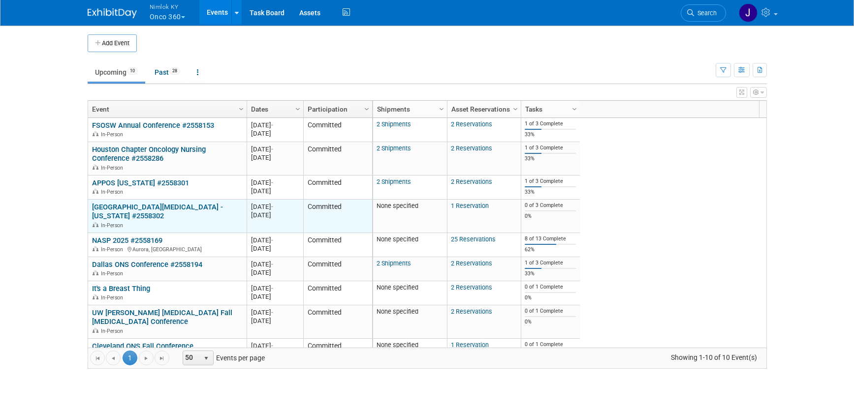
click at [192, 207] on link "[GEOGRAPHIC_DATA][MEDICAL_DATA] - [US_STATE] #2558302" at bounding box center [157, 212] width 131 height 18
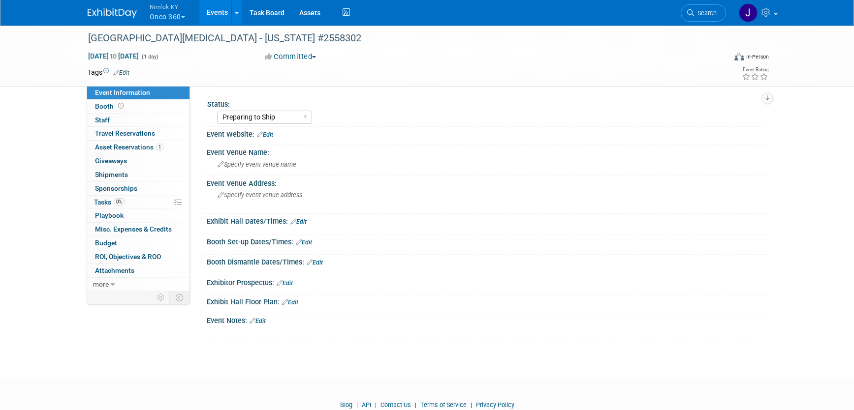
select select "Preparing to Ship"
click at [150, 200] on link "0% Tasks 0%" at bounding box center [138, 202] width 102 height 13
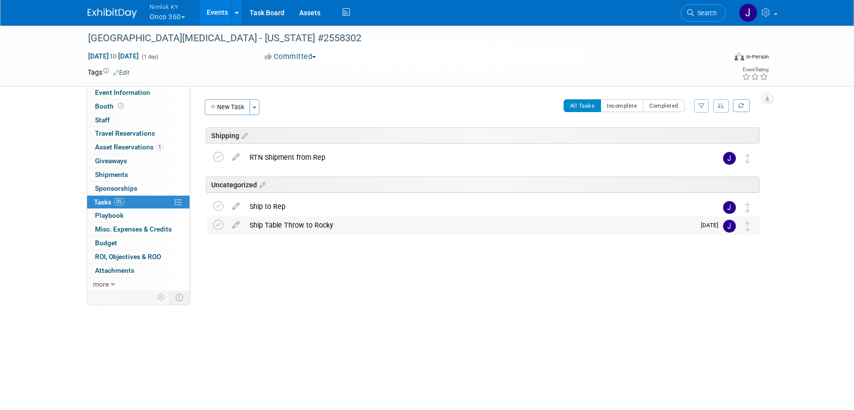
click at [256, 223] on div "Ship Table Throw to Rocky" at bounding box center [470, 225] width 450 height 17
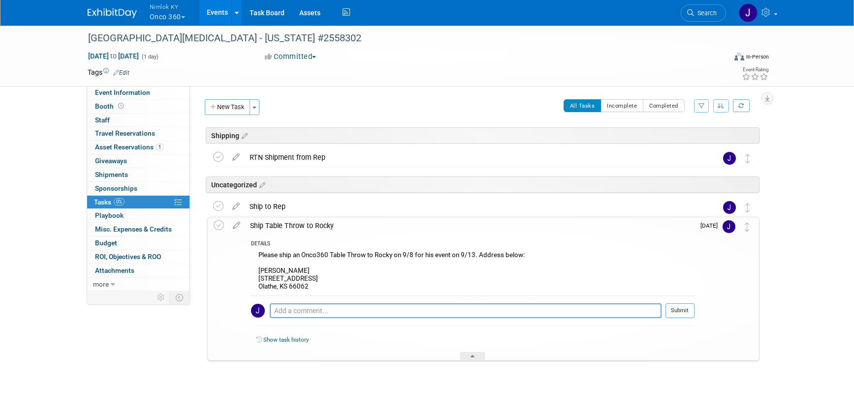
click at [311, 285] on div "Please ship an Onco360 Table Throw to Rocky on 9/8 for his event on 9/13. Addre…" at bounding box center [472, 272] width 443 height 47
drag, startPoint x: 309, startPoint y: 286, endPoint x: 259, endPoint y: 272, distance: 51.8
click at [259, 272] on div "Please ship an Onco360 Table Throw to Rocky on 9/8 for his event on 9/13. Addre…" at bounding box center [472, 272] width 443 height 47
copy div "Rocky Orton 14417 South Chalet Drive Olathe, KS 66062"
click at [125, 173] on span "Shipments 0" at bounding box center [111, 175] width 33 height 8
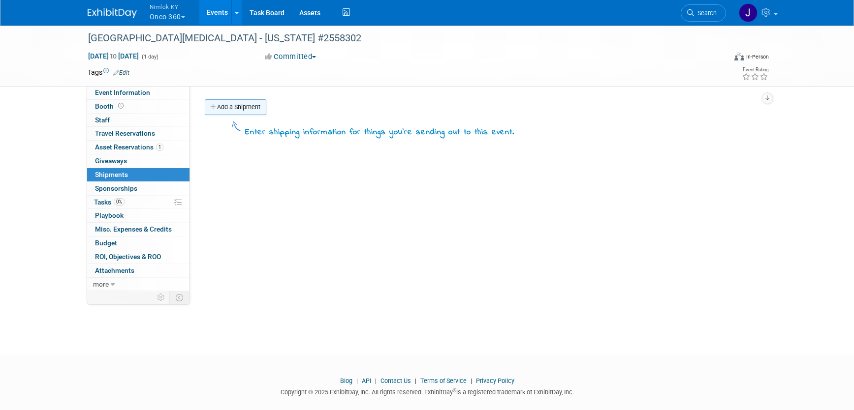
click at [245, 110] on link "Add a Shipment" at bounding box center [236, 107] width 62 height 16
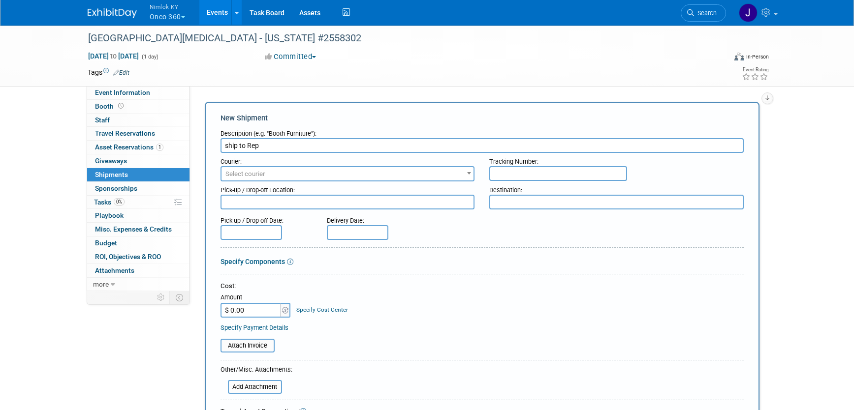
type input "ship to Rep"
click at [308, 170] on span "Select courier" at bounding box center [347, 174] width 252 height 14
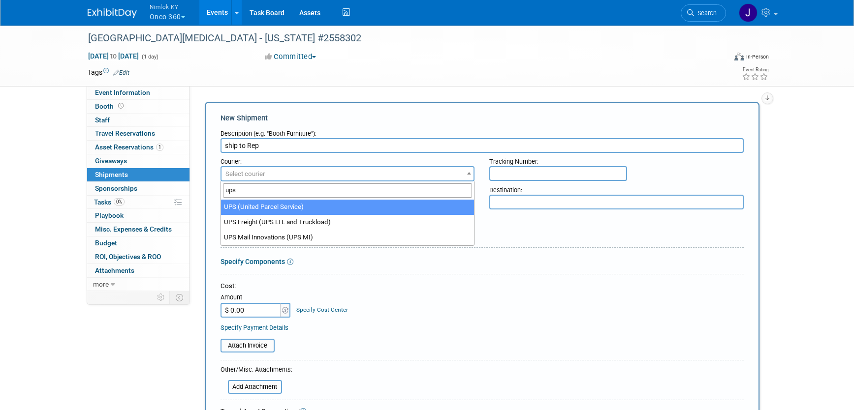
scroll to position [2, 0]
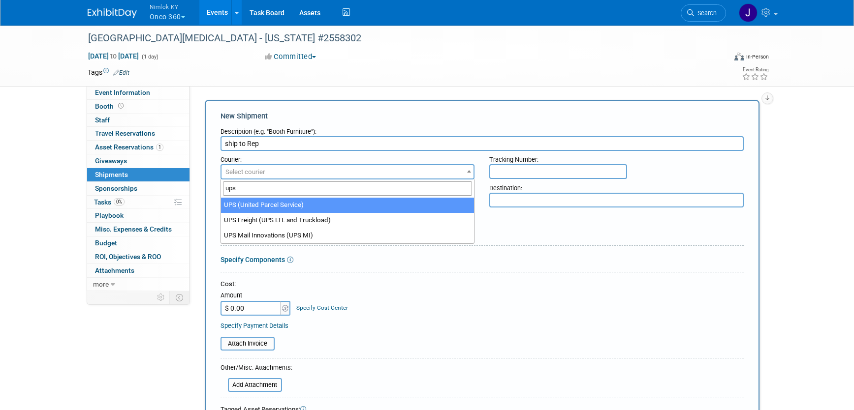
type input "ups"
select select "508"
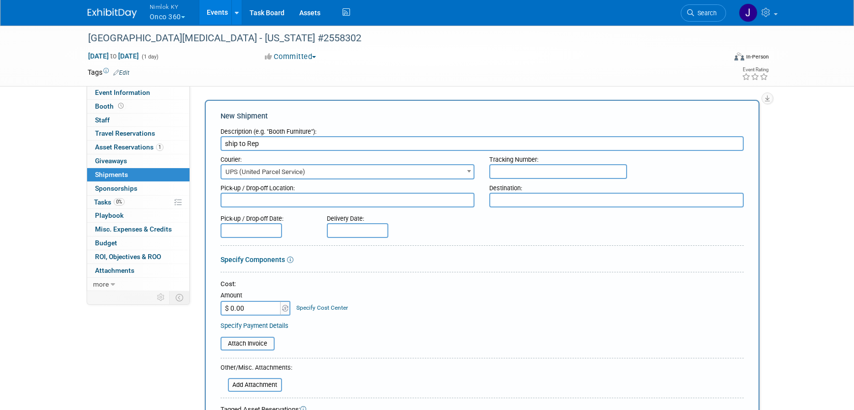
click at [298, 202] on textarea at bounding box center [347, 200] width 254 height 15
type textarea "Nimlok WH"
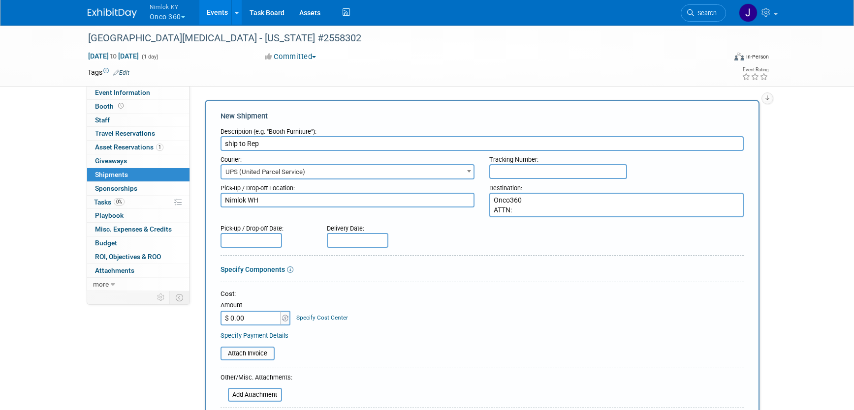
paste textarea "Rocky Orton 14417 South Chalet Drive Olathe, KS 66062"
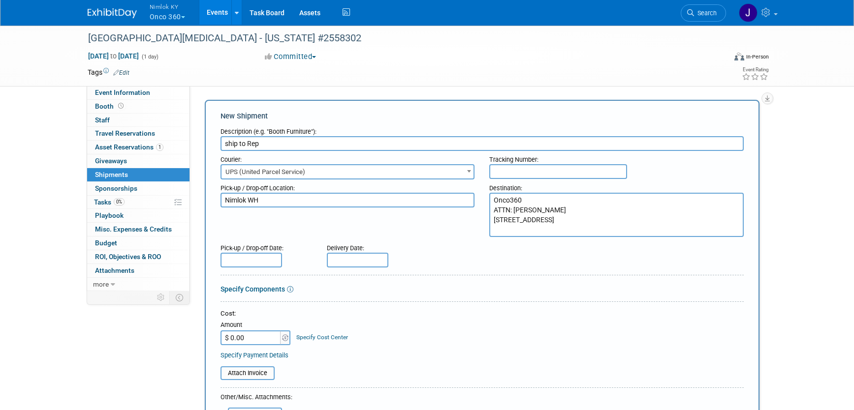
drag, startPoint x: 548, startPoint y: 234, endPoint x: 477, endPoint y: 201, distance: 77.5
click at [477, 201] on div "Pick-up / Drop-off Location: Nimlok WH Destination: Onco360 ATTN: Rocky Orton 1…" at bounding box center [482, 209] width 538 height 58
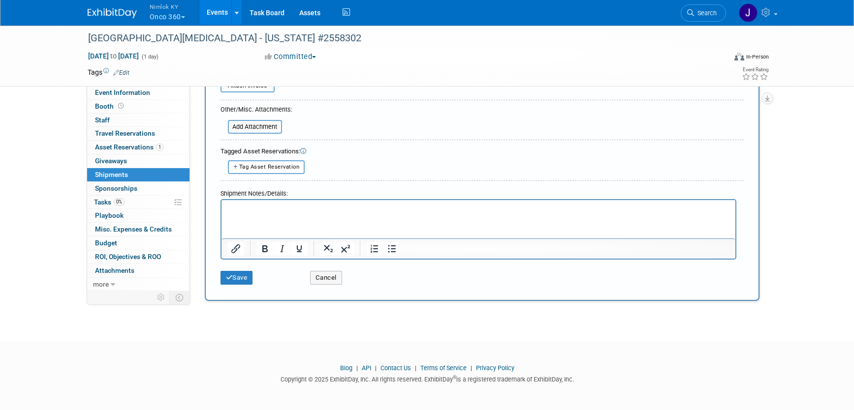
scroll to position [290, 0]
type textarea "Onco360 ATTN: Rocky Orton 14417 South Chalet Drive Olathe, KS 66062"
click at [248, 277] on button "Save" at bounding box center [236, 278] width 32 height 14
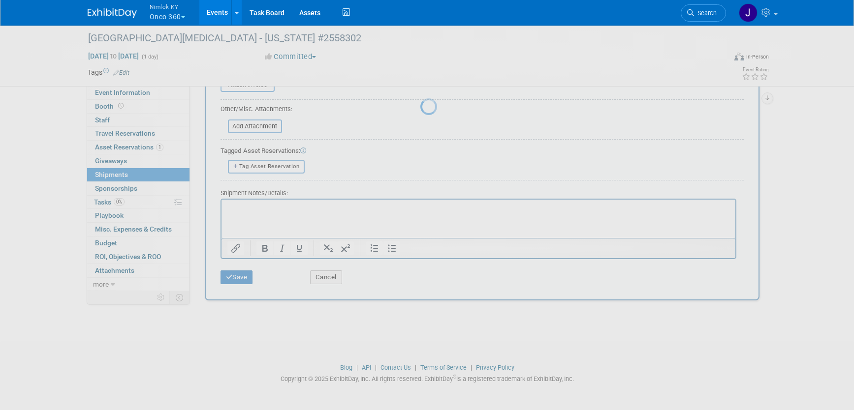
scroll to position [13, 0]
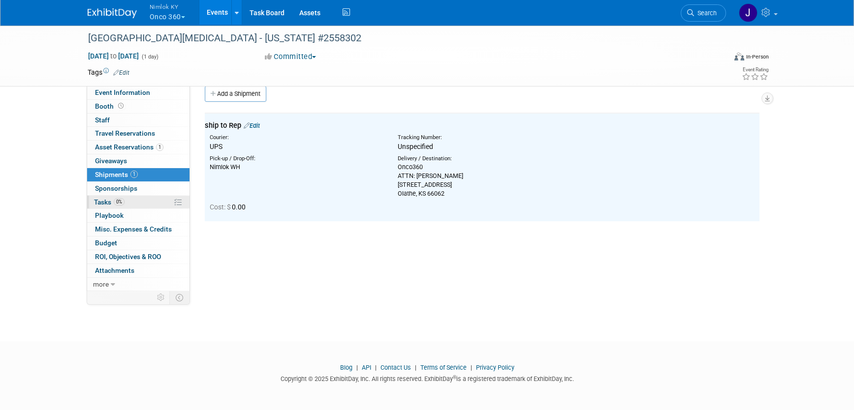
click at [150, 198] on link "0% Tasks 0%" at bounding box center [138, 202] width 102 height 13
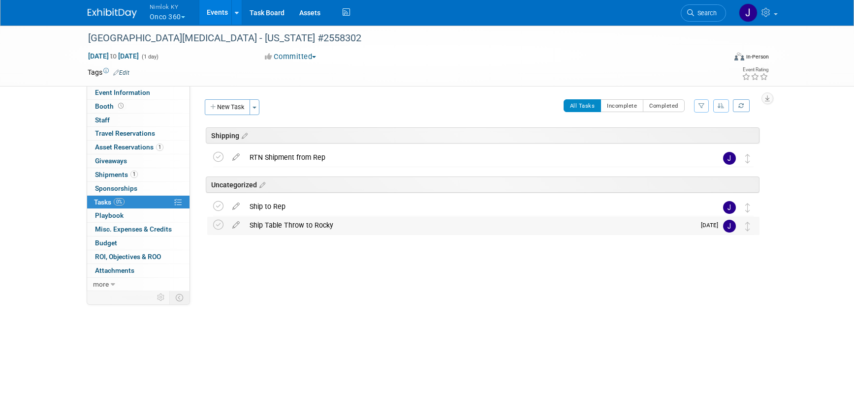
click at [285, 226] on div "Ship Table Throw to Rocky" at bounding box center [470, 225] width 450 height 17
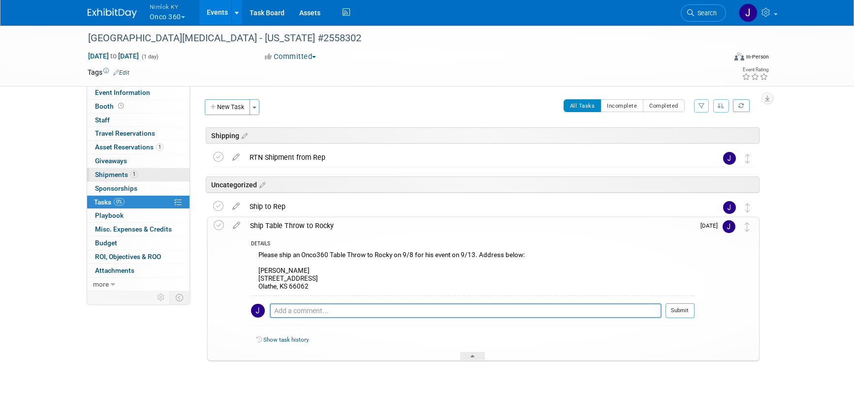
click at [149, 175] on link "1 Shipments 1" at bounding box center [138, 174] width 102 height 13
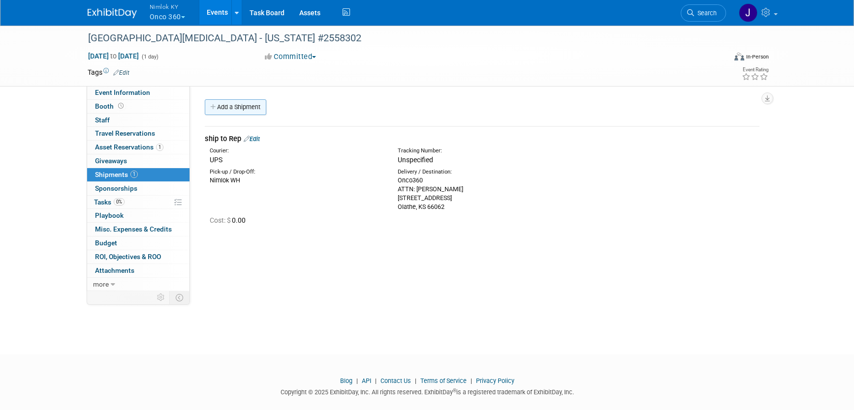
click at [258, 111] on link "Add a Shipment" at bounding box center [236, 107] width 62 height 16
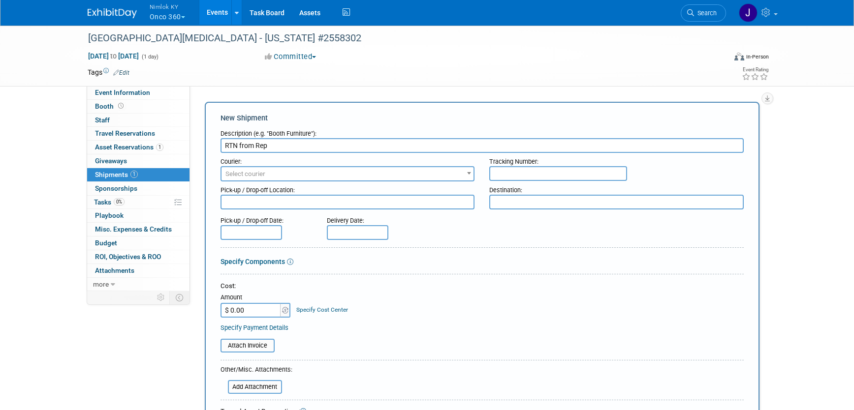
type input "RTN from Rep"
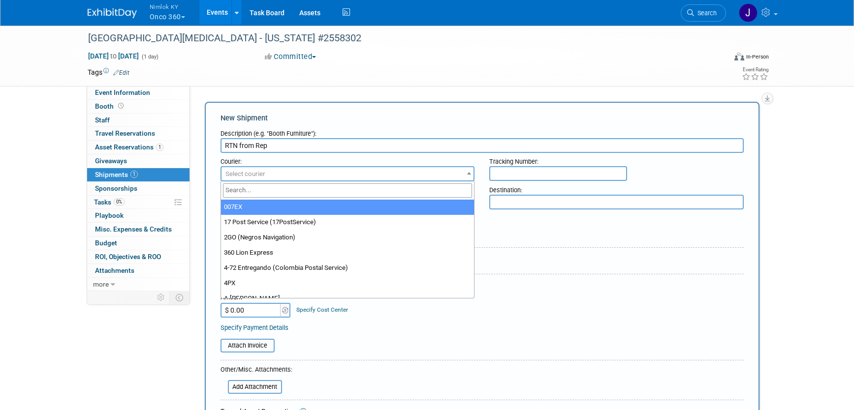
click at [246, 173] on span "Select courier" at bounding box center [245, 173] width 40 height 7
type input "fed"
select select "206"
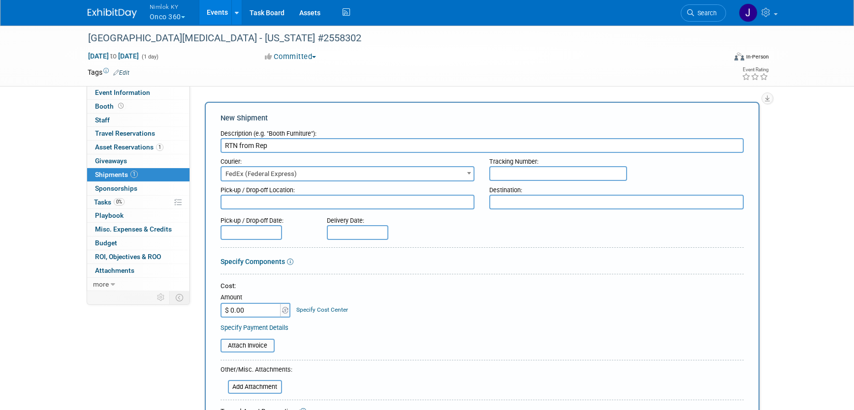
click at [260, 206] on textarea at bounding box center [347, 202] width 254 height 15
paste textarea "Onco360 ATTN: Rocky Orton 14417 South Chalet Drive Olathe, KS 66062"
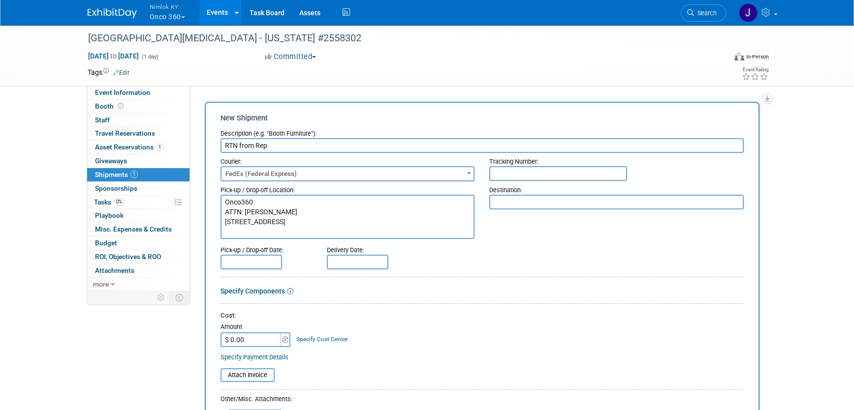
type textarea "Onco360 ATTN: Rocky Orton 14417 South Chalet Drive Olathe, KS 66062"
click at [513, 200] on textarea at bounding box center [616, 202] width 254 height 15
type textarea "Nimlok WH"
click at [241, 261] on input "text" at bounding box center [251, 262] width 62 height 15
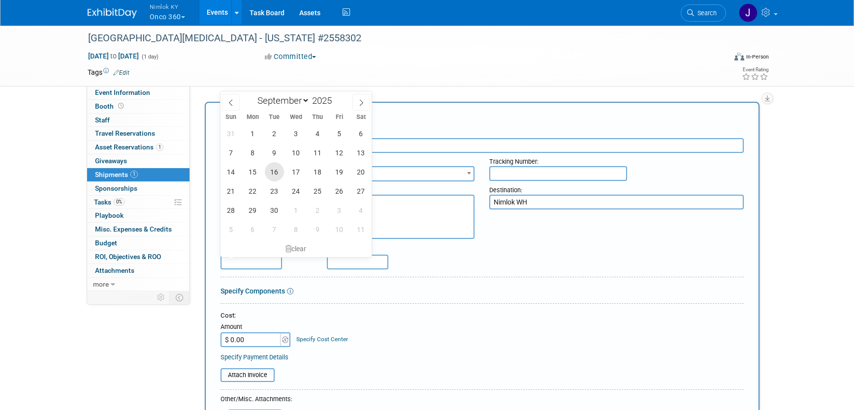
click at [277, 171] on span "16" at bounding box center [274, 171] width 19 height 19
type input "Sep 16, 2025"
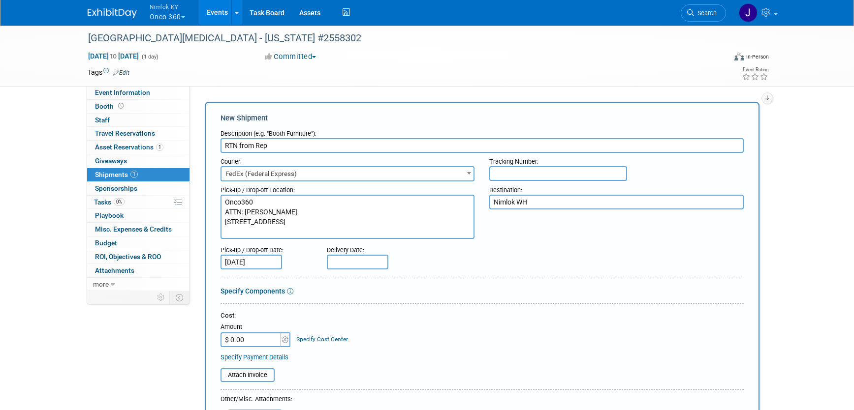
click at [347, 264] on input "text" at bounding box center [358, 262] width 62 height 15
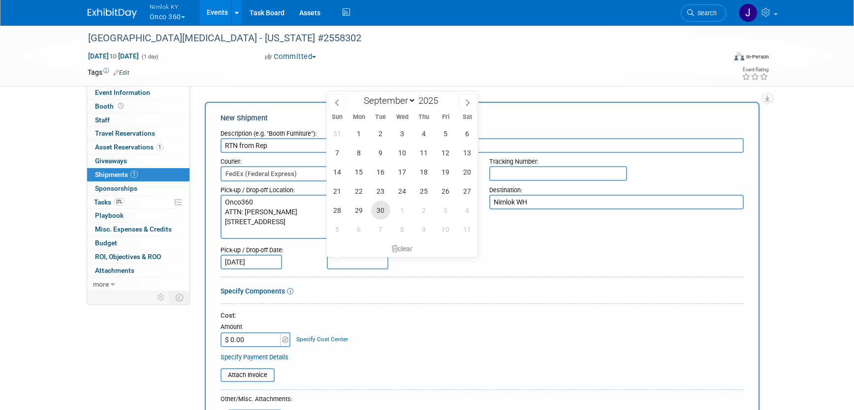
click at [382, 210] on span "30" at bounding box center [380, 210] width 19 height 19
type input "Sep 30, 2025"
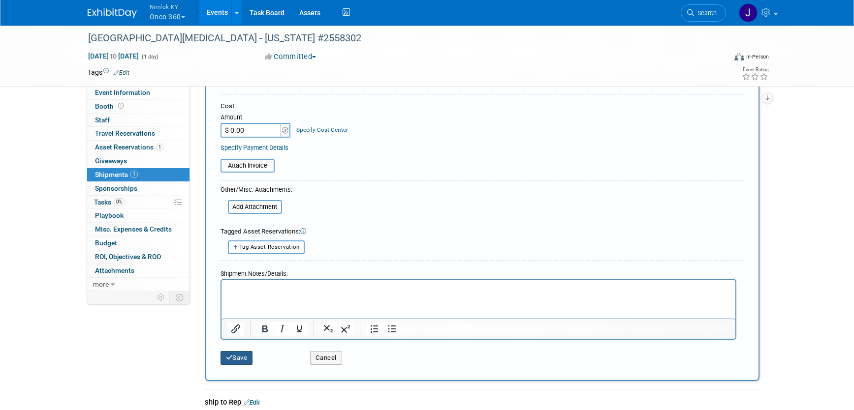
click at [242, 355] on button "Save" at bounding box center [236, 358] width 32 height 14
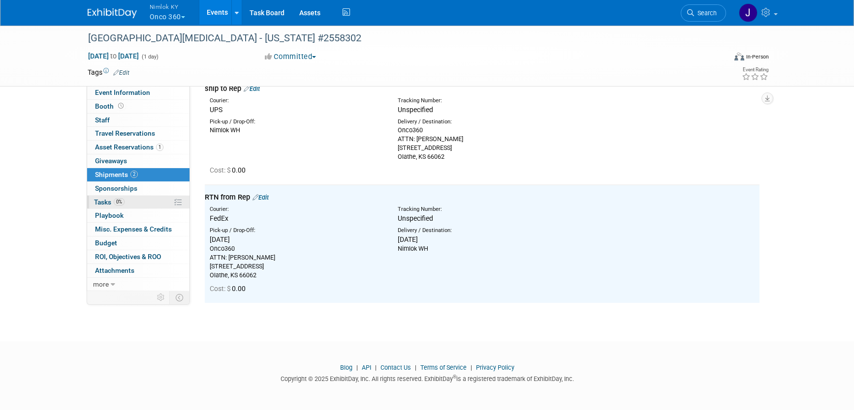
click at [139, 206] on link "0% Tasks 0%" at bounding box center [138, 202] width 102 height 13
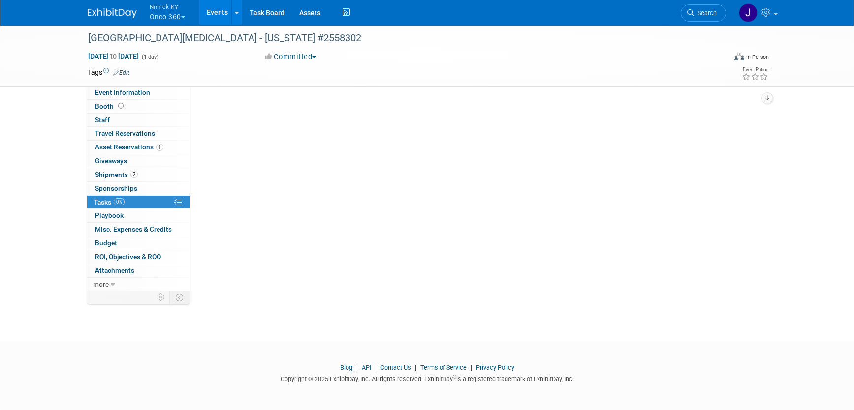
scroll to position [0, 0]
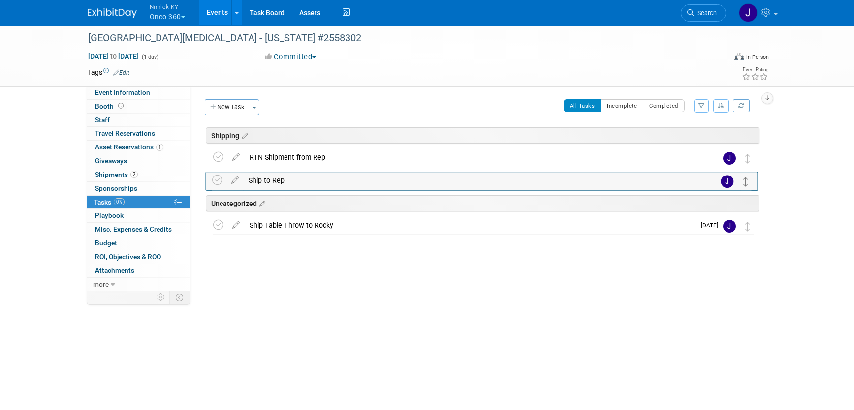
drag, startPoint x: 747, startPoint y: 206, endPoint x: 748, endPoint y: 173, distance: 33.0
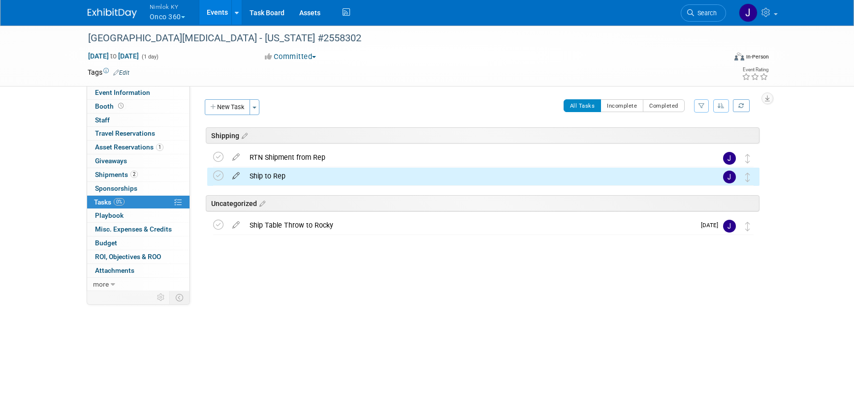
click at [236, 175] on icon at bounding box center [235, 174] width 17 height 12
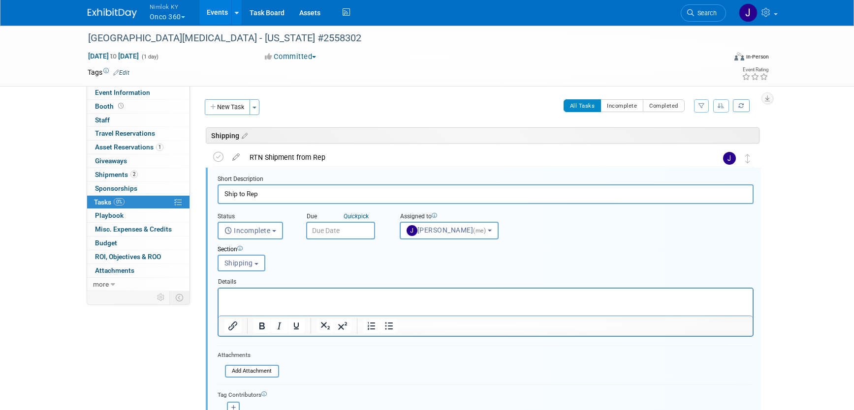
scroll to position [24, 0]
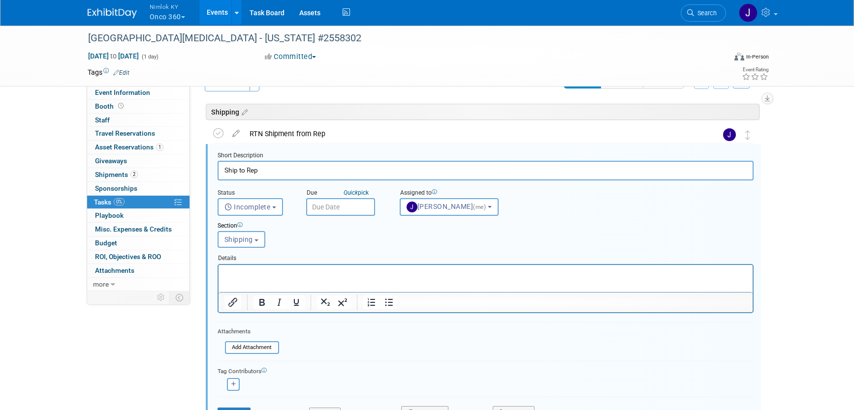
click at [328, 209] on input "text" at bounding box center [340, 207] width 69 height 18
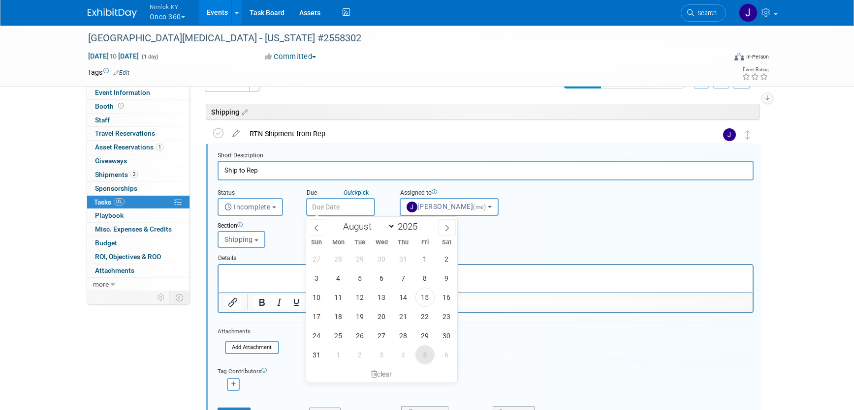
click at [420, 351] on span "5" at bounding box center [424, 354] width 19 height 19
type input "Sep 5, 2025"
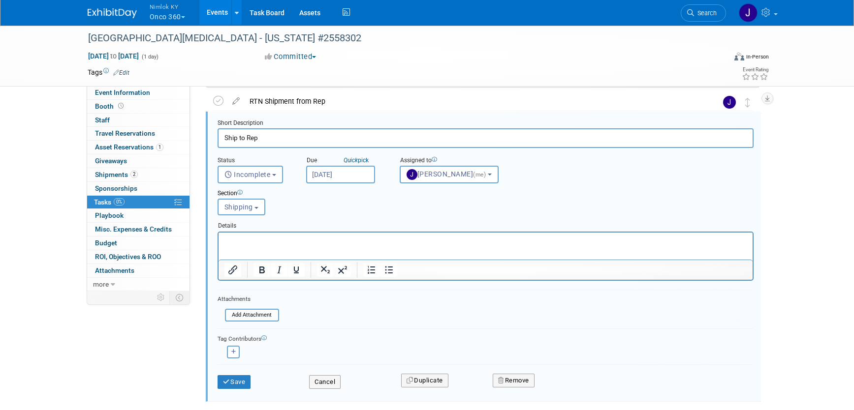
scroll to position [78, 0]
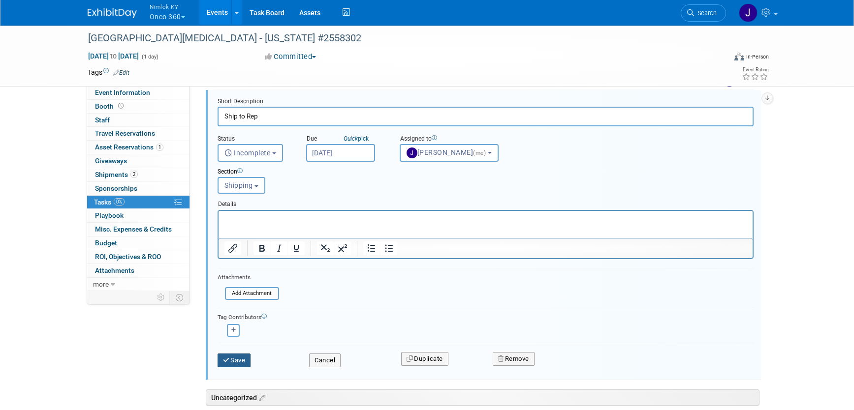
click at [233, 358] on button "Save" at bounding box center [233, 361] width 33 height 14
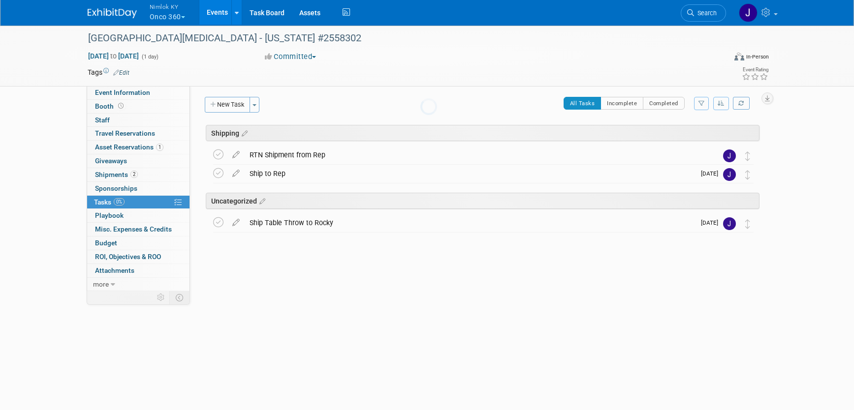
scroll to position [0, 0]
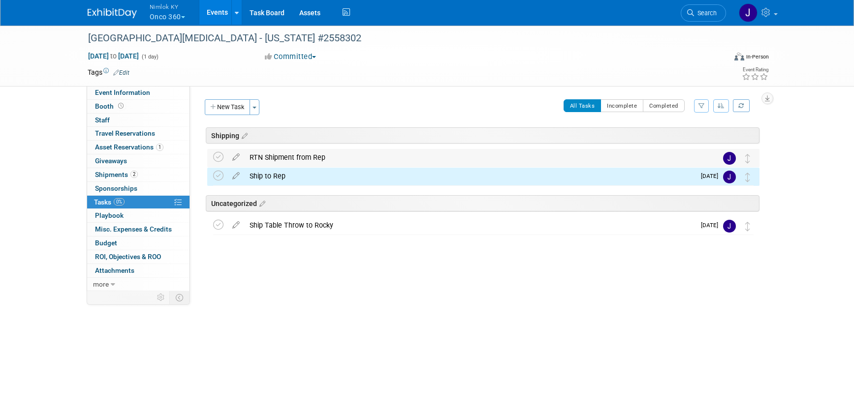
click at [304, 152] on div "RTN Shipment from Rep" at bounding box center [474, 157] width 459 height 17
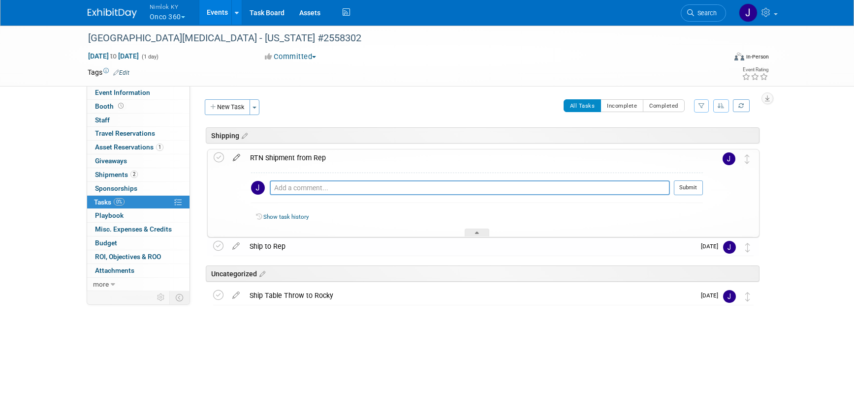
click at [236, 155] on icon at bounding box center [236, 156] width 17 height 12
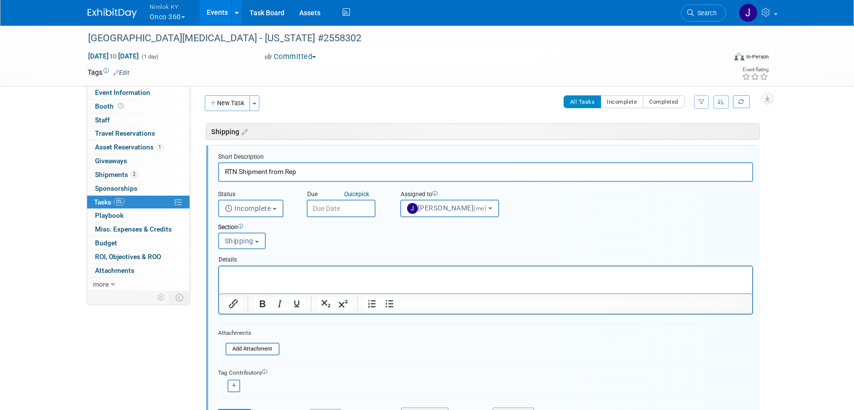
scroll to position [5, 0]
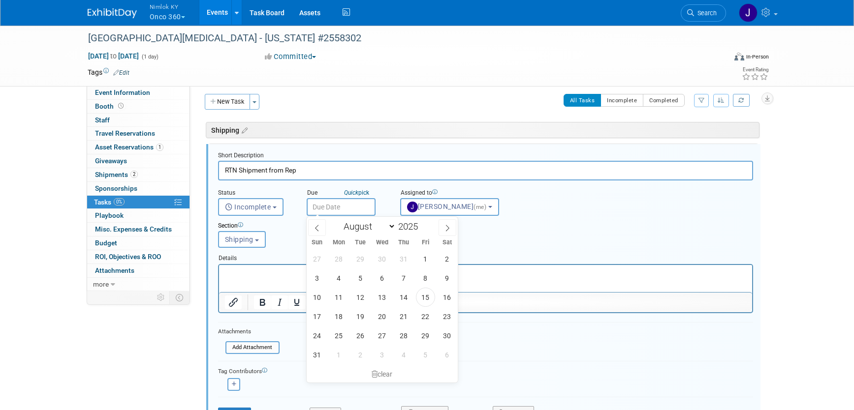
click at [327, 207] on input "text" at bounding box center [341, 207] width 69 height 18
click at [444, 234] on span at bounding box center [447, 227] width 18 height 17
select select "8"
click at [358, 339] on span "30" at bounding box center [360, 335] width 19 height 19
type input "Sep 30, 2025"
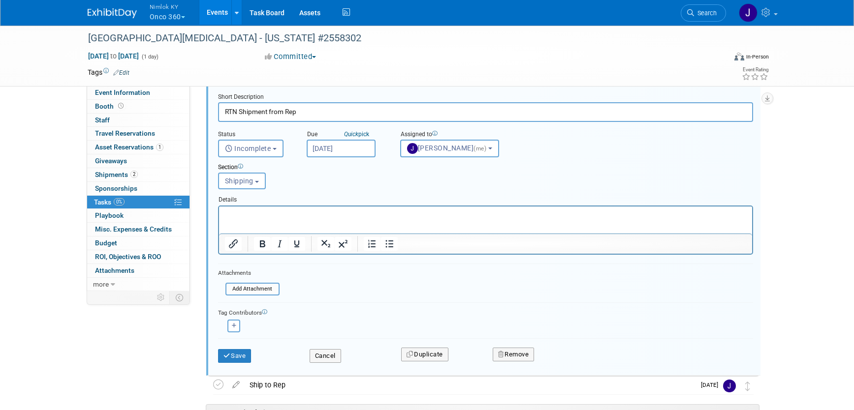
scroll to position [69, 0]
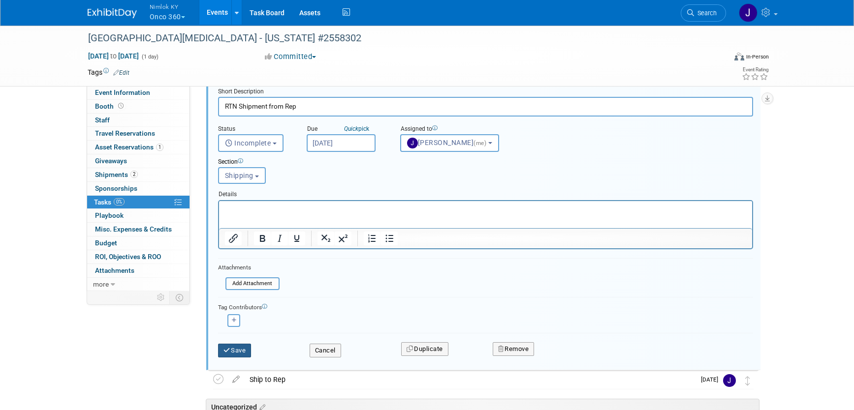
click at [227, 352] on icon "submit" at bounding box center [227, 350] width 8 height 6
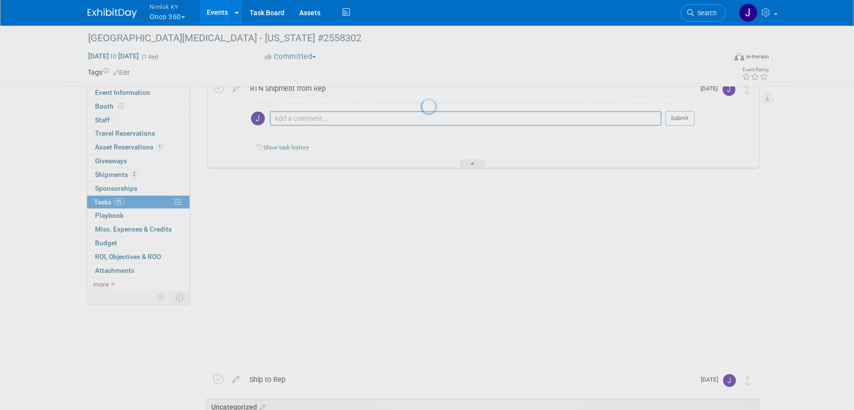
scroll to position [0, 0]
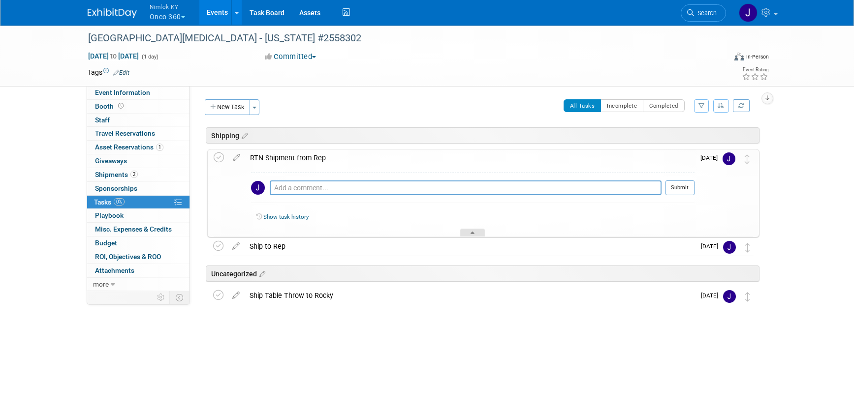
click at [477, 232] on div at bounding box center [472, 233] width 25 height 8
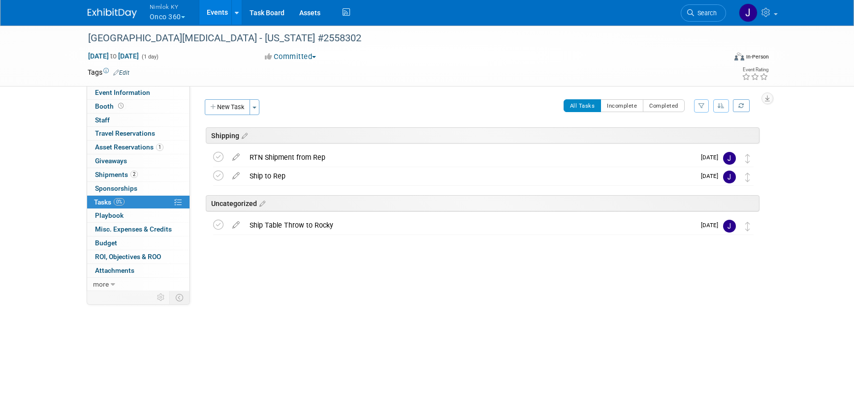
click at [432, 92] on div "Status: Preparing to Ship Shipping to destination Show in Progress Waiting on f…" at bounding box center [478, 188] width 577 height 205
click at [214, 226] on icon at bounding box center [218, 225] width 10 height 10
click at [214, 12] on link "Events" at bounding box center [217, 12] width 36 height 25
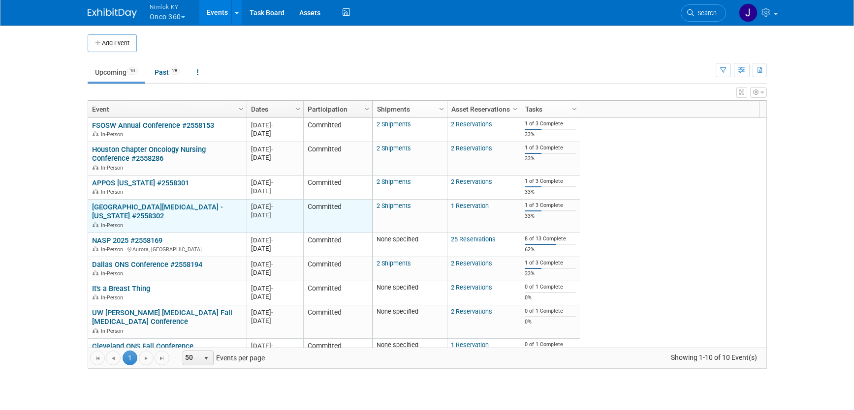
click at [125, 206] on link "[GEOGRAPHIC_DATA][MEDICAL_DATA] - [US_STATE] #2558302" at bounding box center [157, 212] width 131 height 18
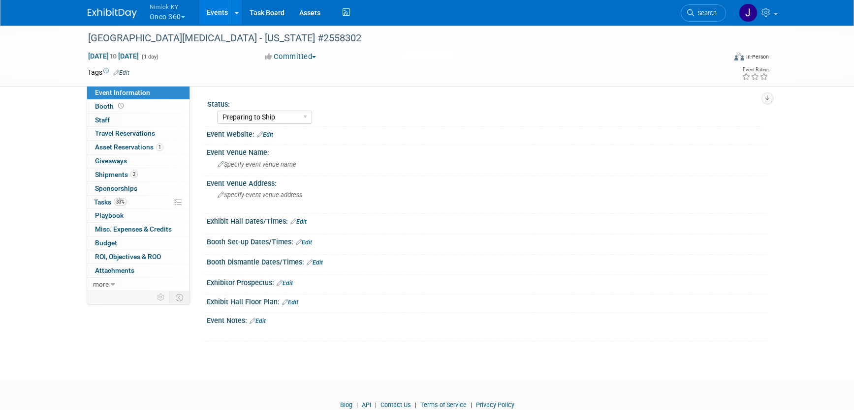
select select "Preparing to Ship"
click at [223, 18] on link "Events" at bounding box center [217, 12] width 36 height 25
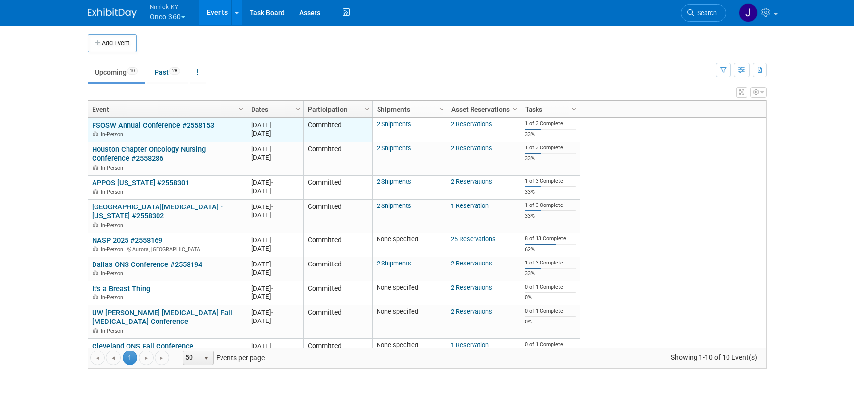
click at [190, 121] on link "FSOSW Annual Conference #2558153" at bounding box center [153, 125] width 122 height 9
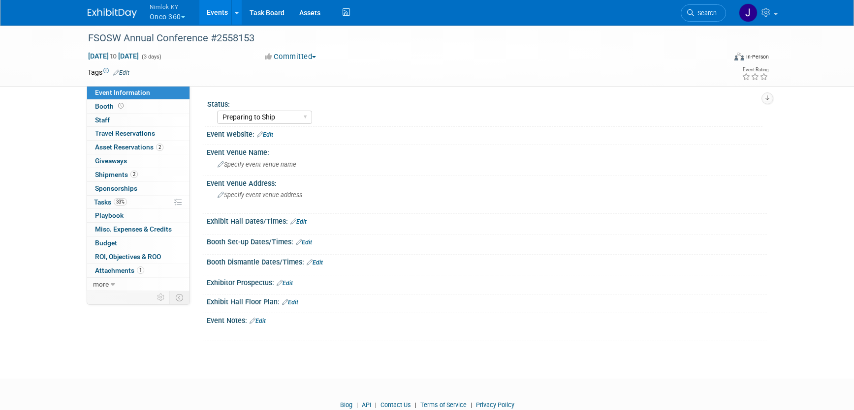
select select "Preparing to Ship"
click at [218, 20] on link "Events" at bounding box center [217, 12] width 36 height 25
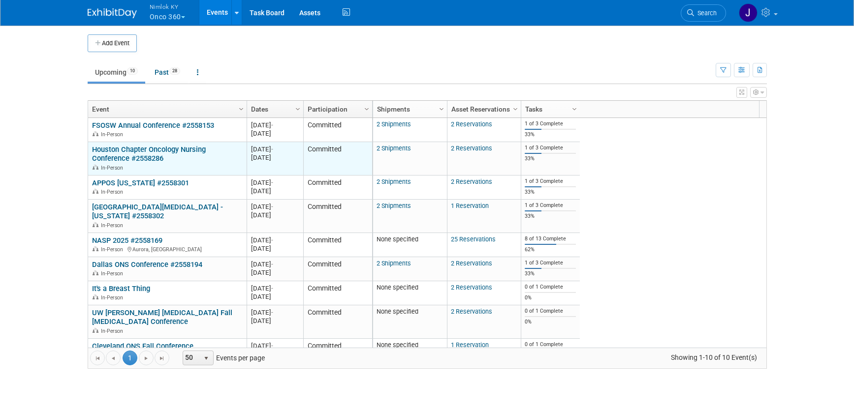
click at [160, 151] on link "Houston Chapter Oncology Nursing Conference #2558286" at bounding box center [149, 154] width 114 height 18
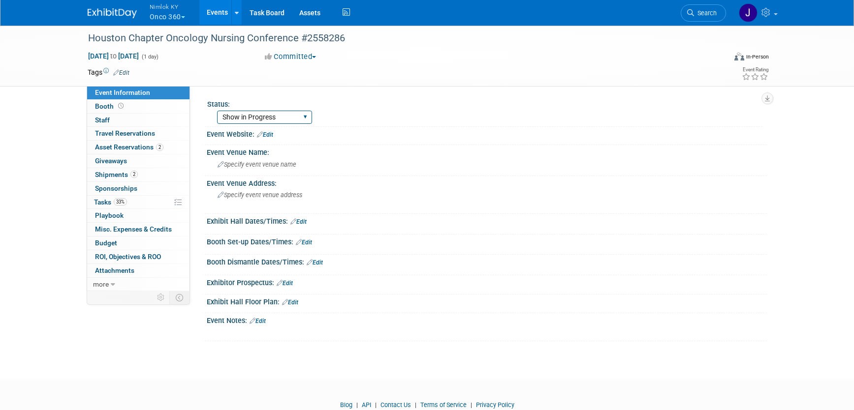
click at [241, 120] on select "Preparing to Ship Shipping to destination Show in Progress Waiting on freight r…" at bounding box center [264, 117] width 95 height 13
select select "Preparing to Ship"
click at [217, 111] on select "Preparing to Ship Shipping to destination Show in Progress Waiting on freight r…" at bounding box center [264, 117] width 95 height 13
click at [214, 11] on link "Events" at bounding box center [217, 12] width 36 height 25
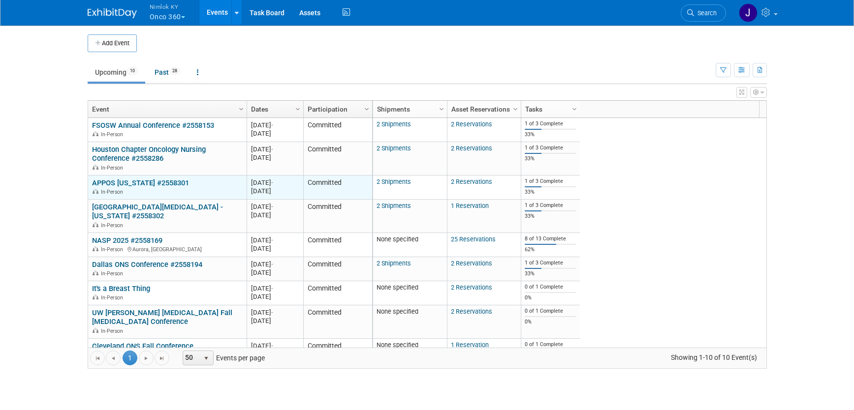
click at [153, 185] on link "APPOS [US_STATE] #2558301" at bounding box center [140, 183] width 97 height 9
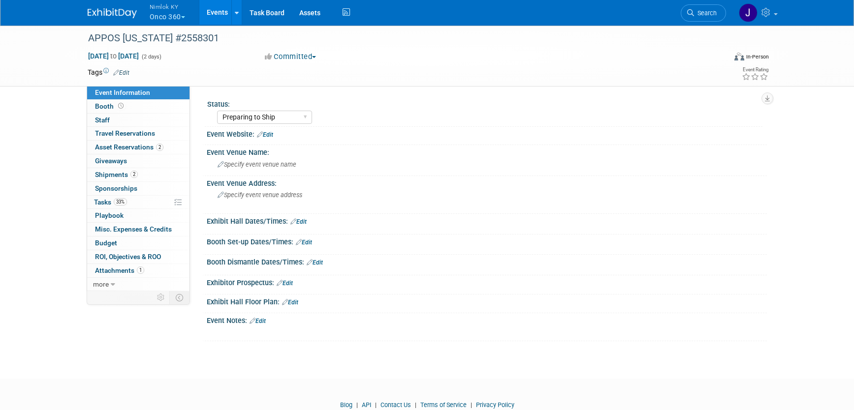
select select "Preparing to Ship"
click at [216, 18] on link "Events" at bounding box center [217, 12] width 36 height 25
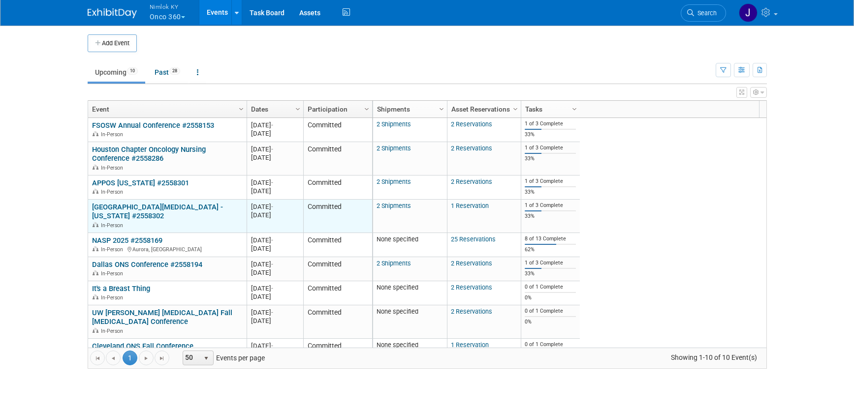
click at [137, 204] on link "[GEOGRAPHIC_DATA][MEDICAL_DATA] - [US_STATE] #2558302" at bounding box center [157, 212] width 131 height 18
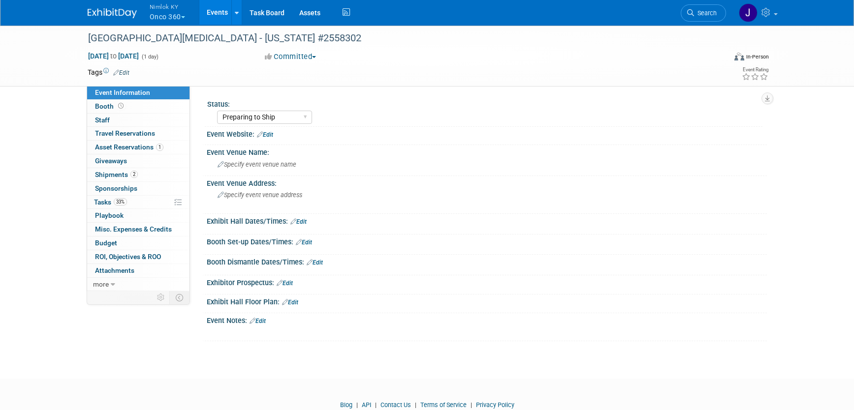
select select "Preparing to Ship"
click at [216, 12] on link "Events" at bounding box center [217, 12] width 36 height 25
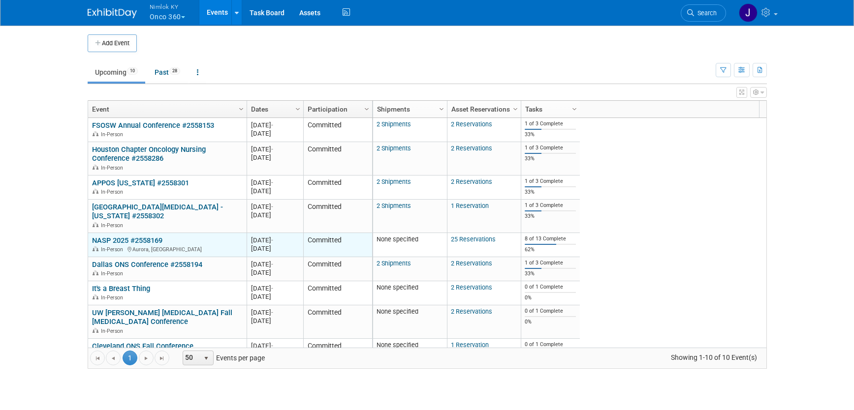
click at [145, 239] on link "NASP 2025 #2558169" at bounding box center [127, 240] width 70 height 9
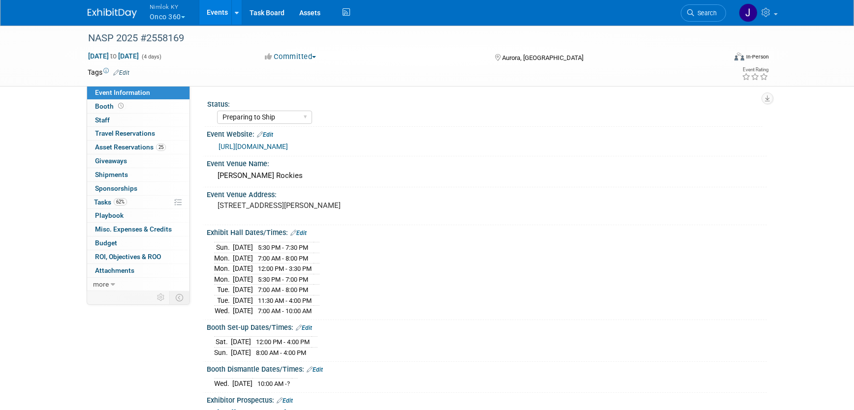
select select "Preparing to Ship"
click at [260, 119] on select "Preparing to Ship Shipping to destination Show in Progress Waiting on freight r…" at bounding box center [264, 117] width 95 height 13
click at [217, 111] on select "Preparing to Ship Shipping to destination Show in Progress Waiting on freight r…" at bounding box center [264, 117] width 95 height 13
click at [216, 11] on link "Events" at bounding box center [217, 12] width 36 height 25
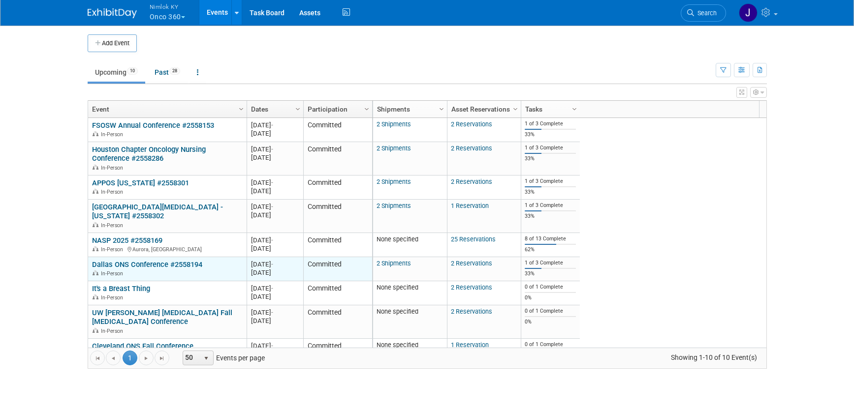
click at [174, 264] on link "Dallas ONS Conference #2558194" at bounding box center [147, 264] width 110 height 9
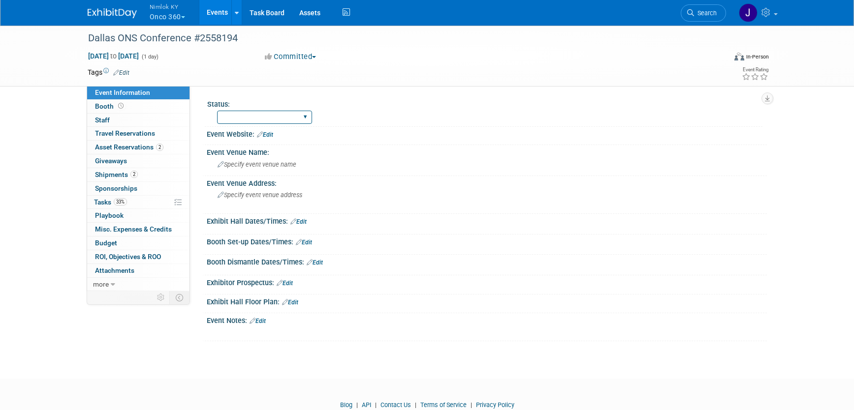
click at [258, 121] on select "Preparing to Ship Shipping to destination Show in Progress Waiting on freight r…" at bounding box center [264, 117] width 95 height 13
select select "Preparing to Ship"
click at [217, 111] on select "Preparing to Ship Shipping to destination Show in Progress Waiting on freight r…" at bounding box center [264, 117] width 95 height 13
click at [155, 172] on link "2 Shipments 2" at bounding box center [138, 174] width 102 height 13
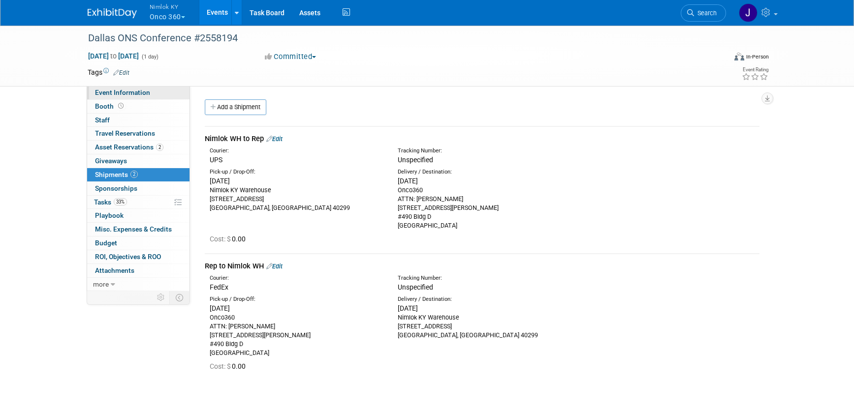
click at [163, 91] on link "Event Information" at bounding box center [138, 92] width 102 height 13
select select "Preparing to Ship"
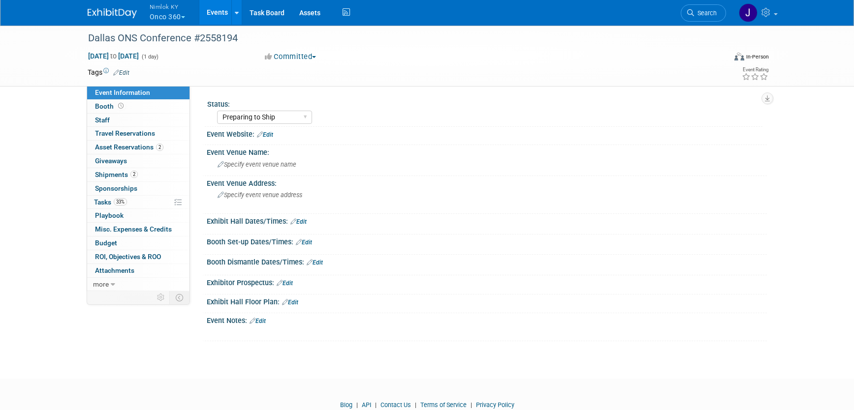
click at [228, 12] on link "Events" at bounding box center [217, 12] width 36 height 25
